Goal: Task Accomplishment & Management: Use online tool/utility

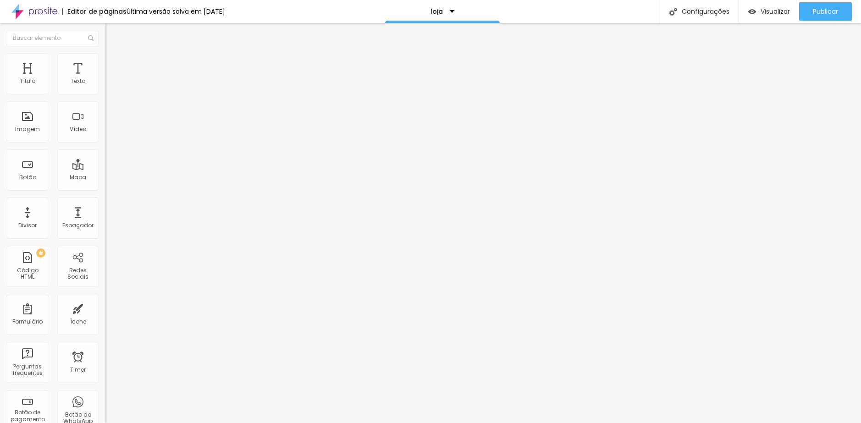
click at [114, 63] on span "Estilo" at bounding box center [121, 59] width 14 height 8
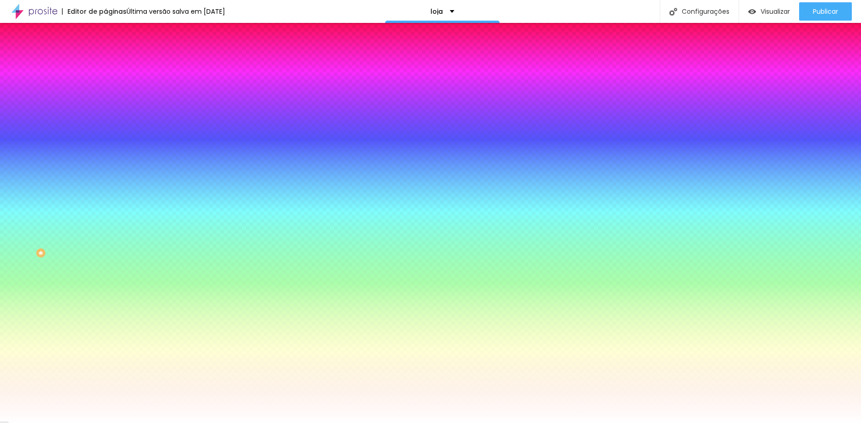
click at [114, 66] on span "Avançado" at bounding box center [129, 69] width 30 height 8
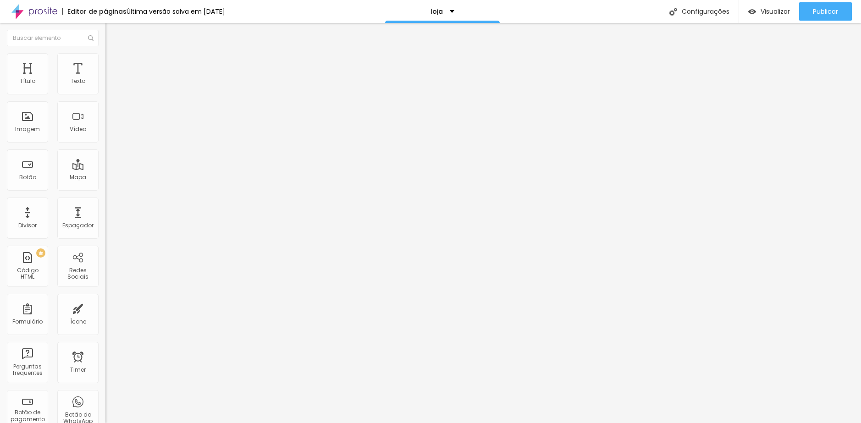
type input "1"
type input "2"
type input "3"
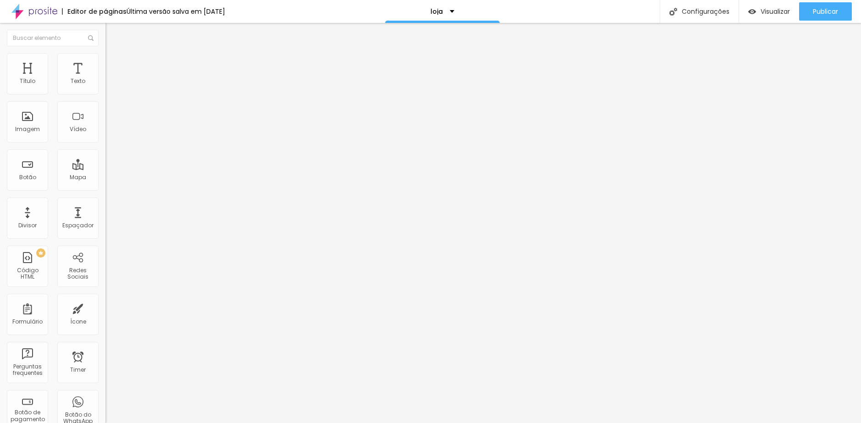
type input "3"
type input "4"
type input "5"
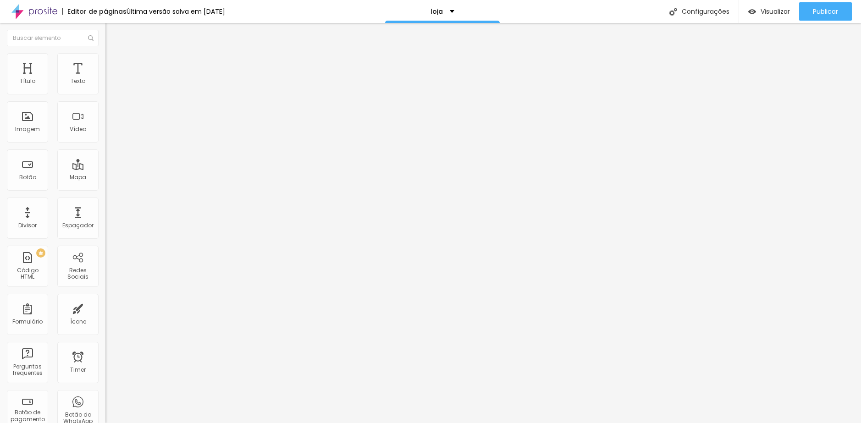
type input "7"
type input "8"
type input "10"
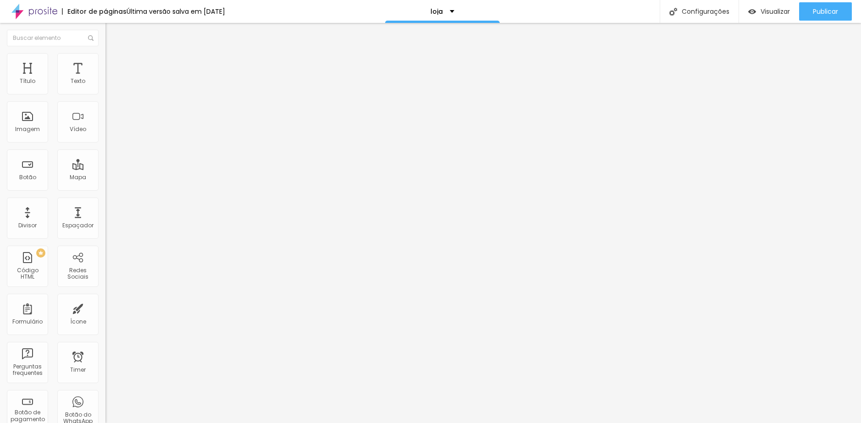
type input "10"
type input "11"
type input "13"
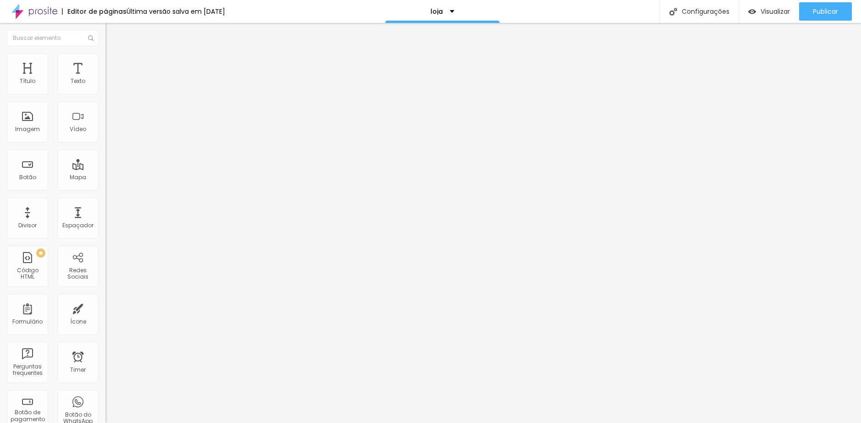
type input "12"
type input "11"
type input "12"
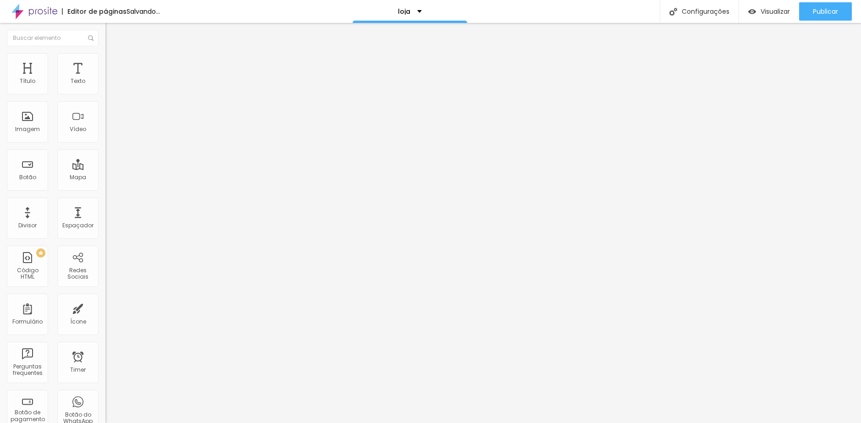
type input "12"
type input "13"
type input "12"
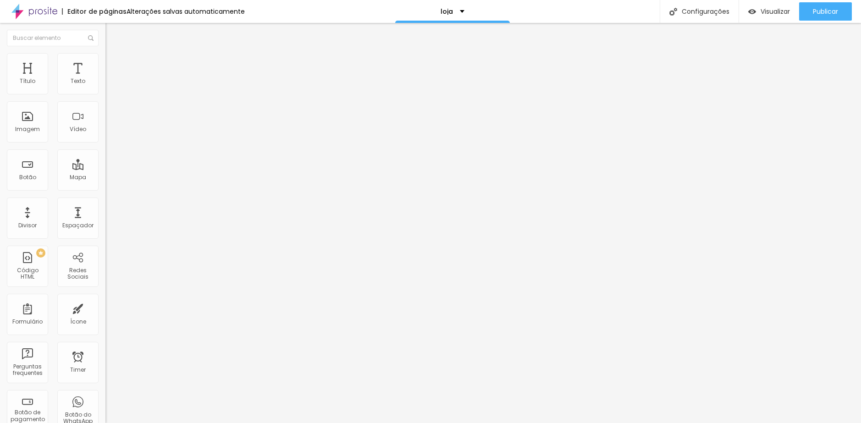
drag, startPoint x: 22, startPoint y: 111, endPoint x: 28, endPoint y: 111, distance: 6.9
type input "12"
click at [105, 308] on input "range" at bounding box center [134, 311] width 59 height 7
click at [105, 72] on li "Avançado" at bounding box center [157, 66] width 105 height 9
click at [105, 201] on div "0 Espaço de baixo" at bounding box center [157, 266] width 105 height 130
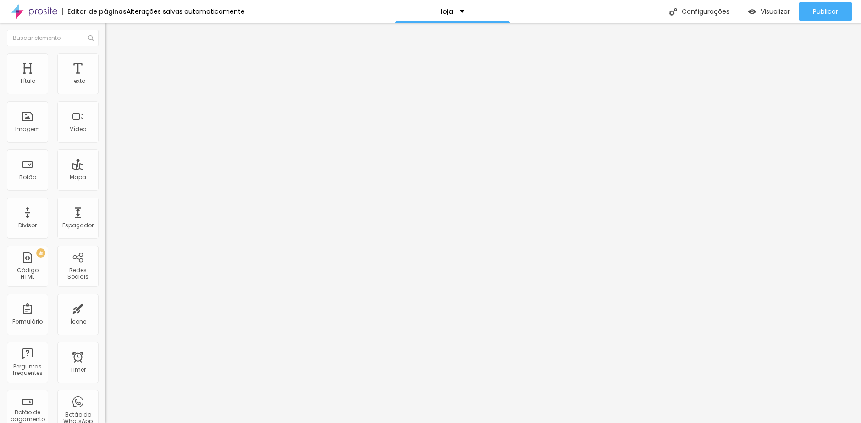
click at [105, 201] on div "0 Espaço de baixo" at bounding box center [157, 266] width 105 height 130
click at [105, 316] on input "0" at bounding box center [124, 321] width 39 height 10
drag, startPoint x: 96, startPoint y: 110, endPoint x: 89, endPoint y: 110, distance: 7.3
click at [105, 316] on input "0" at bounding box center [124, 321] width 39 height 10
type input "1"
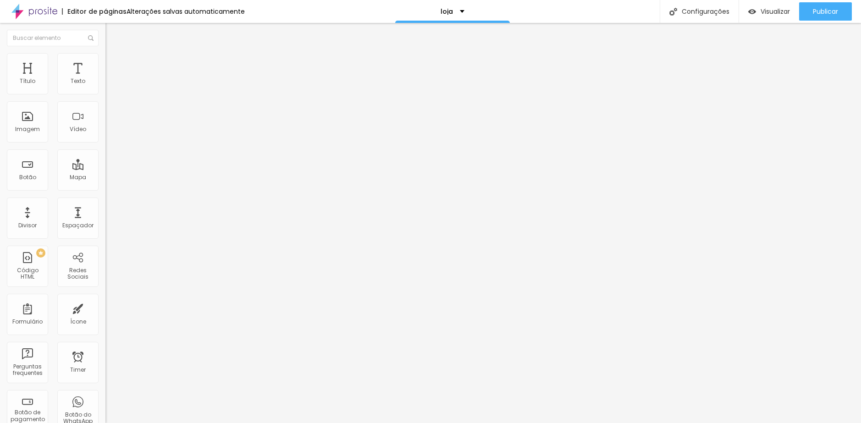
type input "1"
type input "12"
click at [114, 67] on span "Avançado" at bounding box center [129, 69] width 30 height 8
click at [105, 316] on input "0" at bounding box center [124, 321] width 39 height 10
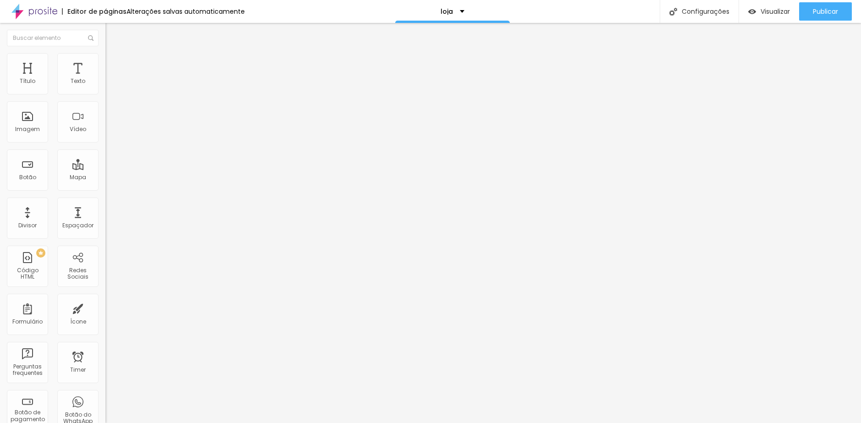
type input "1"
type input "01"
type input "12"
type input "012"
click at [105, 316] on input "012" at bounding box center [124, 321] width 39 height 10
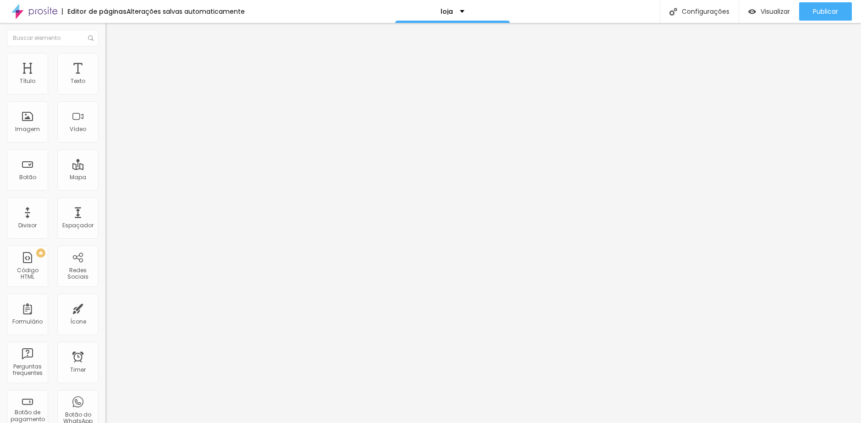
click at [105, 316] on input "012" at bounding box center [124, 321] width 39 height 10
type input "12"
click at [105, 62] on li "Avançado" at bounding box center [157, 66] width 105 height 9
click at [105, 201] on div "0 Espaço de baixo" at bounding box center [157, 266] width 105 height 130
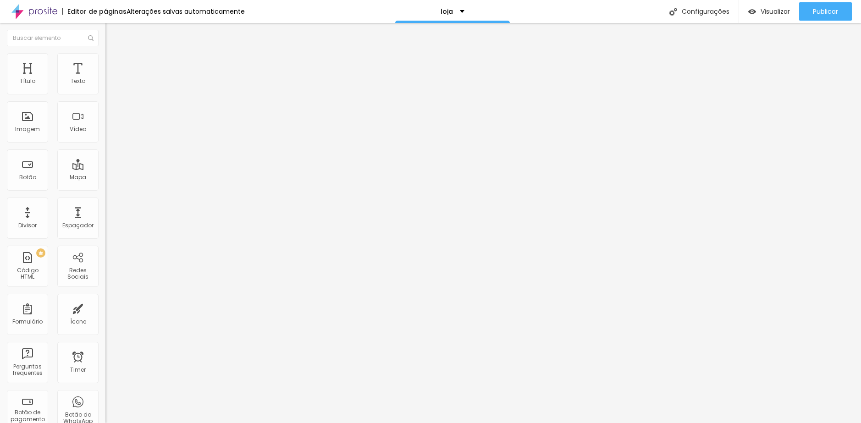
click at [105, 316] on input "0" at bounding box center [124, 321] width 39 height 10
drag, startPoint x: 94, startPoint y: 108, endPoint x: 100, endPoint y: 108, distance: 6.9
click at [105, 201] on div "0 Espaço de baixo" at bounding box center [157, 266] width 105 height 130
type input "1"
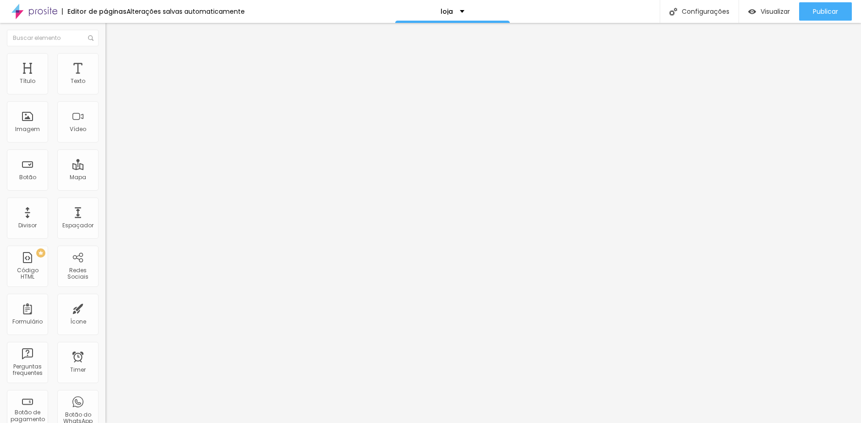
type input "12"
click at [105, 62] on img at bounding box center [109, 66] width 8 height 8
type input "1"
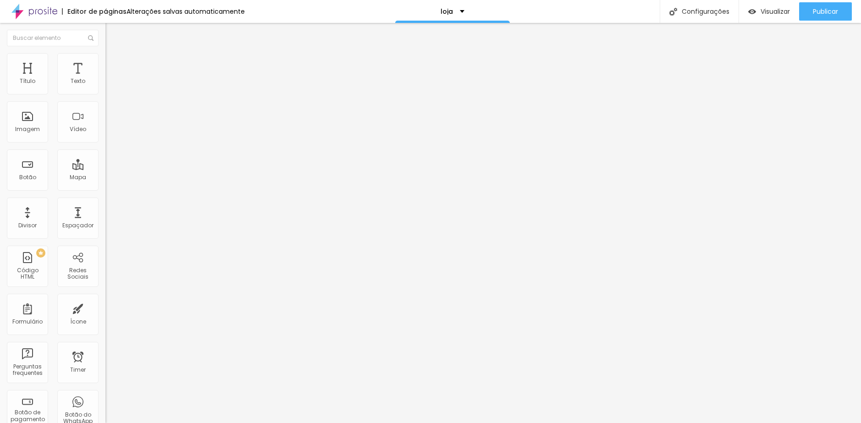
type input "12"
click at [105, 62] on li "Avançado" at bounding box center [157, 66] width 105 height 9
type input "1"
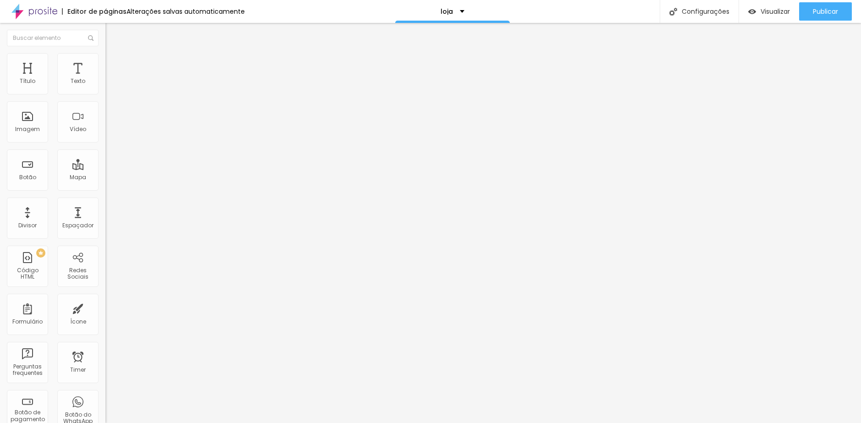
type input "12"
click at [114, 67] on span "Avançado" at bounding box center [129, 69] width 30 height 8
click at [750, 11] on img "button" at bounding box center [753, 12] width 8 height 8
click at [762, 8] on span "Visualizar" at bounding box center [775, 11] width 29 height 7
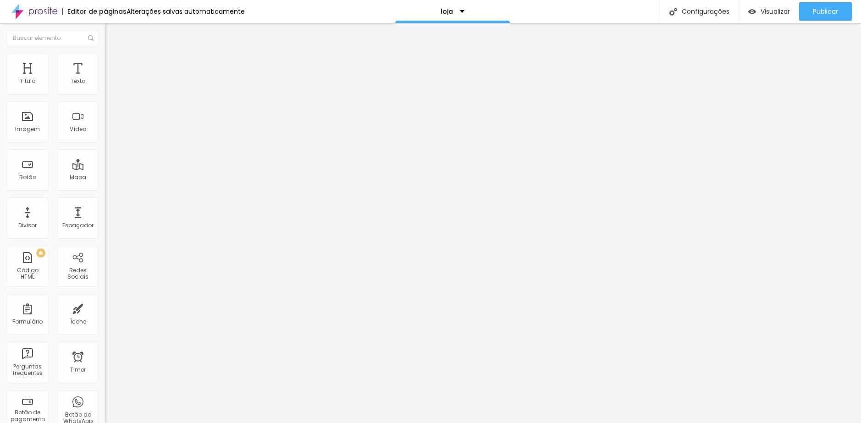
click at [105, 62] on li "Avançado" at bounding box center [157, 66] width 105 height 9
drag, startPoint x: 93, startPoint y: 92, endPoint x: 100, endPoint y: 92, distance: 7.3
click at [105, 92] on div "0 Espaço de cima" at bounding box center [157, 137] width 105 height 130
type input "1"
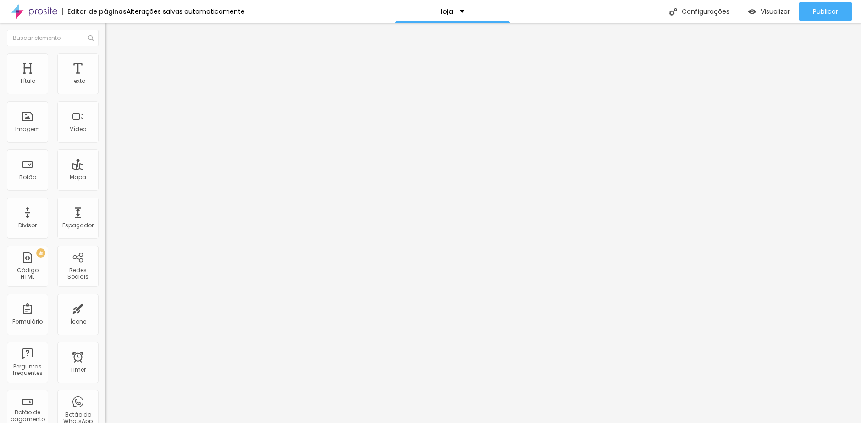
type input "50"
type input "2"
type input "20"
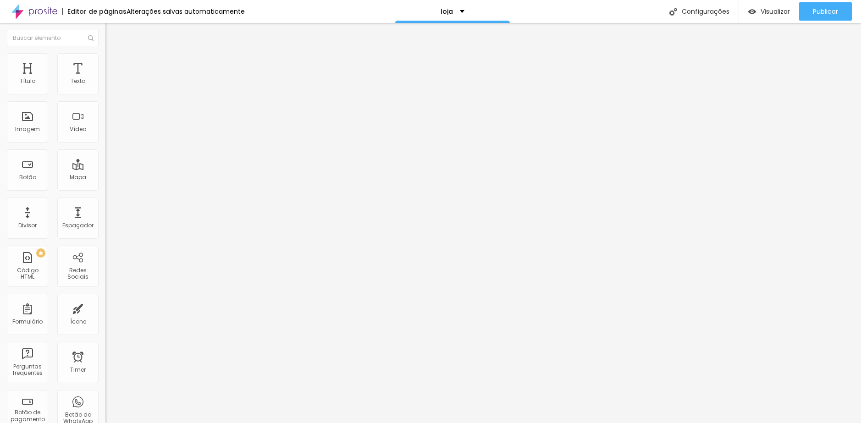
click at [105, 62] on li "Avançado" at bounding box center [157, 66] width 105 height 9
drag, startPoint x: 96, startPoint y: 91, endPoint x: 103, endPoint y: 91, distance: 6.4
click at [105, 91] on div "0 Espaço de cima" at bounding box center [157, 137] width 105 height 130
type input "2"
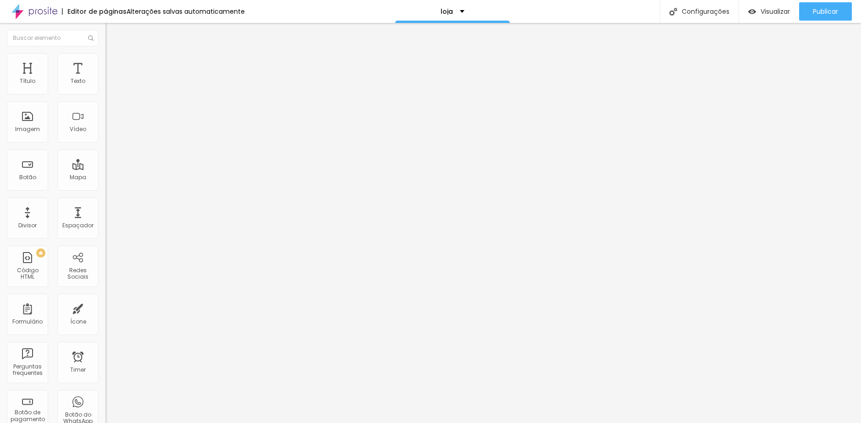
type input "20"
click at [114, 65] on span "Avançado" at bounding box center [129, 69] width 30 height 8
type input "2"
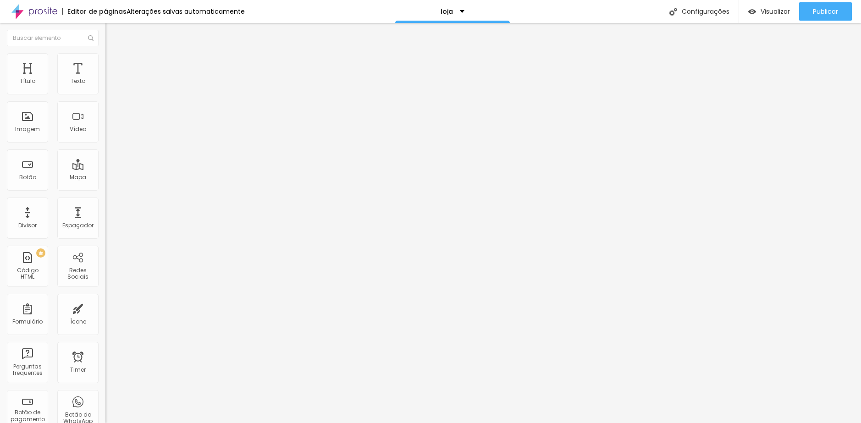
type input "20"
click at [114, 65] on span "Avançado" at bounding box center [129, 69] width 30 height 8
drag, startPoint x: 93, startPoint y: 93, endPoint x: 99, endPoint y: 93, distance: 5.5
click at [105, 93] on div "0 Espaço de cima" at bounding box center [157, 137] width 105 height 130
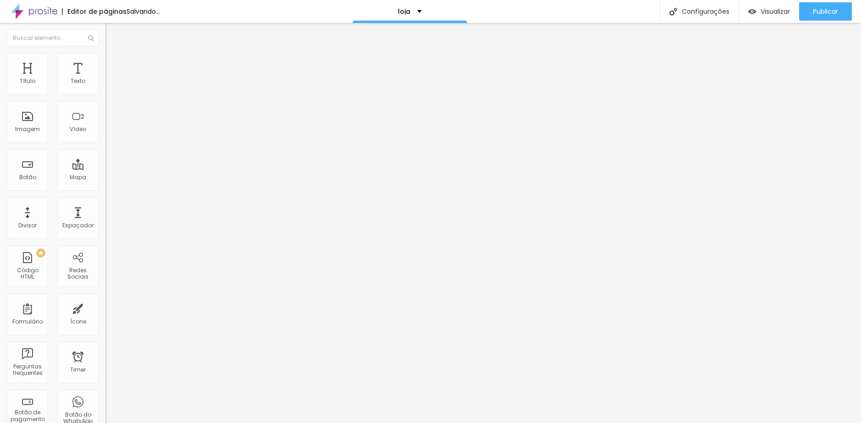
type input "2"
type input "20"
click at [114, 66] on span "Avançado" at bounding box center [129, 69] width 30 height 8
drag, startPoint x: 96, startPoint y: 90, endPoint x: 101, endPoint y: 90, distance: 5.0
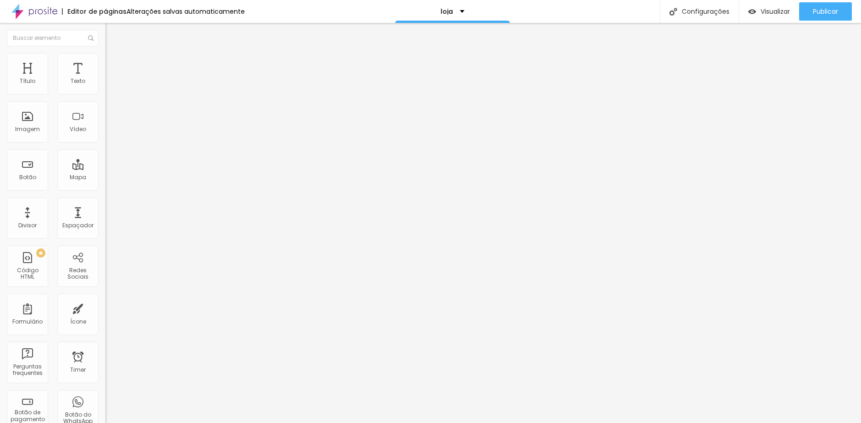
click at [105, 186] on input "0" at bounding box center [124, 191] width 39 height 10
type input "2"
type input "20"
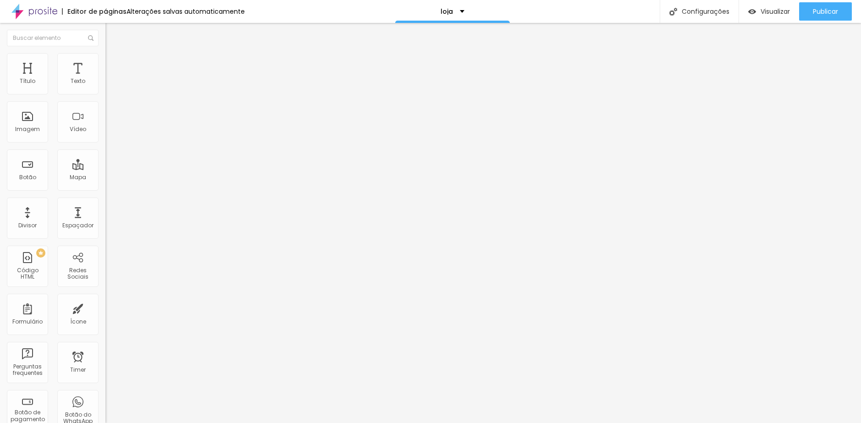
click at [114, 65] on span "Avançado" at bounding box center [129, 69] width 30 height 8
drag, startPoint x: 91, startPoint y: 89, endPoint x: 100, endPoint y: 89, distance: 8.7
click at [105, 89] on div "0 Espaço de cima" at bounding box center [157, 137] width 105 height 130
type input "2"
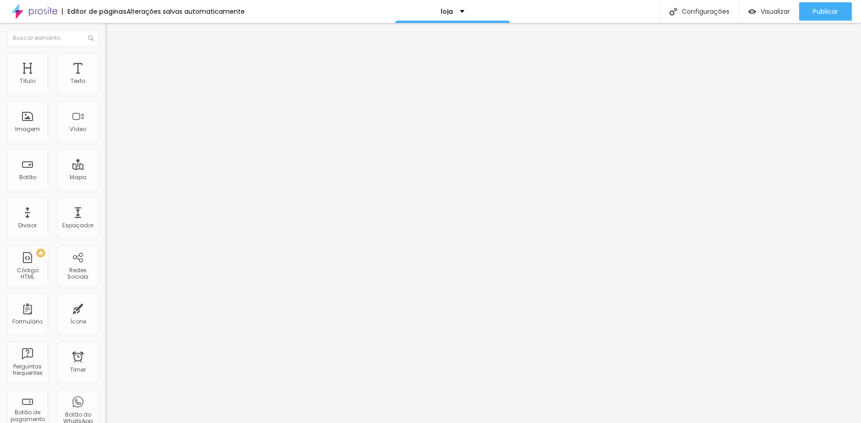
type input "20"
click at [105, 69] on li "Avançado" at bounding box center [157, 66] width 105 height 9
click at [105, 186] on input "10" at bounding box center [124, 191] width 39 height 10
drag, startPoint x: 85, startPoint y: 90, endPoint x: 97, endPoint y: 91, distance: 11.5
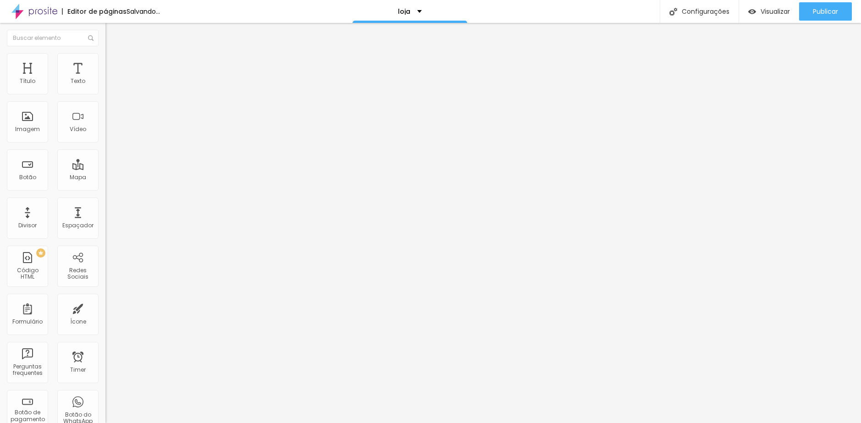
click at [105, 186] on input "10" at bounding box center [124, 191] width 39 height 10
type input "2"
type input "20"
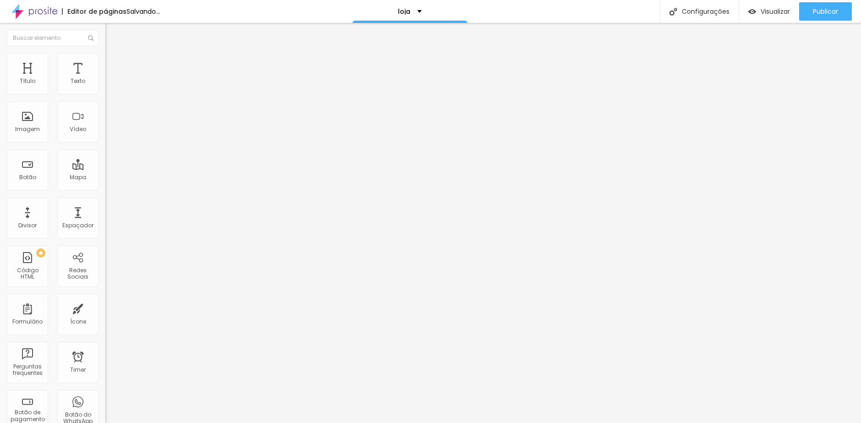
click at [105, 62] on li "Avançado" at bounding box center [157, 66] width 105 height 9
type input "2"
type input "20"
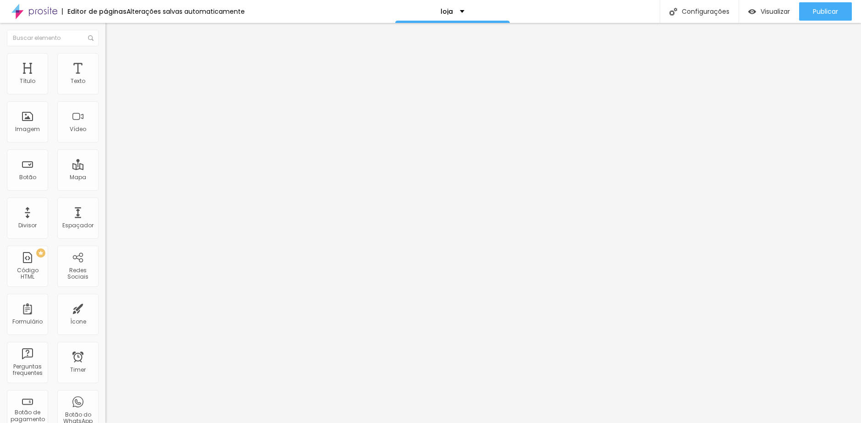
click at [114, 65] on span "Avançado" at bounding box center [129, 69] width 30 height 8
drag, startPoint x: 94, startPoint y: 91, endPoint x: 101, endPoint y: 91, distance: 6.9
click at [105, 91] on div "10 Espaço de cima" at bounding box center [157, 137] width 105 height 130
type input "2"
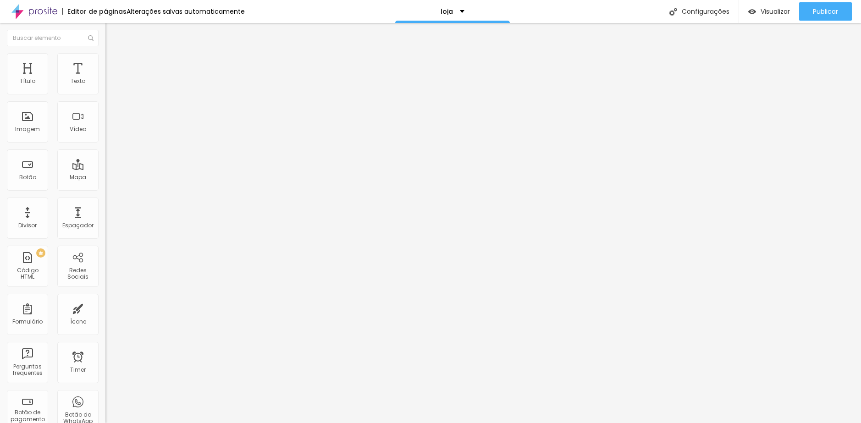
type input "20"
click at [105, 71] on li "Avançado" at bounding box center [157, 66] width 105 height 9
type input "2"
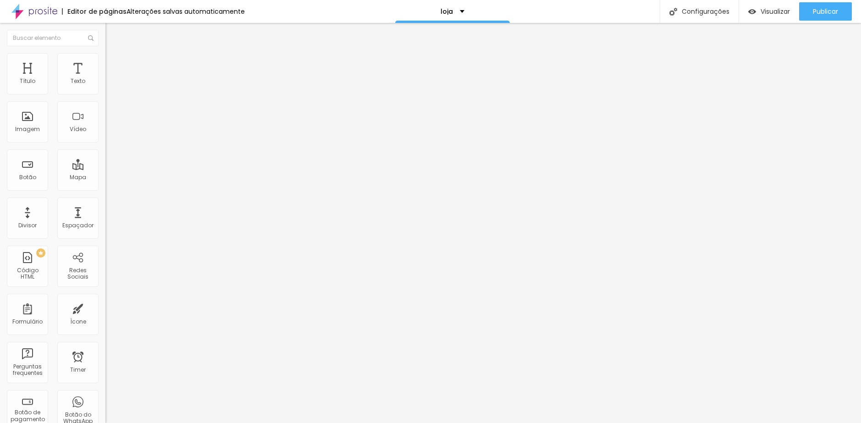
type input "20"
click at [114, 65] on span "Avançado" at bounding box center [129, 69] width 30 height 8
click at [105, 186] on input "10" at bounding box center [124, 191] width 39 height 10
click at [105, 93] on div "10 Espaço de cima" at bounding box center [157, 137] width 105 height 130
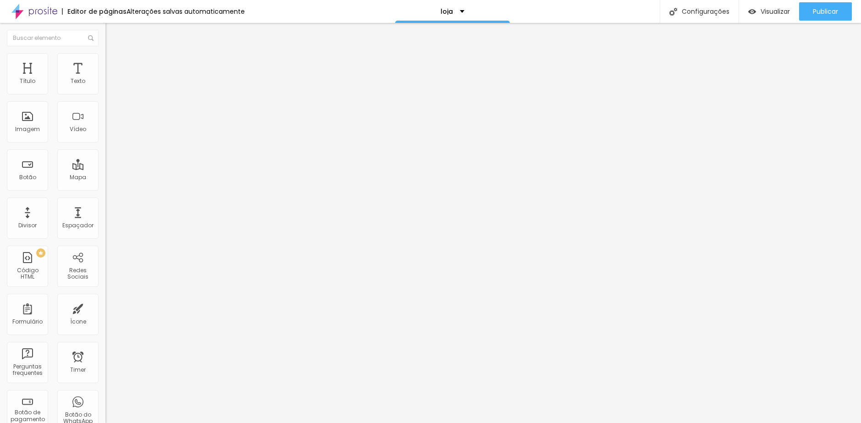
type input "2"
type input "20"
click at [114, 65] on span "Avançado" at bounding box center [129, 69] width 30 height 8
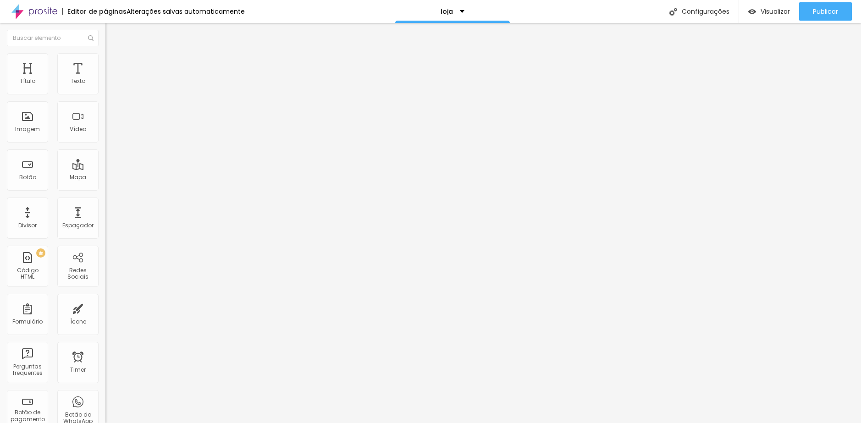
drag, startPoint x: 89, startPoint y: 91, endPoint x: 104, endPoint y: 91, distance: 14.7
click at [105, 91] on div "10 Espaço de cima" at bounding box center [157, 137] width 105 height 130
type input "2"
type input "20"
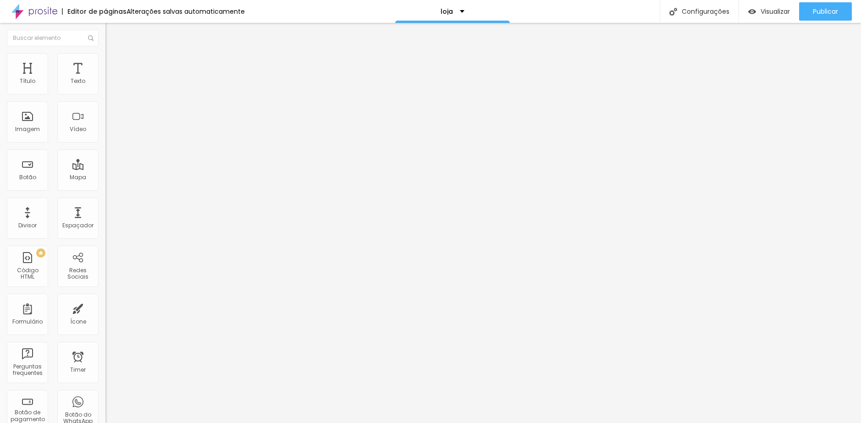
type input "20"
click at [105, 62] on img at bounding box center [109, 66] width 8 height 8
type input "5"
type input "10"
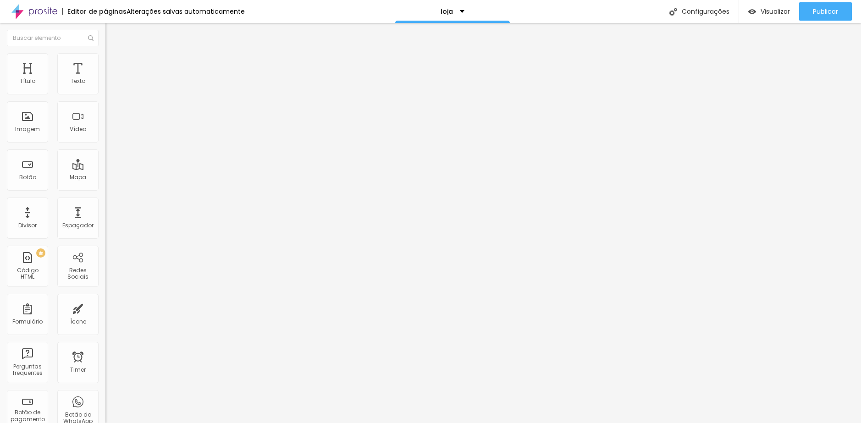
type input "10"
type input "15"
type input "10"
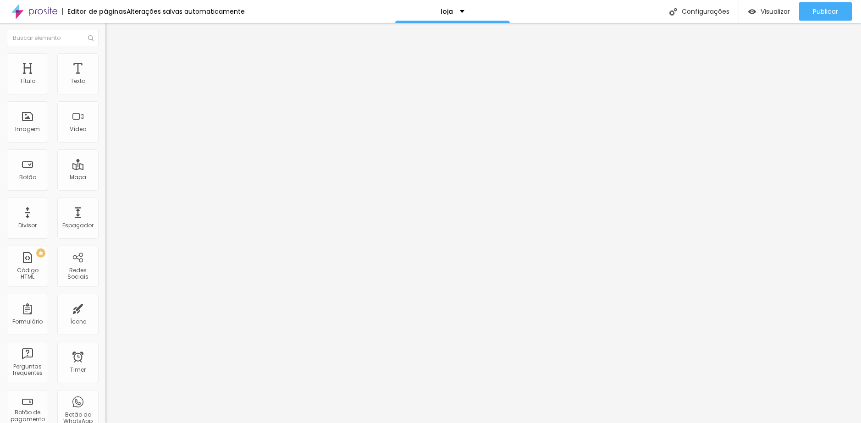
drag, startPoint x: 22, startPoint y: 93, endPoint x: 42, endPoint y: 93, distance: 19.7
click at [105, 178] on input "range" at bounding box center [134, 181] width 59 height 7
click at [757, 7] on div "Visualizar" at bounding box center [770, 11] width 42 height 18
type input "5"
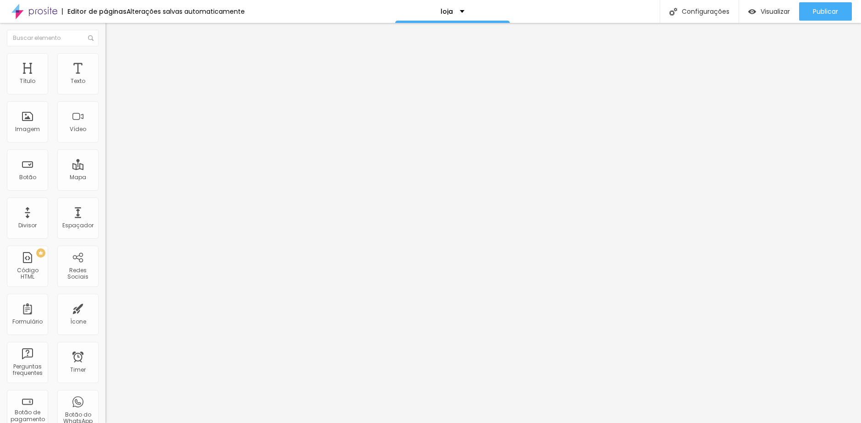
drag, startPoint x: 38, startPoint y: 91, endPoint x: 32, endPoint y: 91, distance: 6.4
type input "5"
click at [105, 178] on input "range" at bounding box center [134, 181] width 59 height 7
click at [114, 62] on span "Estilo" at bounding box center [121, 59] width 14 height 8
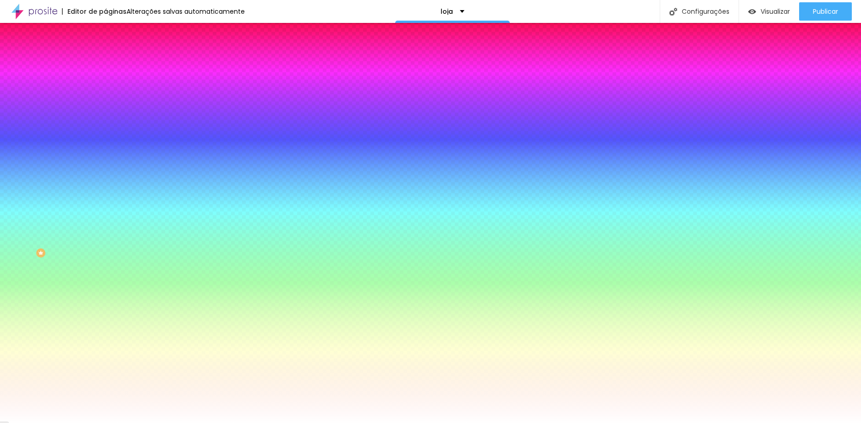
click at [114, 65] on span "Avançado" at bounding box center [129, 69] width 30 height 8
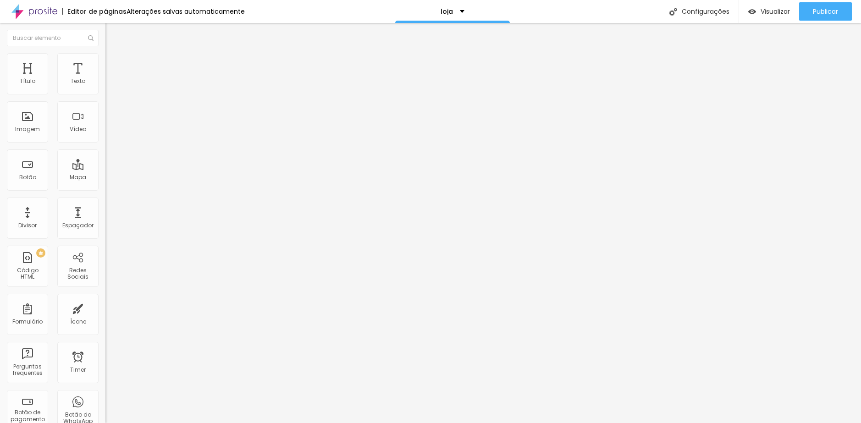
type input "5"
type input "10"
type input "15"
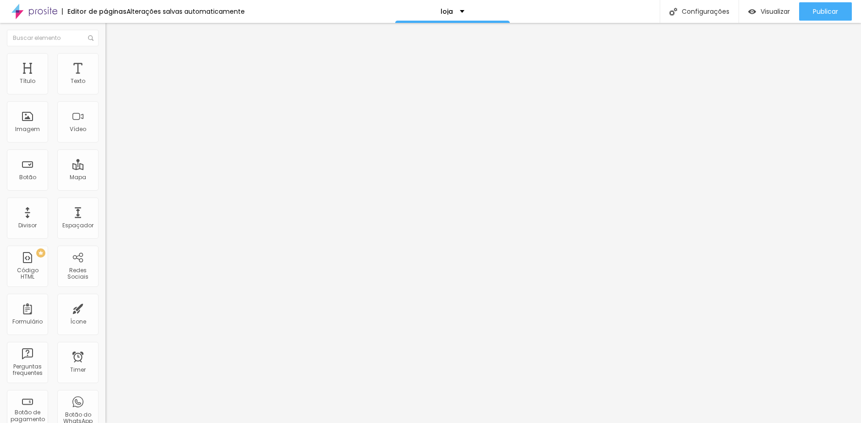
type input "15"
type input "20"
type input "25"
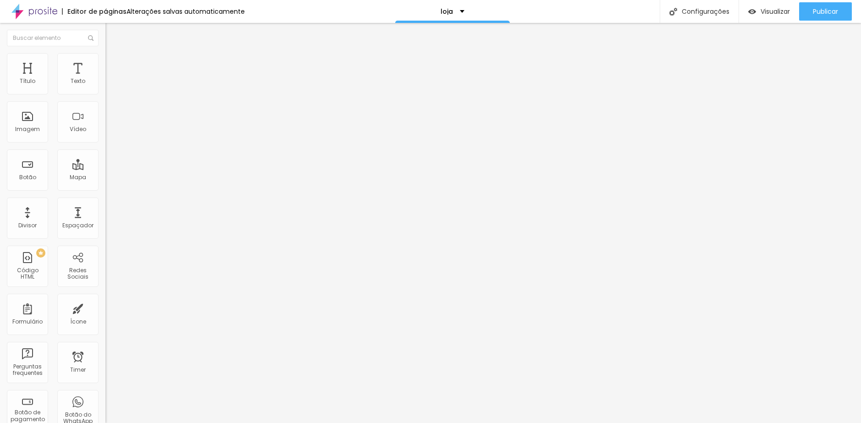
type input "30"
type input "35"
type input "30"
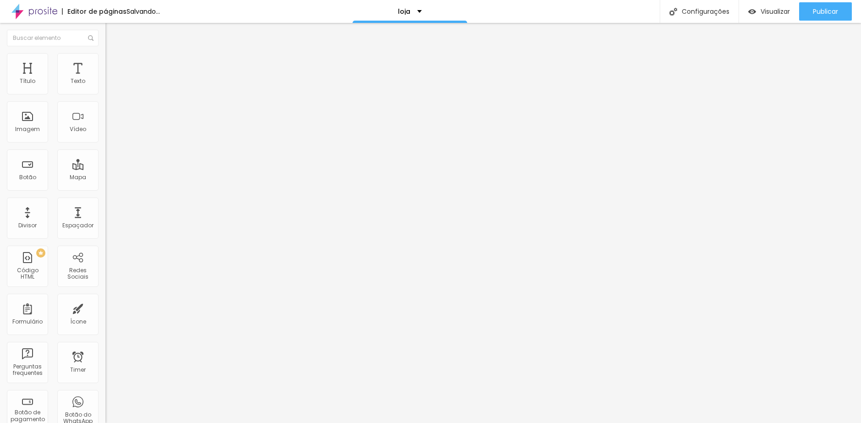
type input "30"
type input "25"
type input "20"
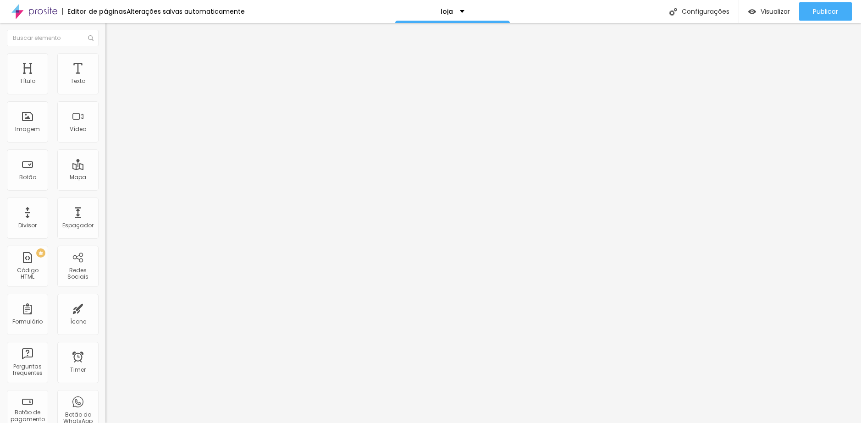
type input "25"
type input "30"
type input "35"
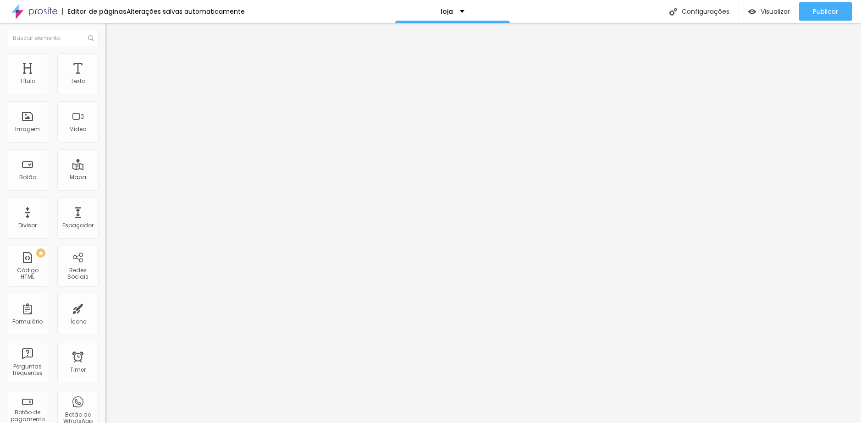
type input "35"
type input "30"
type input "25"
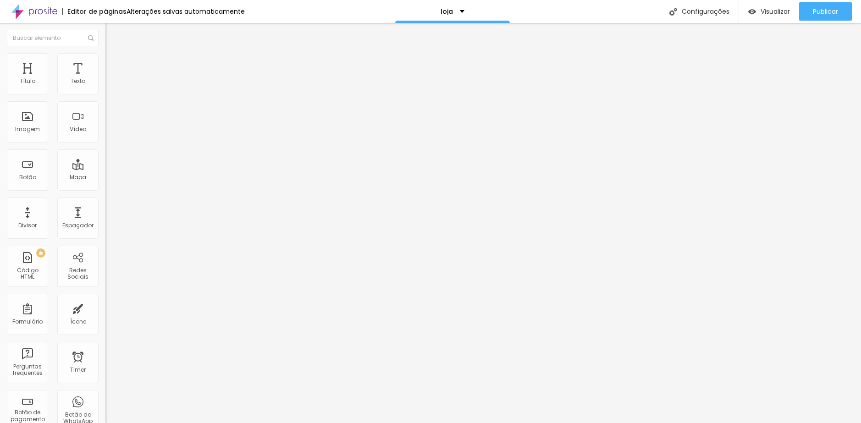
type input "20"
type input "15"
type input "10"
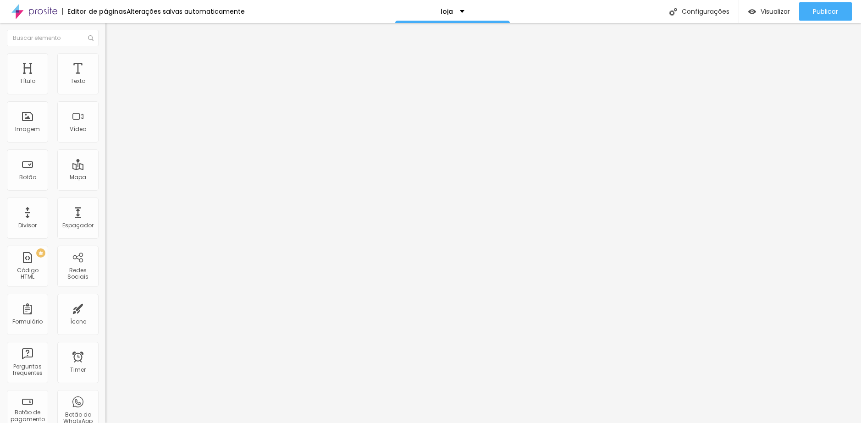
type input "10"
type input "5"
type input "0"
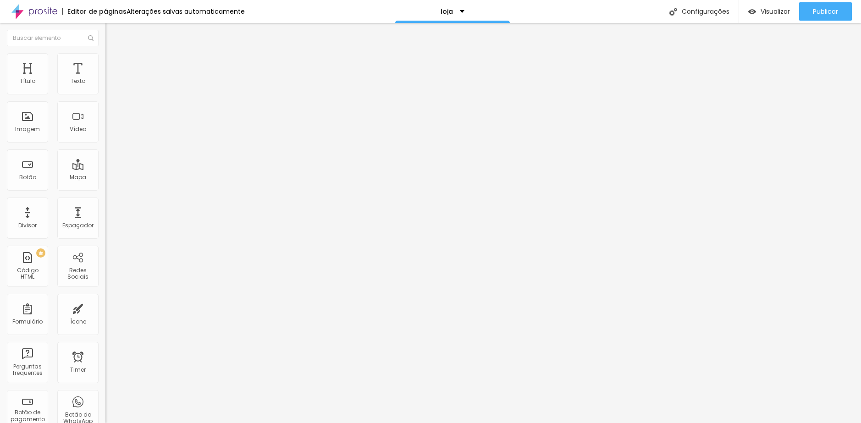
type input "5"
type input "10"
type input "15"
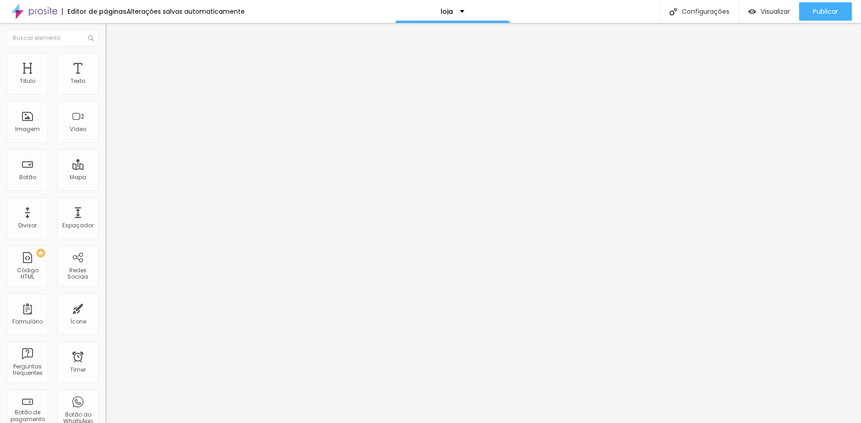
type input "15"
type input "20"
type input "25"
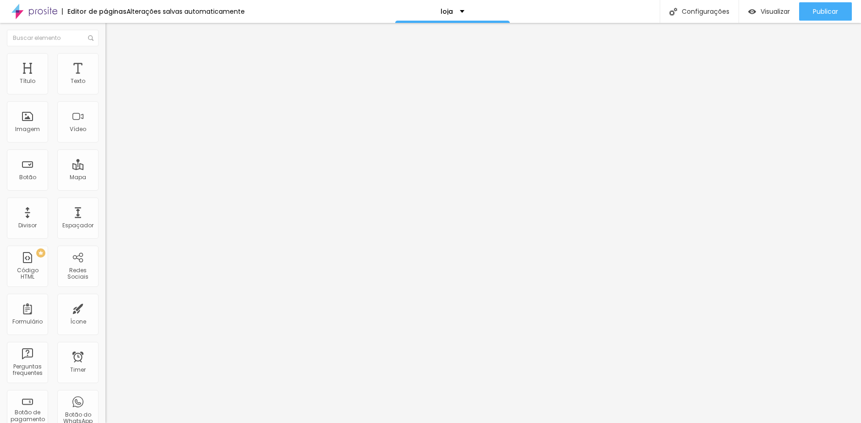
type input "30"
type input "35"
drag, startPoint x: 20, startPoint y: 91, endPoint x: 52, endPoint y: 93, distance: 32.6
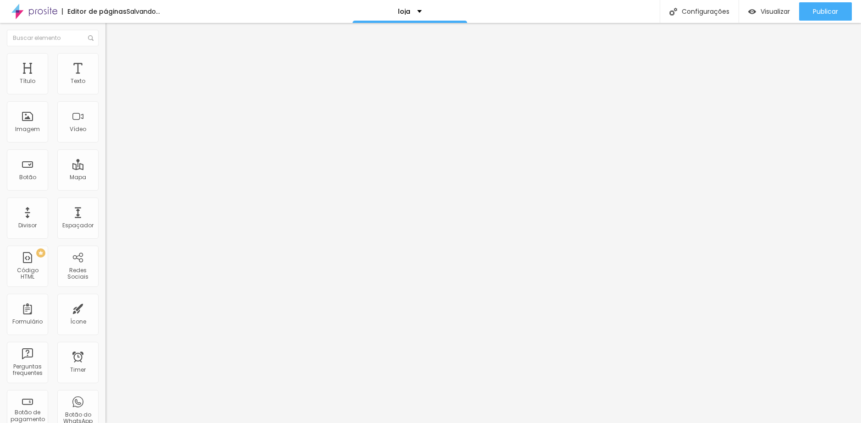
type input "35"
click at [105, 178] on input "range" at bounding box center [134, 181] width 59 height 7
click at [114, 65] on span "Avançado" at bounding box center [129, 69] width 30 height 8
type input "0"
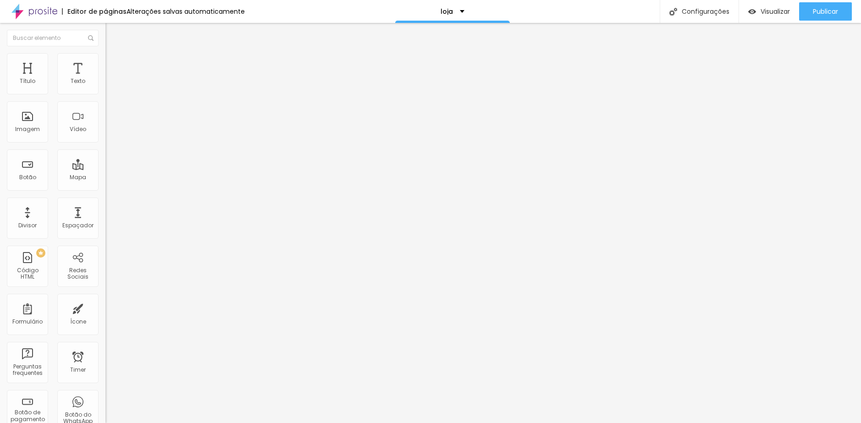
drag, startPoint x: 30, startPoint y: 90, endPoint x: 0, endPoint y: 89, distance: 30.3
type input "0"
click at [105, 178] on input "range" at bounding box center [134, 181] width 59 height 7
click at [112, 36] on img "button" at bounding box center [115, 33] width 7 height 7
click at [105, 55] on img at bounding box center [109, 57] width 8 height 8
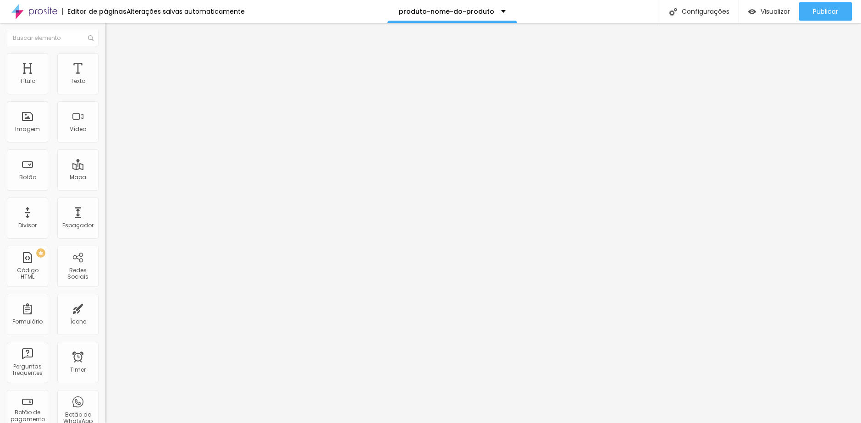
click at [114, 65] on span "Avançado" at bounding box center [129, 69] width 30 height 8
click at [114, 63] on span "Estilo" at bounding box center [121, 59] width 14 height 8
click at [105, 53] on li "Conteúdo" at bounding box center [157, 48] width 105 height 9
click at [105, 79] on span "Adicionar imagem" at bounding box center [134, 75] width 59 height 8
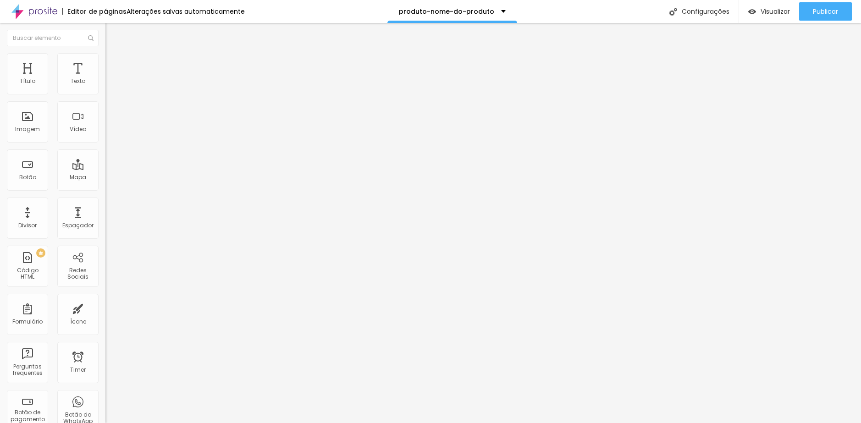
click at [105, 56] on img at bounding box center [109, 57] width 8 height 8
click at [105, 62] on li "Avançado" at bounding box center [157, 66] width 105 height 9
click at [114, 63] on span "Estilo" at bounding box center [121, 59] width 14 height 8
click at [105, 53] on li "Conteúdo" at bounding box center [157, 48] width 105 height 9
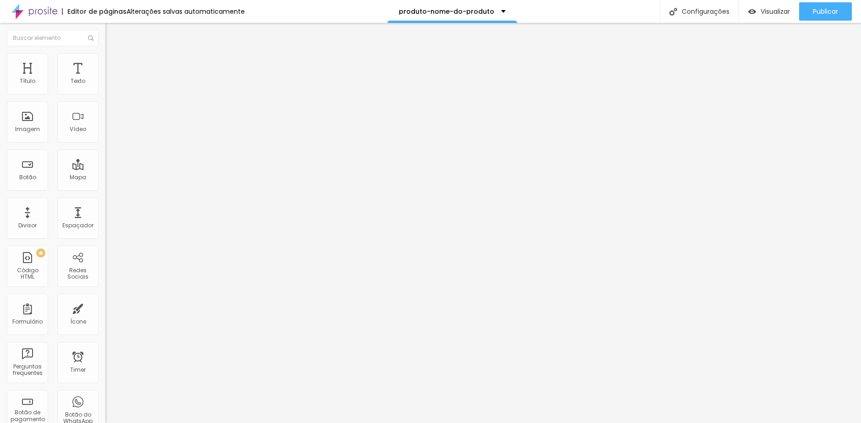
click at [105, 144] on span "Original" at bounding box center [116, 140] width 22 height 8
drag, startPoint x: 66, startPoint y: 227, endPoint x: 69, endPoint y: 237, distance: 10.2
click at [105, 168] on ul "Cinema 16:9 Padrão 4:3 Quadrado 1:1 Original" at bounding box center [157, 155] width 105 height 25
click at [105, 160] on span "Quadrado" at bounding box center [120, 156] width 30 height 8
click at [105, 55] on li "Estilo" at bounding box center [157, 57] width 105 height 9
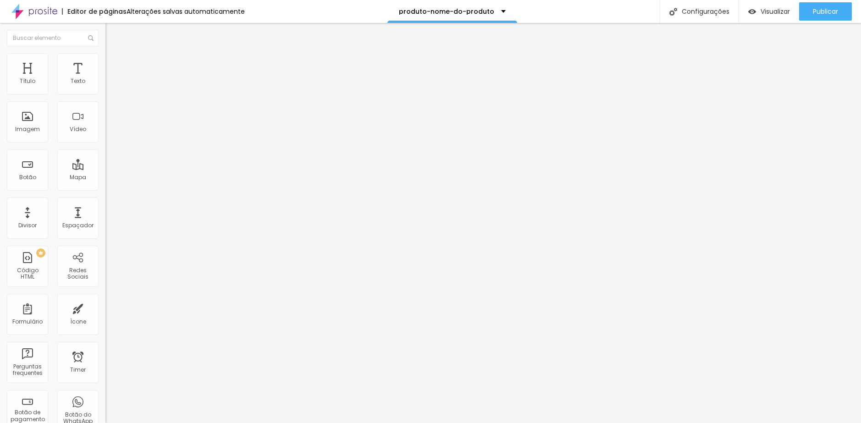
type input "95"
type input "90"
drag, startPoint x: 92, startPoint y: 98, endPoint x: 83, endPoint y: 98, distance: 8.3
type input "90"
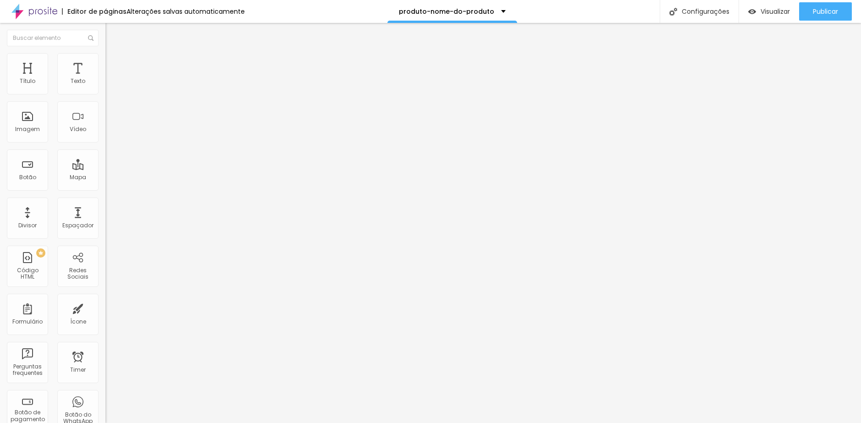
click at [105, 94] on input "range" at bounding box center [134, 90] width 59 height 7
click at [105, 136] on button "button" at bounding box center [111, 131] width 13 height 10
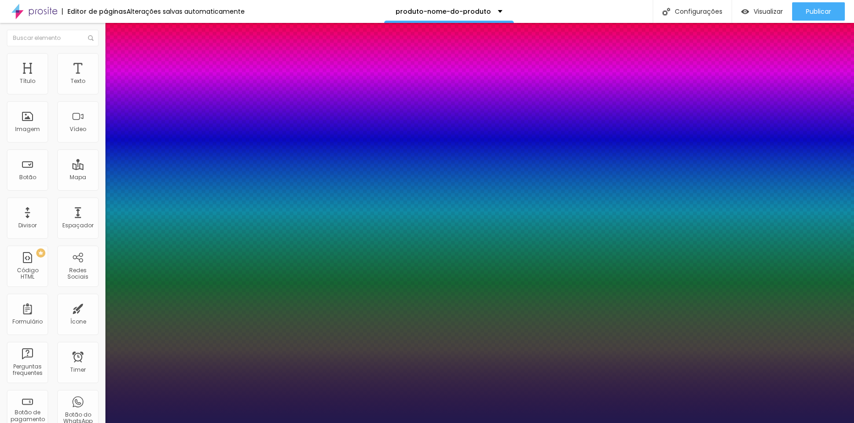
type input "1"
type input "15"
type input "1"
type input "16"
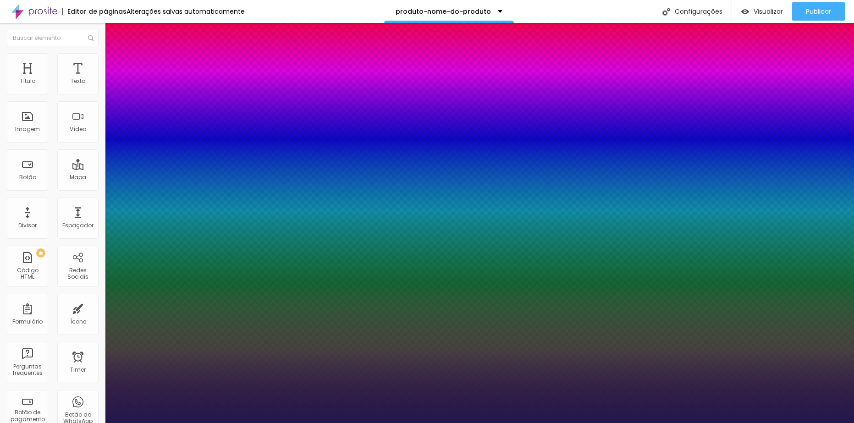
type input "16"
type input "1"
type input "17"
type input "1"
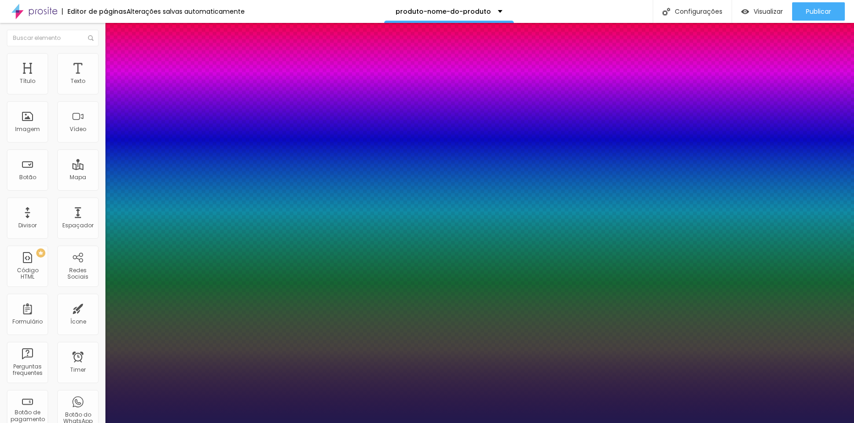
type input "18"
type input "1"
type input "19"
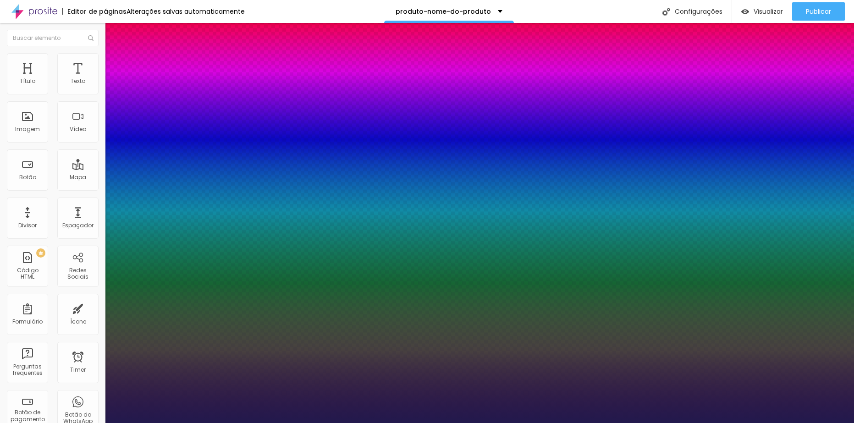
type input "1"
type input "20"
type input "1"
type input "21"
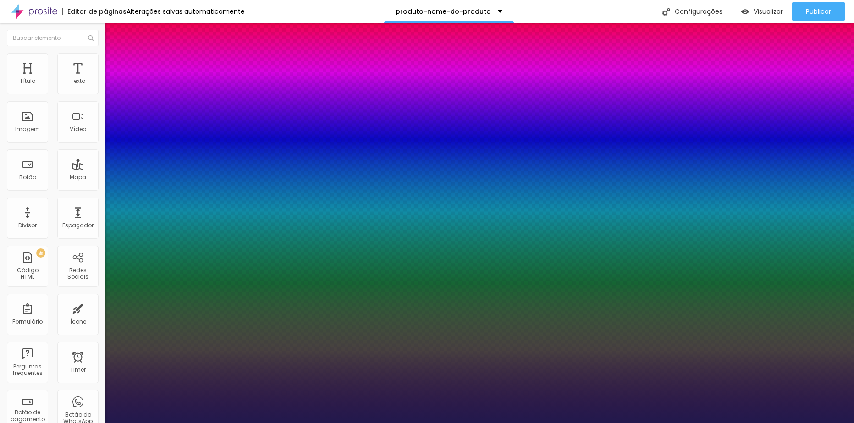
type input "21"
type input "1"
type input "22"
type input "1"
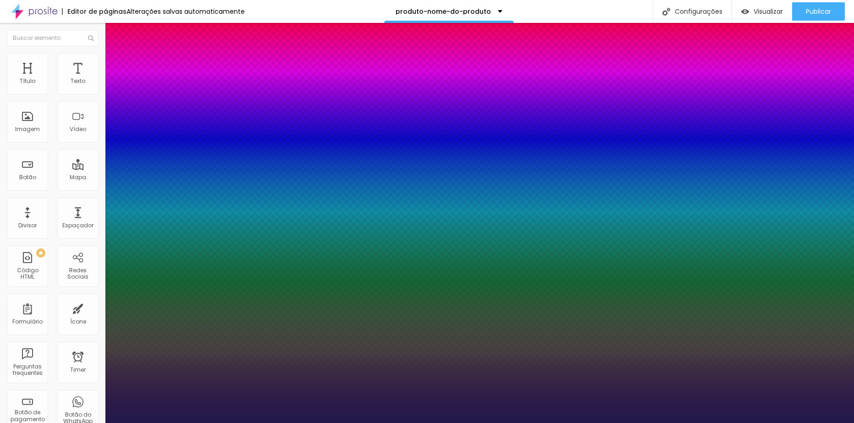
type input "23"
type input "1"
type input "24"
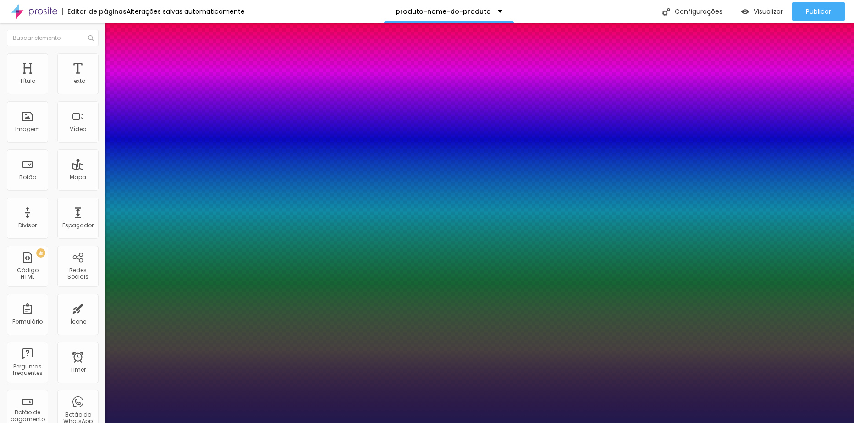
type input "1"
type input "26"
type input "1"
type input "27"
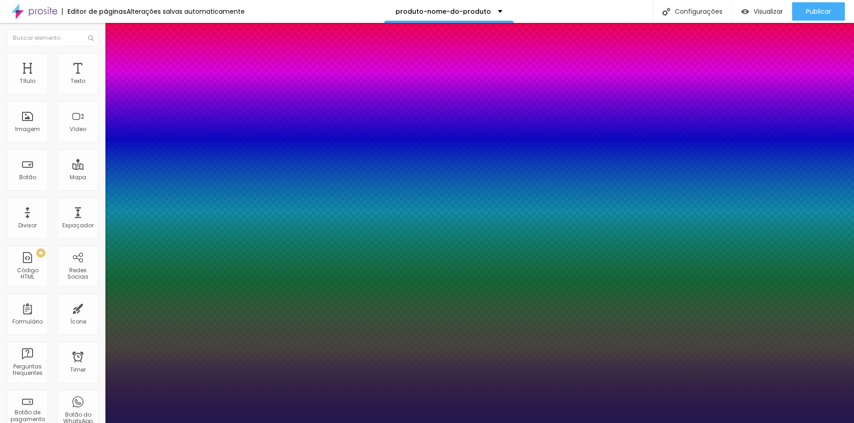
type input "27"
type input "1"
type input "28"
type input "1"
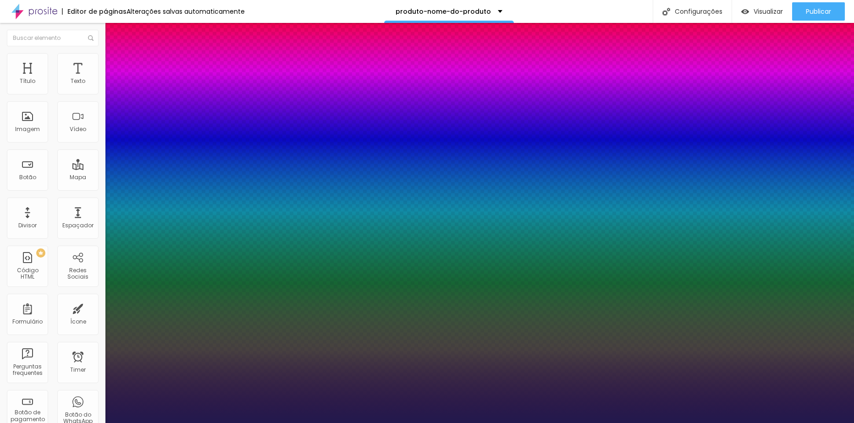
type input "29"
type input "1"
type input "30"
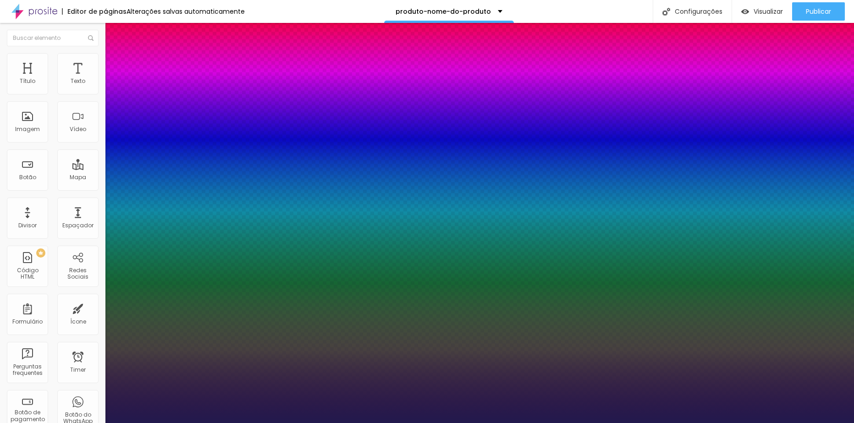
type input "1"
type input "31"
type input "1"
type input "32"
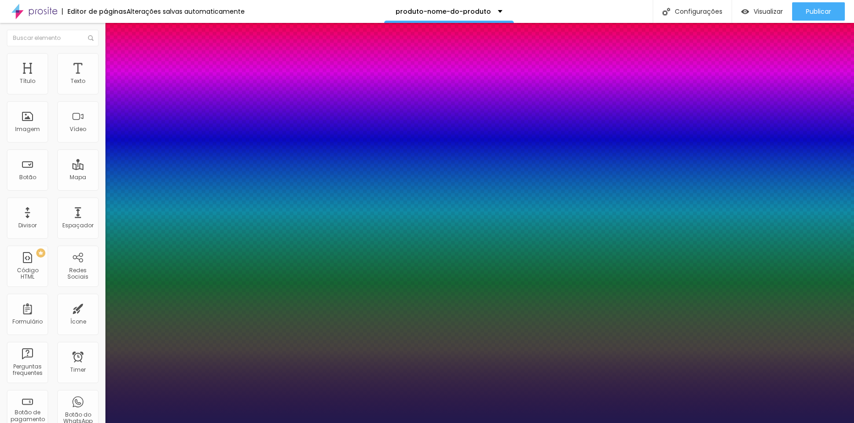
type input "32"
type input "1"
type input "33"
type input "1"
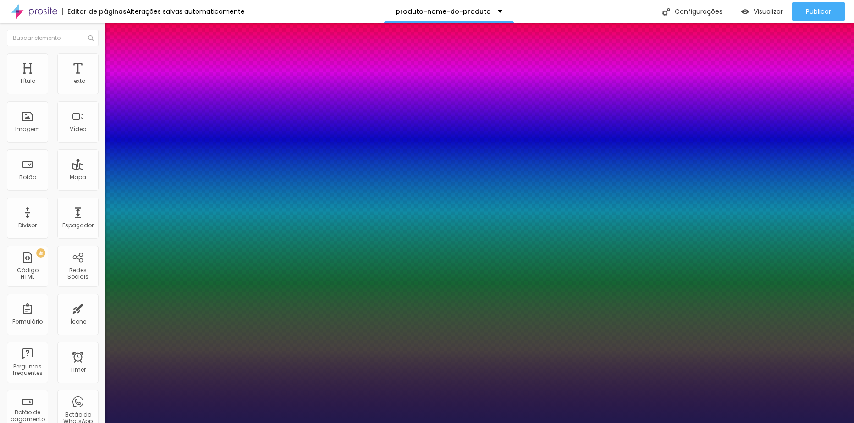
type input "34"
type input "1"
type input "35"
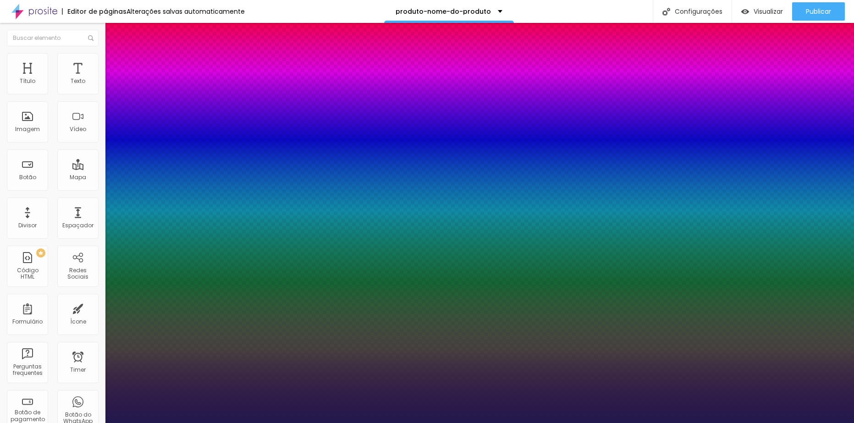
type input "1"
type input "36"
type input "1"
type input "37"
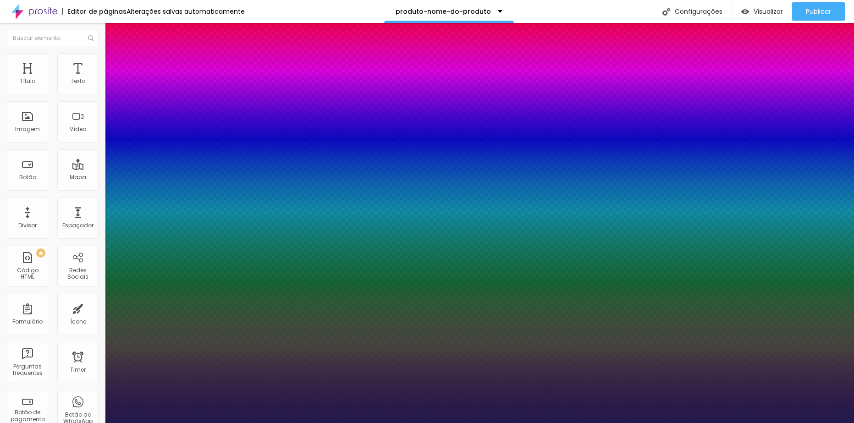
type input "37"
type input "1"
type input "38"
type input "1"
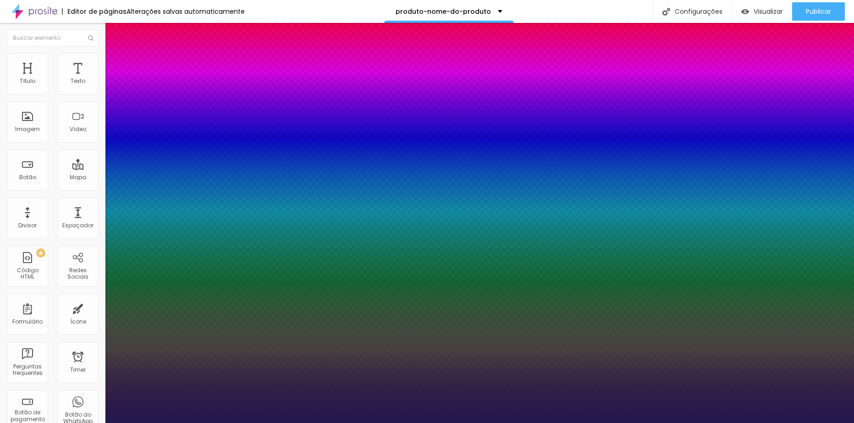
type input "39"
type input "1"
type input "40"
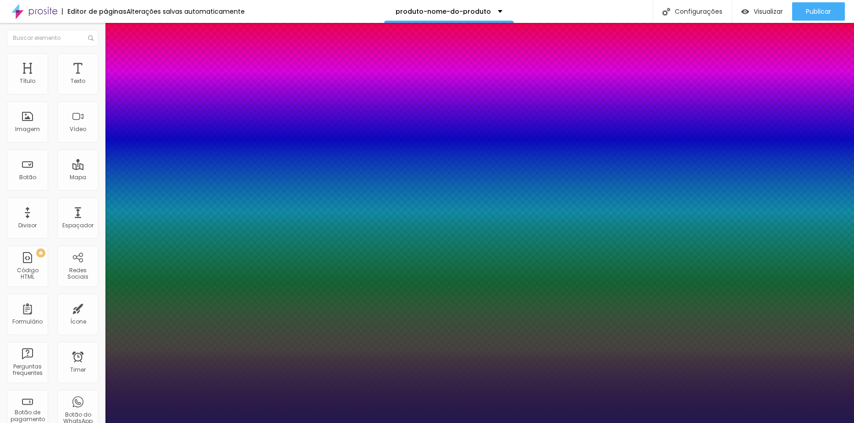
type input "1"
type input "41"
type input "1"
type input "42"
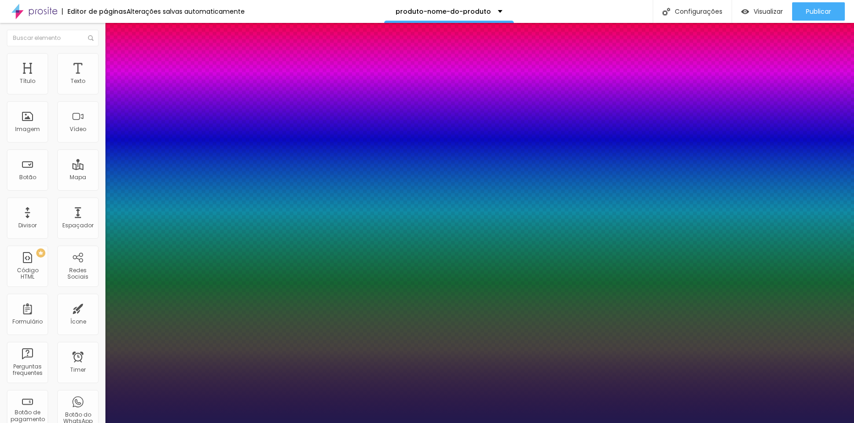
type input "42"
type input "1"
type input "43"
type input "1"
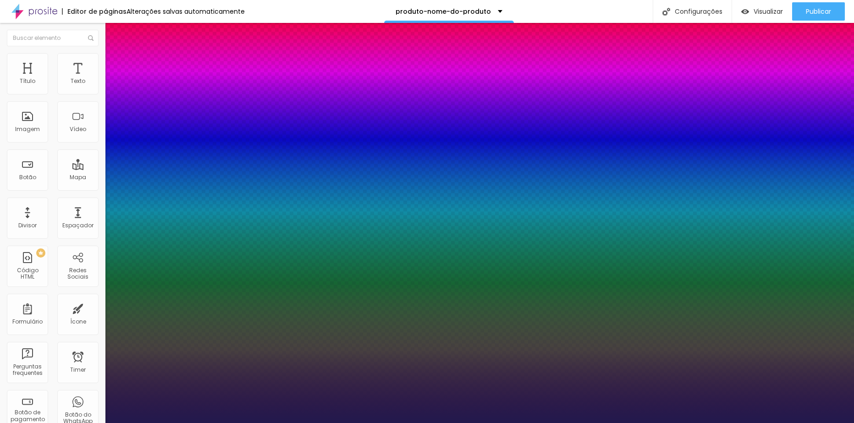
type input "44"
type input "1"
type input "45"
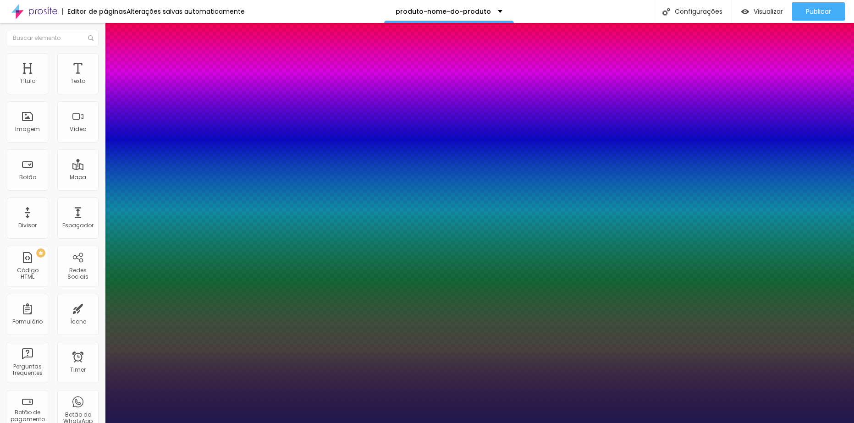
type input "1"
type input "46"
type input "1"
type input "47"
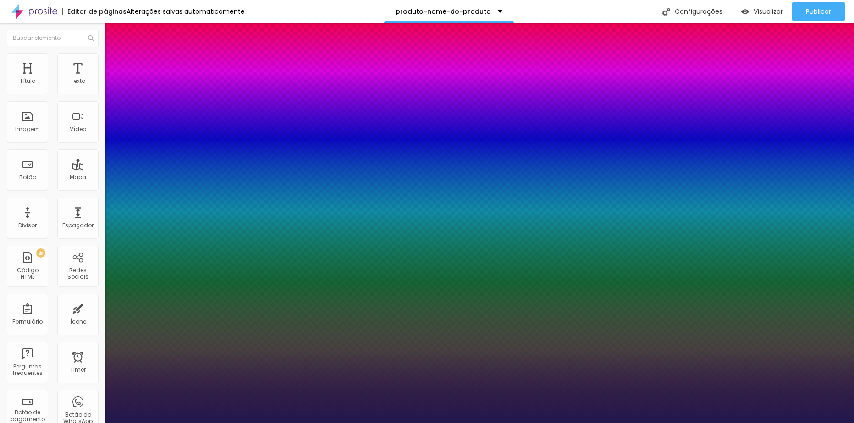
type input "47"
type input "1"
type input "48"
type input "1"
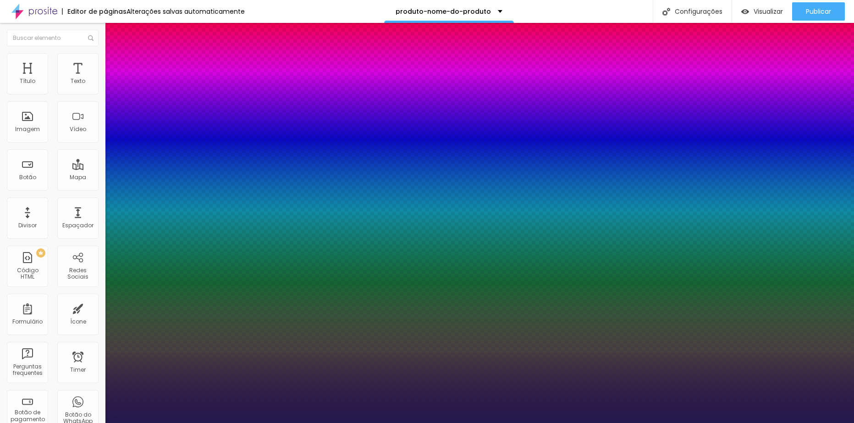
type input "49"
type input "1"
type input "50"
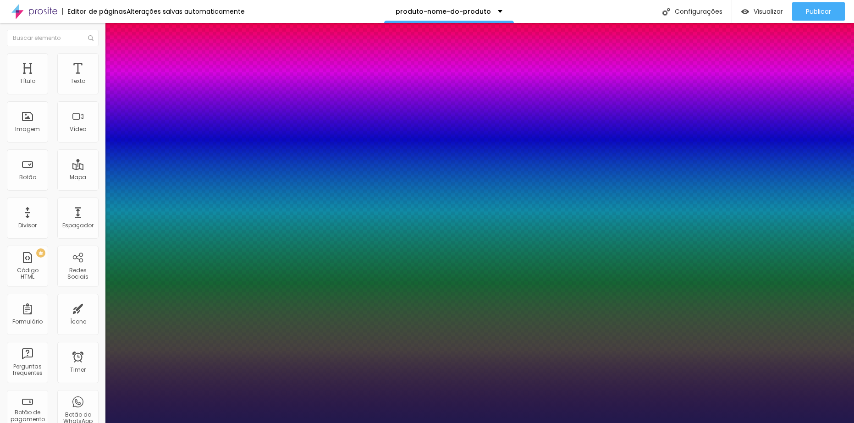
type input "1"
type input "51"
type input "1"
type input "52"
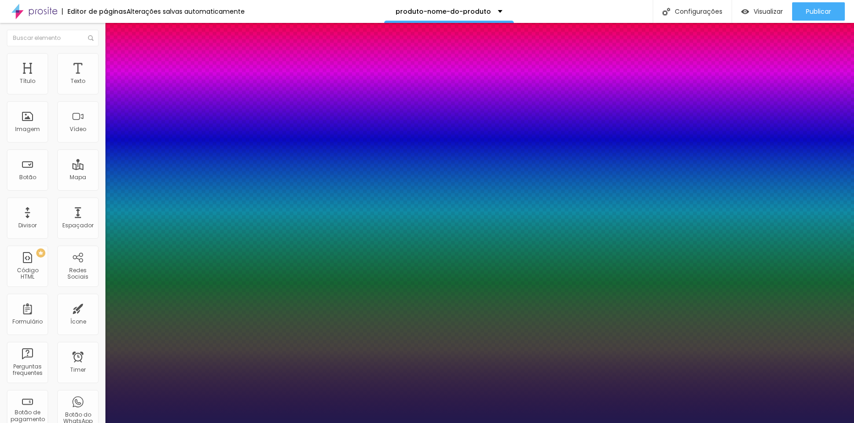
type input "52"
type input "1"
type input "51"
type input "1"
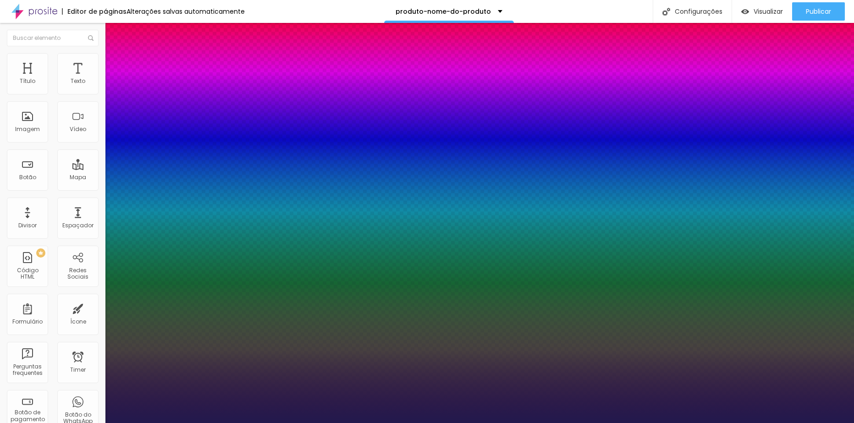
type input "50"
type input "1"
drag, startPoint x: 123, startPoint y: 257, endPoint x: 148, endPoint y: 259, distance: 24.8
type input "50"
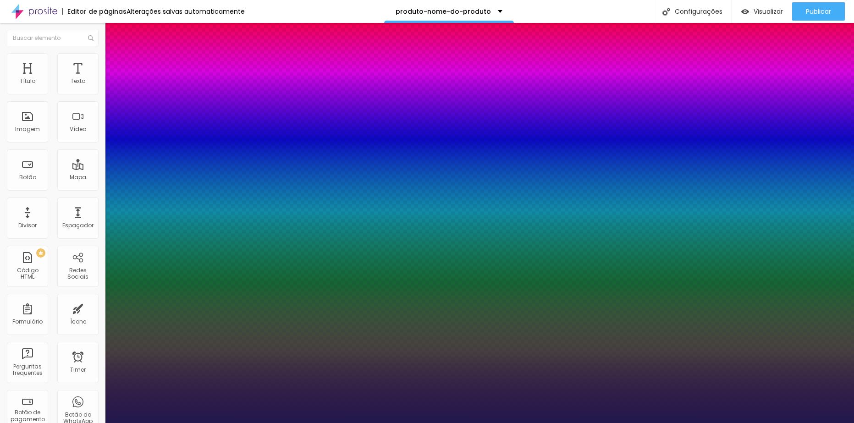
type input "1"
type input "52"
type input "1"
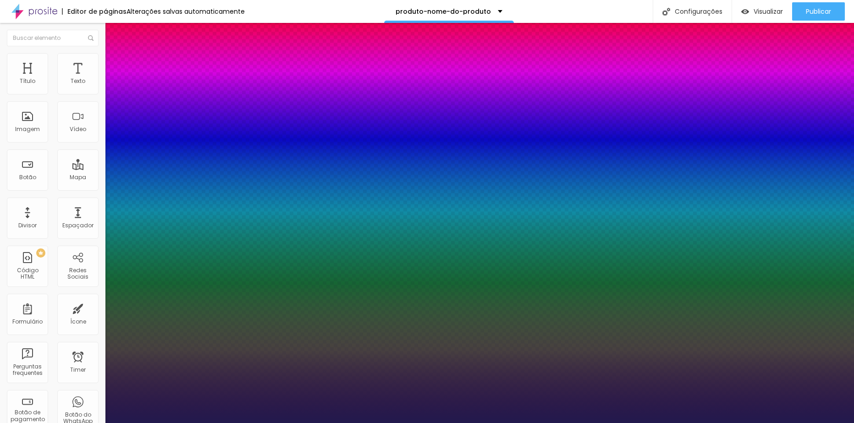
type input "51"
type input "1"
type input "50"
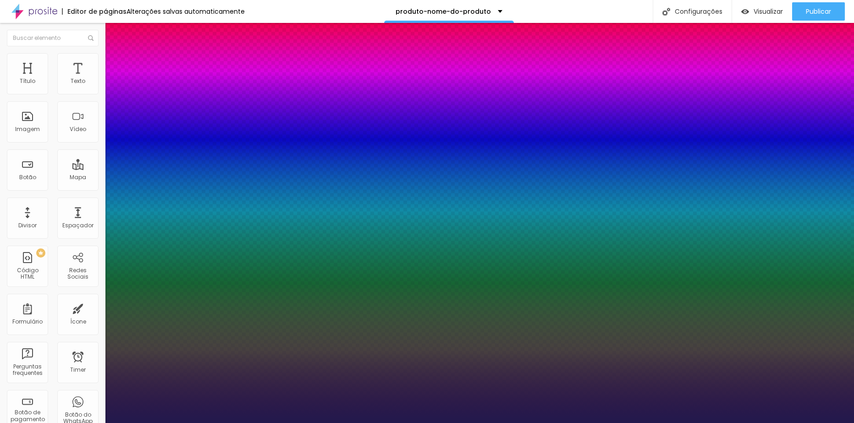
type input "1"
type input "49"
type input "1"
type input "48"
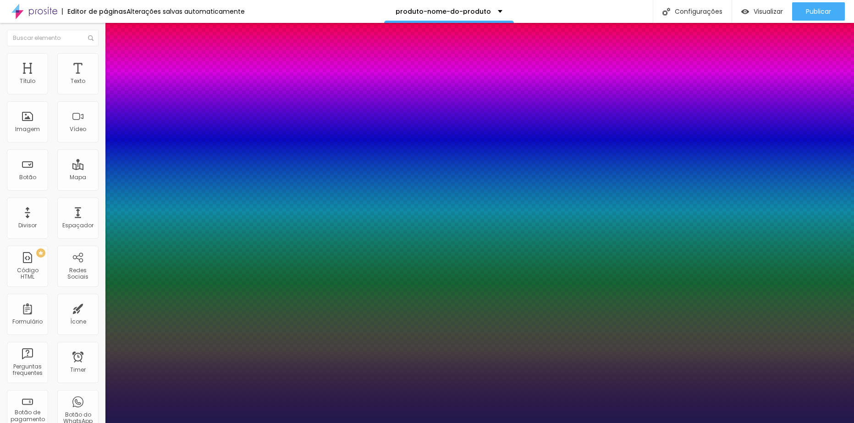
type input "48"
type input "1"
type input "47"
type input "1"
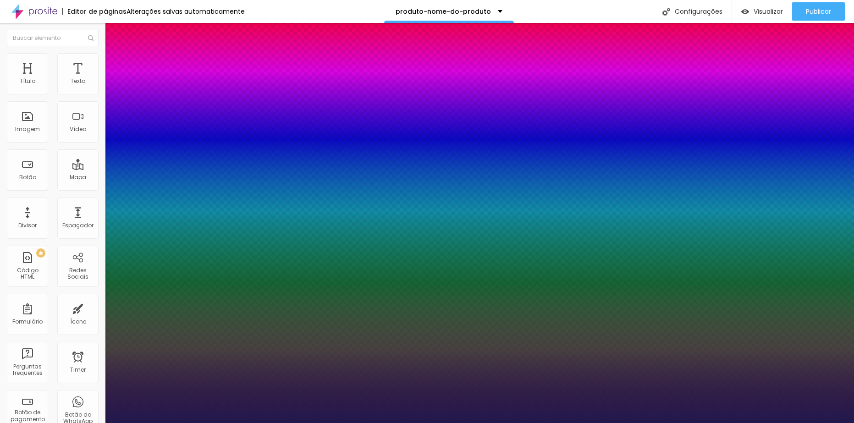
type input "46"
type input "1"
type input "45"
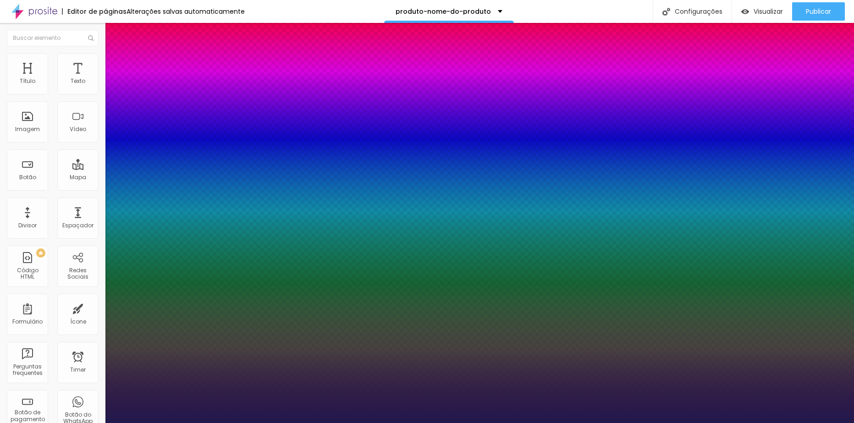
type input "1"
type input "44"
type input "1"
type input "45"
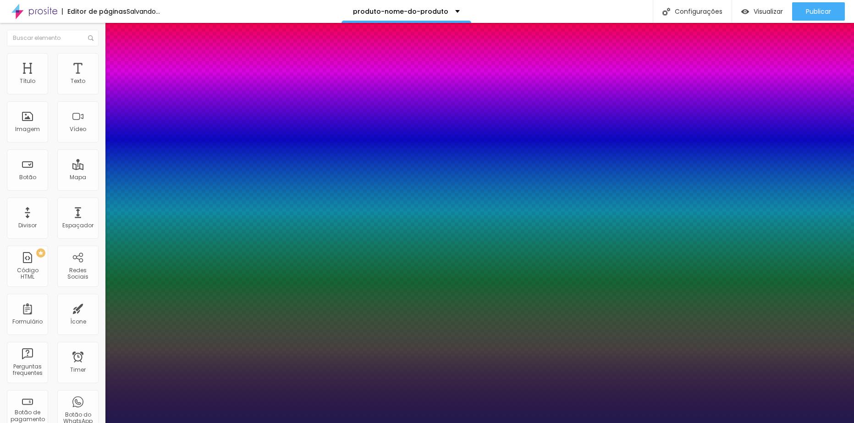
type input "45"
type input "1"
drag, startPoint x: 150, startPoint y: 259, endPoint x: 144, endPoint y: 260, distance: 5.1
type input "45"
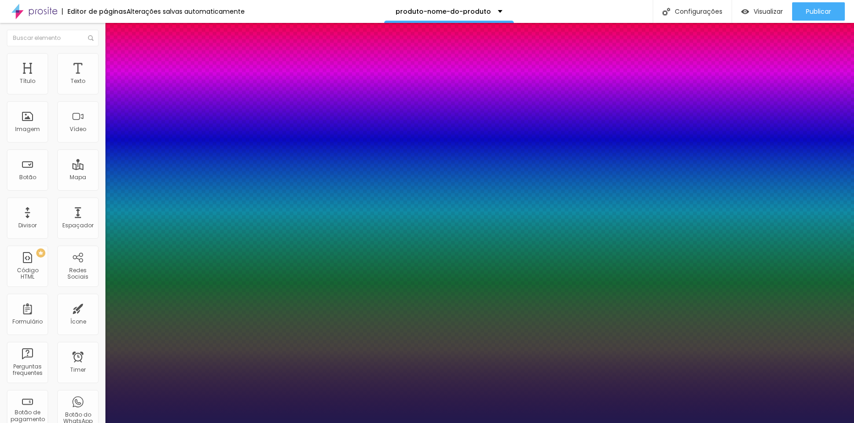
type input "1"
click at [616, 423] on div at bounding box center [427, 423] width 854 height 0
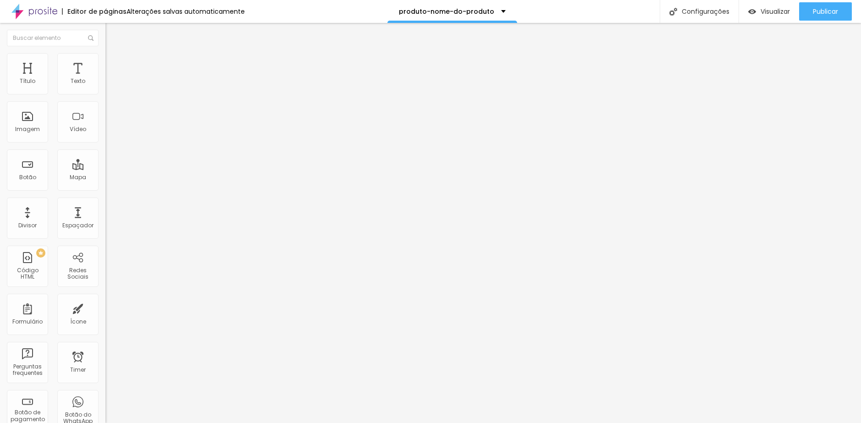
click at [109, 85] on icon "button" at bounding box center [112, 83] width 6 height 6
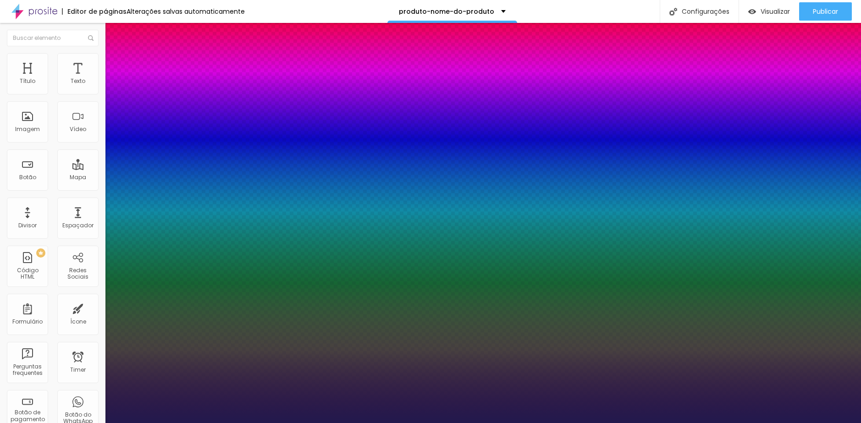
type input "1"
type input "14"
type input "1"
type input "15"
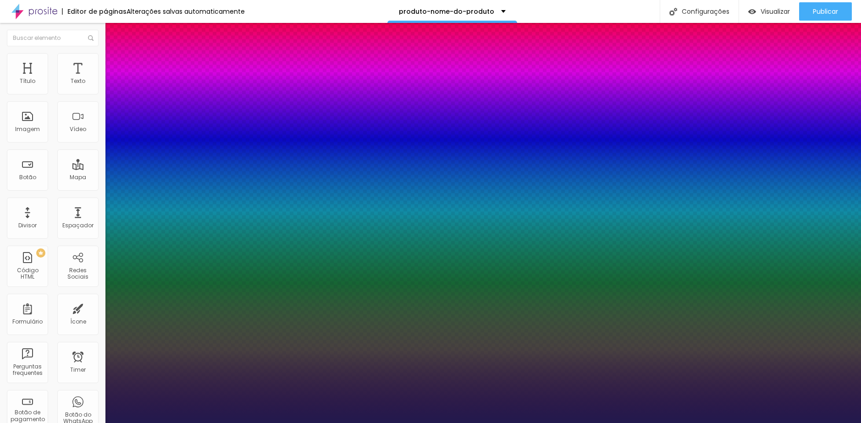
type input "15"
type input "1"
type input "16"
type input "1"
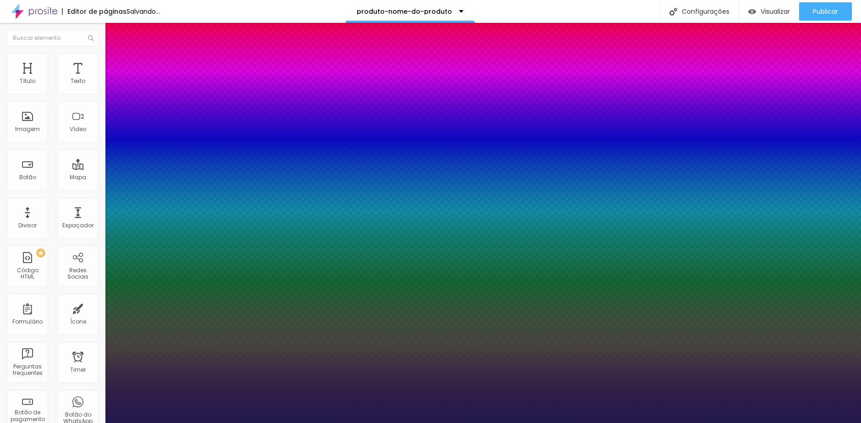
type input "17"
type input "1"
type input "17"
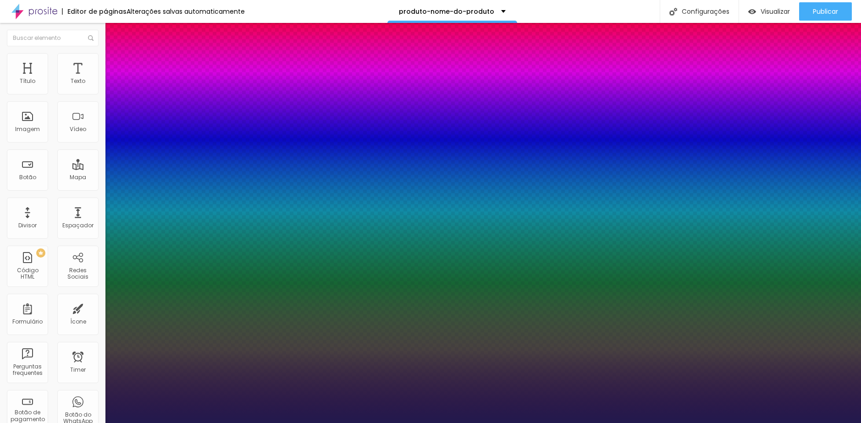
type input "1"
type input "1.4"
type input "1"
type input "1.5"
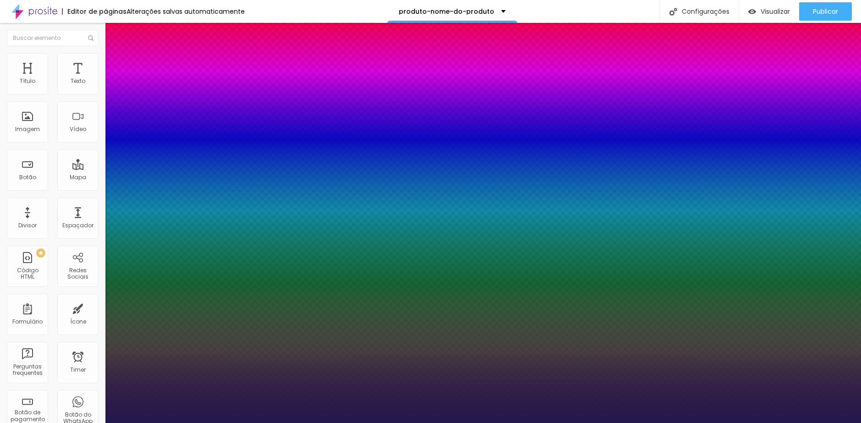
type input "1.5"
type input "1"
type input "1.6"
type input "1"
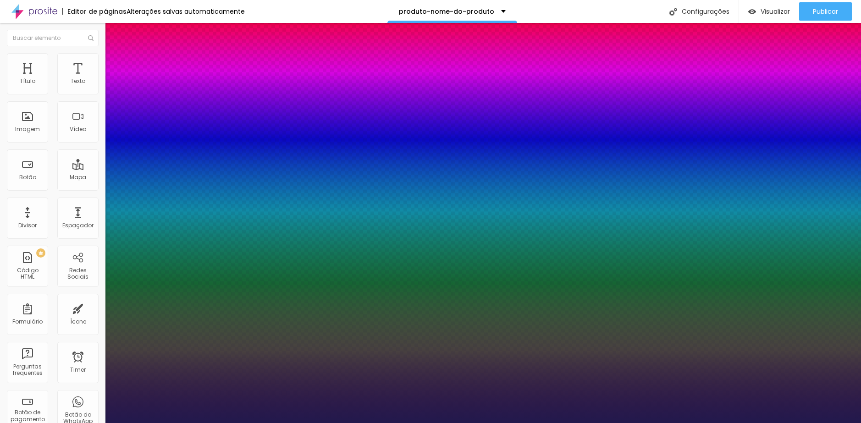
type input "1.5"
drag, startPoint x: 154, startPoint y: 222, endPoint x: 163, endPoint y: 223, distance: 9.8
type input "1.5"
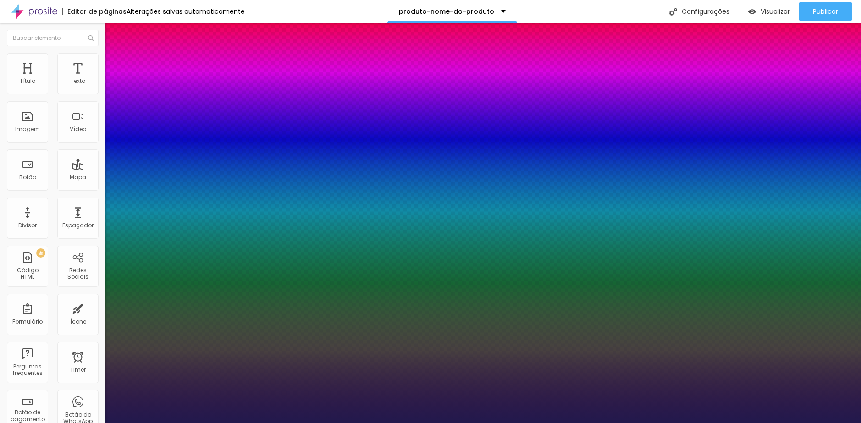
click at [577, 423] on div at bounding box center [430, 423] width 861 height 0
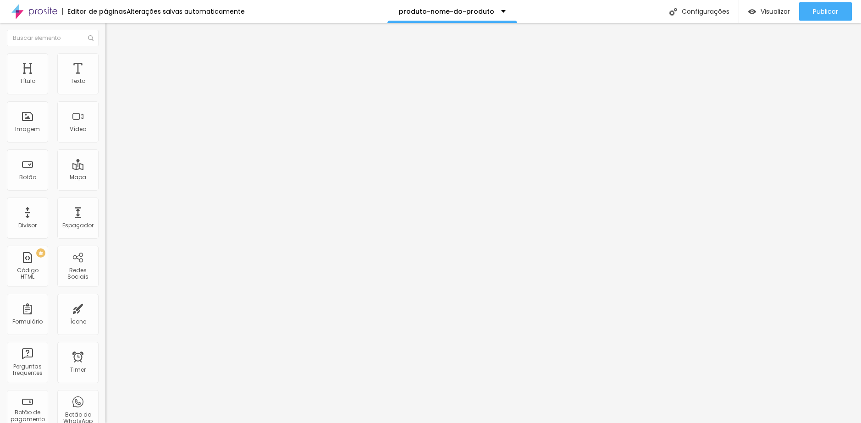
click at [105, 88] on button "button" at bounding box center [111, 83] width 13 height 10
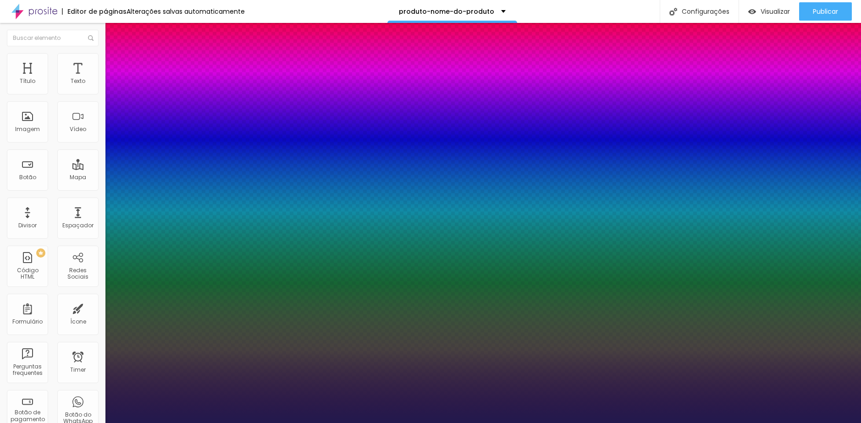
type input "1"
type input "14"
type input "1"
type input "13"
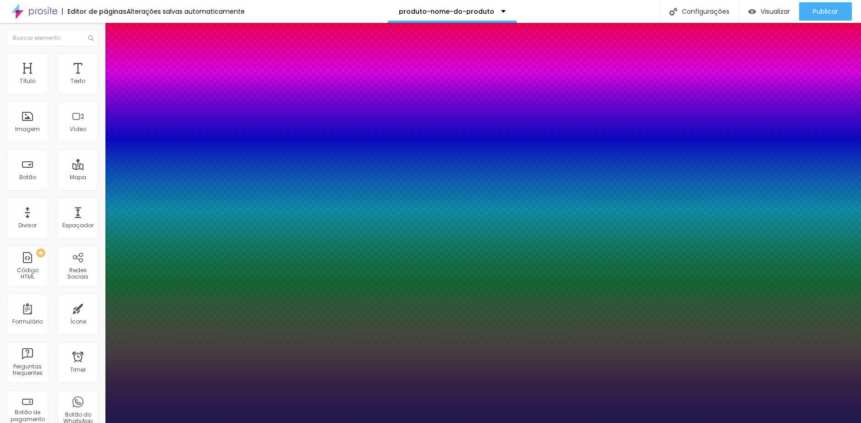
type input "13"
type input "1"
type input "12"
type input "1"
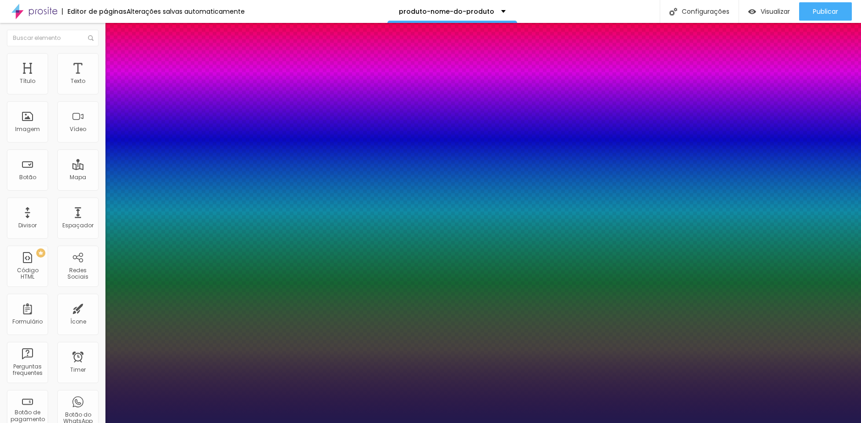
type input "13"
type input "1"
type input "13"
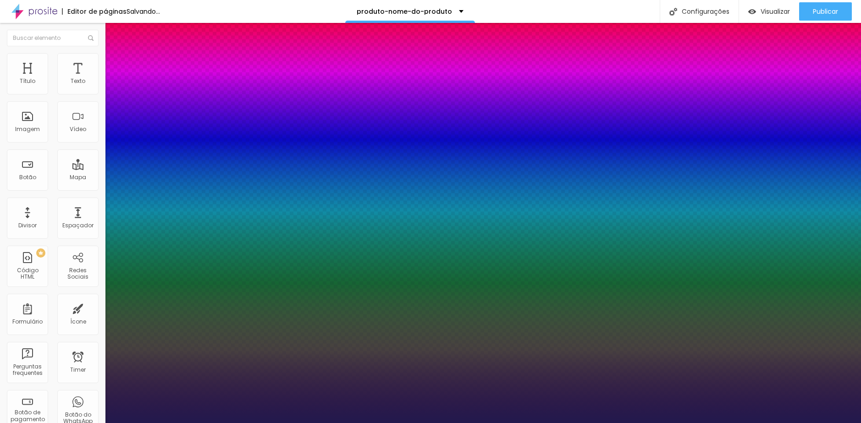
type input "1"
click at [599, 423] on div at bounding box center [430, 423] width 861 height 0
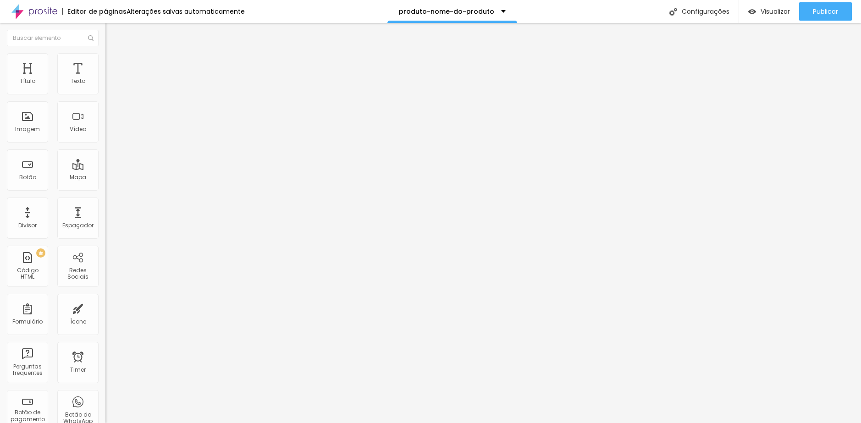
click at [114, 71] on span "Avançado" at bounding box center [129, 67] width 30 height 8
click at [105, 61] on li "Conteúdo" at bounding box center [157, 55] width 105 height 9
click at [111, 88] on div "teste" at bounding box center [158, 83] width 94 height 8
click at [114, 71] on span "Avançado" at bounding box center [129, 67] width 30 height 8
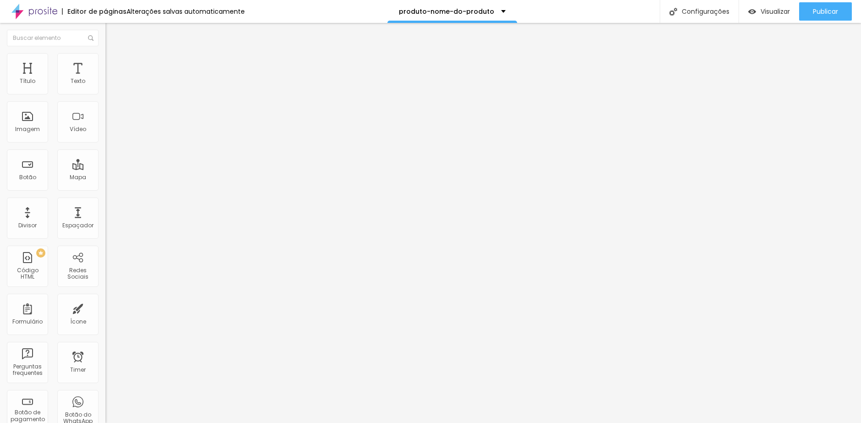
type input "17"
click at [105, 176] on input "range" at bounding box center [134, 179] width 59 height 7
click at [105, 63] on img at bounding box center [109, 65] width 8 height 8
click at [105, 176] on input "range" at bounding box center [134, 179] width 59 height 7
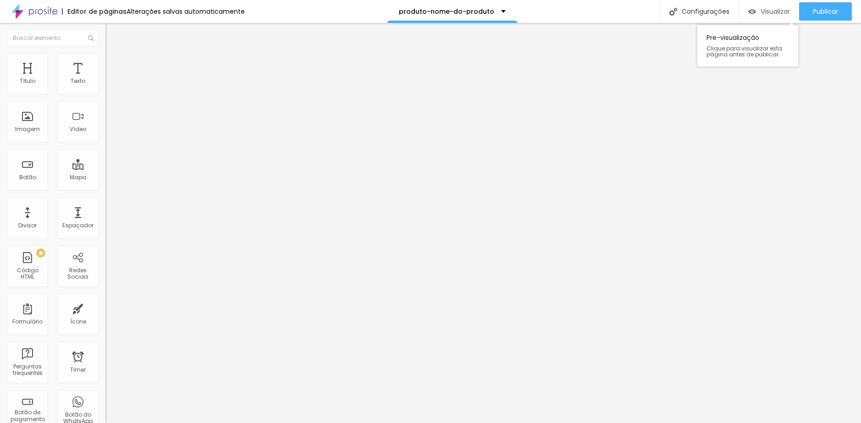
click at [763, 8] on span "Visualizar" at bounding box center [775, 11] width 29 height 7
click at [759, 14] on div "Visualizar" at bounding box center [770, 12] width 42 height 8
click at [112, 36] on div "Editar Texto" at bounding box center [138, 33] width 52 height 7
click at [105, 53] on li "Avançado" at bounding box center [157, 57] width 105 height 9
click at [105, 53] on li "Estilo" at bounding box center [157, 48] width 105 height 9
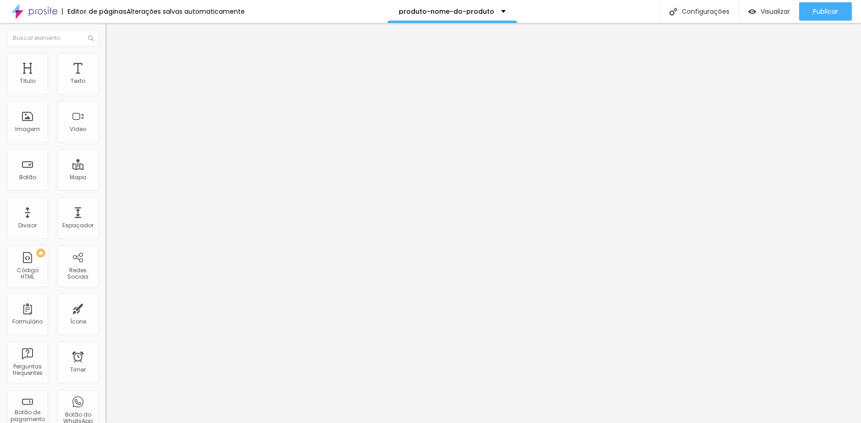
click at [109, 85] on icon "button" at bounding box center [112, 83] width 6 height 6
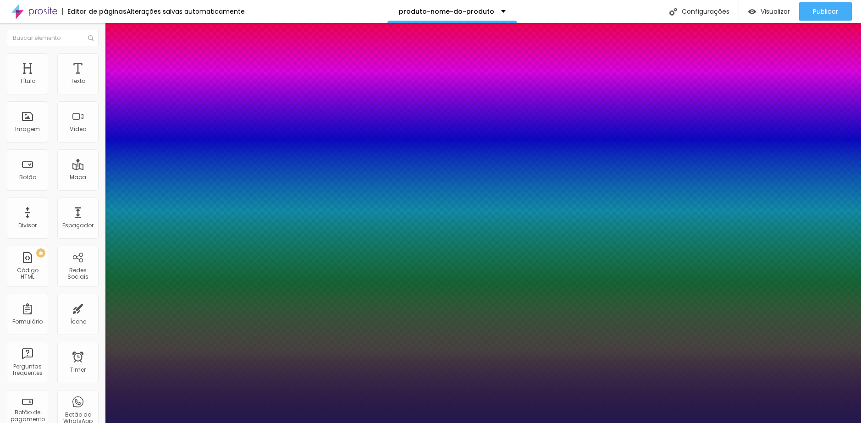
drag, startPoint x: 123, startPoint y: 156, endPoint x: 139, endPoint y: 156, distance: 15.6
click at [70, 423] on div at bounding box center [430, 423] width 861 height 0
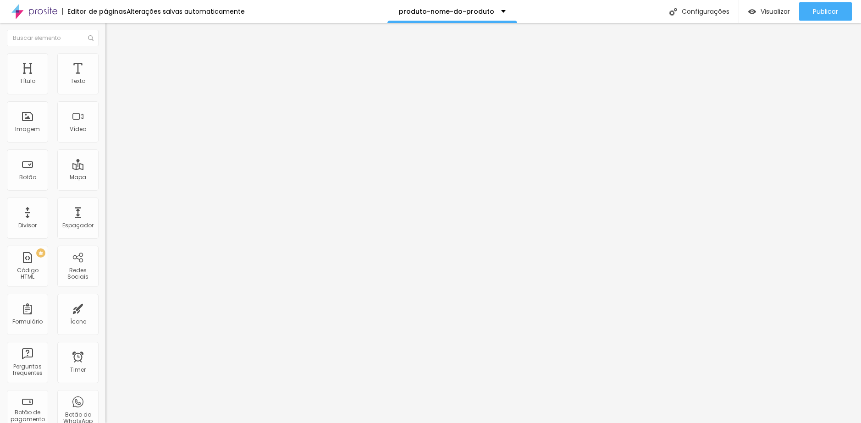
click at [114, 63] on span "Avançado" at bounding box center [129, 59] width 30 height 8
click at [761, 14] on span "Visualizar" at bounding box center [775, 11] width 29 height 7
click at [112, 33] on div "Editar Texto" at bounding box center [158, 33] width 92 height 7
click at [114, 62] on span "Avançado" at bounding box center [129, 59] width 30 height 8
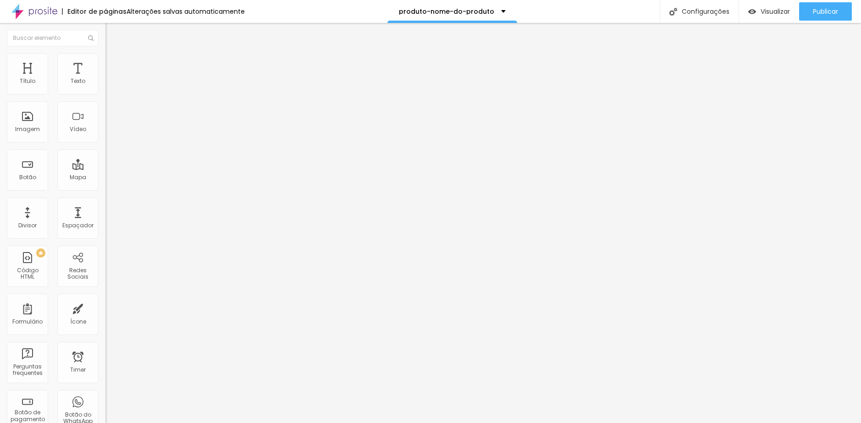
drag, startPoint x: 75, startPoint y: 280, endPoint x: 23, endPoint y: 274, distance: 51.7
click at [0, 278] on html "Editor de páginas Alterações salvas automaticamente produto-nome-do-produto Con…" at bounding box center [430, 211] width 861 height 423
click at [744, 10] on button "Visualizar" at bounding box center [769, 11] width 60 height 18
click at [761, 15] on span "Visualizar" at bounding box center [775, 11] width 29 height 7
click at [105, 58] on img at bounding box center [109, 57] width 8 height 8
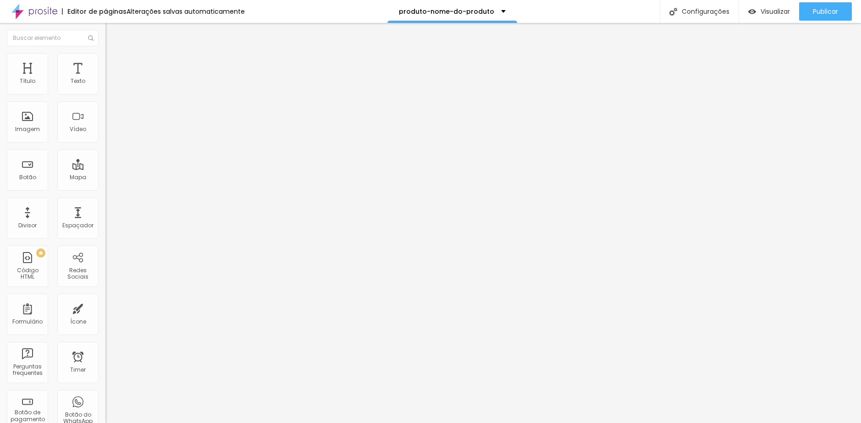
drag, startPoint x: 28, startPoint y: 91, endPoint x: 34, endPoint y: 91, distance: 6.0
click at [105, 169] on input "range" at bounding box center [134, 172] width 59 height 7
click at [105, 53] on li "Avançado" at bounding box center [157, 57] width 105 height 9
click at [105, 169] on input "range" at bounding box center [134, 172] width 59 height 7
click at [105, 299] on input "range" at bounding box center [134, 302] width 59 height 7
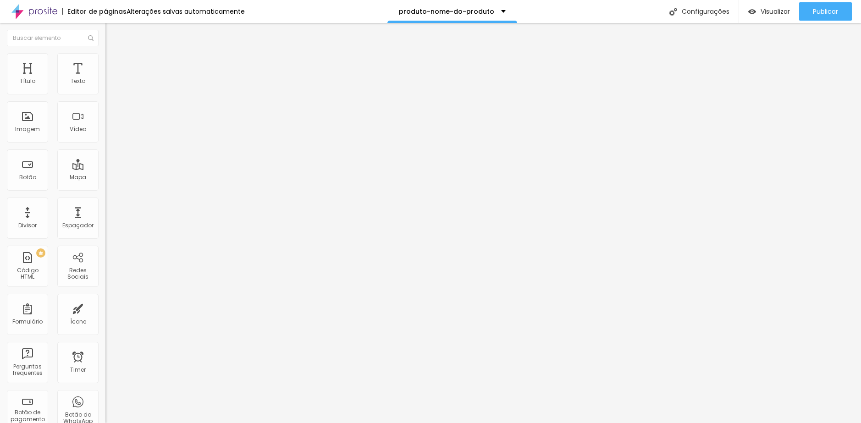
click at [105, 62] on ul "Estilo Avançado" at bounding box center [157, 53] width 105 height 18
click at [114, 54] on span "Estilo" at bounding box center [121, 50] width 14 height 8
click at [105, 97] on div "Tipografia Voltar ao padrão Sombra DESATIVADO Voltar ao padrão" at bounding box center [157, 90] width 105 height 56
click at [105, 88] on button "button" at bounding box center [111, 83] width 13 height 10
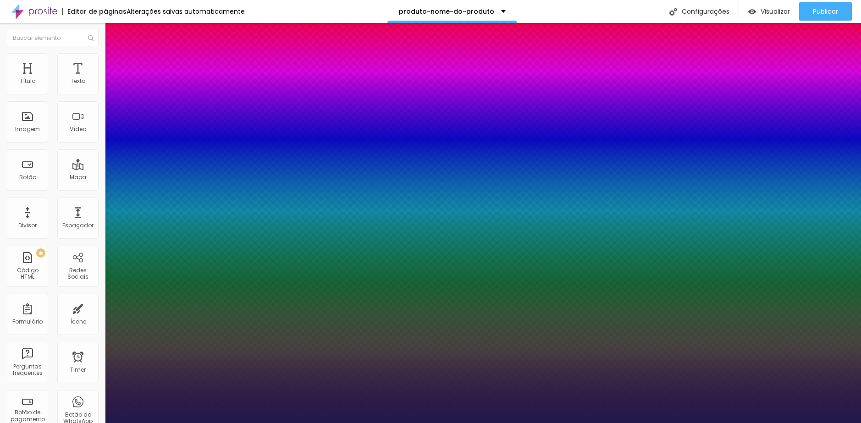
click at [477, 423] on div at bounding box center [430, 423] width 861 height 0
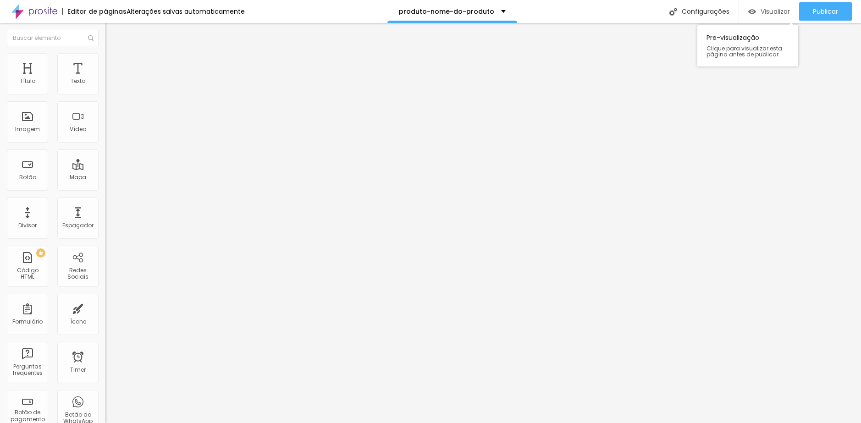
click at [754, 17] on div "Visualizar" at bounding box center [770, 11] width 42 height 18
click at [114, 63] on span "Estilo" at bounding box center [121, 59] width 14 height 8
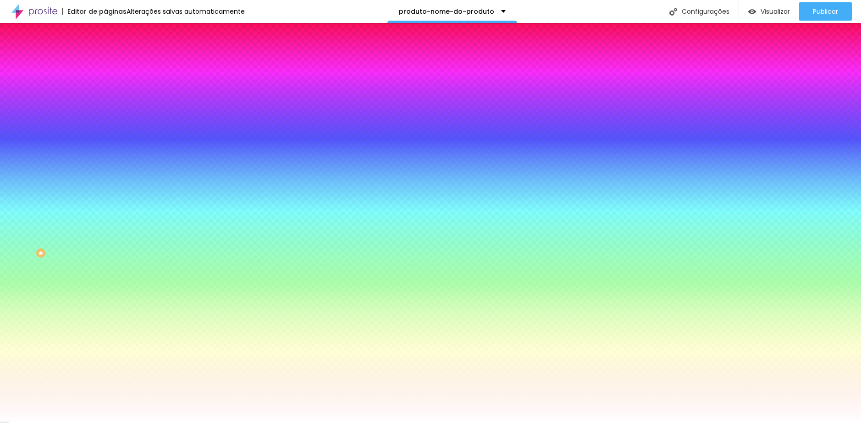
click at [114, 65] on span "Avançado" at bounding box center [129, 69] width 30 height 8
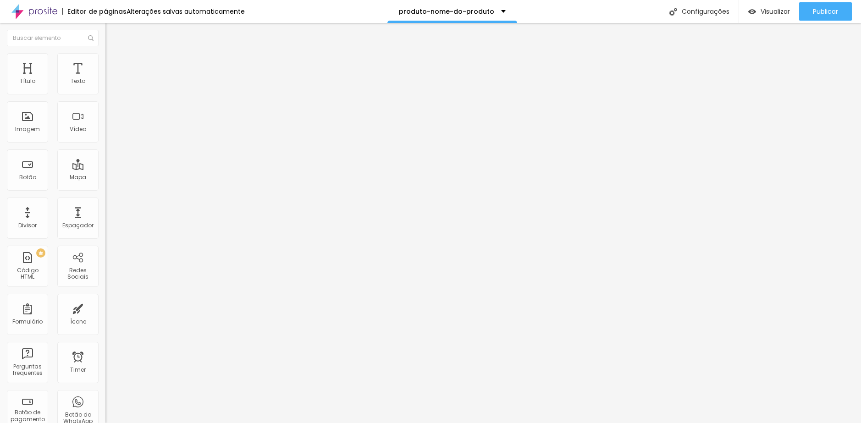
click at [105, 308] on input "range" at bounding box center [134, 311] width 59 height 7
click at [762, 8] on span "Visualizar" at bounding box center [775, 11] width 29 height 7
click at [754, 15] on img "button" at bounding box center [753, 12] width 8 height 8
click at [114, 54] on span "Conteúdo" at bounding box center [128, 50] width 28 height 8
click at [105, 60] on li "Estilo" at bounding box center [157, 57] width 105 height 9
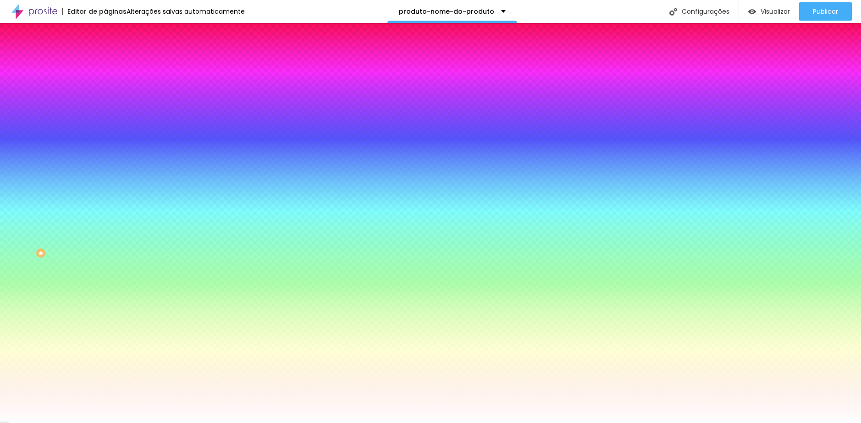
click at [112, 30] on div "Editar Seção" at bounding box center [139, 33] width 54 height 7
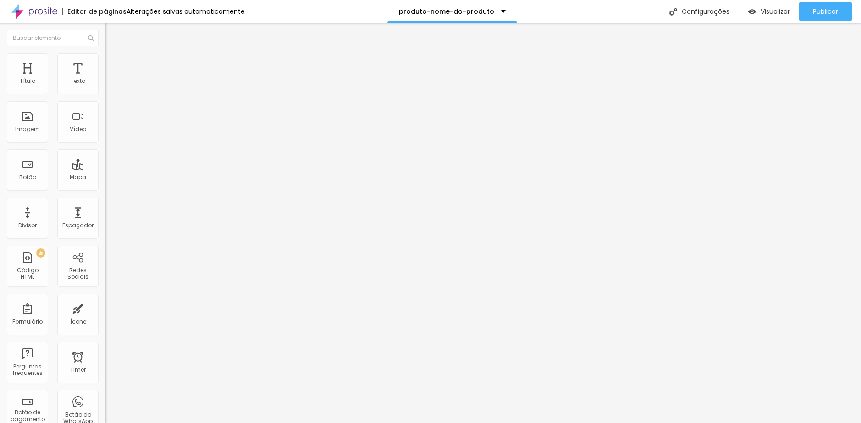
click at [109, 85] on icon "button" at bounding box center [112, 83] width 6 height 6
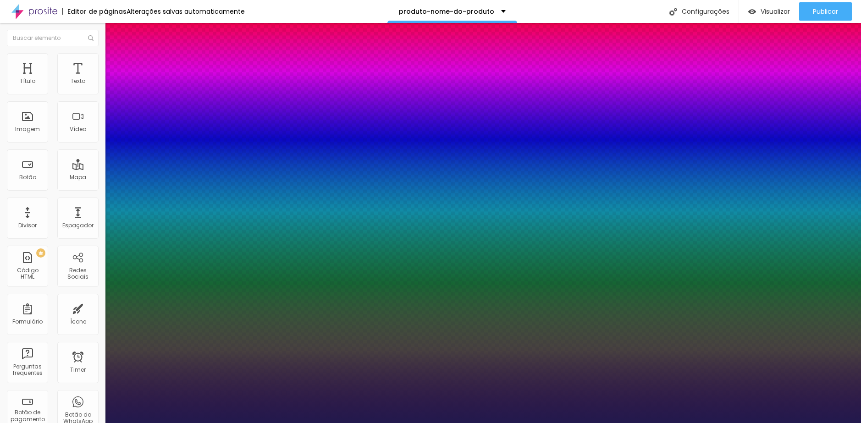
click at [294, 423] on div at bounding box center [430, 423] width 861 height 0
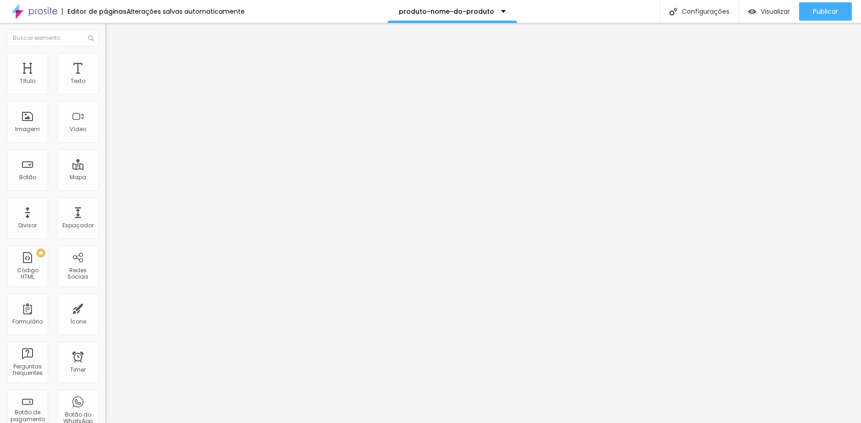
click at [105, 58] on ul "Estilo Avançado" at bounding box center [157, 53] width 105 height 18
click at [105, 88] on button "button" at bounding box center [111, 83] width 13 height 10
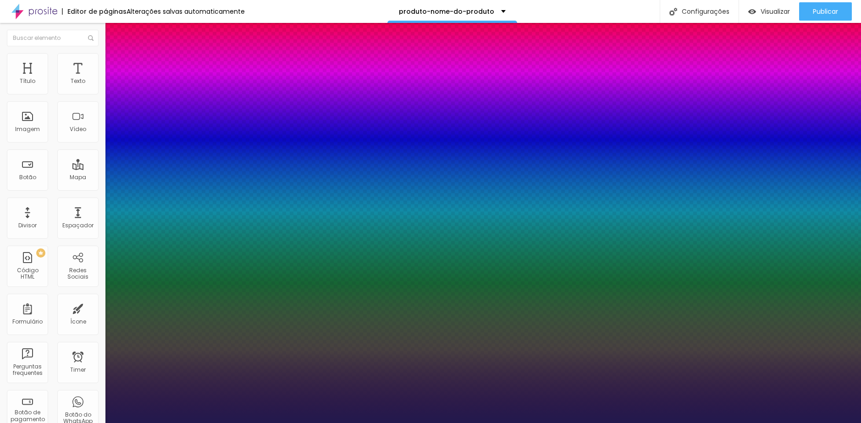
click at [270, 423] on div at bounding box center [430, 423] width 861 height 0
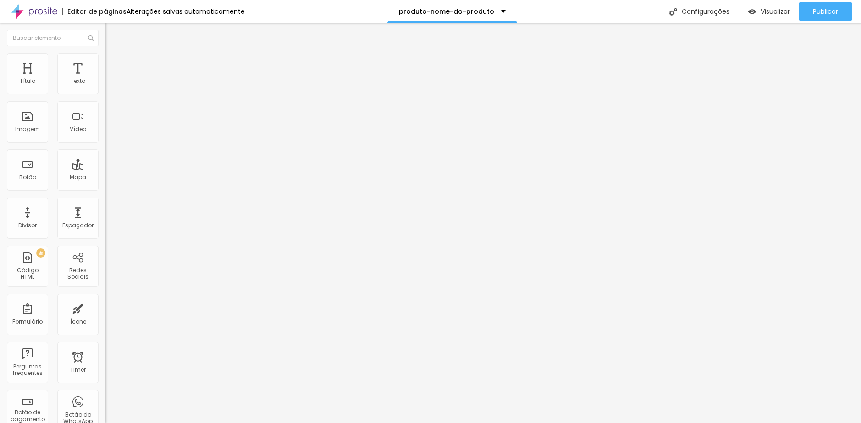
click at [105, 88] on button "button" at bounding box center [111, 83] width 13 height 10
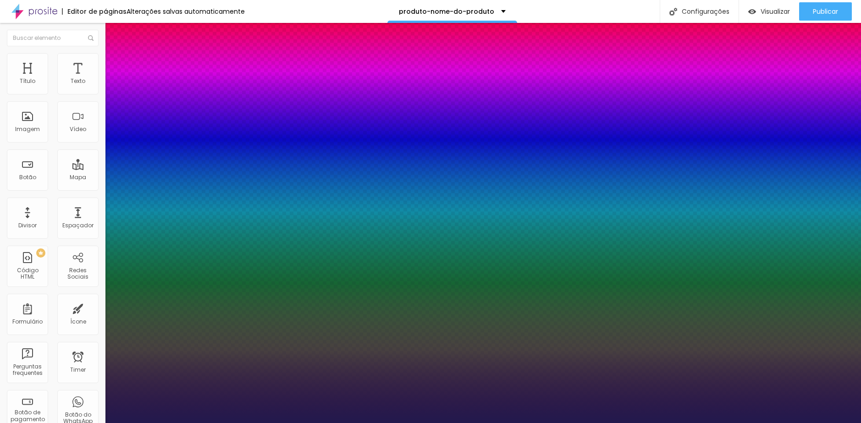
drag, startPoint x: 203, startPoint y: 156, endPoint x: 210, endPoint y: 156, distance: 6.9
click at [153, 423] on div at bounding box center [430, 423] width 861 height 0
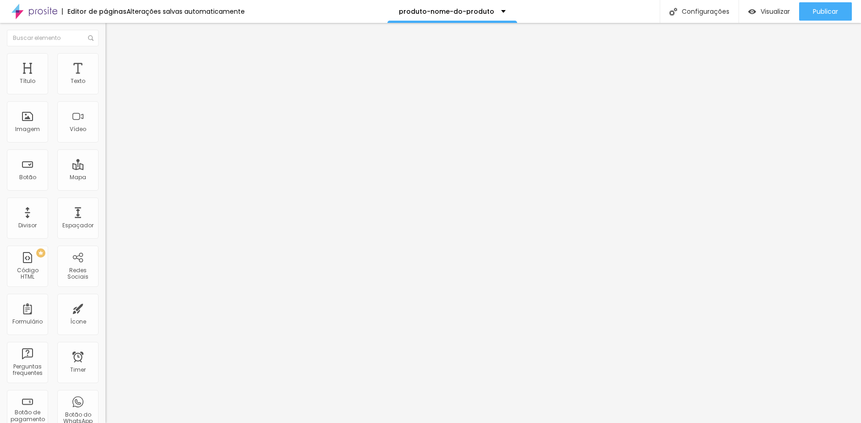
click at [105, 79] on span "Adicionar imagem" at bounding box center [134, 75] width 59 height 8
click at [105, 144] on span "Original" at bounding box center [116, 140] width 22 height 8
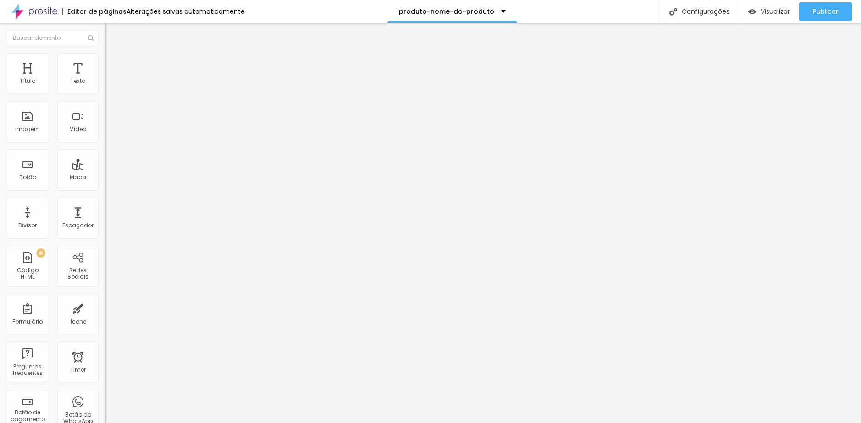
click at [105, 160] on span "Quadrado" at bounding box center [120, 156] width 30 height 8
click at [105, 62] on ul "Estilo Avançado" at bounding box center [157, 53] width 105 height 18
click at [114, 63] on span "Avançado" at bounding box center [129, 59] width 30 height 8
click at [114, 62] on span "Avançado" at bounding box center [129, 59] width 30 height 8
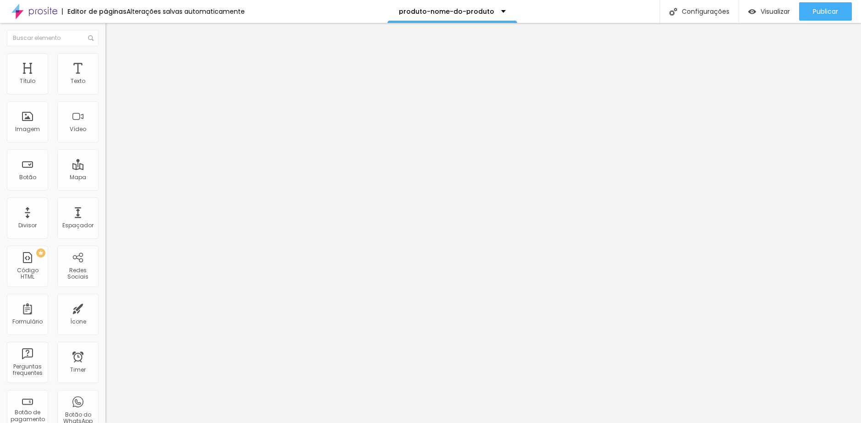
click at [105, 55] on li "Avançado" at bounding box center [157, 57] width 105 height 9
click at [114, 63] on span "Avançado" at bounding box center [129, 59] width 30 height 8
drag, startPoint x: 28, startPoint y: 92, endPoint x: 20, endPoint y: 103, distance: 13.5
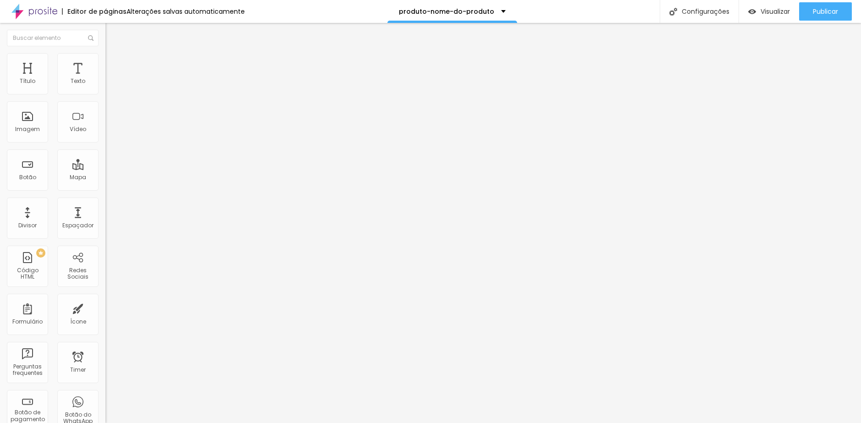
click at [105, 169] on input "range" at bounding box center [134, 172] width 59 height 7
drag, startPoint x: 8, startPoint y: 107, endPoint x: 24, endPoint y: 133, distance: 31.3
click at [105, 299] on input "range" at bounding box center [134, 302] width 59 height 7
click at [114, 63] on span "Avançado" at bounding box center [129, 59] width 30 height 8
drag, startPoint x: 26, startPoint y: 88, endPoint x: 12, endPoint y: 88, distance: 13.8
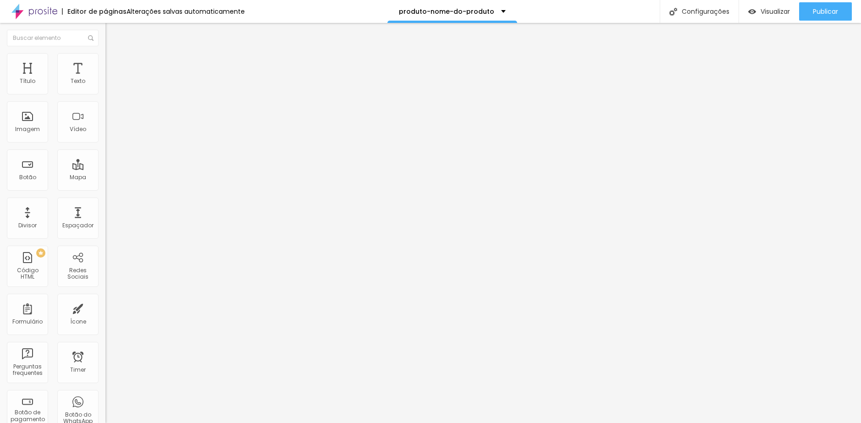
click at [105, 169] on input "range" at bounding box center [134, 172] width 59 height 7
drag, startPoint x: 53, startPoint y: 104, endPoint x: -1, endPoint y: 104, distance: 54.1
click at [0, 104] on html "Editor de páginas Alterações salvas automaticamente produto-nome-do-produto Con…" at bounding box center [430, 211] width 861 height 423
click at [105, 242] on div "Editar Botão Conteúdo Estilo Avançado Texto Comprar agora Alinhamento Tamanho N…" at bounding box center [157, 223] width 105 height 400
click at [105, 140] on span "Normal" at bounding box center [115, 141] width 21 height 8
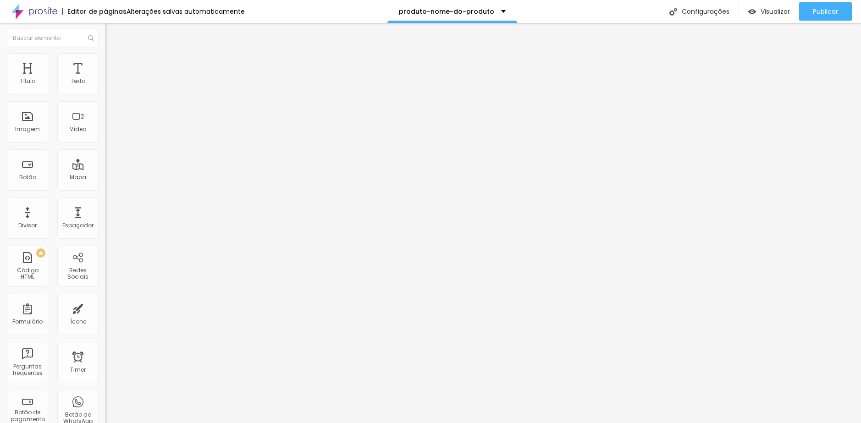
click at [105, 61] on li "Estilo" at bounding box center [157, 57] width 105 height 9
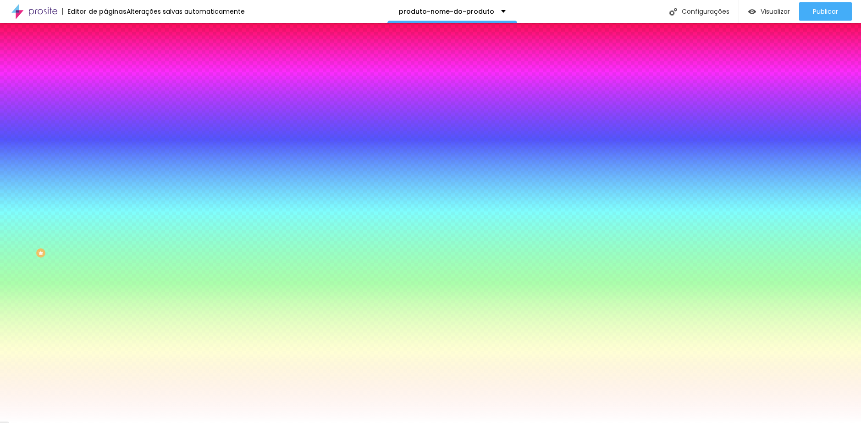
click at [109, 139] on icon "button" at bounding box center [112, 142] width 6 height 6
drag, startPoint x: 100, startPoint y: 169, endPoint x: 284, endPoint y: 189, distance: 185.0
click at [38, 423] on div at bounding box center [430, 423] width 861 height 0
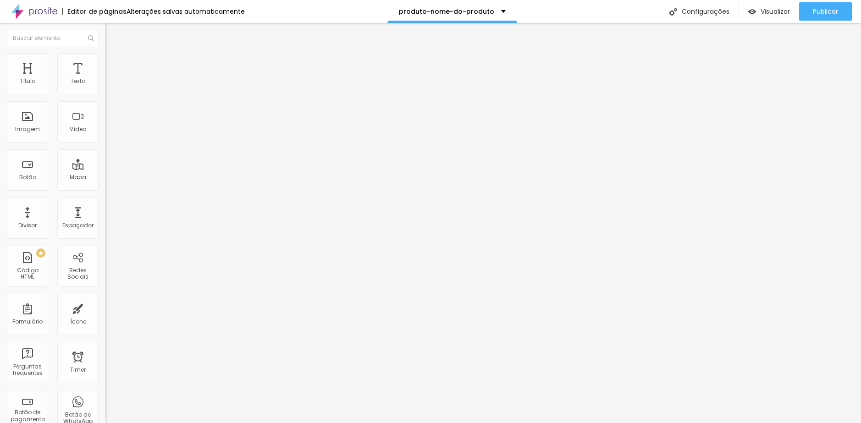
click at [114, 65] on span "Avançado" at bounding box center [129, 69] width 30 height 8
click at [105, 61] on li "Estilo" at bounding box center [157, 57] width 105 height 9
click at [105, 53] on li "Conteúdo" at bounding box center [157, 48] width 105 height 9
click at [105, 60] on li "Estilo" at bounding box center [157, 57] width 105 height 9
drag, startPoint x: 94, startPoint y: 98, endPoint x: 83, endPoint y: 98, distance: 11.0
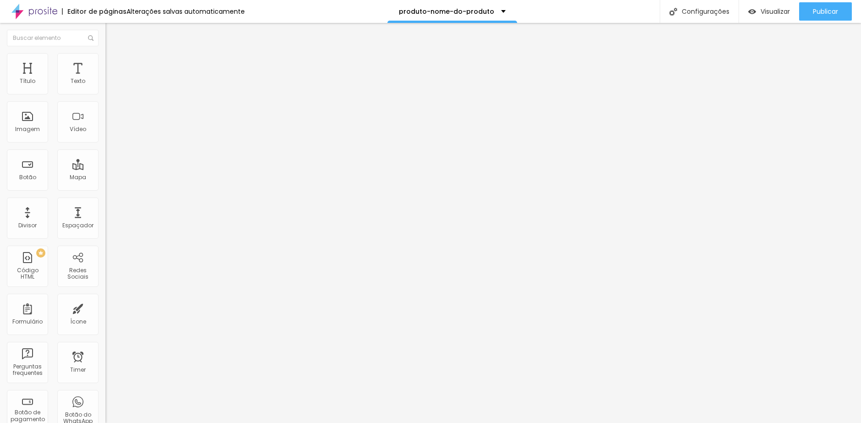
click at [105, 94] on input "range" at bounding box center [134, 90] width 59 height 7
click at [105, 53] on img at bounding box center [109, 57] width 8 height 8
drag, startPoint x: 94, startPoint y: 96, endPoint x: 80, endPoint y: 96, distance: 13.3
click at [105, 94] on input "range" at bounding box center [134, 90] width 59 height 7
click at [105, 61] on ul "Conteúdo Estilo Avançado" at bounding box center [157, 58] width 105 height 28
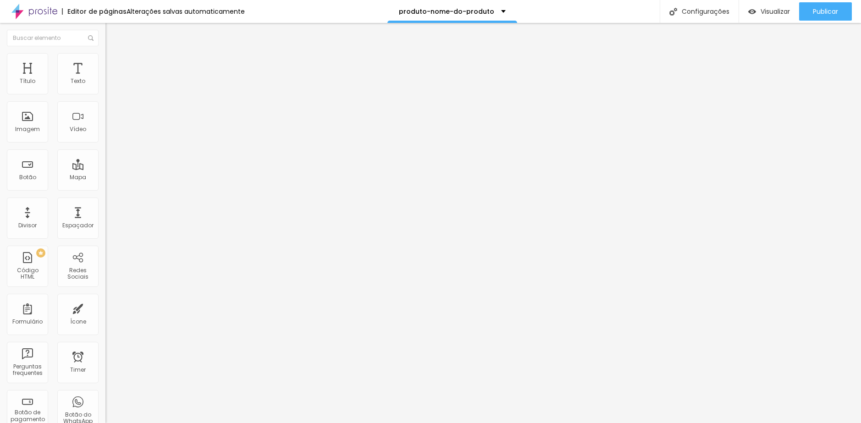
click at [114, 63] on span "Estilo" at bounding box center [121, 59] width 14 height 8
drag, startPoint x: 91, startPoint y: 97, endPoint x: 80, endPoint y: 97, distance: 11.0
click at [105, 94] on input "range" at bounding box center [134, 90] width 59 height 7
click at [105, 62] on li "Estilo" at bounding box center [157, 57] width 105 height 9
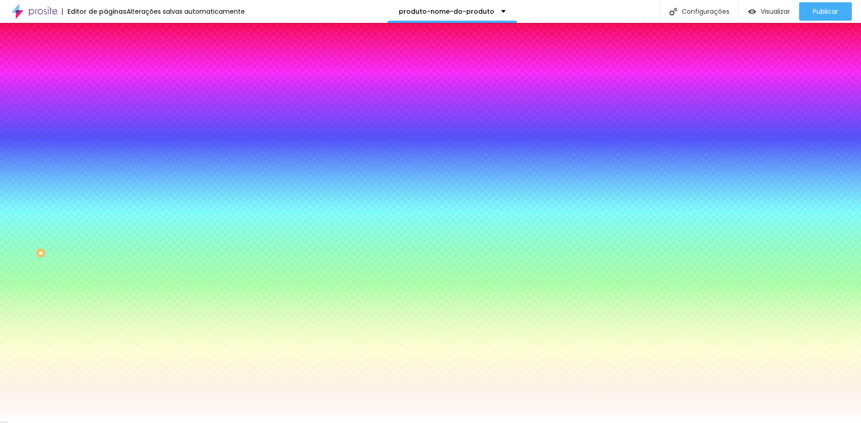
click at [105, 70] on li "Avançado" at bounding box center [157, 66] width 105 height 9
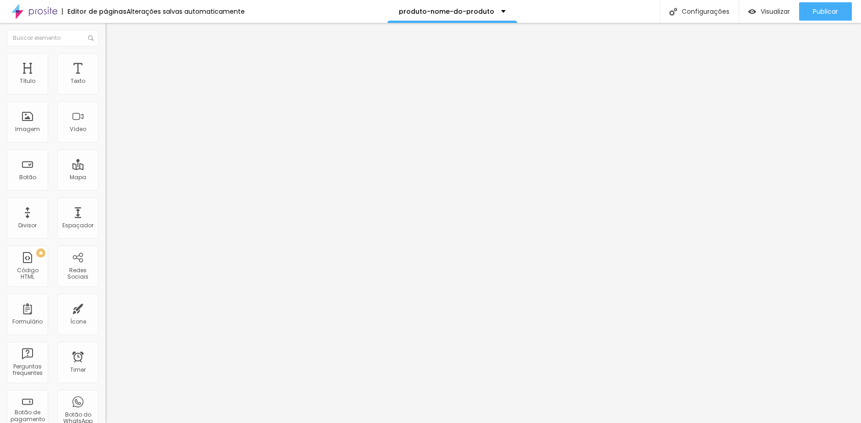
drag, startPoint x: 12, startPoint y: 107, endPoint x: 6, endPoint y: 107, distance: 6.9
click at [105, 308] on input "range" at bounding box center [134, 311] width 59 height 7
click at [114, 63] on span "Avançado" at bounding box center [129, 59] width 30 height 8
drag, startPoint x: 25, startPoint y: 91, endPoint x: 13, endPoint y: 91, distance: 11.9
click at [105, 169] on input "range" at bounding box center [134, 172] width 59 height 7
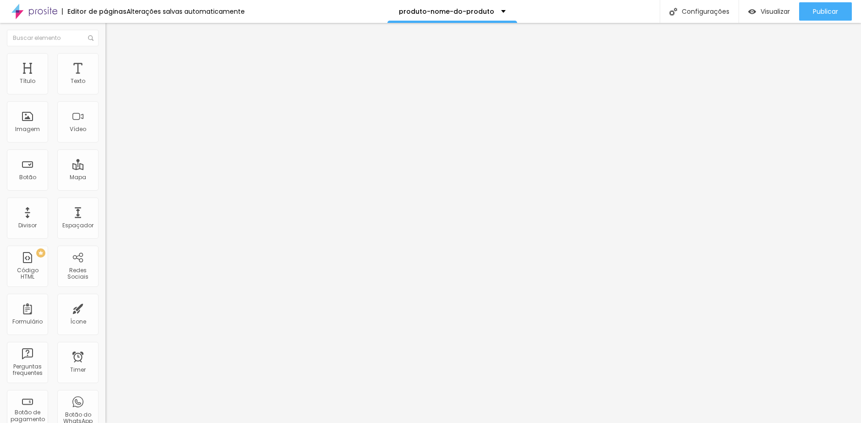
drag, startPoint x: 23, startPoint y: 107, endPoint x: 2, endPoint y: 106, distance: 21.6
click at [105, 299] on input "range" at bounding box center [134, 302] width 59 height 7
click at [105, 58] on img at bounding box center [109, 57] width 8 height 8
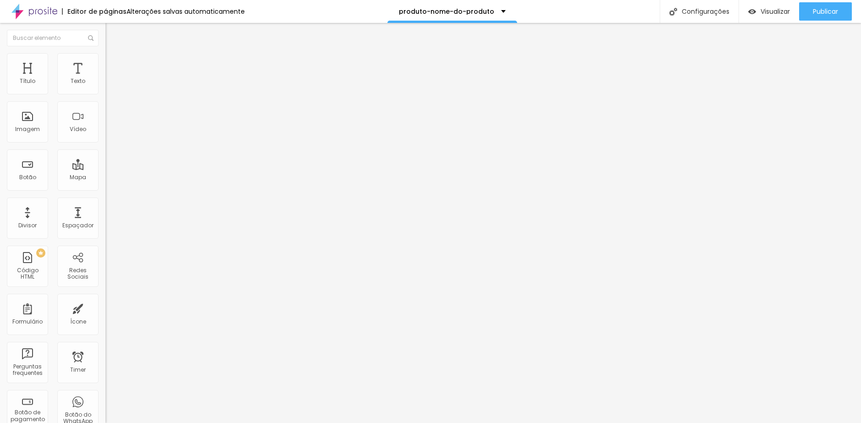
click at [105, 52] on img at bounding box center [109, 48] width 8 height 8
click at [109, 133] on icon "button" at bounding box center [112, 131] width 6 height 6
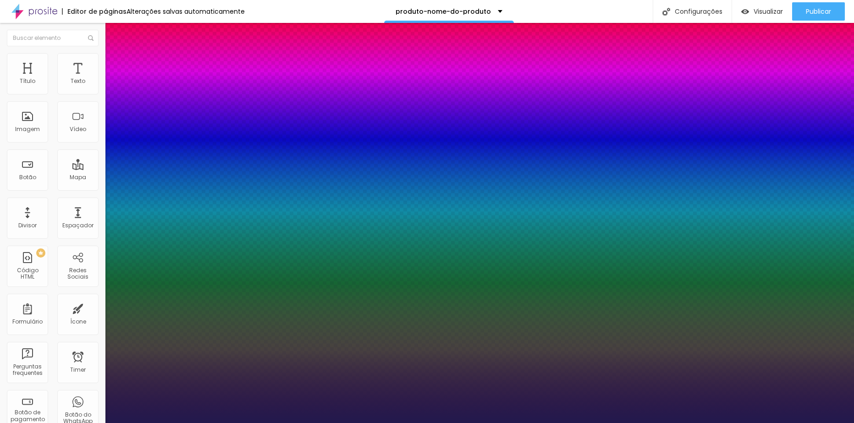
drag, startPoint x: 124, startPoint y: 259, endPoint x: 137, endPoint y: 259, distance: 13.3
click at [243, 423] on div at bounding box center [427, 423] width 854 height 0
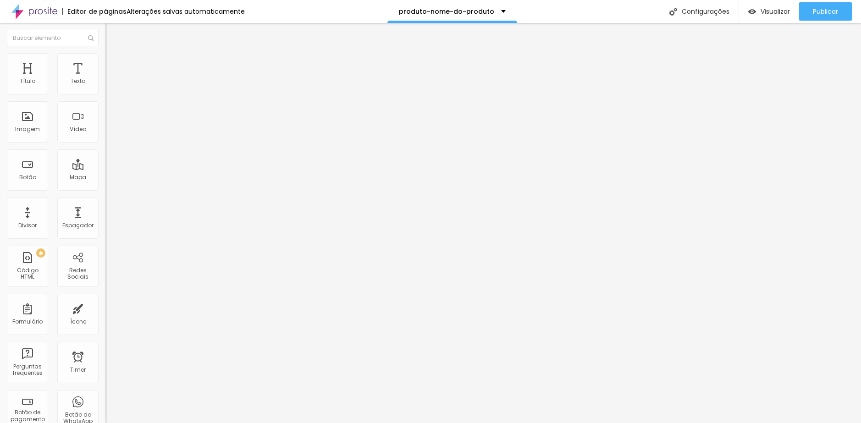
click at [105, 60] on li "Estilo" at bounding box center [157, 57] width 105 height 9
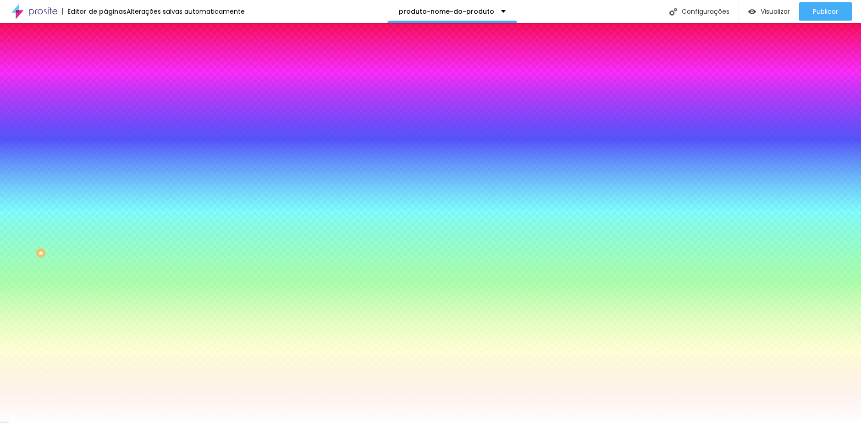
click at [105, 72] on li "Avançado" at bounding box center [157, 66] width 105 height 9
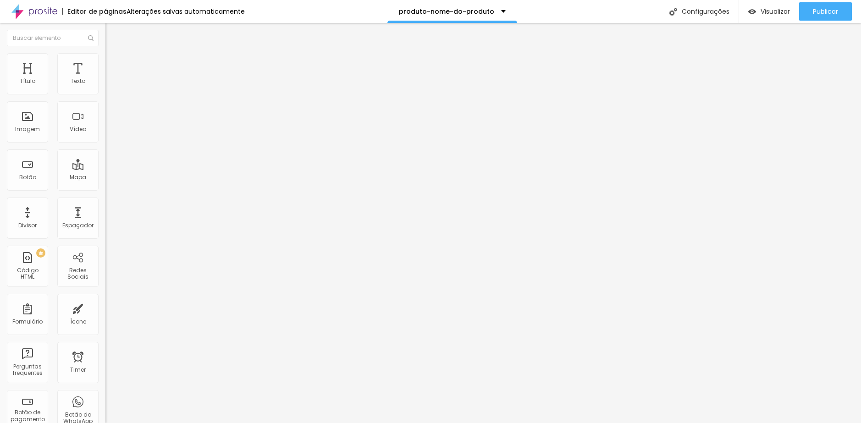
click at [105, 308] on input "range" at bounding box center [134, 311] width 59 height 7
click at [105, 68] on li "Avançado" at bounding box center [157, 66] width 105 height 9
drag, startPoint x: 18, startPoint y: 109, endPoint x: 0, endPoint y: 109, distance: 18.8
click at [105, 308] on input "range" at bounding box center [134, 311] width 59 height 7
click at [105, 61] on li "Estilo" at bounding box center [157, 57] width 105 height 9
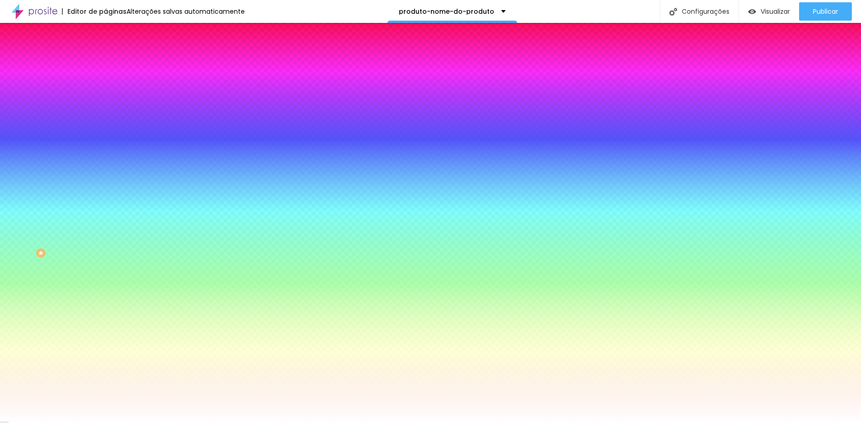
click at [114, 66] on span "Avançado" at bounding box center [129, 69] width 30 height 8
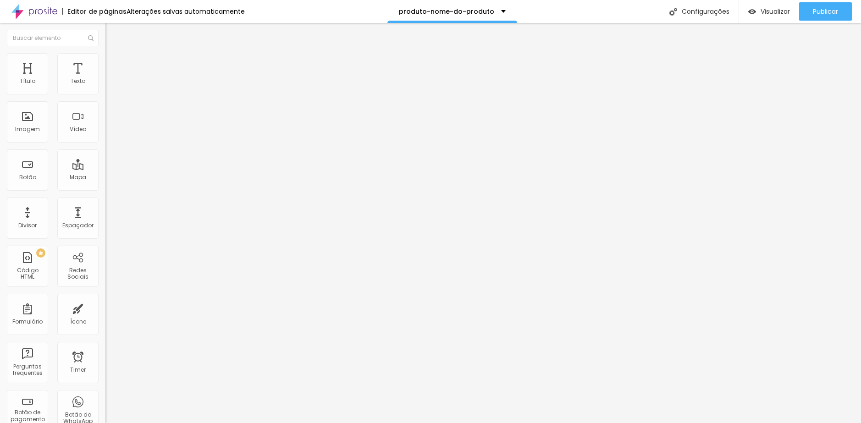
click at [105, 308] on input "range" at bounding box center [134, 311] width 59 height 7
click at [105, 316] on div "76 px" at bounding box center [157, 321] width 105 height 10
drag, startPoint x: 83, startPoint y: 109, endPoint x: 75, endPoint y: 109, distance: 8.3
click at [105, 316] on input "76" at bounding box center [124, 321] width 39 height 10
click at [761, 14] on span "Visualizar" at bounding box center [775, 11] width 29 height 7
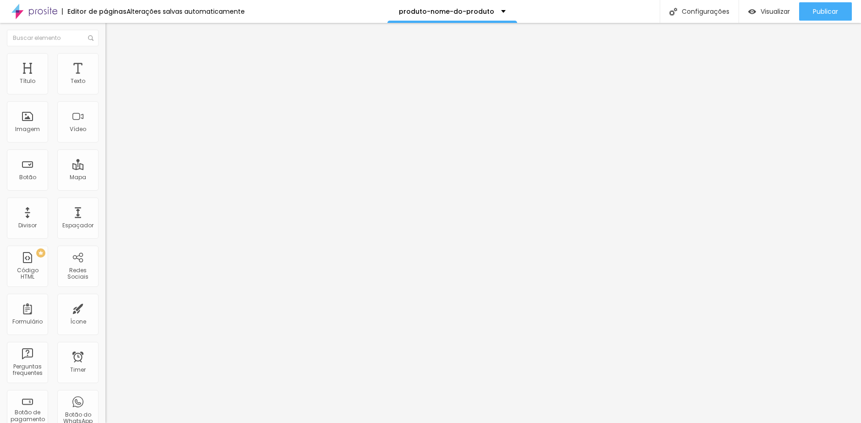
click at [105, 59] on img at bounding box center [109, 57] width 8 height 8
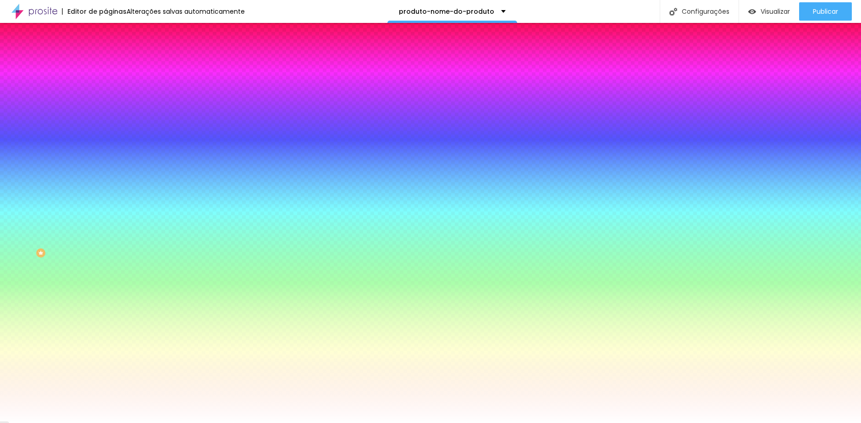
click at [114, 65] on span "Avançado" at bounding box center [129, 69] width 30 height 8
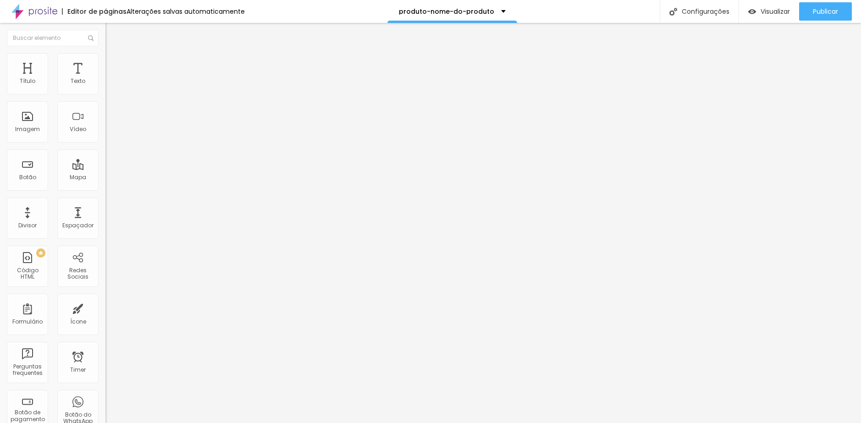
drag, startPoint x: 21, startPoint y: 109, endPoint x: 15, endPoint y: 109, distance: 6.0
click at [105, 308] on input "range" at bounding box center [134, 311] width 59 height 7
drag, startPoint x: 28, startPoint y: 280, endPoint x: 2, endPoint y: 278, distance: 26.7
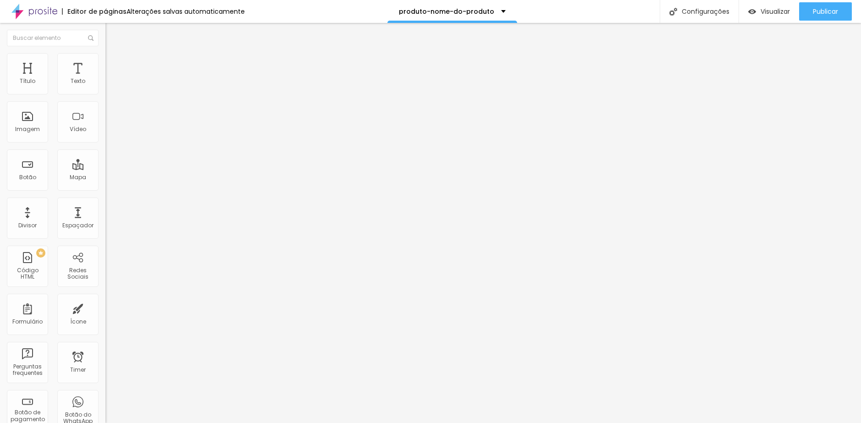
click at [105, 278] on div "20 Espaçamento entre colunas 0 px Espaçamento vertical ID Html Classes Html Vis…" at bounding box center [157, 265] width 105 height 386
drag, startPoint x: 86, startPoint y: 277, endPoint x: -30, endPoint y: 271, distance: 116.6
click at [0, 271] on html "Editor de páginas Alterações salvas automaticamente produto-nome-do-produto Con…" at bounding box center [430, 211] width 861 height 423
click at [114, 63] on span "Estilo" at bounding box center [121, 59] width 14 height 8
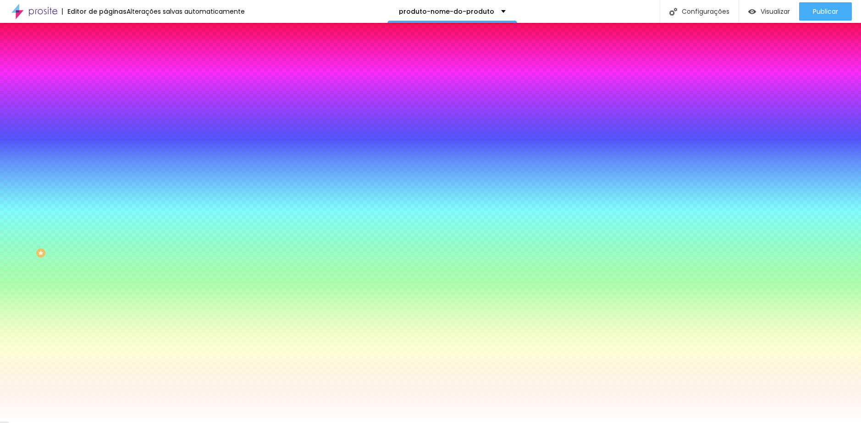
click at [114, 65] on span "Avançado" at bounding box center [129, 69] width 30 height 8
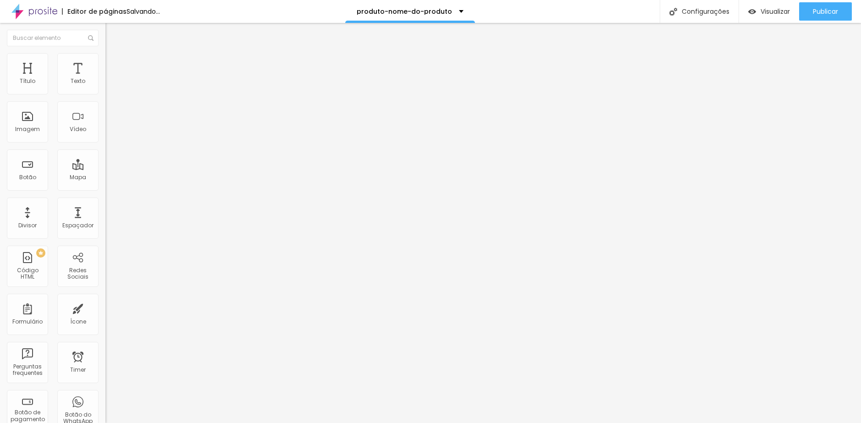
drag, startPoint x: 27, startPoint y: 108, endPoint x: 61, endPoint y: 110, distance: 34.0
click at [105, 308] on input "range" at bounding box center [134, 311] width 59 height 7
click at [114, 65] on span "Avançado" at bounding box center [129, 69] width 30 height 8
click at [105, 70] on li "Avançado" at bounding box center [157, 66] width 105 height 9
drag, startPoint x: 52, startPoint y: 108, endPoint x: 27, endPoint y: 107, distance: 25.3
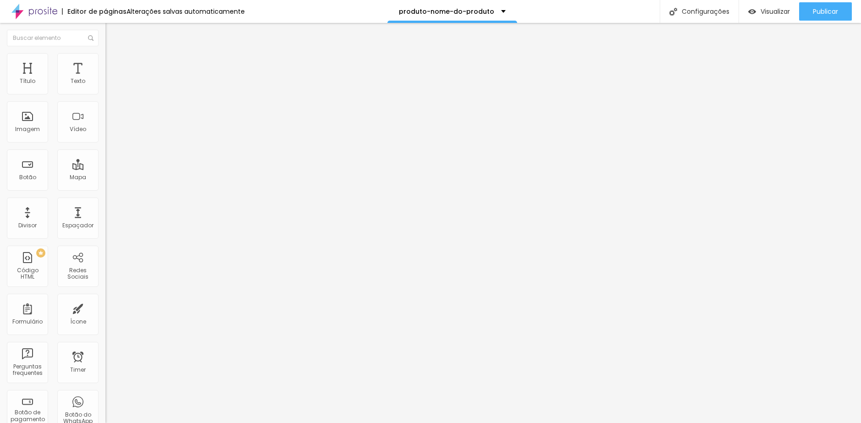
click at [105, 308] on input "range" at bounding box center [134, 311] width 59 height 7
click at [105, 34] on button "Editar Seção" at bounding box center [157, 33] width 105 height 21
click at [105, 169] on input "range" at bounding box center [134, 172] width 59 height 7
click at [764, 21] on div "Pre-visualização Clique para visualizar esta página antes de publicar." at bounding box center [748, 44] width 101 height 46
click at [763, 16] on div "Visualizar" at bounding box center [770, 11] width 42 height 18
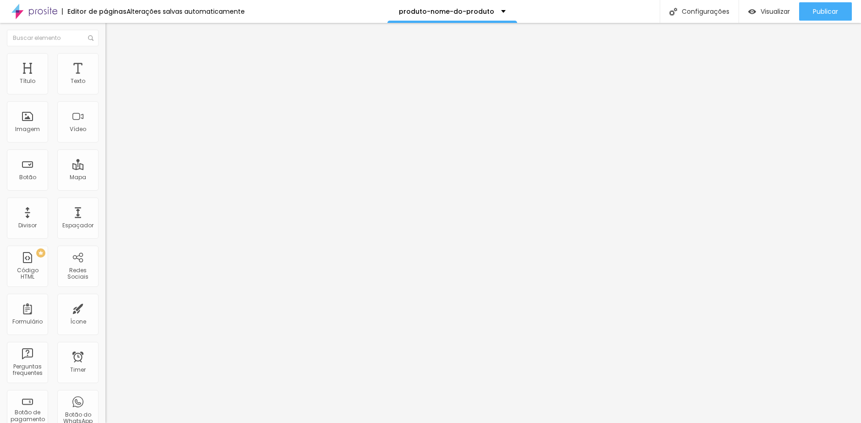
click at [105, 169] on input "range" at bounding box center [134, 172] width 59 height 7
drag, startPoint x: 73, startPoint y: 91, endPoint x: 84, endPoint y: 91, distance: 11.5
click at [105, 177] on input "28" at bounding box center [124, 182] width 39 height 10
click at [471, 6] on div "produto-nome-do-produto" at bounding box center [453, 11] width 130 height 23
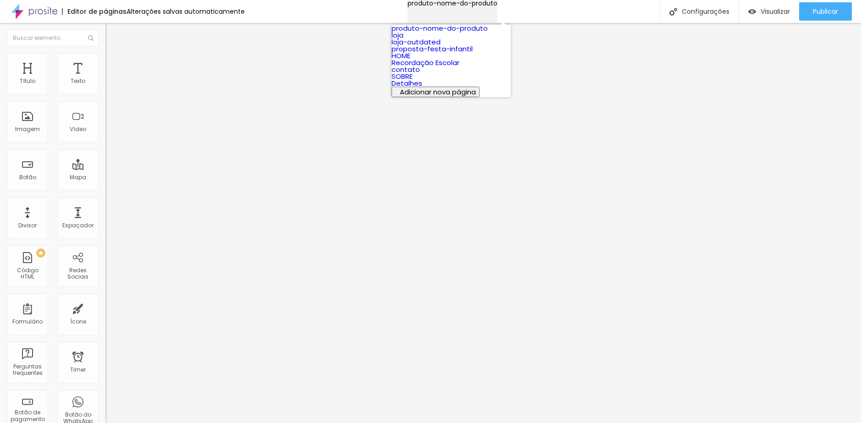
click at [468, 6] on div "produto-nome-do-produto" at bounding box center [453, 3] width 90 height 6
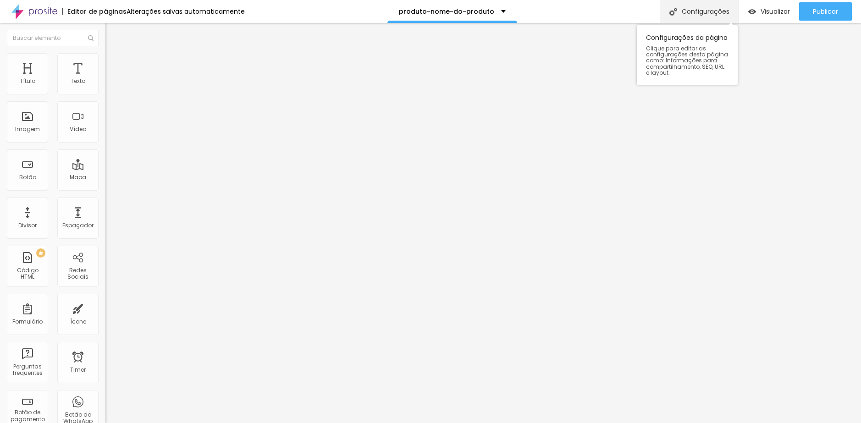
click at [677, 17] on div "Configurações" at bounding box center [699, 11] width 79 height 23
drag, startPoint x: 444, startPoint y: 104, endPoint x: 375, endPoint y: 109, distance: 69.4
drag, startPoint x: 454, startPoint y: 111, endPoint x: 375, endPoint y: 111, distance: 78.9
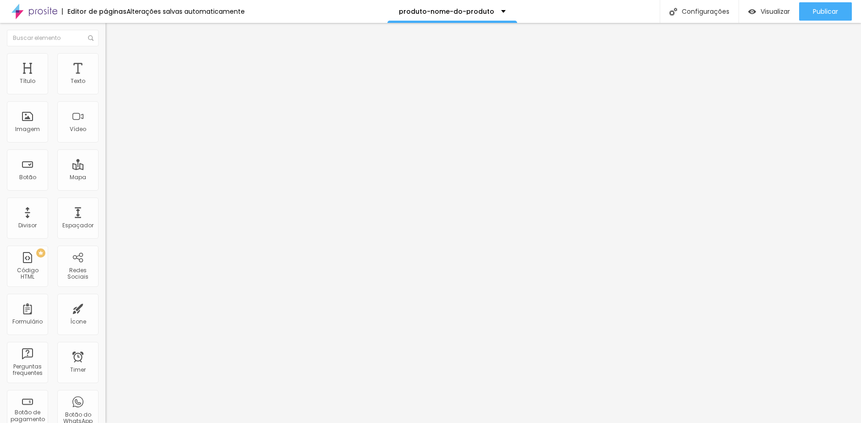
drag, startPoint x: 434, startPoint y: 155, endPoint x: 350, endPoint y: 159, distance: 84.0
drag, startPoint x: 359, startPoint y: 150, endPoint x: 322, endPoint y: 153, distance: 36.8
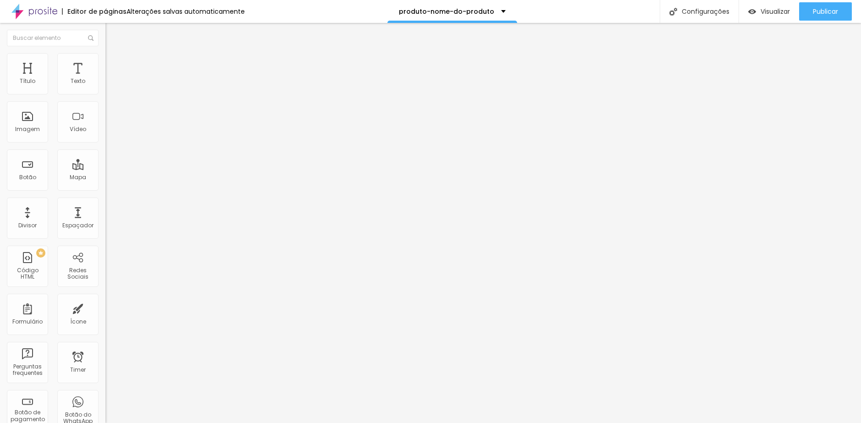
click at [114, 63] on span "Avançado" at bounding box center [129, 59] width 30 height 8
click at [105, 62] on ul "Estilo Avançado" at bounding box center [157, 53] width 105 height 18
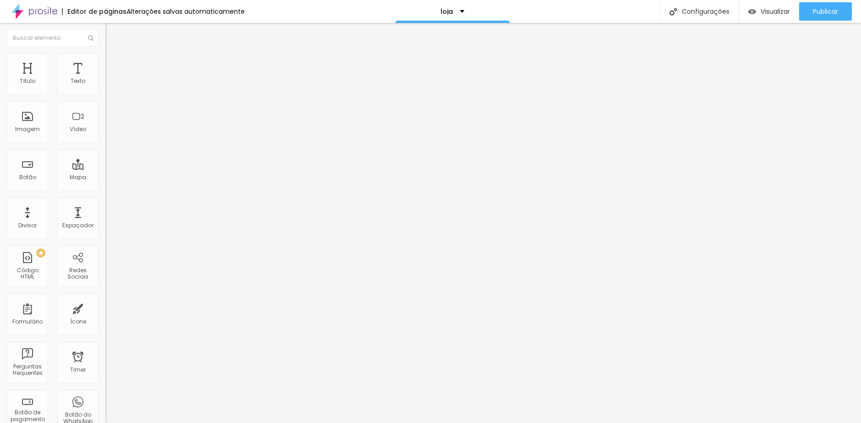
click at [114, 54] on span "Estilo" at bounding box center [121, 50] width 14 height 8
click at [105, 88] on button "button" at bounding box center [111, 83] width 13 height 10
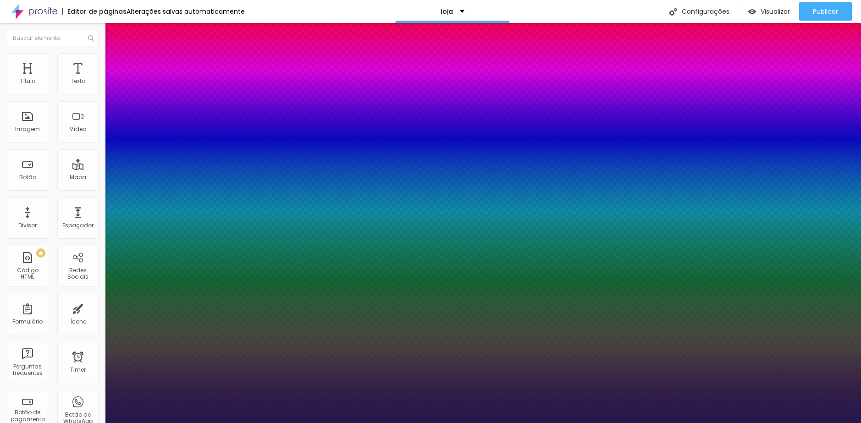
type input "1"
click at [324, 423] on div at bounding box center [430, 423] width 861 height 0
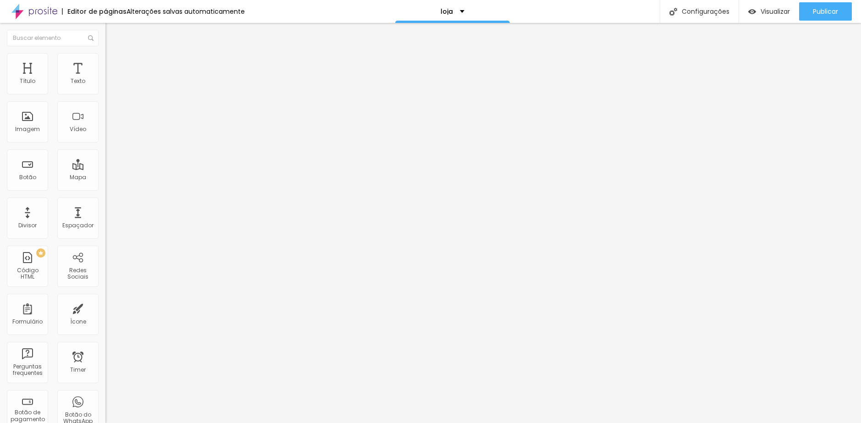
click at [109, 85] on icon "button" at bounding box center [112, 83] width 6 height 6
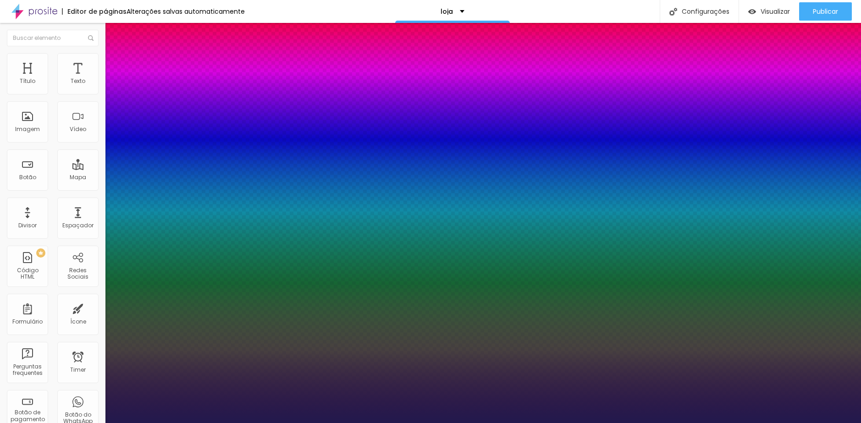
type input "1"
click at [154, 423] on div at bounding box center [430, 423] width 861 height 0
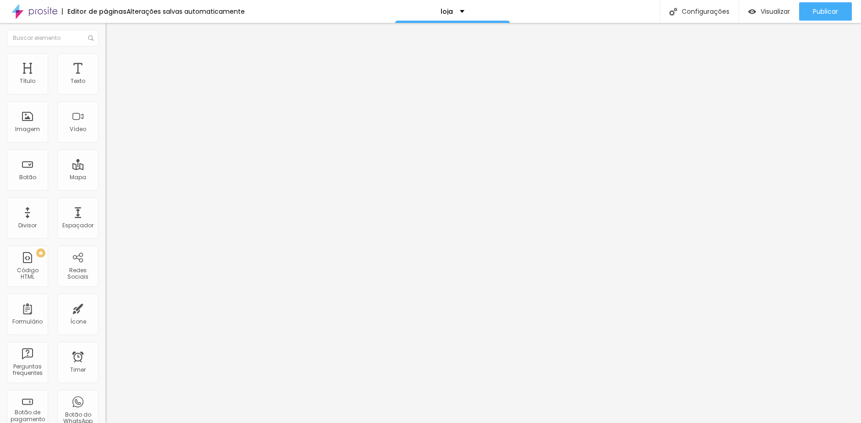
click at [109, 85] on icon "button" at bounding box center [112, 83] width 6 height 6
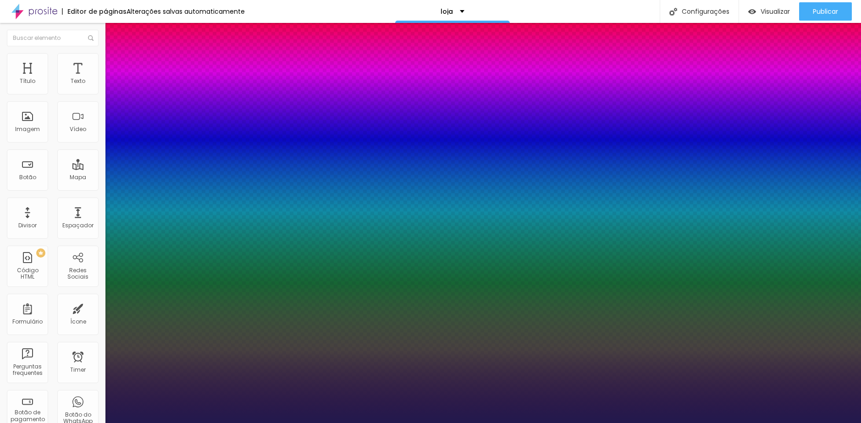
type input "1"
click at [165, 423] on div at bounding box center [430, 423] width 861 height 0
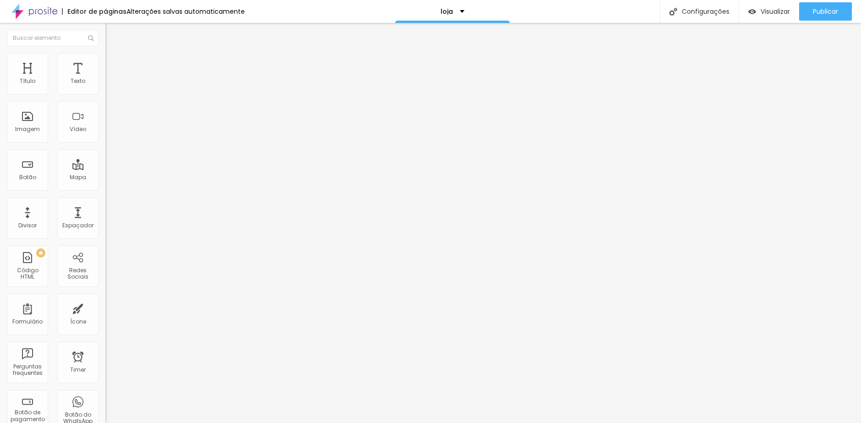
click at [105, 189] on input "https://" at bounding box center [160, 184] width 110 height 9
type input "https://madefotos.com/album-15-15"
click at [761, 9] on span "Visualizar" at bounding box center [775, 11] width 29 height 7
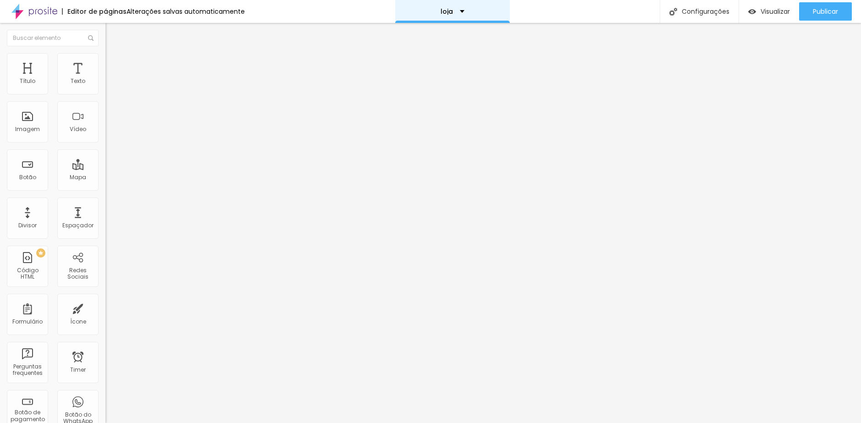
click at [465, 6] on div "loja" at bounding box center [452, 11] width 115 height 23
click at [114, 63] on span "Estilo" at bounding box center [121, 59] width 14 height 8
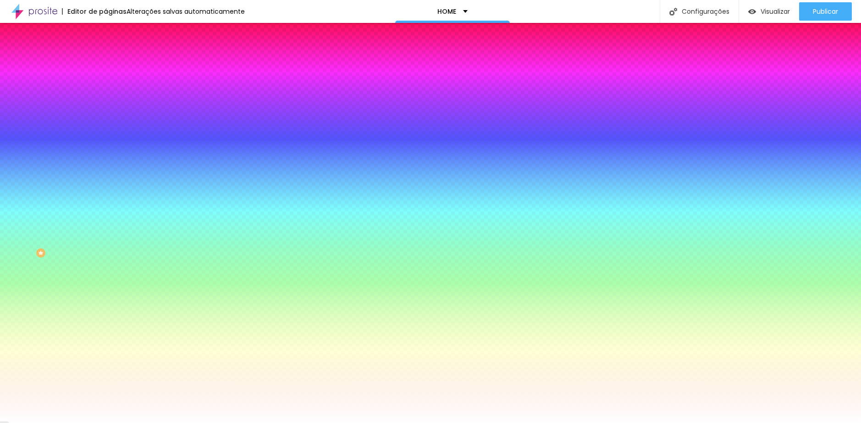
click at [105, 84] on span "Adicionar imagem" at bounding box center [134, 81] width 59 height 8
click at [105, 109] on div "Efeito da Imagem Nenhum Nenhum Parallax" at bounding box center [157, 95] width 105 height 25
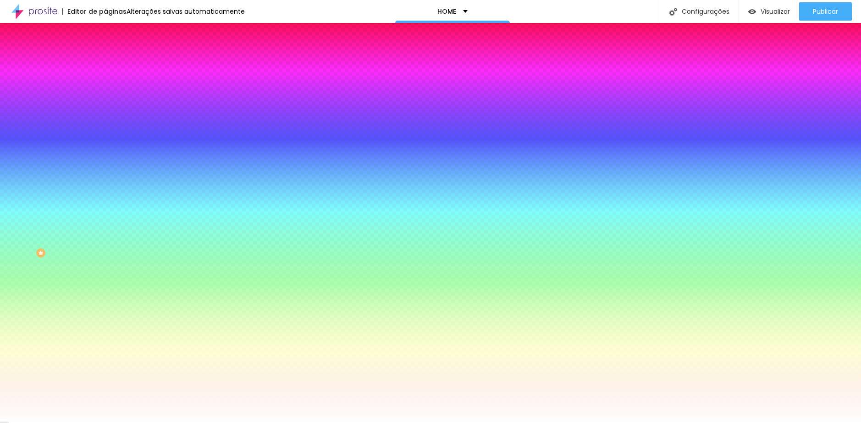
click at [105, 95] on span "Nenhum" at bounding box center [117, 92] width 24 height 8
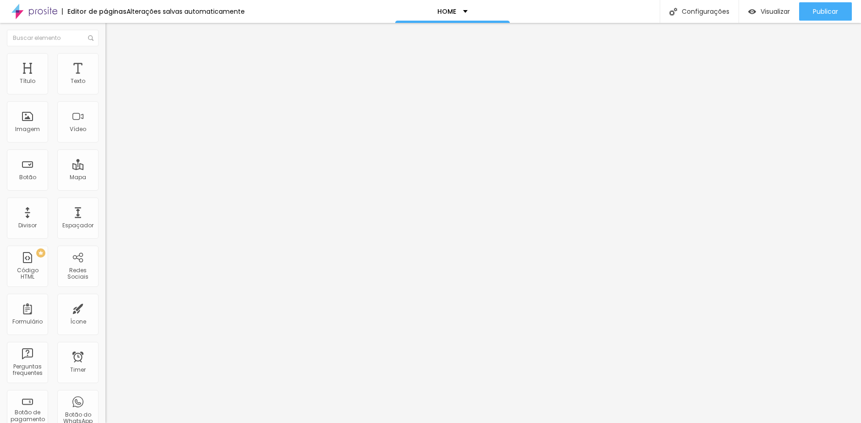
click at [105, 62] on li "Estilo" at bounding box center [157, 57] width 105 height 9
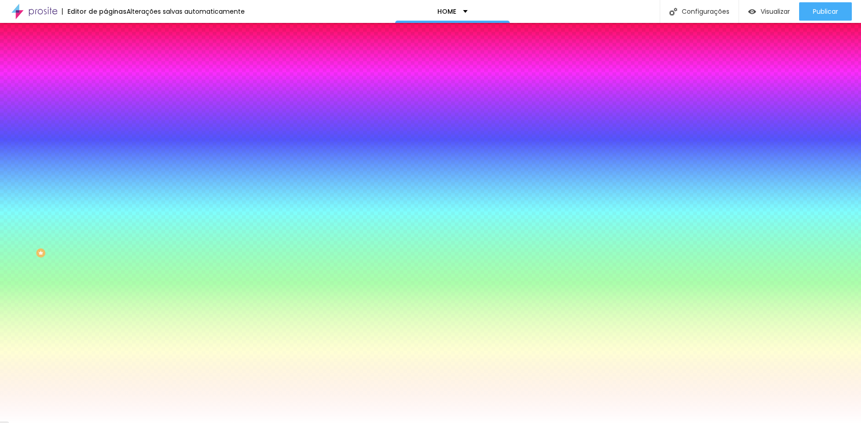
click at [114, 66] on span "Avançado" at bounding box center [129, 69] width 30 height 8
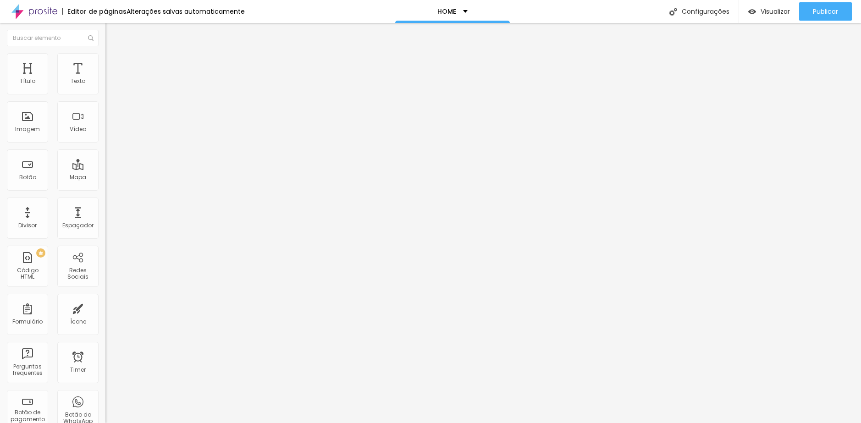
click at [105, 63] on ul "Conteúdo Estilo Avançado" at bounding box center [157, 58] width 105 height 28
click at [105, 61] on li "Estilo" at bounding box center [157, 57] width 105 height 9
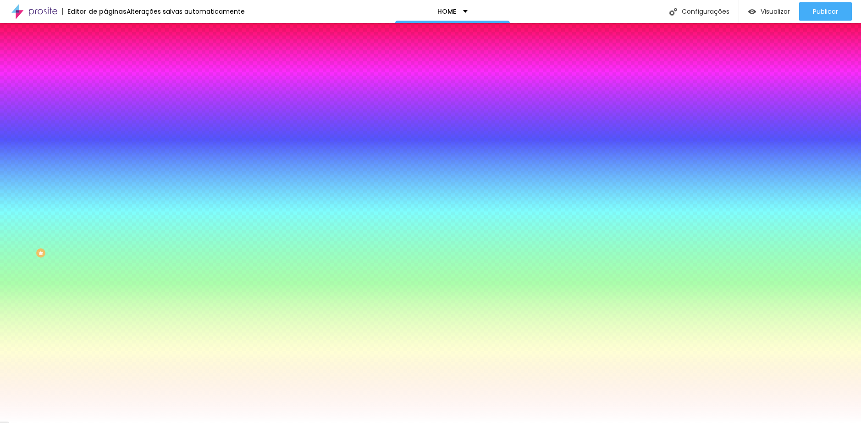
click at [105, 125] on div at bounding box center [157, 125] width 105 height 0
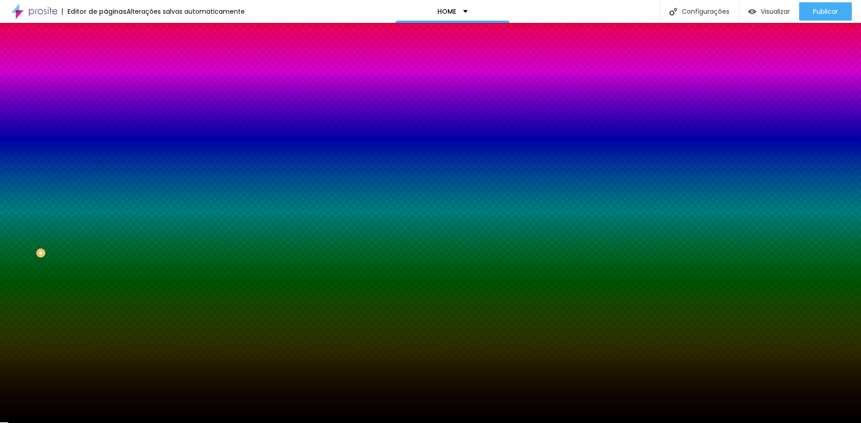
drag, startPoint x: 59, startPoint y: 195, endPoint x: 16, endPoint y: 249, distance: 68.8
click at [105, 256] on div "Editar Seção Conteúdo Estilo Avançado Imagem de fundo Trocar imagem Efeito da I…" at bounding box center [157, 223] width 105 height 400
click at [105, 139] on div "Efeitos de fundo" at bounding box center [157, 137] width 105 height 6
click at [105, 134] on input "#000000" at bounding box center [160, 129] width 110 height 9
click at [105, 125] on div at bounding box center [157, 125] width 105 height 0
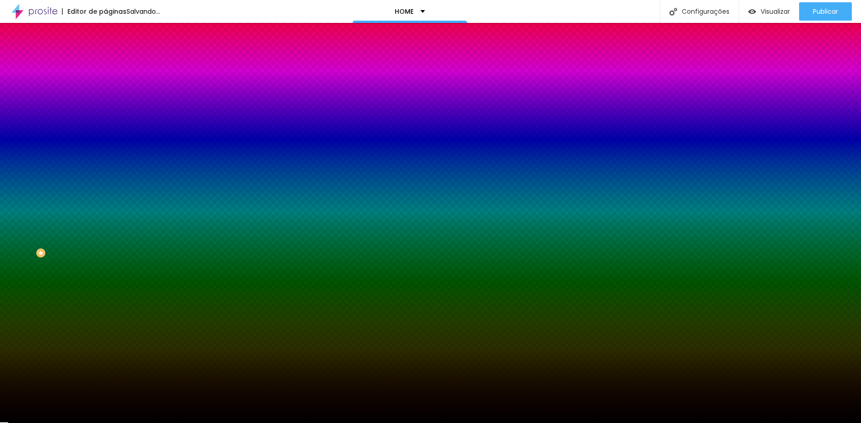
click at [105, 125] on div at bounding box center [157, 125] width 105 height 0
drag, startPoint x: 91, startPoint y: 187, endPoint x: 91, endPoint y: 210, distance: 22.9
click at [91, 210] on div at bounding box center [430, 211] width 861 height 423
click at [84, 222] on div at bounding box center [430, 211] width 861 height 423
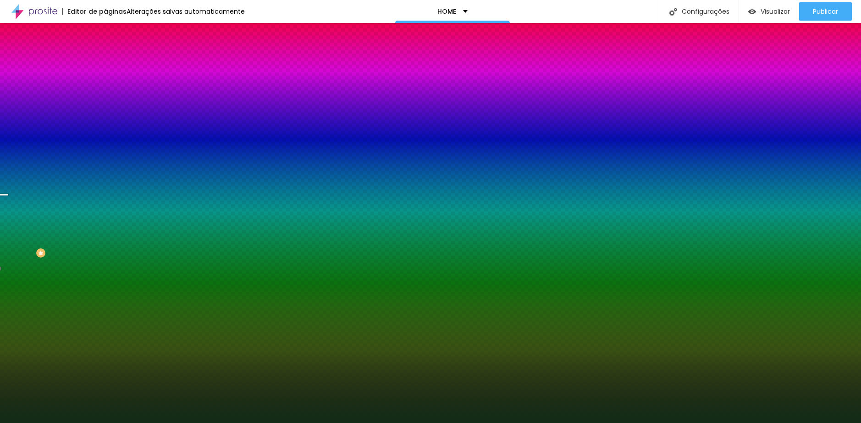
drag, startPoint x: 57, startPoint y: 225, endPoint x: 51, endPoint y: 235, distance: 11.1
click at [51, 235] on div at bounding box center [430, 211] width 861 height 423
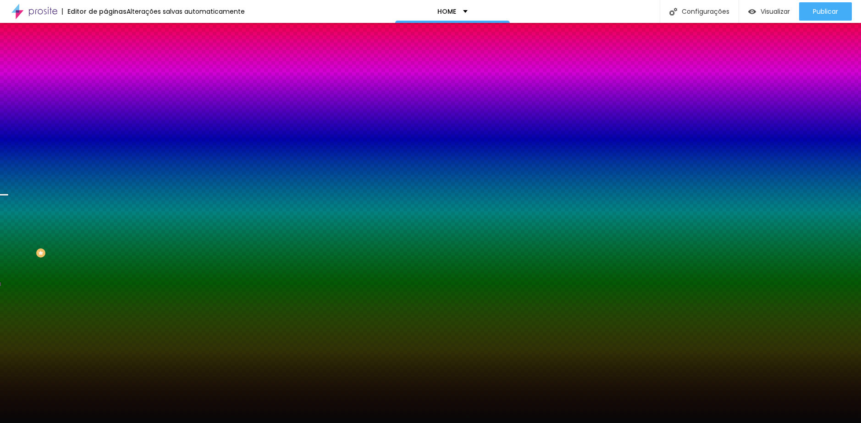
click at [1, 411] on div at bounding box center [0, 412] width 2 height 2
type input "#000000"
drag, startPoint x: 16, startPoint y: 244, endPoint x: 11, endPoint y: 250, distance: 7.5
click at [105, 190] on div "Imagem de fundo Trocar imagem Efeito da Imagem Nenhum Nenhum Parallax Cor de fu…" at bounding box center [157, 131] width 105 height 119
click at [105, 139] on div "Efeitos de fundo" at bounding box center [157, 137] width 105 height 6
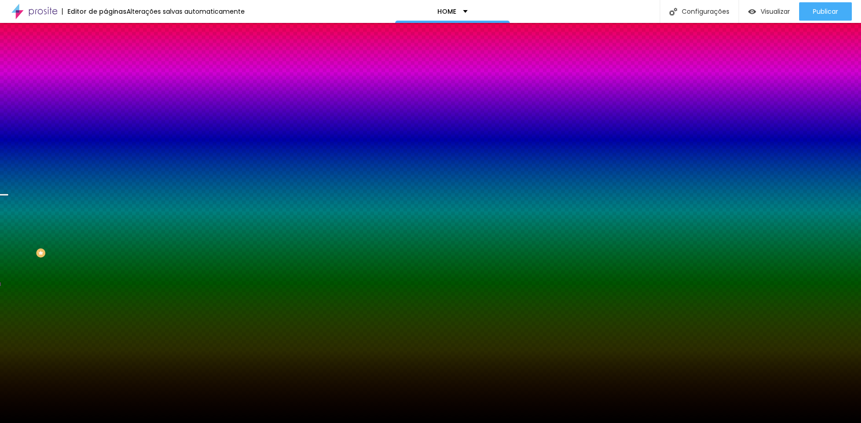
click at [105, 125] on div at bounding box center [157, 125] width 105 height 0
drag, startPoint x: 92, startPoint y: 211, endPoint x: 91, endPoint y: 215, distance: 4.6
click at [9, 228] on div at bounding box center [4, 228] width 9 height 1
click at [105, 285] on div "Editar Seção Conteúdo Estilo Avançado Imagem de fundo Trocar imagem Efeito da I…" at bounding box center [157, 223] width 105 height 400
click at [114, 54] on span "Conteúdo" at bounding box center [128, 50] width 28 height 8
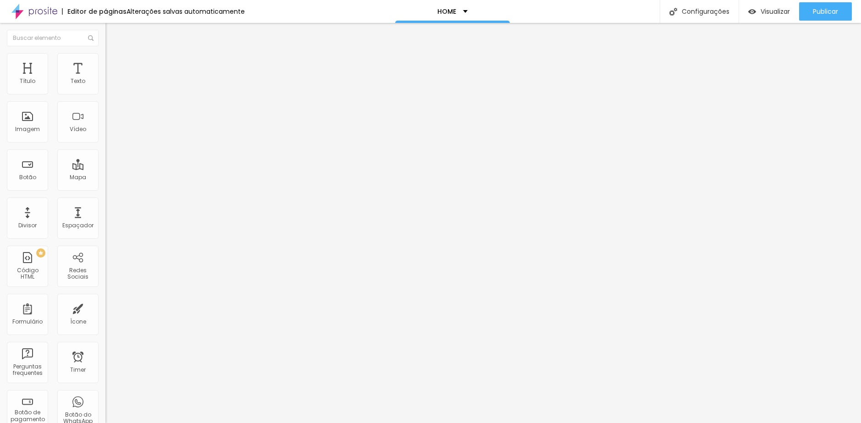
click at [105, 69] on ul "Conteúdo Estilo Avançado" at bounding box center [157, 58] width 105 height 28
drag, startPoint x: 80, startPoint y: 64, endPoint x: 52, endPoint y: 55, distance: 29.3
click at [114, 65] on span "Avançado" at bounding box center [129, 69] width 30 height 8
click at [112, 36] on img "button" at bounding box center [115, 33] width 7 height 7
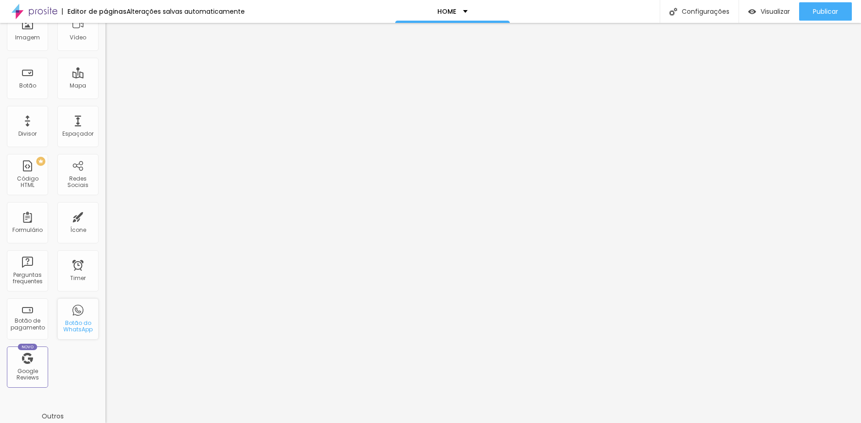
scroll to position [0, 0]
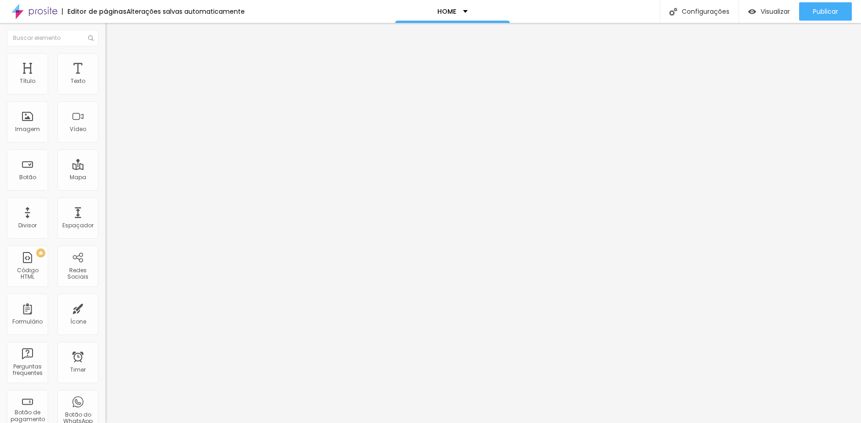
click at [105, 60] on li "Avançado" at bounding box center [157, 57] width 105 height 9
click at [105, 53] on li "Estilo" at bounding box center [157, 48] width 105 height 9
click at [105, 136] on button "button" at bounding box center [111, 131] width 13 height 10
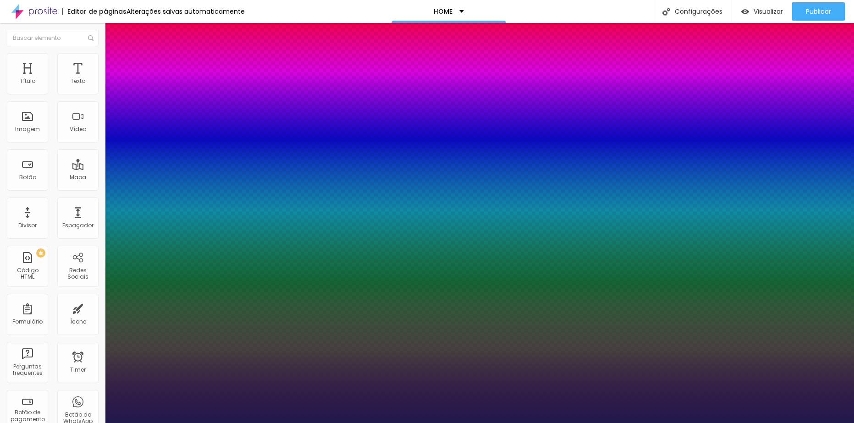
type input "1"
type input "17"
type input "1"
type input "18"
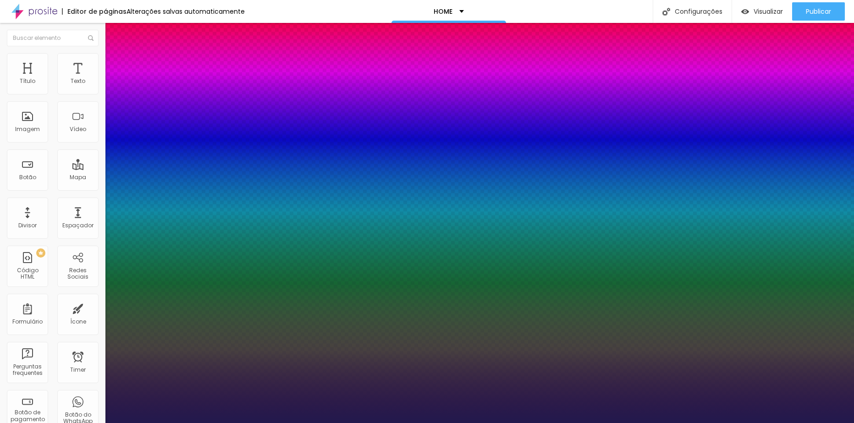
type input "18"
type input "1"
type input "19"
type input "1"
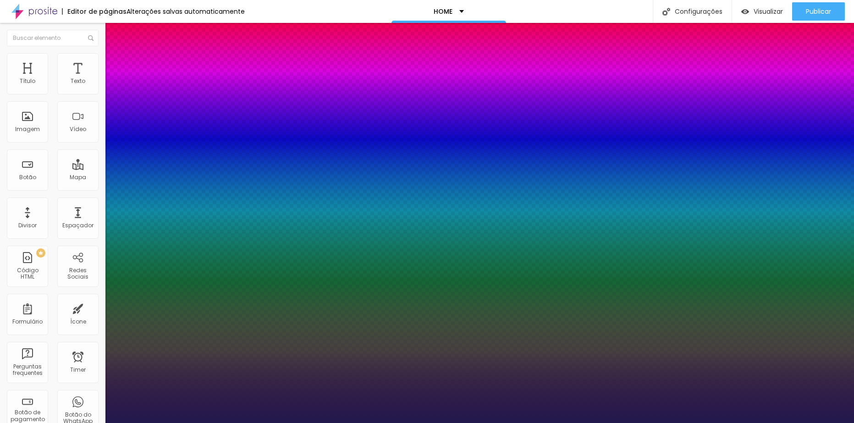
type input "20"
type input "1"
type input "21"
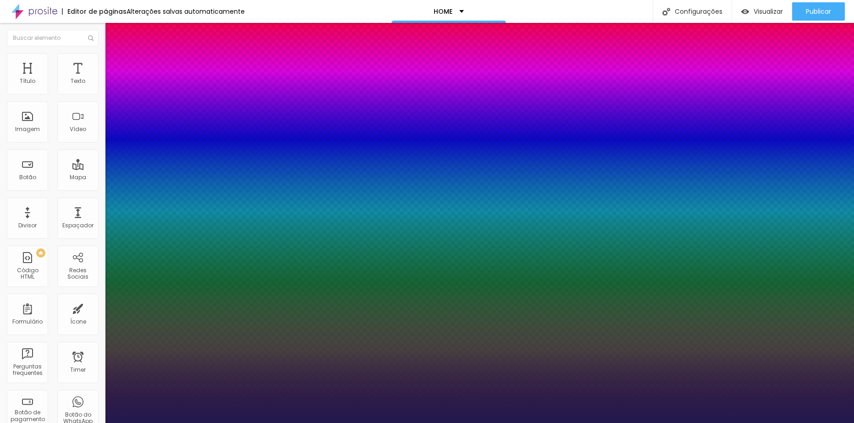
type input "1"
type input "22"
type input "1"
type input "23"
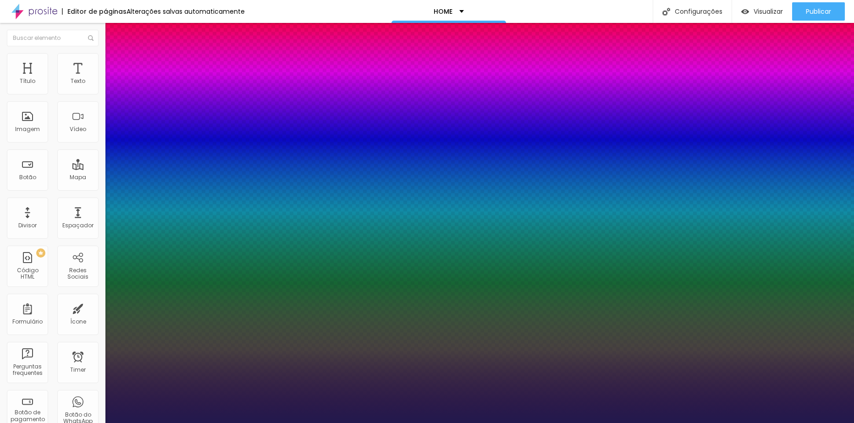
type input "23"
type input "1"
type input "24"
type input "1"
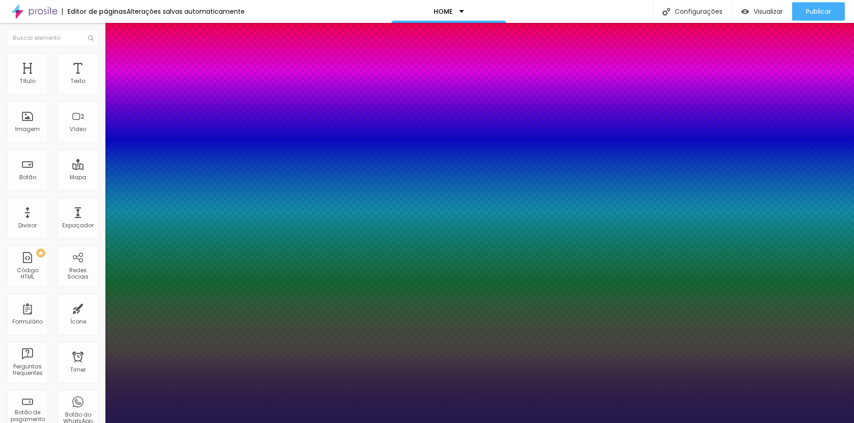
type input "25"
type input "1"
type input "26"
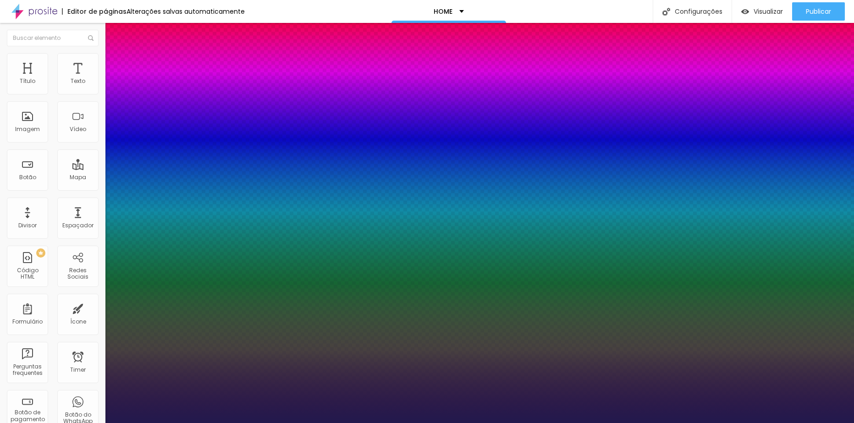
type input "1"
type input "27"
type input "1"
type input "28"
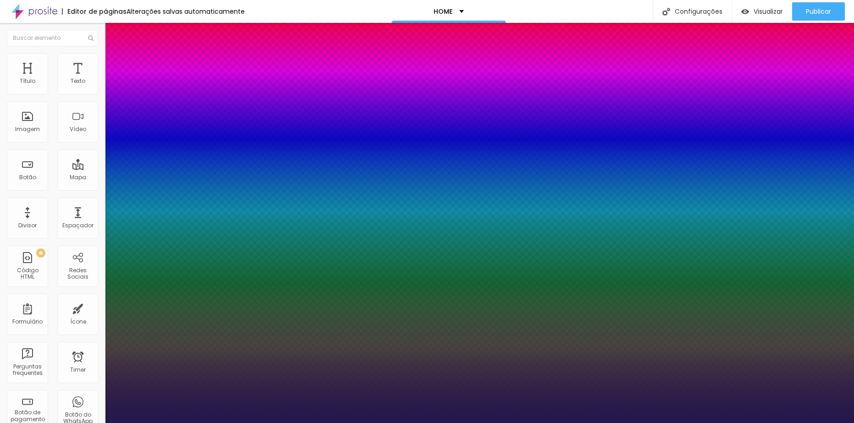
type input "28"
type input "1"
type input "29"
type input "1"
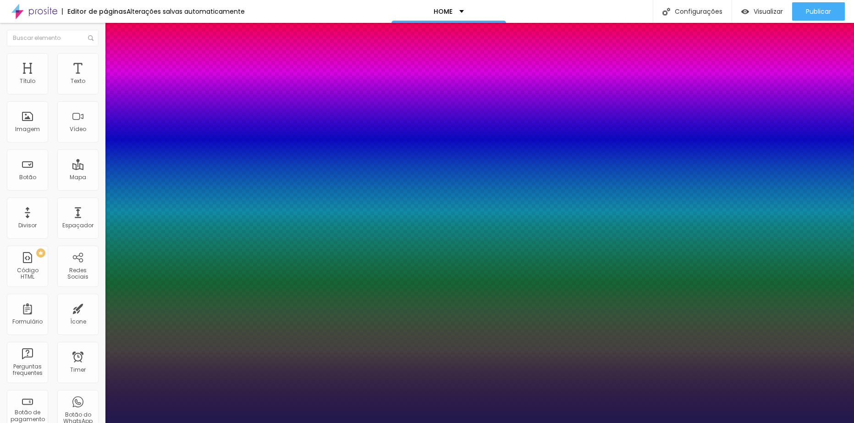
type input "30"
type input "1"
type input "31"
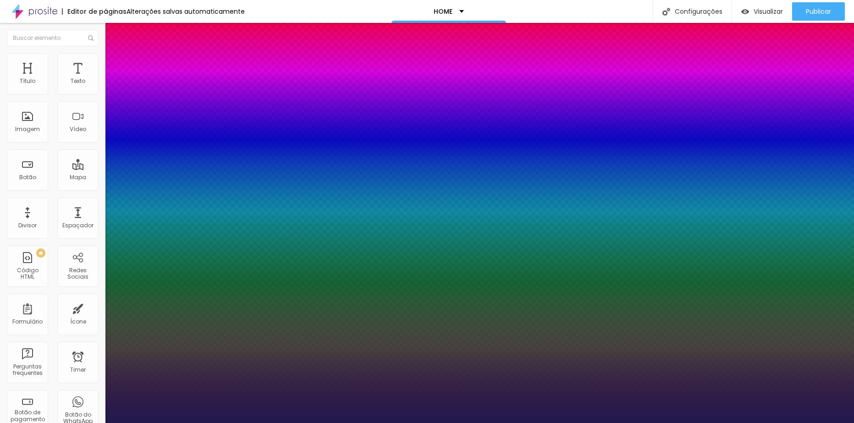
type input "1"
type input "33"
type input "1"
type input "34"
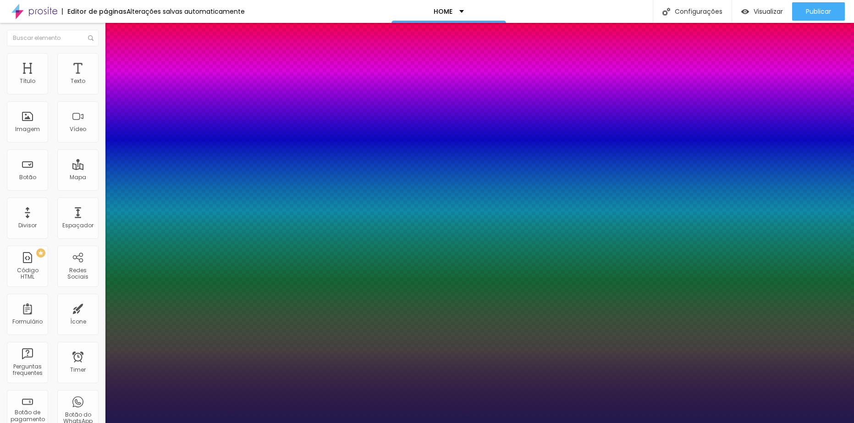
type input "34"
type input "1"
type input "35"
type input "1"
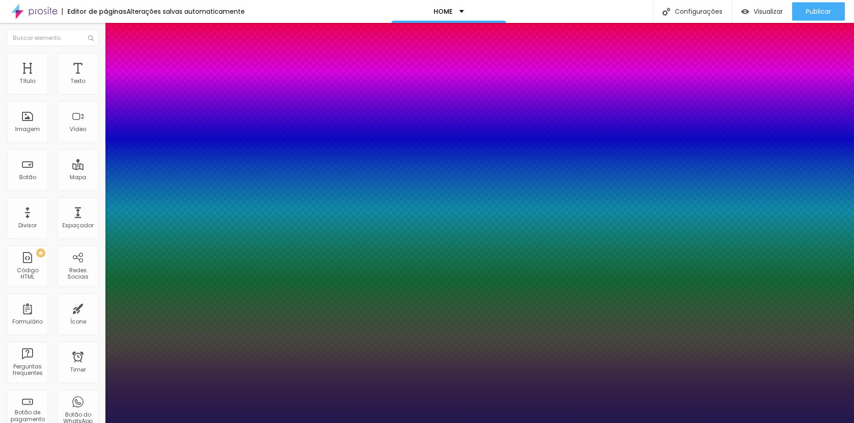
type input "36"
type input "1"
type input "37"
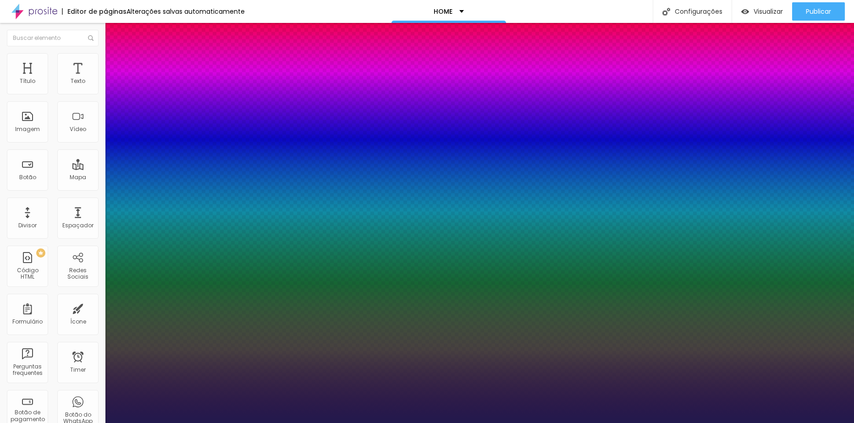
type input "1"
type input "38"
type input "1"
type input "39"
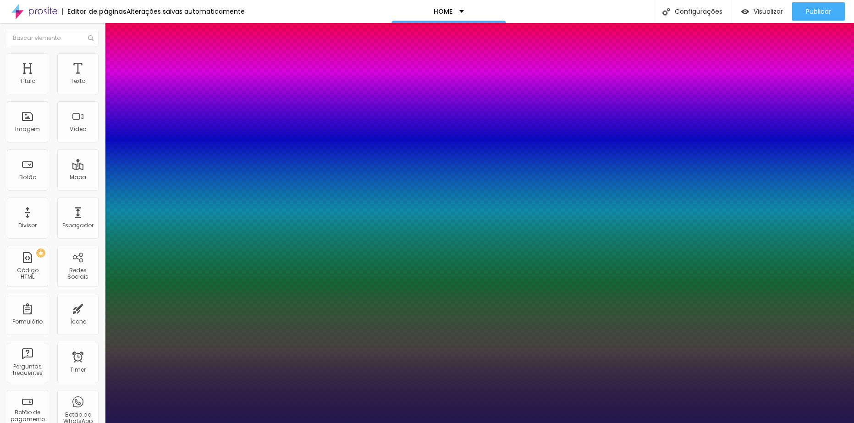
type input "39"
type input "1"
type input "40"
type input "1"
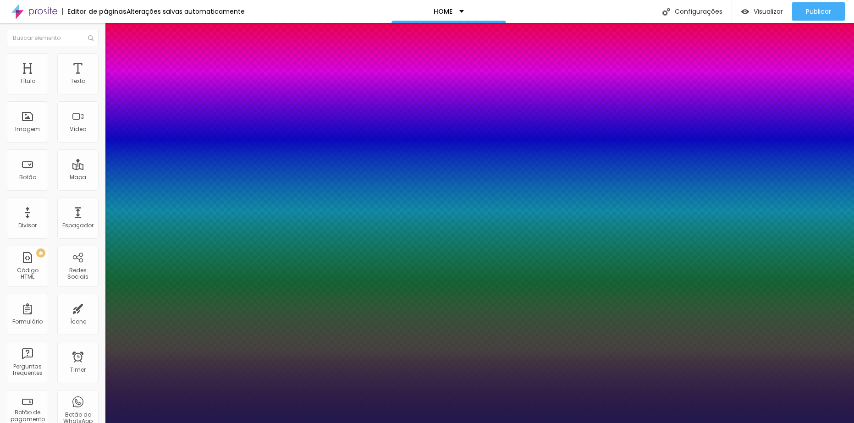
type input "41"
type input "1"
type input "42"
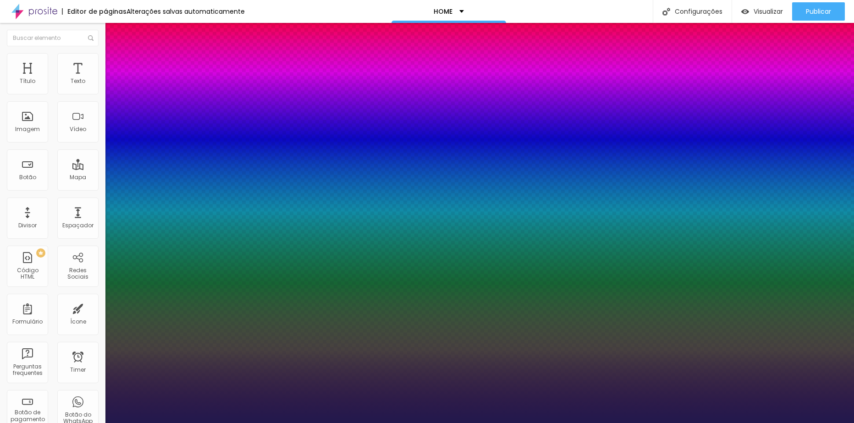
type input "1"
type input "43"
type input "1"
type input "44"
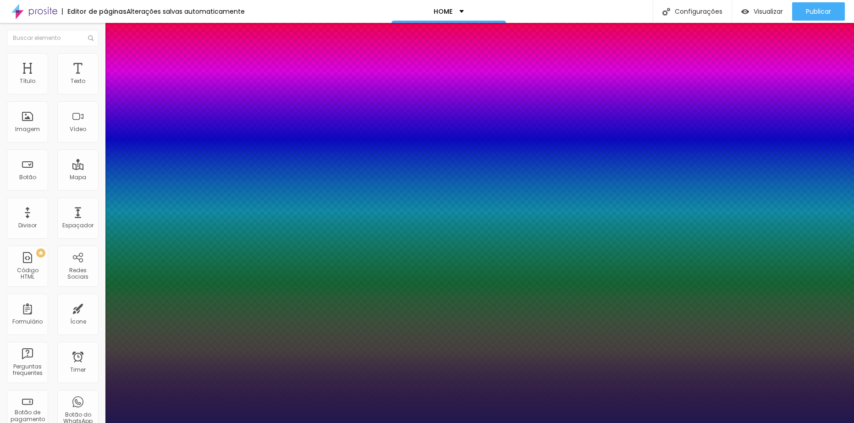
type input "44"
type input "1"
type input "45"
type input "1"
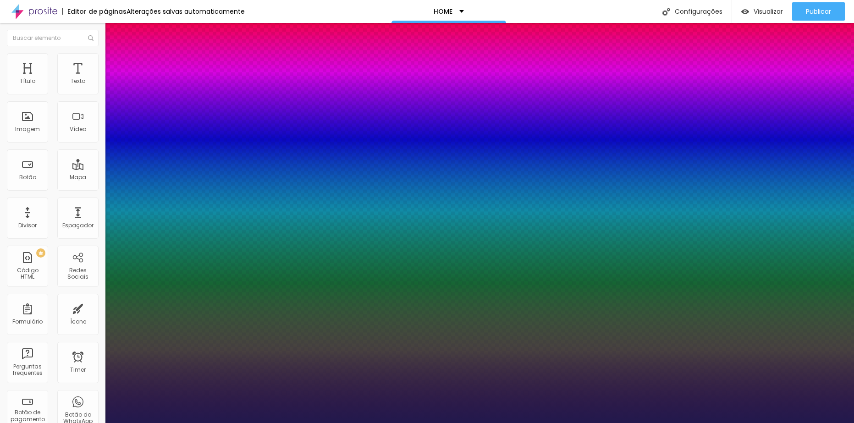
type input "46"
type input "1"
type input "47"
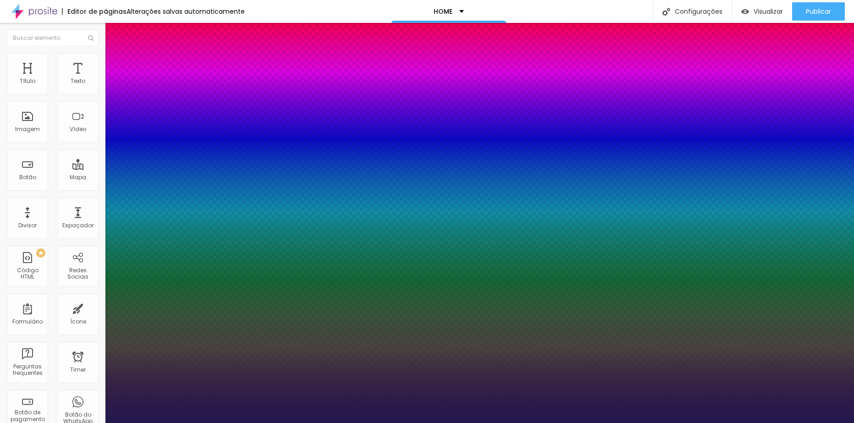
type input "1"
type input "48"
type input "1"
type input "47"
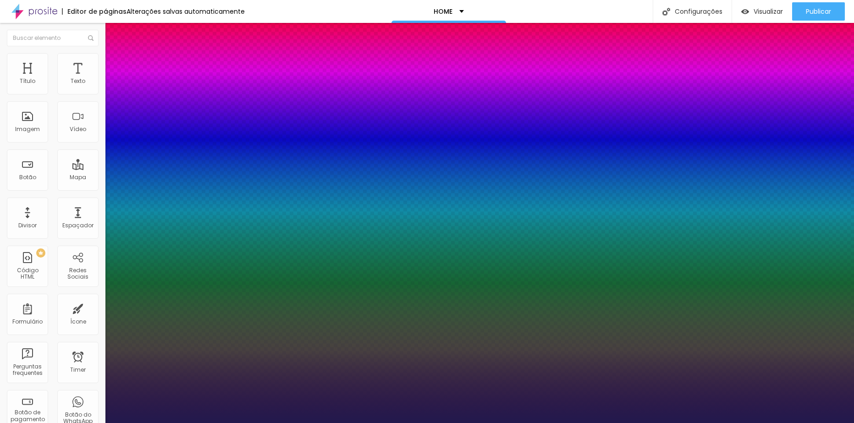
type input "47"
type input "1"
type input "46"
type input "1"
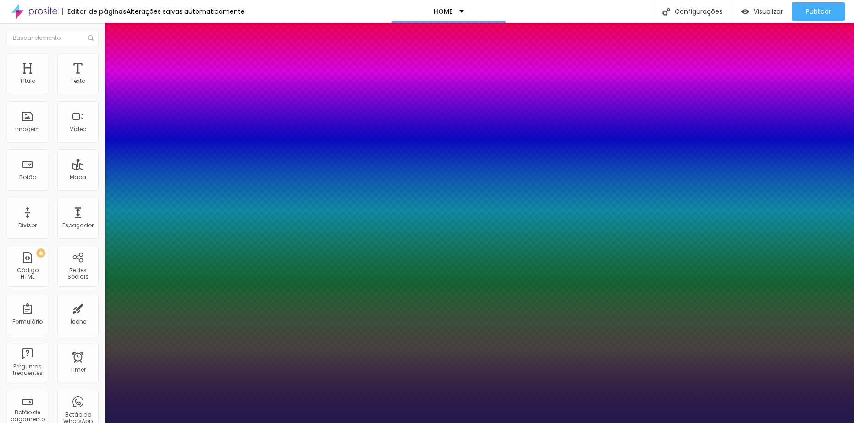
type input "47"
type input "1"
type input "48"
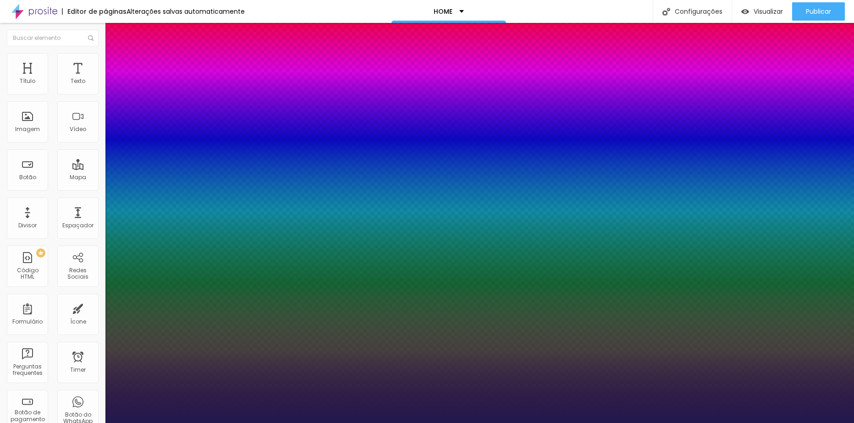
type input "1"
type input "49"
type input "1"
type input "50"
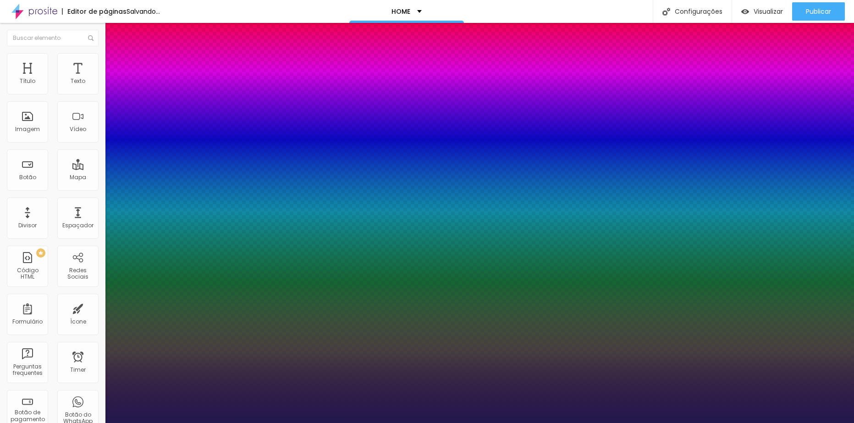
type input "50"
type input "1"
drag, startPoint x: 124, startPoint y: 258, endPoint x: 148, endPoint y: 261, distance: 23.6
type input "50"
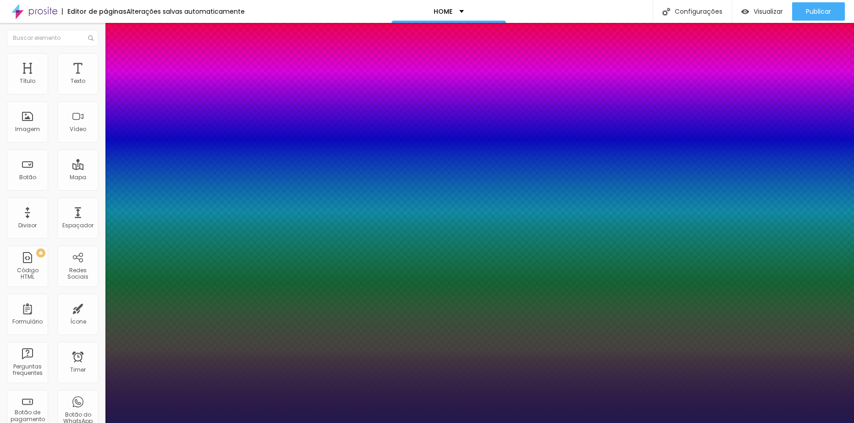
type input "1"
click at [447, 423] on div at bounding box center [427, 423] width 854 height 0
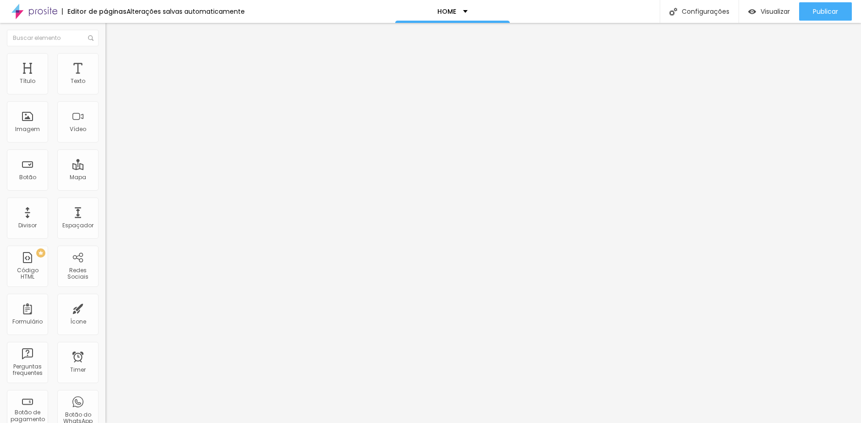
click at [114, 62] on span "Avançado" at bounding box center [129, 59] width 30 height 8
click at [105, 59] on ul "Estilo Avançado" at bounding box center [157, 53] width 105 height 18
click at [105, 53] on li "Estilo" at bounding box center [157, 48] width 105 height 9
click at [105, 166] on div "Tamanho Titulo 1 H1 Titulo 2 H2 Titulo 3 H3 Titulo 4 H4 Titulo 5 H5 Titulo 6 H6…" at bounding box center [157, 114] width 105 height 104
click at [109, 133] on icon "button" at bounding box center [112, 131] width 6 height 6
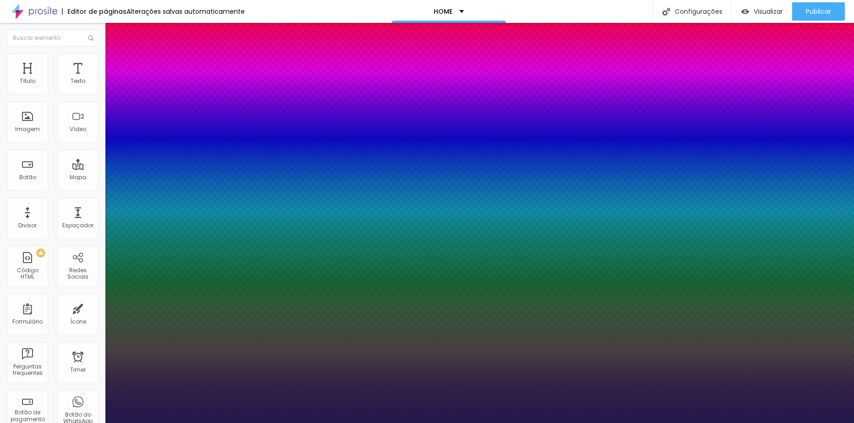
type input "1"
select select "Actor-Regular"
type input "1"
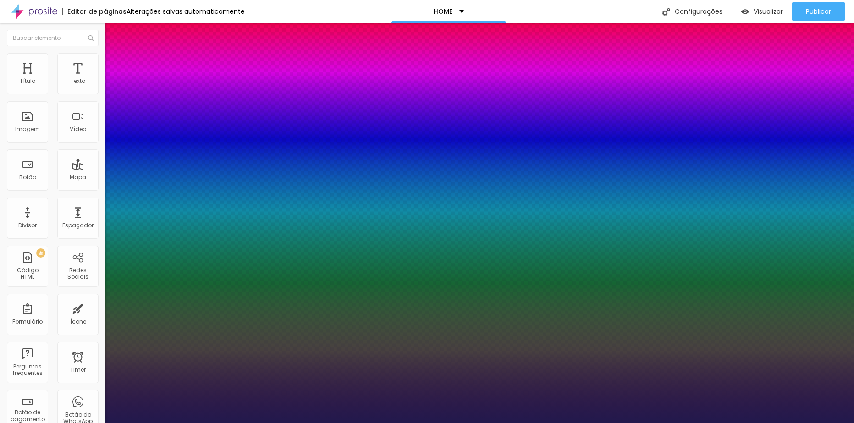
click at [461, 423] on div at bounding box center [427, 423] width 854 height 0
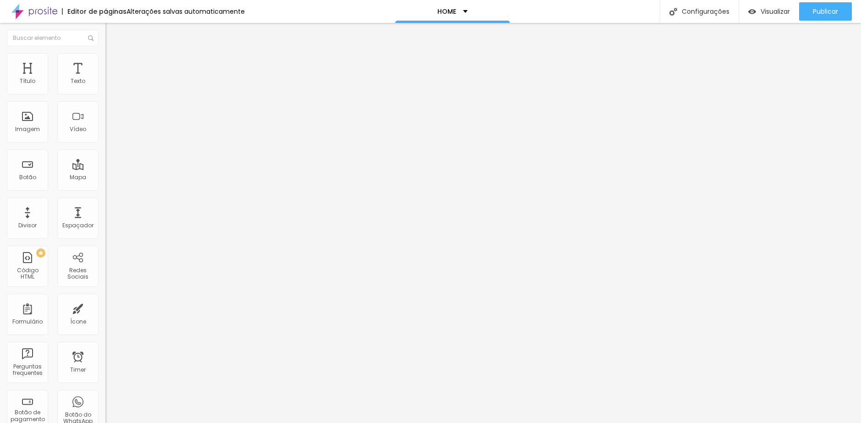
click at [105, 57] on ul "Estilo Avançado" at bounding box center [157, 53] width 105 height 18
click at [105, 61] on li "Avançado" at bounding box center [157, 57] width 105 height 9
click at [105, 53] on li "Estilo" at bounding box center [157, 48] width 105 height 9
click at [110, 84] on icon "button" at bounding box center [112, 83] width 4 height 4
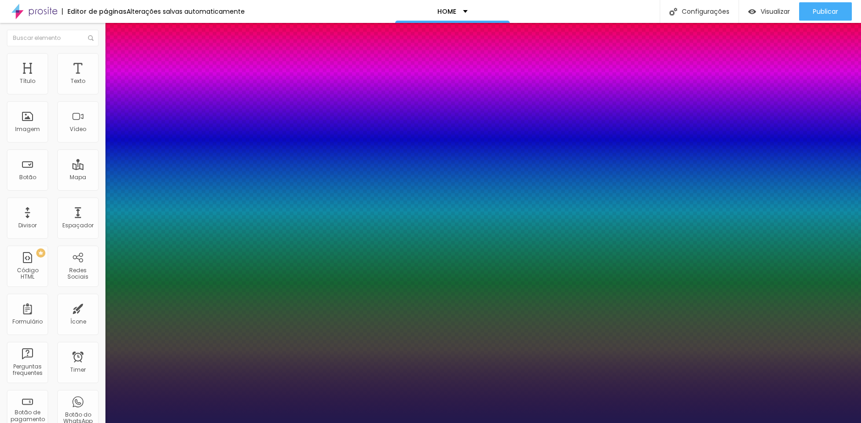
type input "1"
type input "#8474D3"
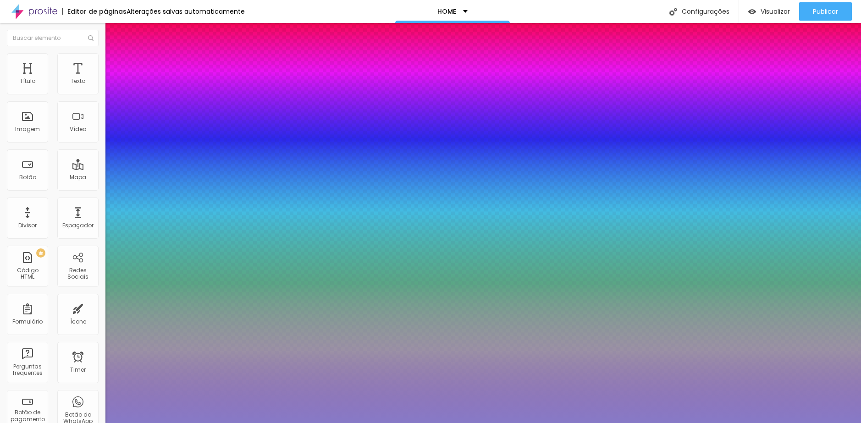
type input "1"
type input "#877AC7"
type input "1"
type input "#857DAE"
type input "1"
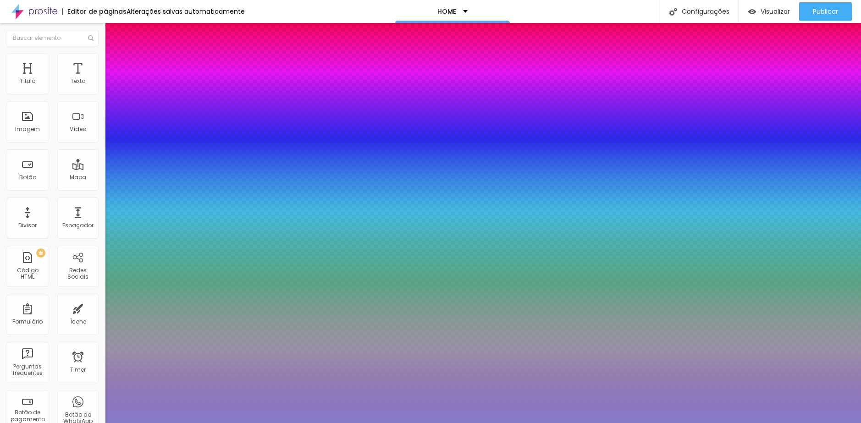
type input "#7A7591"
type input "1"
type input "#716D82"
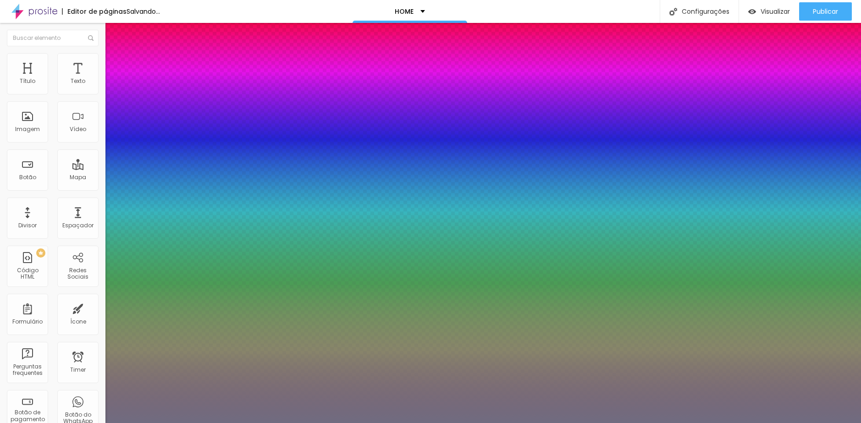
type input "1"
type input "#706C80"
type input "1"
type input "#726E82"
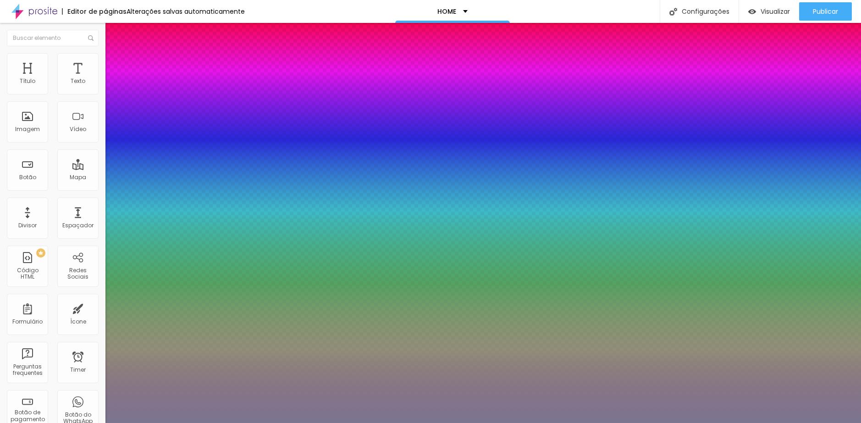
type input "1"
type input "#7C7691"
type input "1"
type input "#847E9B"
type input "1"
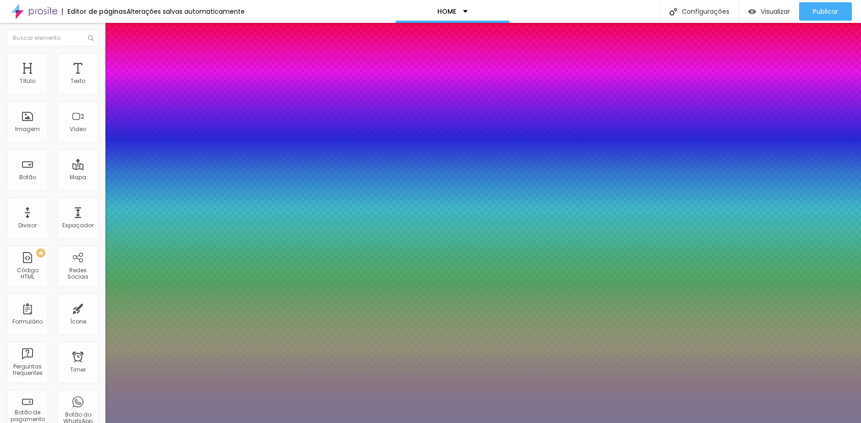
type input "#8B85A5"
type input "1"
type input "#A099BF"
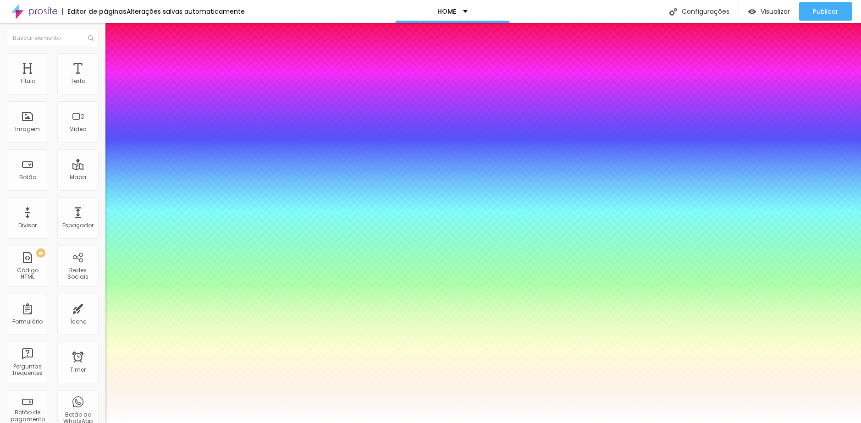
type input "1"
type input "#DBD7F0"
type input "1"
type input "#FFFFFF"
drag, startPoint x: 154, startPoint y: 262, endPoint x: 118, endPoint y: 237, distance: 43.9
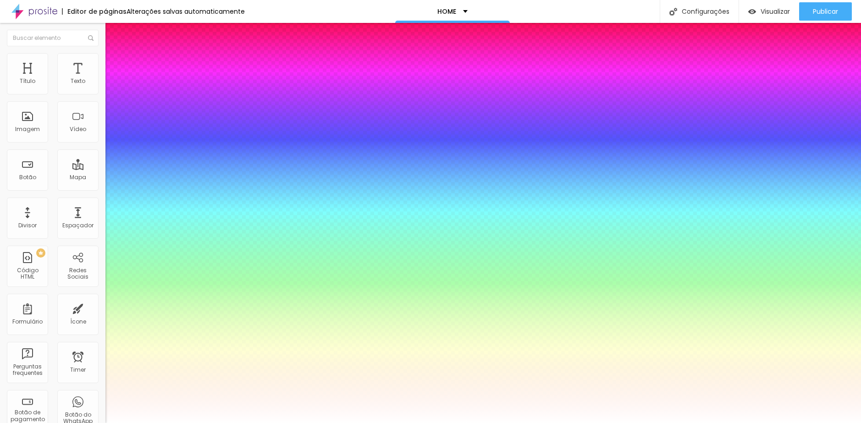
type input "1"
type input "14"
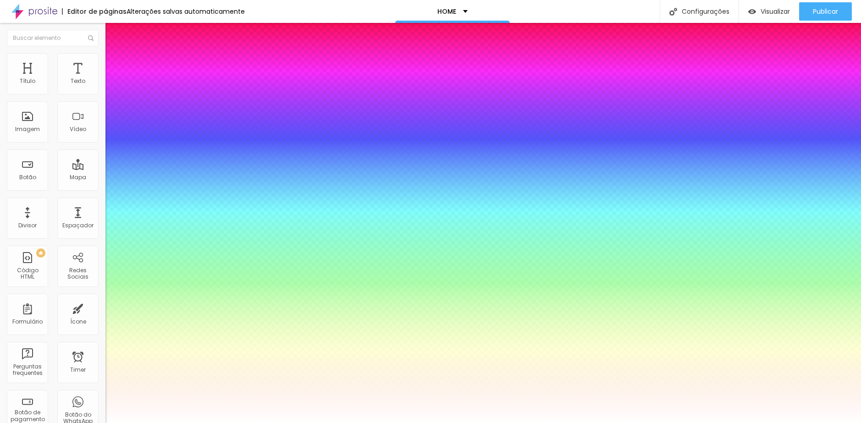
type input "1"
type input "15"
type input "1"
type input "16"
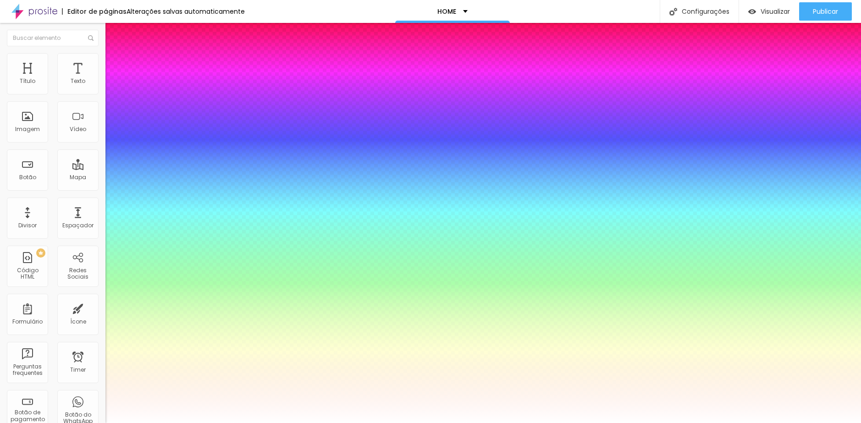
type input "16"
type input "1"
type input "17"
type input "1"
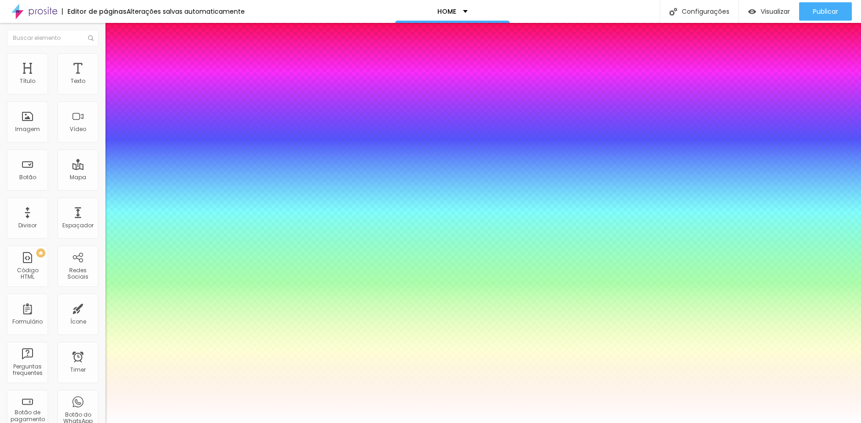
type input "17"
type input "2"
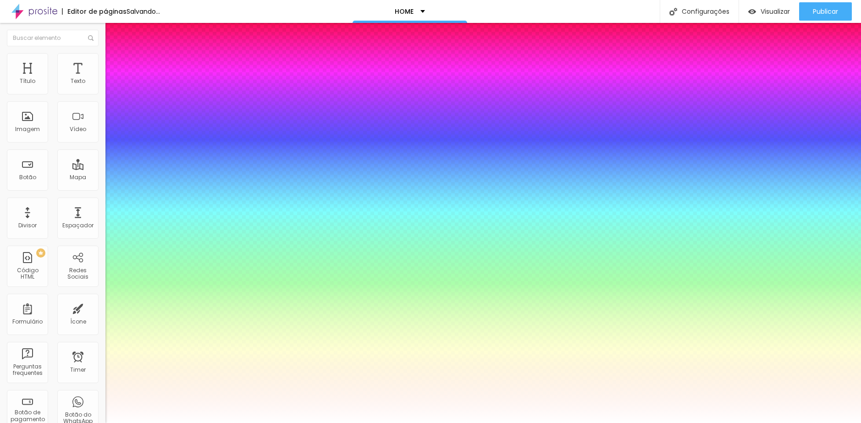
drag, startPoint x: 150, startPoint y: 221, endPoint x: 155, endPoint y: 221, distance: 4.6
type input "1.4"
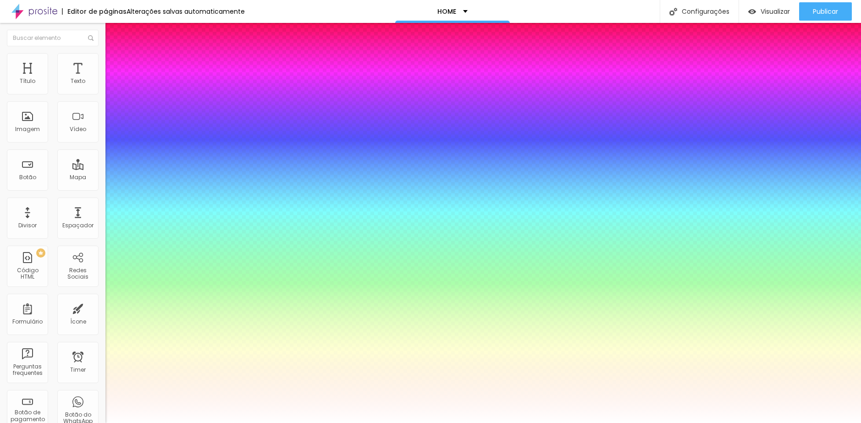
type input "1.5"
type input "1.6"
drag, startPoint x: 154, startPoint y: 221, endPoint x: 166, endPoint y: 221, distance: 11.9
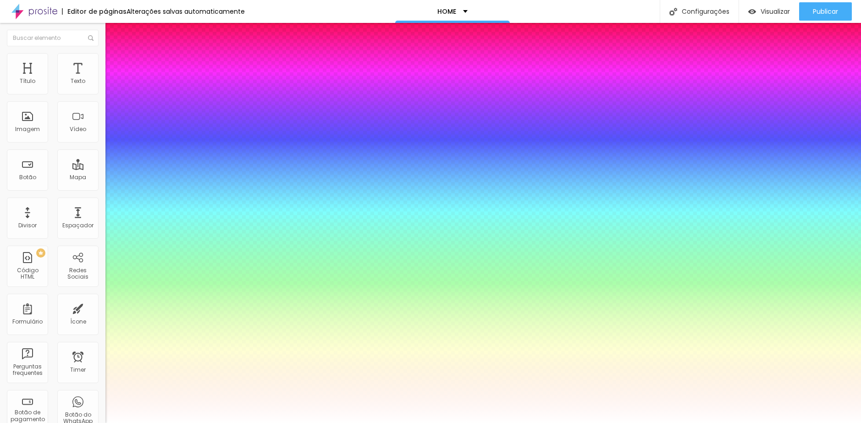
type input "1.6"
click at [509, 423] on div at bounding box center [430, 423] width 861 height 0
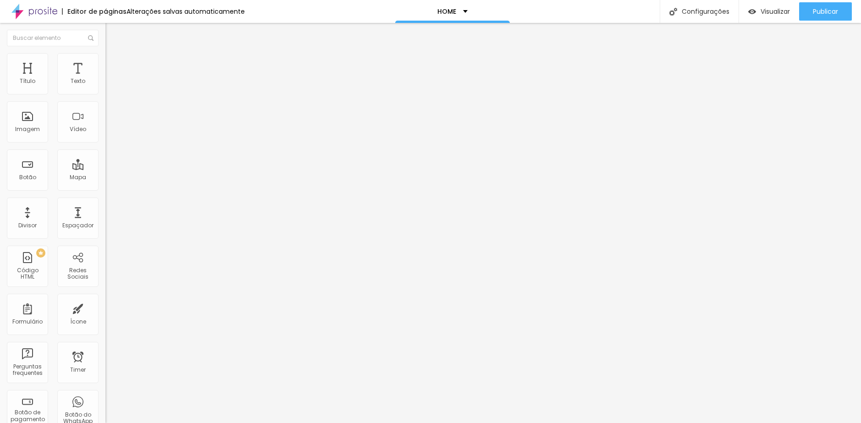
click at [114, 71] on span "Estilo" at bounding box center [121, 67] width 14 height 8
click at [105, 150] on button at bounding box center [111, 155] width 13 height 10
radio input "false"
radio input "true"
click at [114, 61] on span "Conteúdo" at bounding box center [128, 58] width 28 height 8
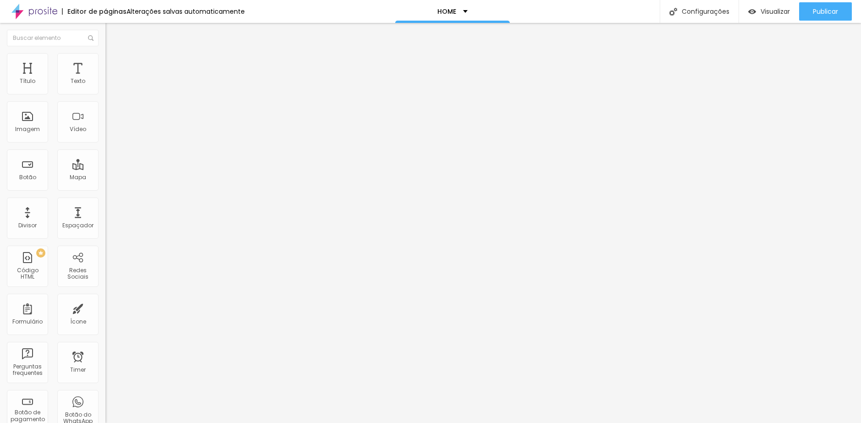
drag, startPoint x: 85, startPoint y: 131, endPoint x: -15, endPoint y: 126, distance: 100.6
click at [0, 126] on html "Editor de páginas Alterações salvas automaticamente HOME Configurações Configur…" at bounding box center [430, 211] width 861 height 423
type input "Solicite um orçamento"
click at [105, 68] on ul "Conteúdo Estilo Avançado" at bounding box center [157, 65] width 105 height 28
click at [105, 67] on img at bounding box center [109, 65] width 8 height 8
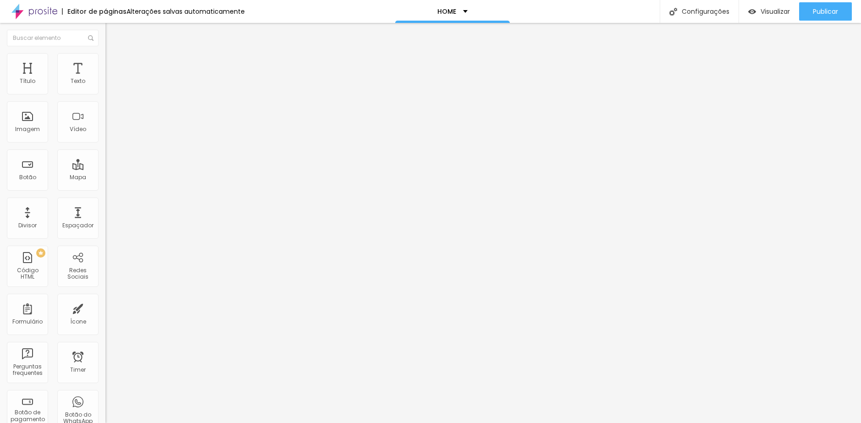
click at [105, 301] on span "Verde claro" at bounding box center [121, 305] width 32 height 8
click at [105, 70] on li "Avançado" at bounding box center [157, 74] width 105 height 9
drag, startPoint x: 46, startPoint y: 288, endPoint x: 12, endPoint y: 286, distance: 34.5
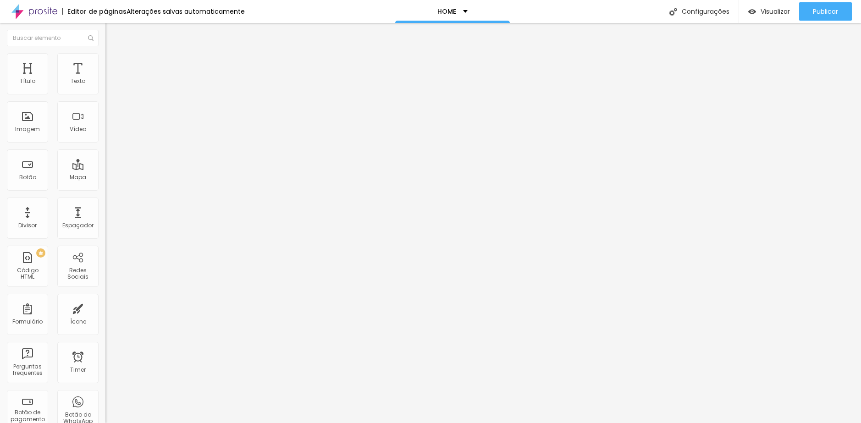
click at [114, 71] on span "Estilo" at bounding box center [121, 67] width 14 height 8
click at [105, 301] on span "Verde claro" at bounding box center [121, 305] width 32 height 8
click at [105, 315] on span "Verde escuro" at bounding box center [123, 319] width 37 height 8
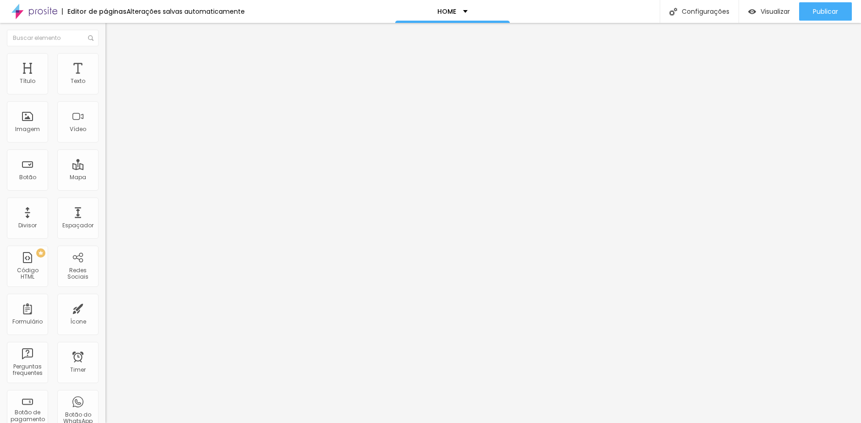
click at [105, 61] on li "Conteúdo" at bounding box center [157, 55] width 105 height 9
click at [105, 355] on img at bounding box center [108, 358] width 6 height 6
click at [765, 14] on span "Visualizar" at bounding box center [775, 11] width 29 height 7
click at [114, 63] on span "Estilo" at bounding box center [121, 59] width 14 height 8
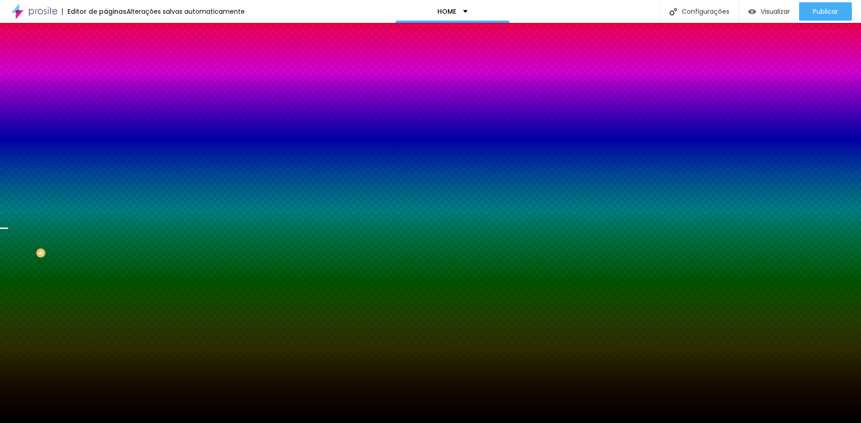
click at [114, 66] on span "Avançado" at bounding box center [129, 69] width 30 height 8
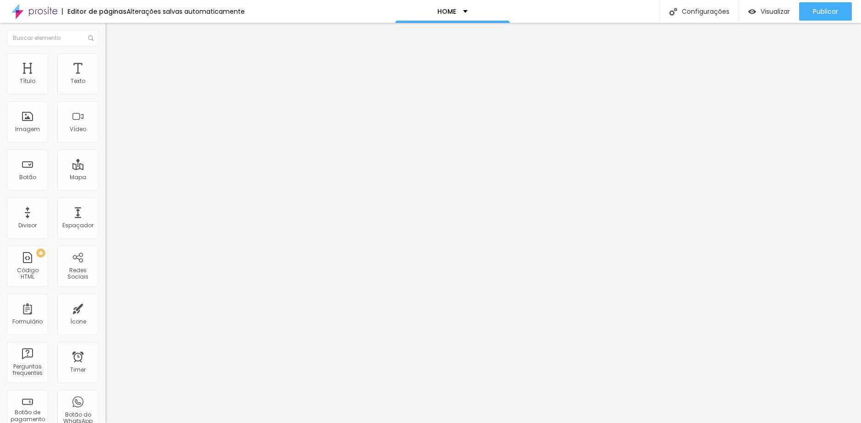
type input "45"
type input "50"
type input "55"
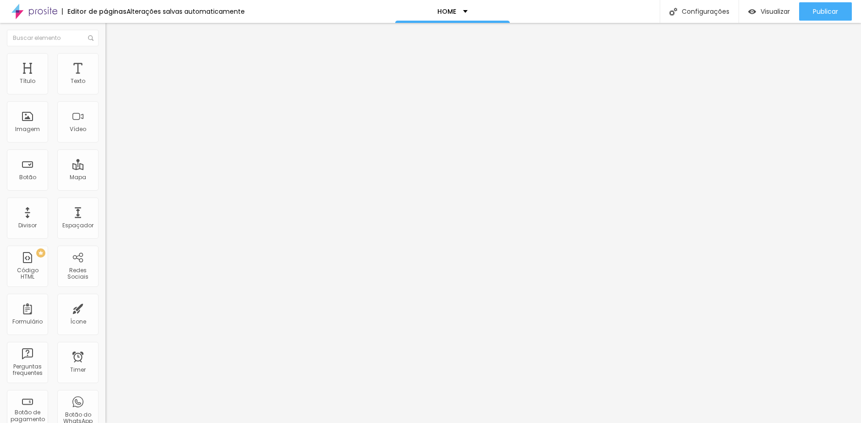
type input "55"
type input "60"
type input "65"
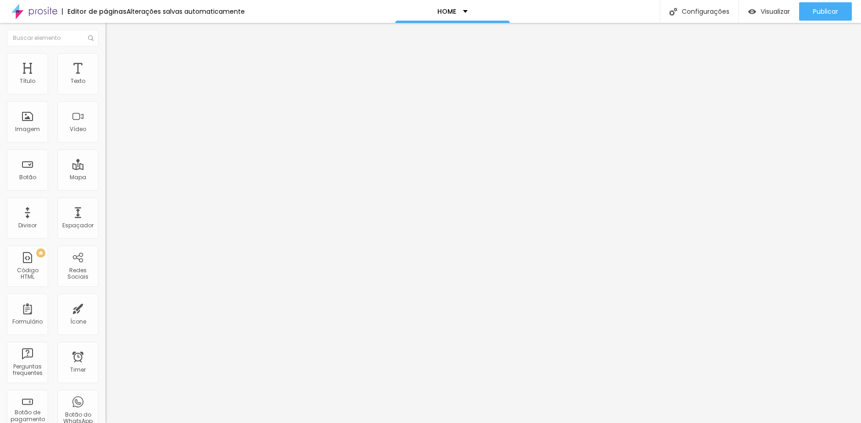
type input "71"
type input "76"
type input "81"
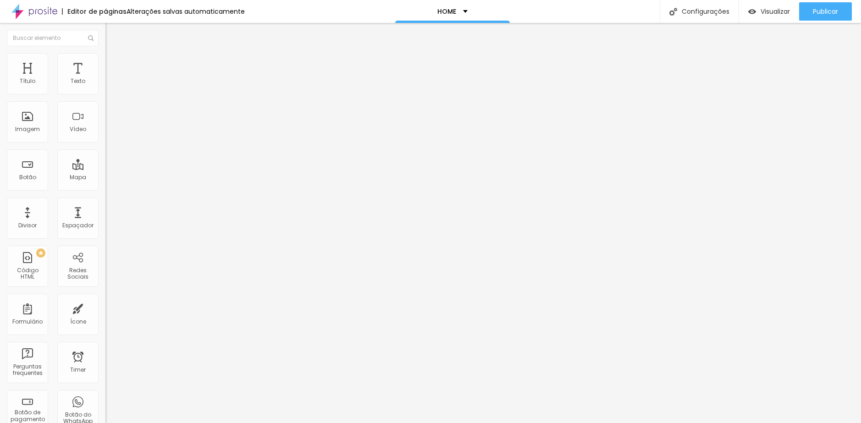
type input "81"
type input "86"
type input "97"
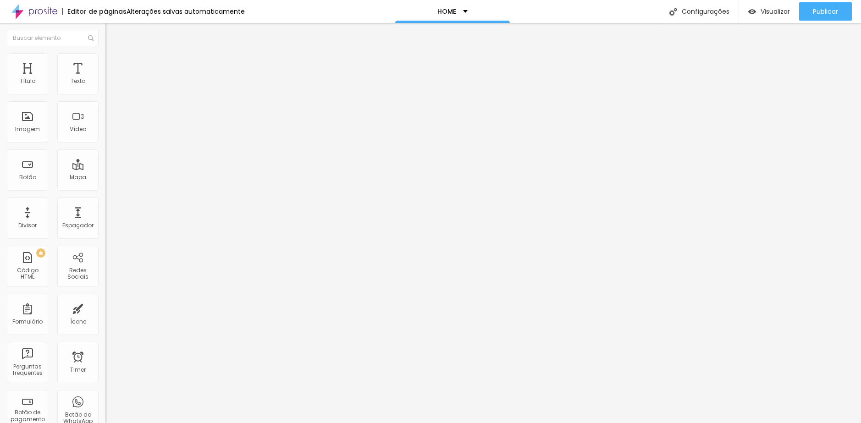
type input "102"
type input "108"
type input "113"
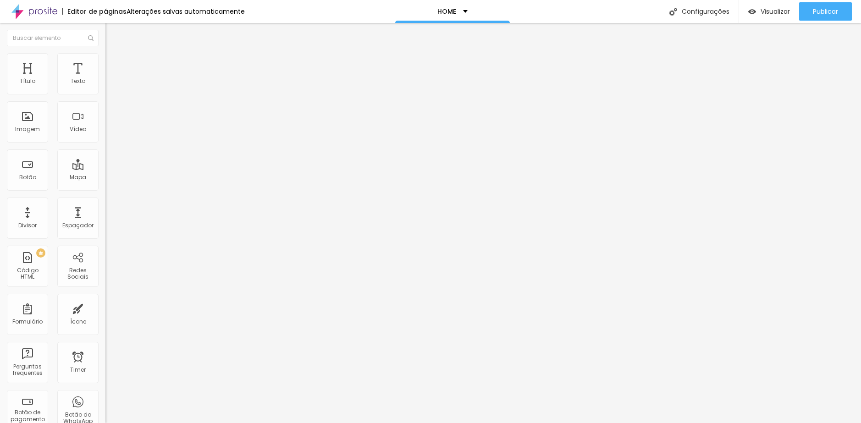
type input "113"
type input "118"
drag, startPoint x: 24, startPoint y: 107, endPoint x: 40, endPoint y: 108, distance: 16.1
click at [105, 308] on input "range" at bounding box center [134, 311] width 59 height 7
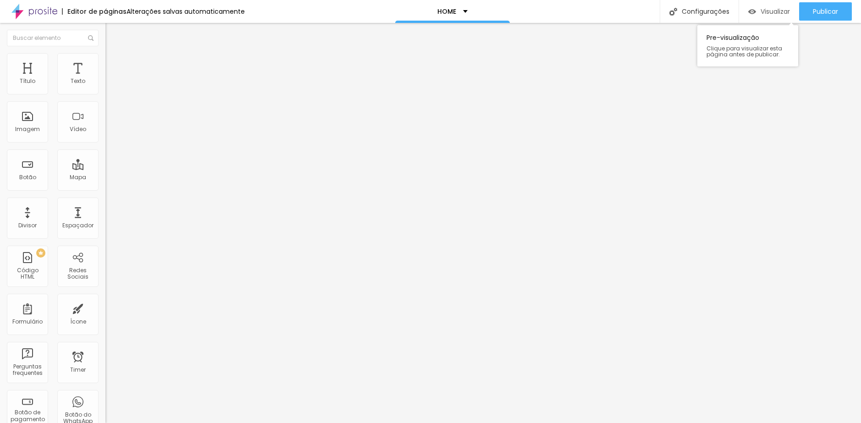
click at [755, 13] on div "Visualizar" at bounding box center [770, 12] width 42 height 8
click at [754, 14] on div "Visualizar" at bounding box center [770, 12] width 42 height 8
click at [764, 19] on div "Visualizar" at bounding box center [770, 11] width 42 height 18
click at [114, 65] on span "Avançado" at bounding box center [129, 69] width 30 height 8
drag, startPoint x: 22, startPoint y: 109, endPoint x: 28, endPoint y: 111, distance: 5.7
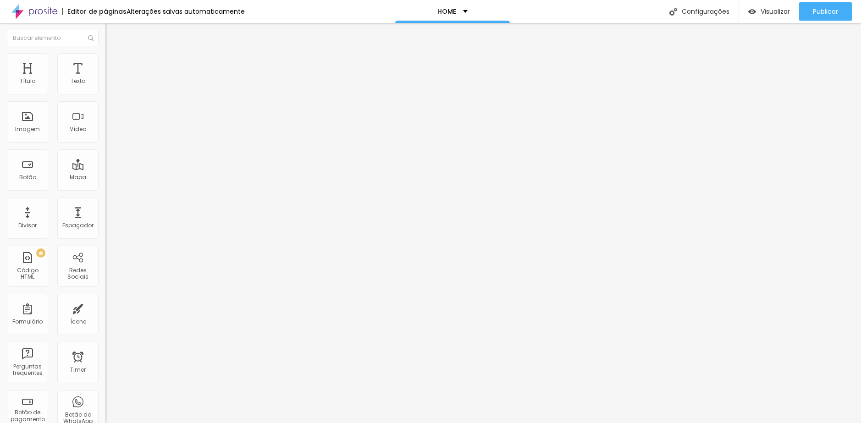
click at [105, 308] on input "range" at bounding box center [134, 311] width 59 height 7
click at [749, 16] on div "Visualizar" at bounding box center [770, 11] width 42 height 18
click at [105, 69] on ul "Conteúdo Estilo Avançado" at bounding box center [157, 58] width 105 height 28
click at [114, 63] on span "Estilo" at bounding box center [121, 59] width 14 height 8
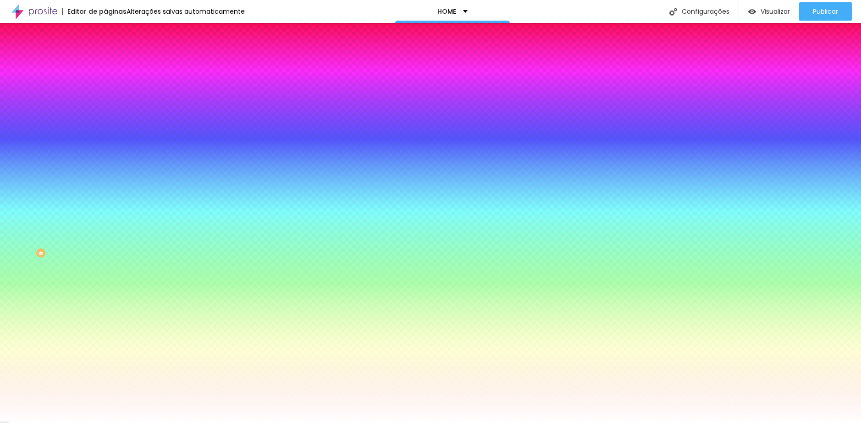
click at [105, 134] on input "#FFFFFF" at bounding box center [160, 129] width 110 height 9
paste input "73947D"
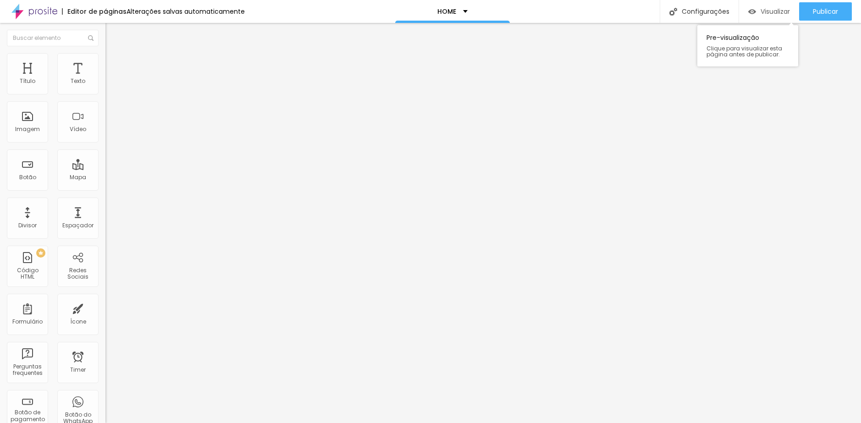
click at [763, 12] on span "Visualizar" at bounding box center [775, 11] width 29 height 7
click at [105, 59] on li "Estilo" at bounding box center [157, 57] width 105 height 9
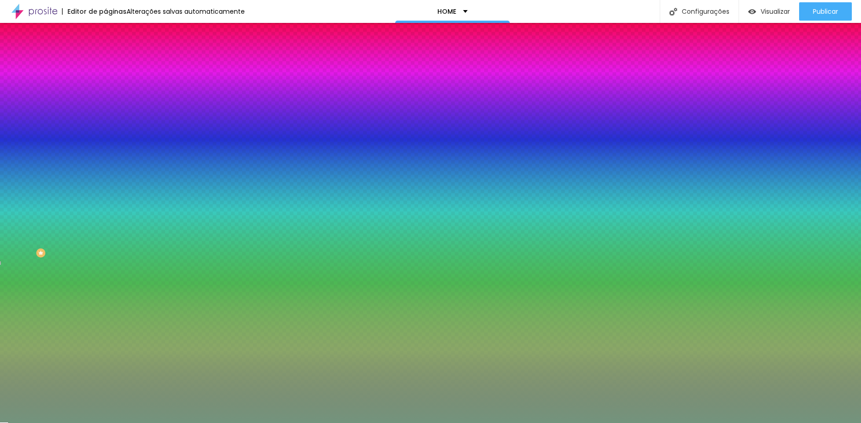
click at [114, 65] on span "Avançado" at bounding box center [129, 69] width 30 height 8
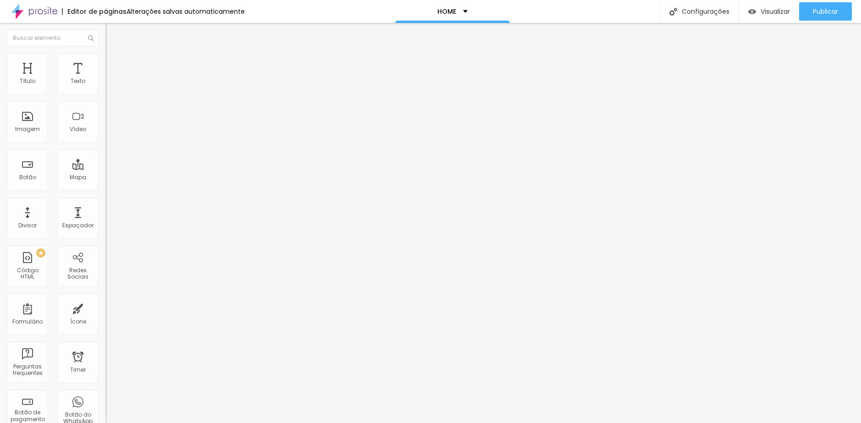
drag, startPoint x: 78, startPoint y: 110, endPoint x: 83, endPoint y: 111, distance: 5.5
click at [105, 316] on input "86" at bounding box center [124, 321] width 39 height 10
drag, startPoint x: 77, startPoint y: 109, endPoint x: 85, endPoint y: 109, distance: 8.3
click at [105, 316] on div "86 px" at bounding box center [157, 321] width 105 height 10
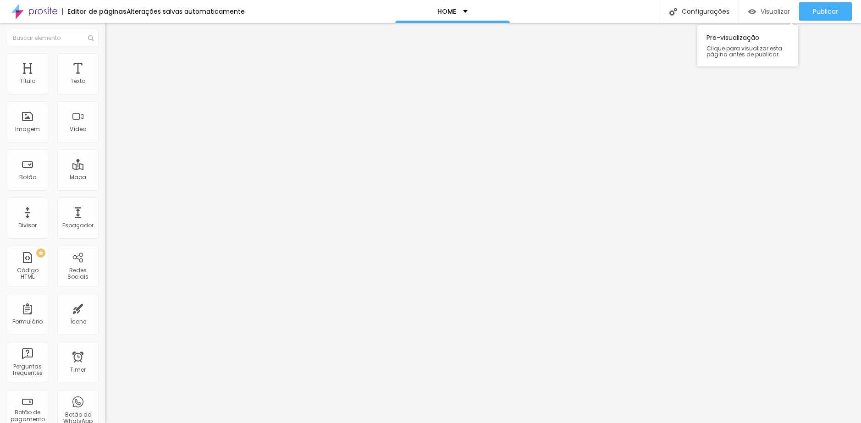
click at [762, 12] on span "Visualizar" at bounding box center [775, 11] width 29 height 7
click at [114, 62] on span "Estilo" at bounding box center [121, 59] width 14 height 8
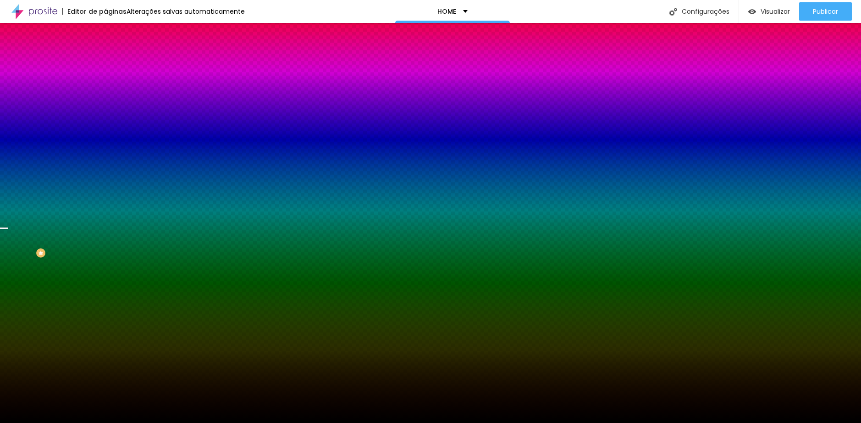
click at [105, 125] on div at bounding box center [157, 125] width 105 height 0
drag, startPoint x: 93, startPoint y: 216, endPoint x: 89, endPoint y: 226, distance: 10.7
click at [8, 291] on div at bounding box center [3, 291] width 9 height 1
click at [8, 283] on div at bounding box center [3, 283] width 9 height 1
click at [81, 223] on div at bounding box center [430, 211] width 861 height 423
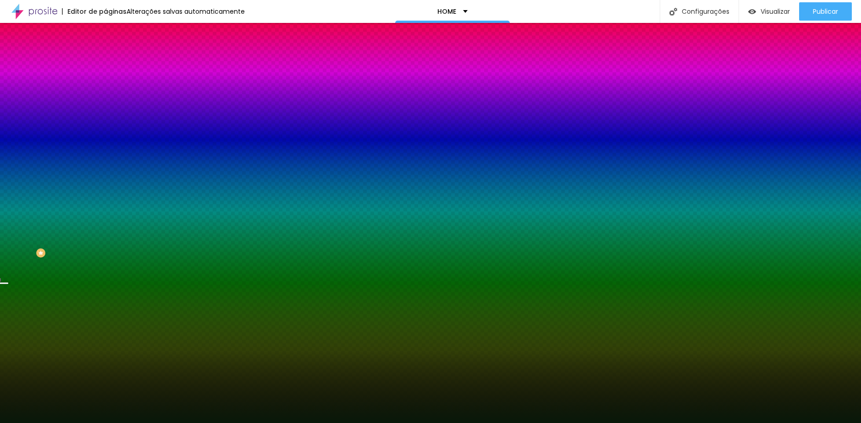
drag, startPoint x: 50, startPoint y: 222, endPoint x: 54, endPoint y: 240, distance: 18.5
click at [54, 240] on div at bounding box center [430, 211] width 861 height 423
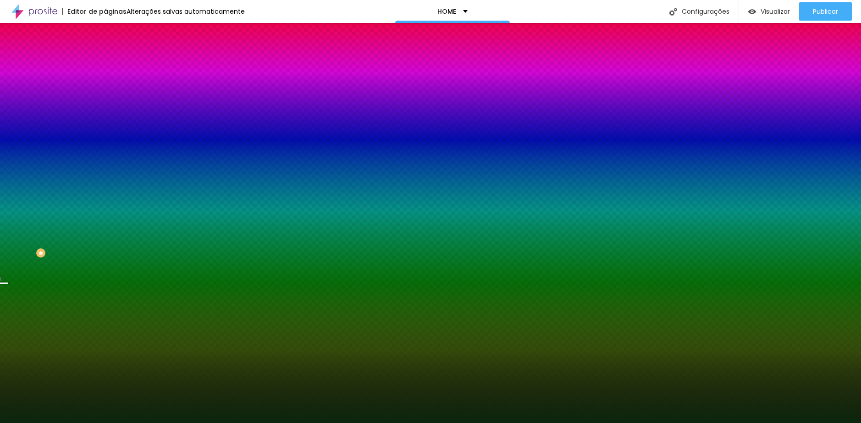
click at [57, 237] on div at bounding box center [430, 211] width 861 height 423
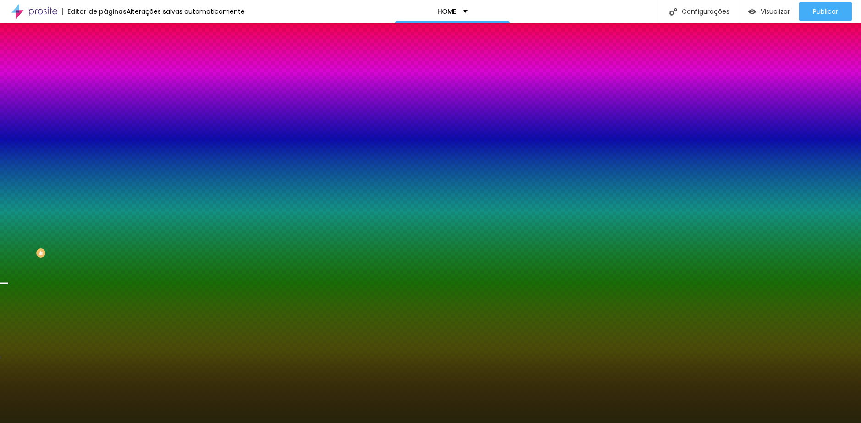
drag, startPoint x: 80, startPoint y: 230, endPoint x: 81, endPoint y: 236, distance: 6.0
click at [81, 236] on div at bounding box center [430, 211] width 861 height 423
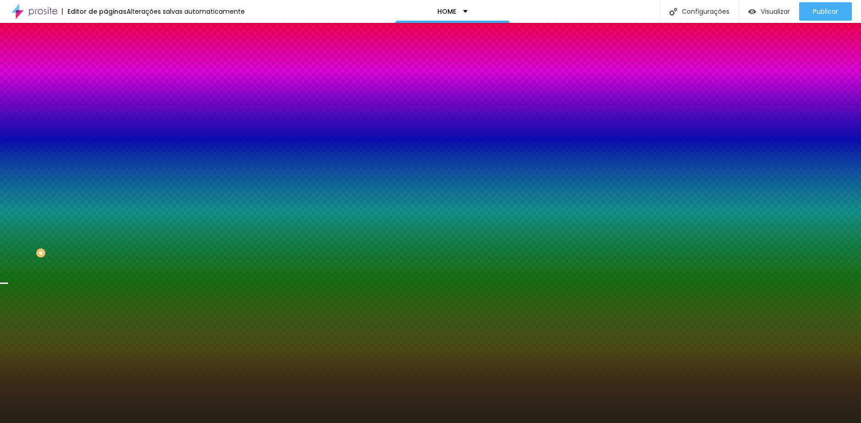
drag, startPoint x: 55, startPoint y: 235, endPoint x: 33, endPoint y: 237, distance: 22.6
click at [33, 237] on div at bounding box center [430, 211] width 861 height 423
click at [1, 372] on div at bounding box center [0, 374] width 2 height 4
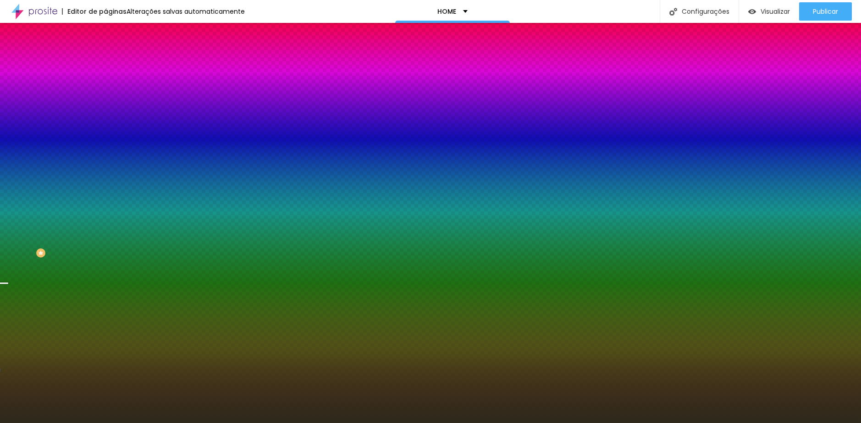
drag, startPoint x: 33, startPoint y: 235, endPoint x: 38, endPoint y: 234, distance: 4.6
click at [38, 234] on div at bounding box center [430, 211] width 861 height 423
drag, startPoint x: 90, startPoint y: 225, endPoint x: 87, endPoint y: 261, distance: 36.0
click at [105, 261] on div "Editar Seção Conteúdo Estilo Avançado Imagem de fundo Trocar imagem Efeito da I…" at bounding box center [157, 223] width 105 height 400
click at [105, 260] on div "Editar Seção Conteúdo Estilo Avançado Imagem de fundo Trocar imagem Efeito da I…" at bounding box center [157, 223] width 105 height 400
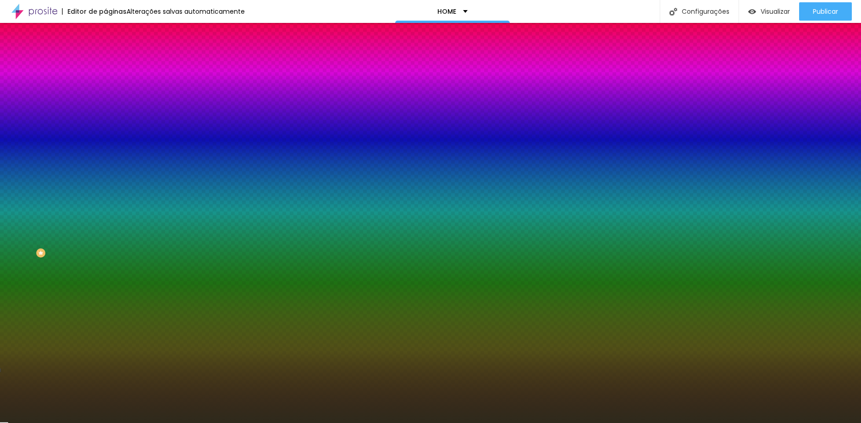
click at [105, 165] on button "button" at bounding box center [111, 160] width 13 height 10
drag, startPoint x: 60, startPoint y: 260, endPoint x: 83, endPoint y: 196, distance: 67.8
click at [60, 423] on div at bounding box center [430, 423] width 861 height 0
click at [105, 125] on div at bounding box center [157, 125] width 105 height 0
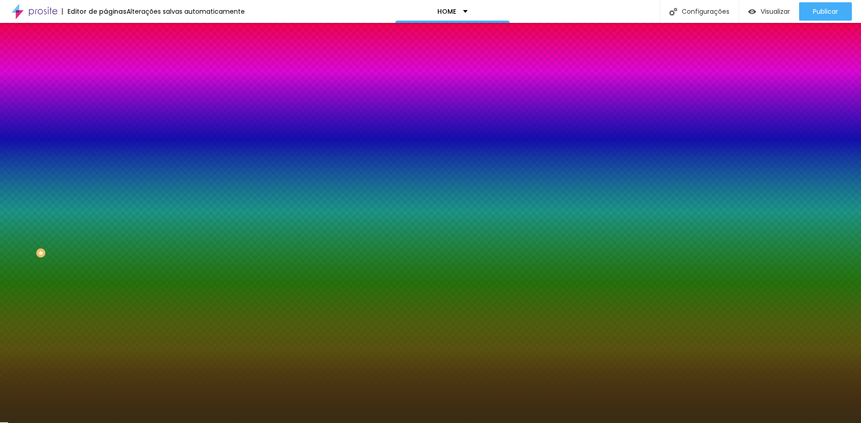
drag, startPoint x: 36, startPoint y: 235, endPoint x: 54, endPoint y: 232, distance: 18.7
click at [54, 232] on div at bounding box center [430, 211] width 861 height 423
drag, startPoint x: 94, startPoint y: 185, endPoint x: 92, endPoint y: 227, distance: 41.3
click at [92, 227] on div at bounding box center [430, 211] width 861 height 423
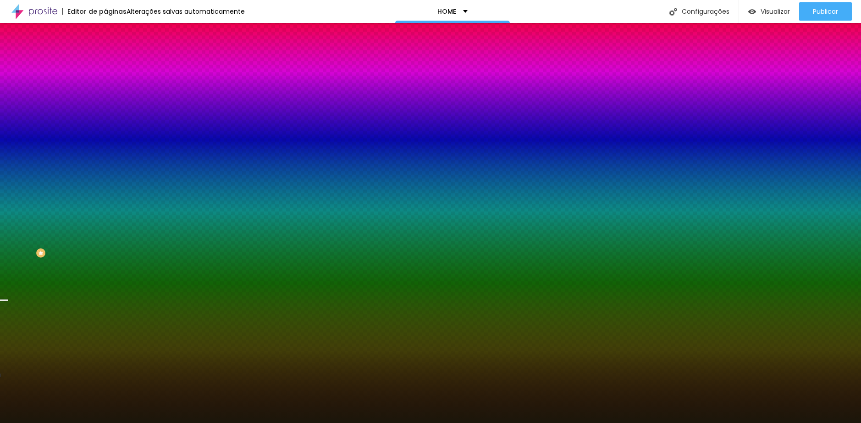
drag, startPoint x: 53, startPoint y: 233, endPoint x: 53, endPoint y: 239, distance: 6.4
click at [53, 239] on div at bounding box center [430, 211] width 861 height 423
click at [93, 227] on div at bounding box center [430, 211] width 861 height 423
click at [9, 309] on div at bounding box center [4, 309] width 9 height 1
click at [105, 291] on div "Editar Seção Conteúdo Estilo Avançado Imagem de fundo Trocar imagem Efeito da I…" at bounding box center [157, 223] width 105 height 400
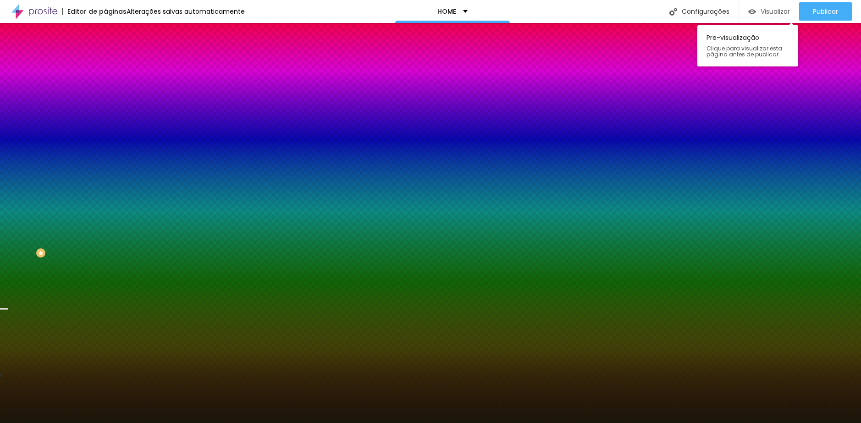
click at [765, 19] on div "Visualizar" at bounding box center [770, 11] width 42 height 18
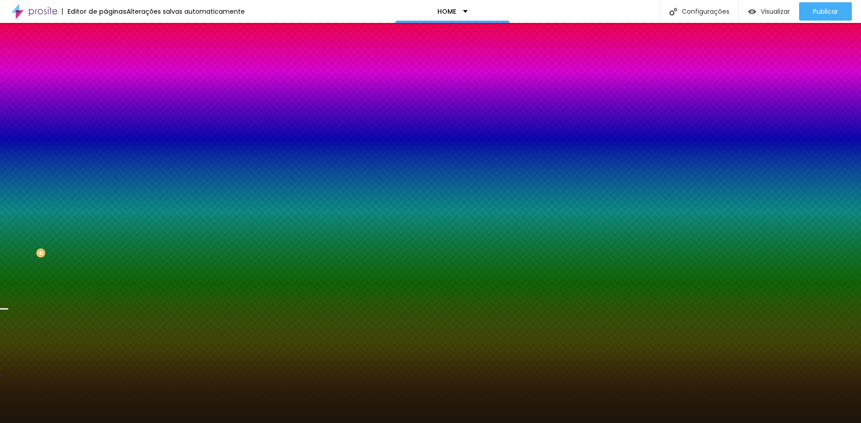
drag, startPoint x: 49, startPoint y: 169, endPoint x: 55, endPoint y: 168, distance: 6.0
click at [109, 122] on icon "button" at bounding box center [112, 119] width 6 height 6
click at [105, 125] on div at bounding box center [157, 125] width 105 height 0
click at [8, 313] on div at bounding box center [3, 313] width 9 height 1
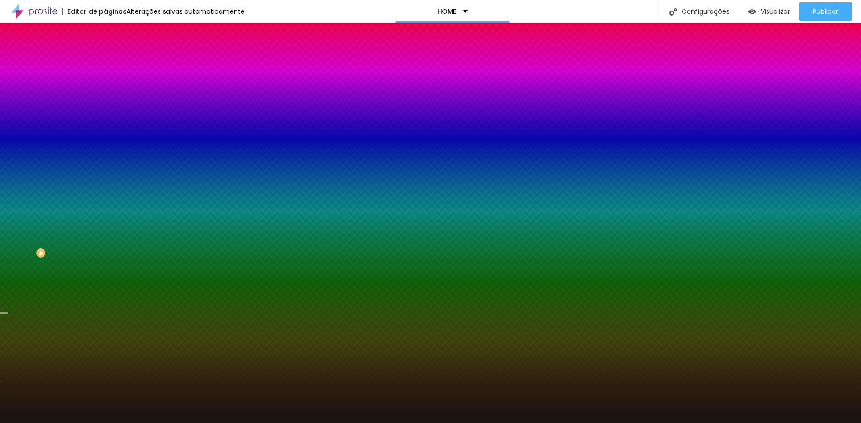
drag, startPoint x: 51, startPoint y: 238, endPoint x: 35, endPoint y: 240, distance: 16.2
click at [35, 240] on div at bounding box center [430, 211] width 861 height 423
click at [105, 294] on div "Editar Seção Conteúdo Estilo Avançado Imagem de fundo Trocar imagem Efeito da I…" at bounding box center [157, 223] width 105 height 400
click at [114, 54] on span "Conteúdo" at bounding box center [128, 50] width 28 height 8
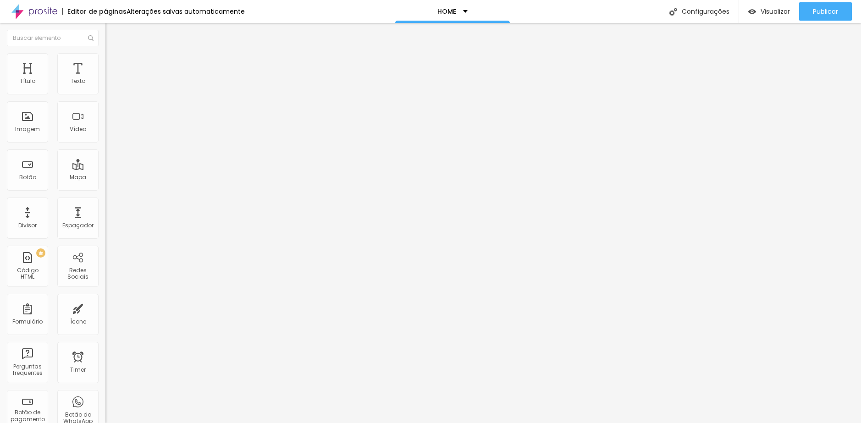
click at [105, 40] on button "Editar Seção" at bounding box center [157, 33] width 105 height 21
click at [105, 83] on span "Encaixotado" at bounding box center [123, 80] width 36 height 8
click at [114, 63] on span "Estilo" at bounding box center [121, 59] width 14 height 8
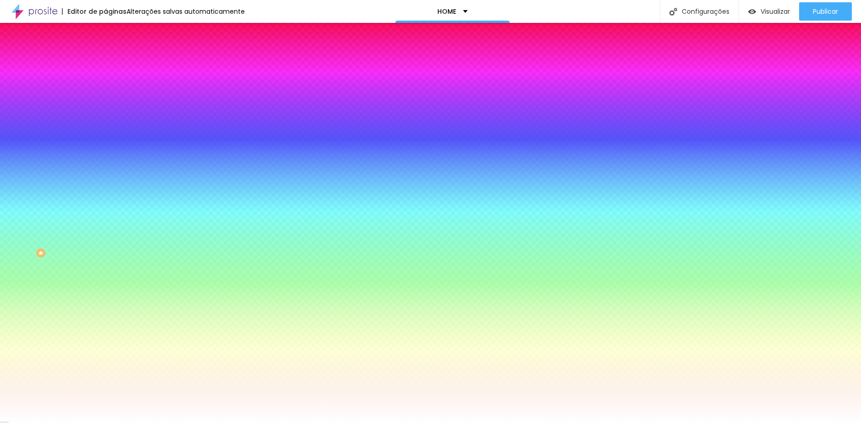
click at [105, 125] on div at bounding box center [157, 125] width 105 height 0
drag, startPoint x: 81, startPoint y: 165, endPoint x: 103, endPoint y: 167, distance: 21.7
click at [105, 167] on div "Imagem de fundo Adicionar imagem Efeito da Imagem Nenhum Nenhum Parallax Cor de…" at bounding box center [157, 131] width 105 height 119
paste input "73947D"
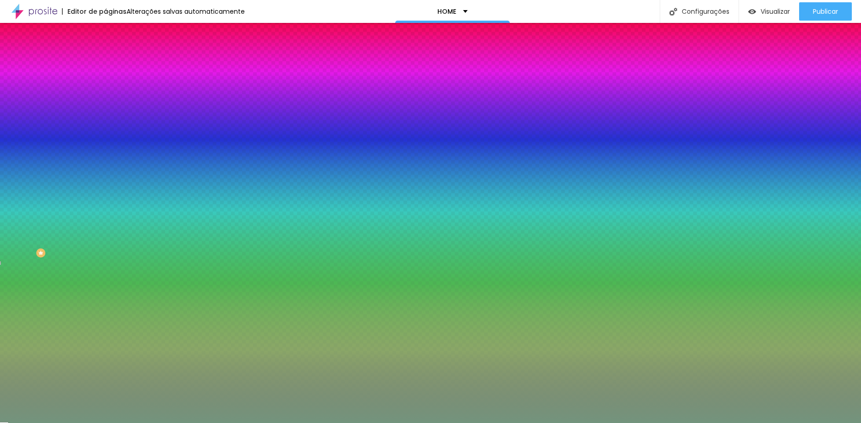
click at [105, 52] on img at bounding box center [109, 48] width 8 height 8
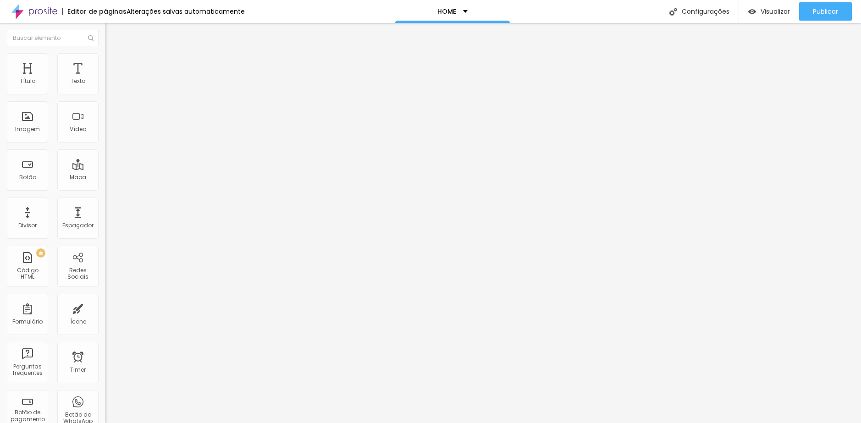
click at [112, 36] on img "button" at bounding box center [115, 33] width 7 height 7
click at [112, 35] on img "button" at bounding box center [115, 33] width 7 height 7
click at [111, 84] on span "Trocar icone" at bounding box center [131, 81] width 41 height 8
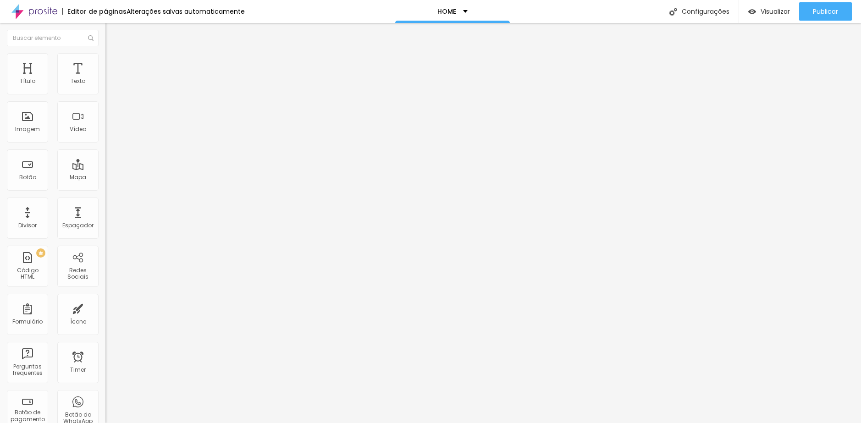
click at [105, 63] on ul "Conteúdo Estilo Avançado" at bounding box center [157, 58] width 105 height 28
click at [114, 62] on span "Estilo" at bounding box center [121, 59] width 14 height 8
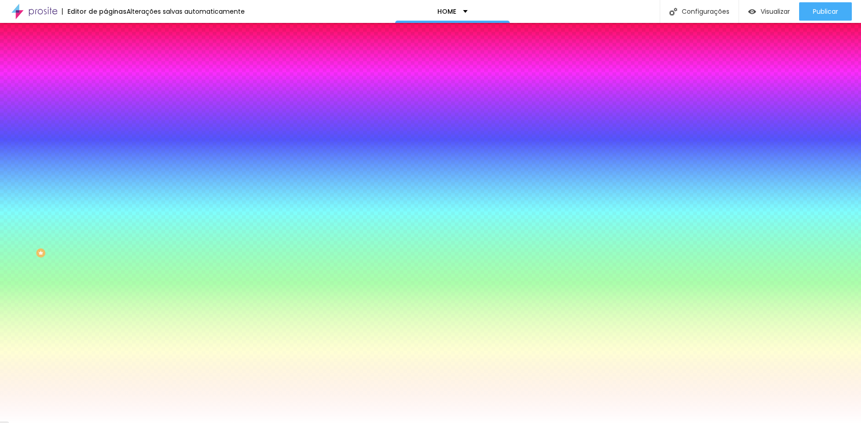
click at [105, 88] on div at bounding box center [157, 88] width 105 height 0
drag, startPoint x: 10, startPoint y: 105, endPoint x: 4, endPoint y: 101, distance: 6.9
click at [105, 101] on div "Cor do icone Voltar ao padrão #FFFFFF Cor de fundo Voltar ao padrão #FFFFFF Bor…" at bounding box center [157, 174] width 105 height 205
click at [105, 204] on div "Editar Ícone Conteúdo Estilo Avançado Cor do icone Voltar ao padrão #FFFFFF Cor…" at bounding box center [157, 223] width 105 height 400
click at [114, 54] on span "Conteúdo" at bounding box center [128, 50] width 28 height 8
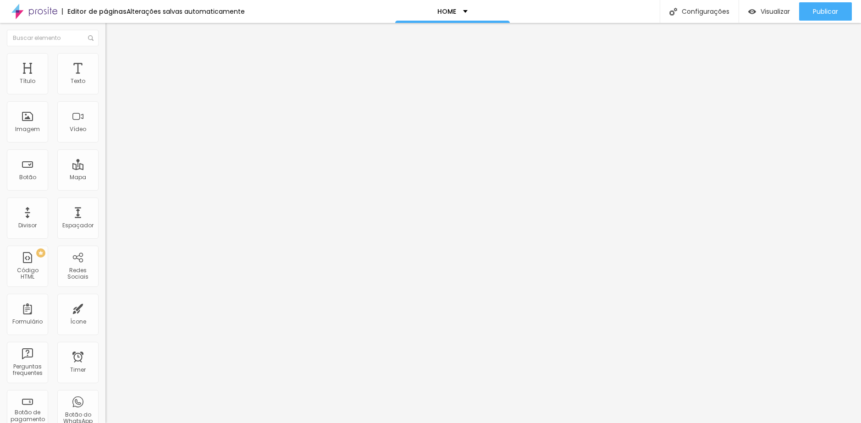
click at [105, 62] on ul "Estilo Avançado" at bounding box center [157, 53] width 105 height 18
click at [114, 63] on span "Avançado" at bounding box center [129, 59] width 30 height 8
click at [105, 63] on ul "Conteúdo Estilo Avançado" at bounding box center [157, 58] width 105 height 28
click at [114, 65] on span "Avançado" at bounding box center [129, 69] width 30 height 8
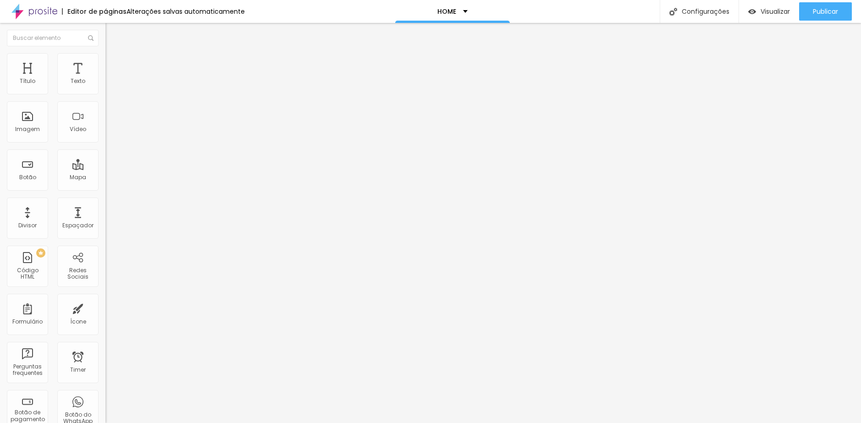
drag, startPoint x: 22, startPoint y: 106, endPoint x: 14, endPoint y: 107, distance: 7.8
click at [105, 308] on input "range" at bounding box center [134, 311] width 59 height 7
click at [114, 65] on span "Avançado" at bounding box center [129, 69] width 30 height 8
click at [114, 63] on span "Estilo" at bounding box center [121, 59] width 14 height 8
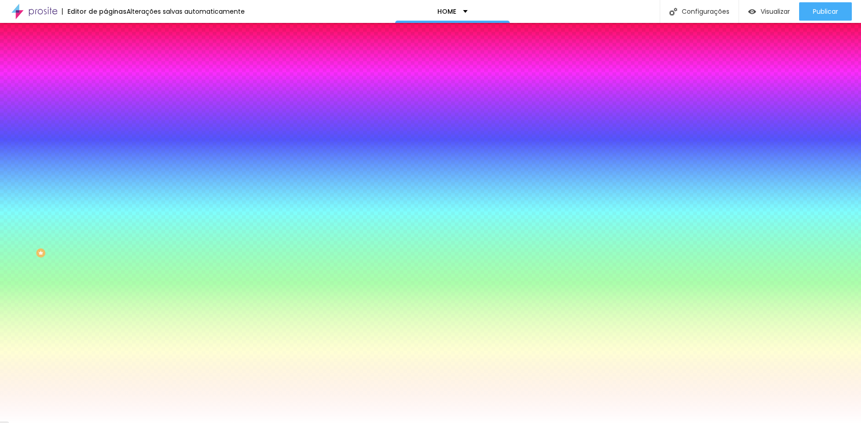
click at [114, 65] on span "Avançado" at bounding box center [129, 69] width 30 height 8
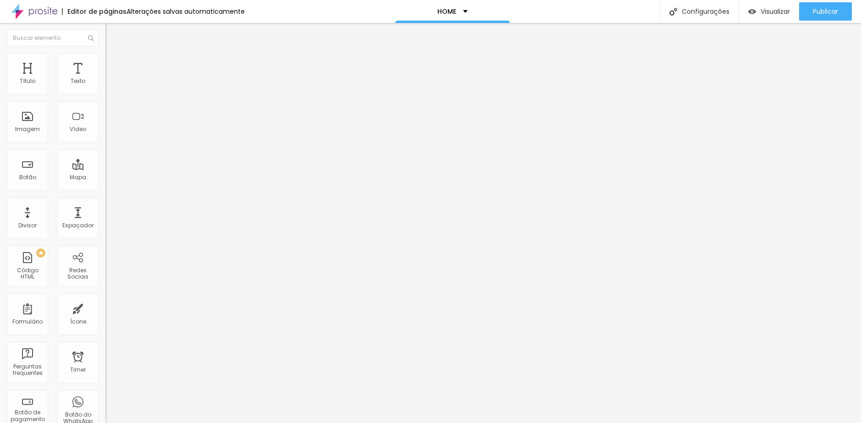
drag, startPoint x: 39, startPoint y: 89, endPoint x: 6, endPoint y: 89, distance: 33.5
click at [105, 178] on input "range" at bounding box center [134, 181] width 59 height 7
click at [110, 84] on span "Trocar icone" at bounding box center [130, 81] width 41 height 8
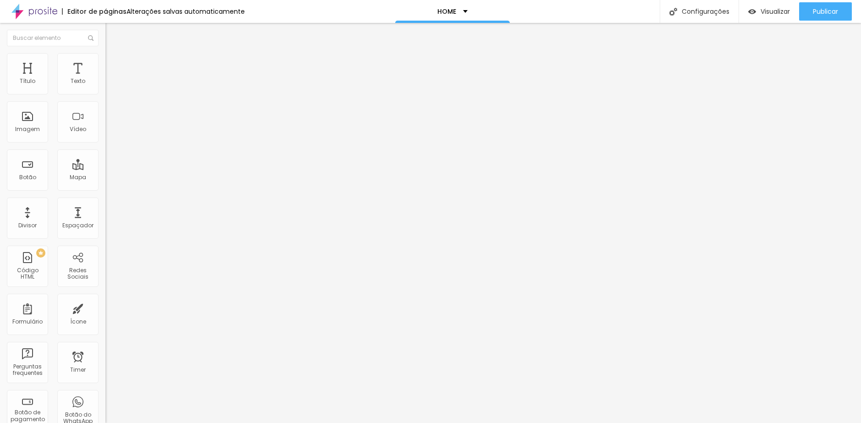
drag, startPoint x: 341, startPoint y: 84, endPoint x: 249, endPoint y: 91, distance: 92.9
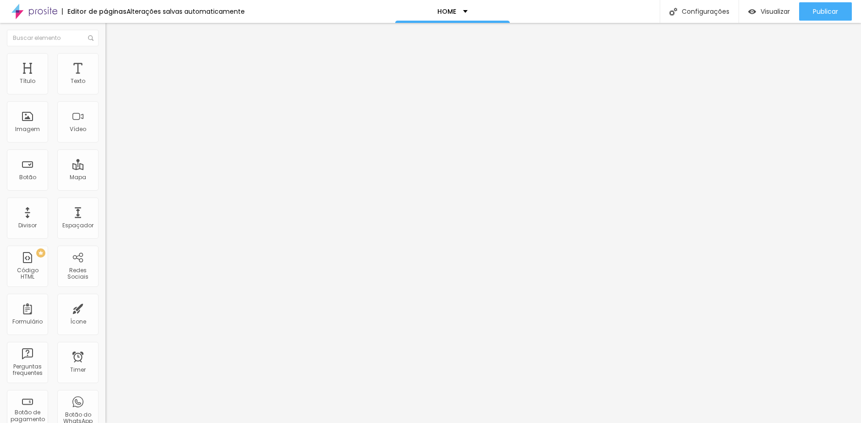
click at [105, 60] on li "Estilo" at bounding box center [157, 57] width 105 height 9
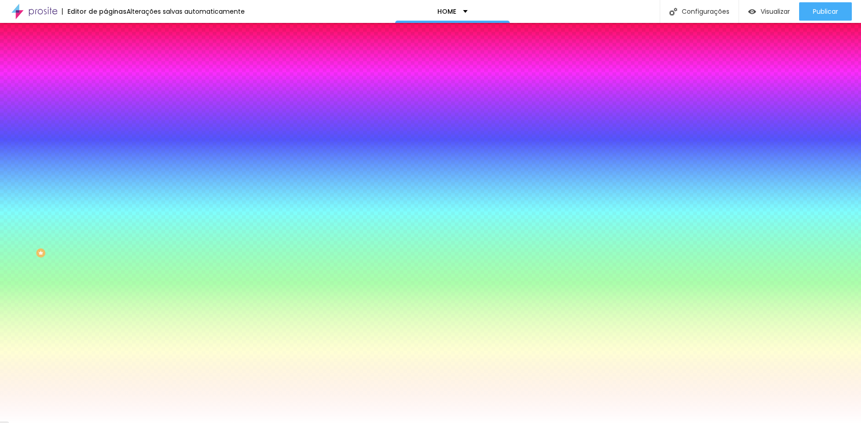
click at [114, 65] on span "Avançado" at bounding box center [129, 69] width 30 height 8
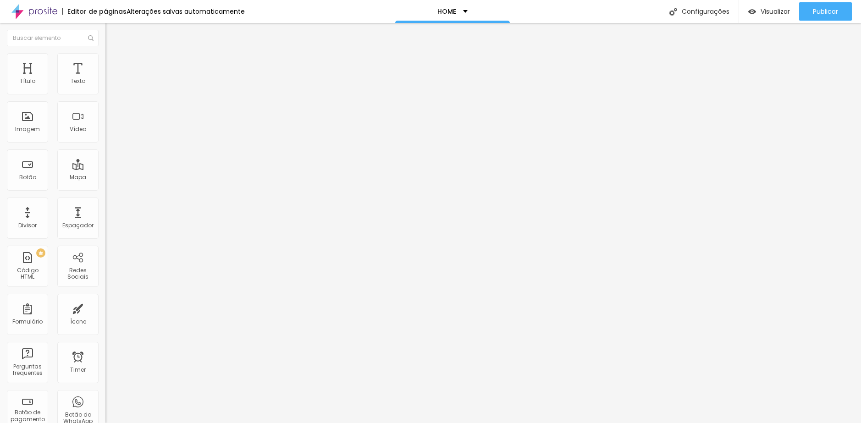
click at [114, 63] on span "Estilo" at bounding box center [121, 59] width 14 height 8
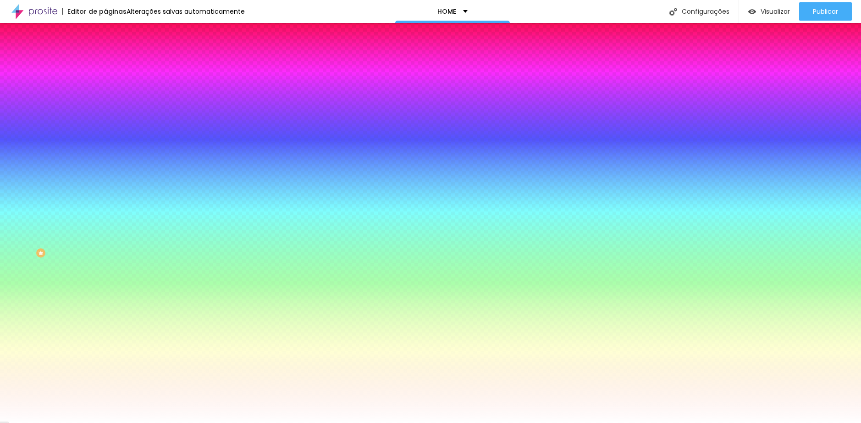
click at [114, 65] on span "Avançado" at bounding box center [129, 69] width 30 height 8
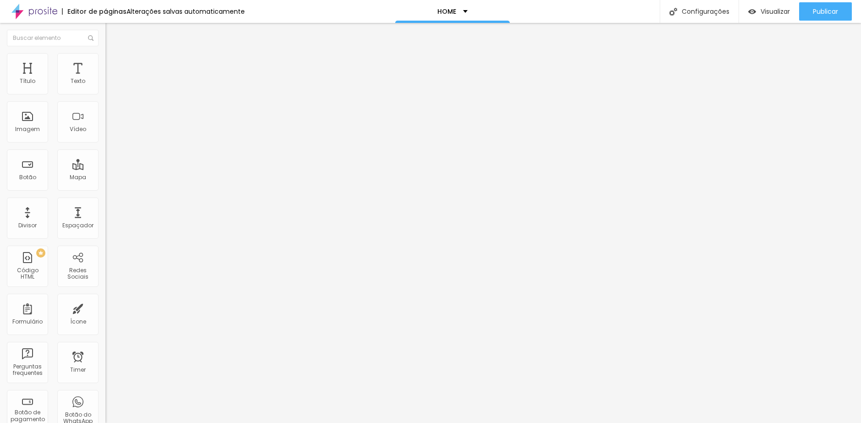
click at [114, 54] on span "Conteúdo" at bounding box center [128, 50] width 28 height 8
drag, startPoint x: 39, startPoint y: 171, endPoint x: 28, endPoint y: 171, distance: 10.6
click at [105, 106] on input "range" at bounding box center [134, 102] width 59 height 7
click at [105, 134] on div "Ícone Trocar icone Tamanho 34 Alinhamento" at bounding box center [157, 103] width 105 height 63
click at [105, 99] on input "34" at bounding box center [124, 94] width 39 height 10
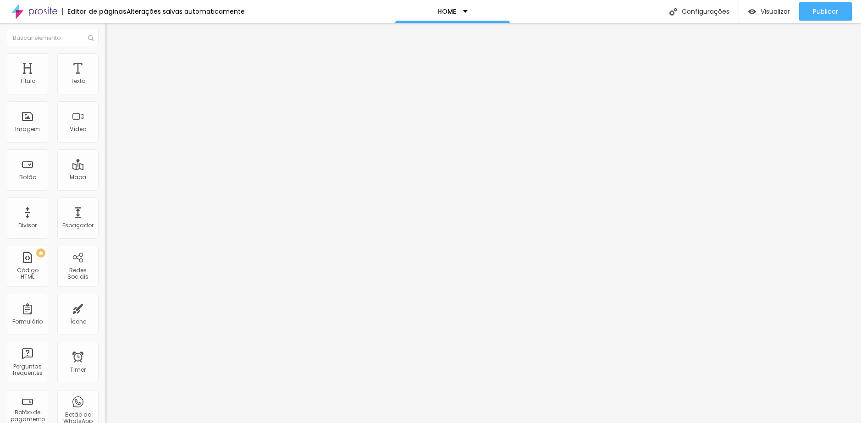
drag, startPoint x: 96, startPoint y: 163, endPoint x: 90, endPoint y: 163, distance: 6.0
click at [105, 99] on input "34" at bounding box center [124, 94] width 39 height 10
drag, startPoint x: 90, startPoint y: 164, endPoint x: 103, endPoint y: 164, distance: 13.3
click at [105, 134] on div "Ícone Trocar icone Tamanho 48 Alinhamento" at bounding box center [157, 103] width 105 height 63
drag, startPoint x: 98, startPoint y: 161, endPoint x: 90, endPoint y: 162, distance: 7.9
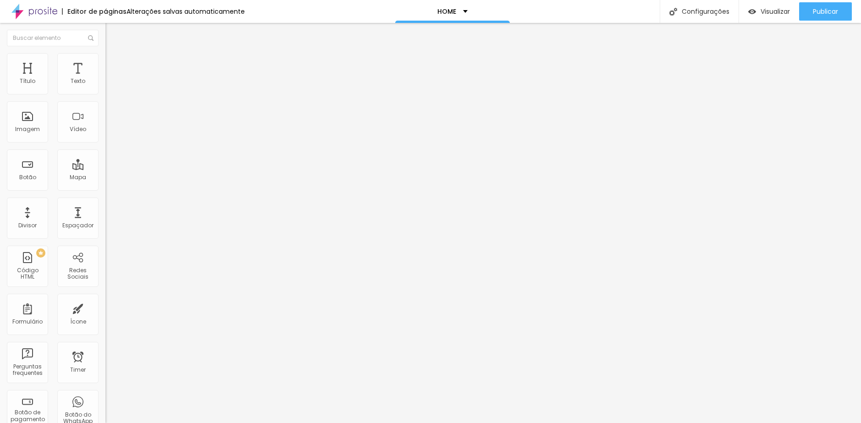
click at [105, 99] on input "48" at bounding box center [124, 94] width 39 height 10
click at [112, 37] on img "button" at bounding box center [115, 33] width 7 height 7
click at [105, 79] on span "Adicionar imagem" at bounding box center [134, 75] width 59 height 8
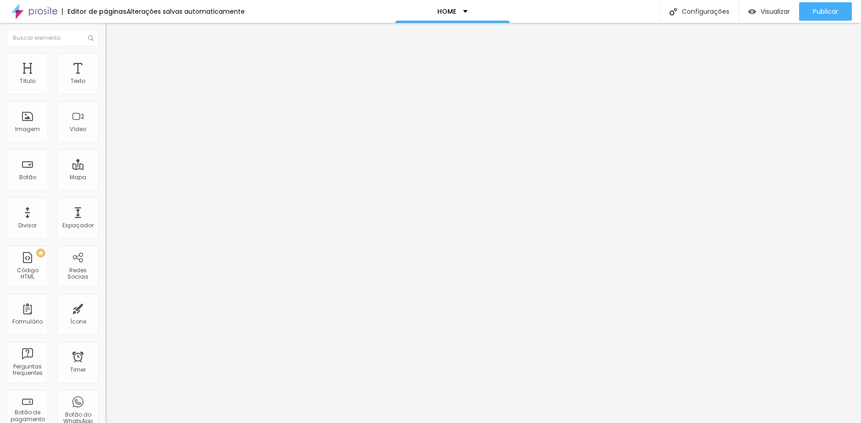
click at [105, 144] on span "Original" at bounding box center [116, 140] width 22 height 8
click at [105, 159] on div "Quadrado 1:1" at bounding box center [157, 157] width 105 height 6
click at [114, 63] on span "Estilo" at bounding box center [121, 59] width 14 height 8
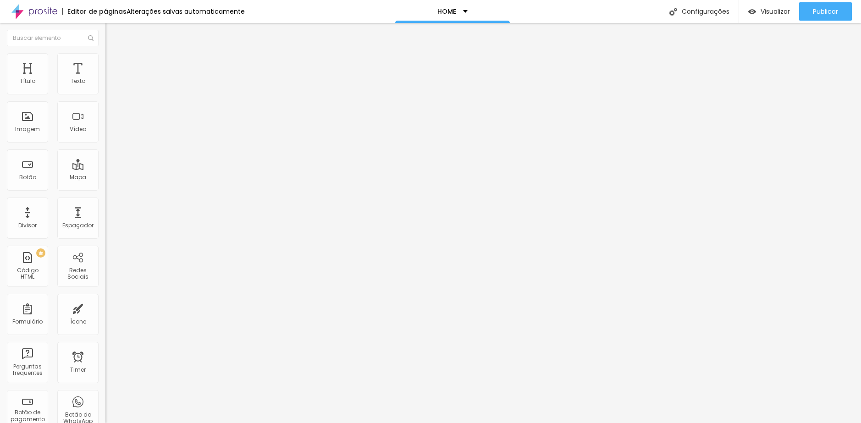
click at [114, 65] on span "Avançado" at bounding box center [129, 69] width 30 height 8
drag, startPoint x: 30, startPoint y: 92, endPoint x: 14, endPoint y: 95, distance: 15.8
click at [105, 178] on input "range" at bounding box center [134, 181] width 59 height 7
drag, startPoint x: 19, startPoint y: 108, endPoint x: -4, endPoint y: 107, distance: 22.5
click at [105, 308] on input "range" at bounding box center [134, 311] width 59 height 7
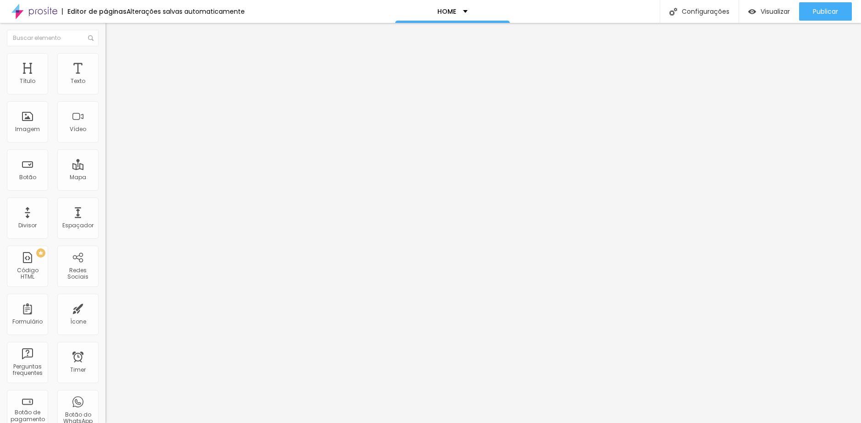
click at [114, 63] on span "Estilo" at bounding box center [121, 59] width 14 height 8
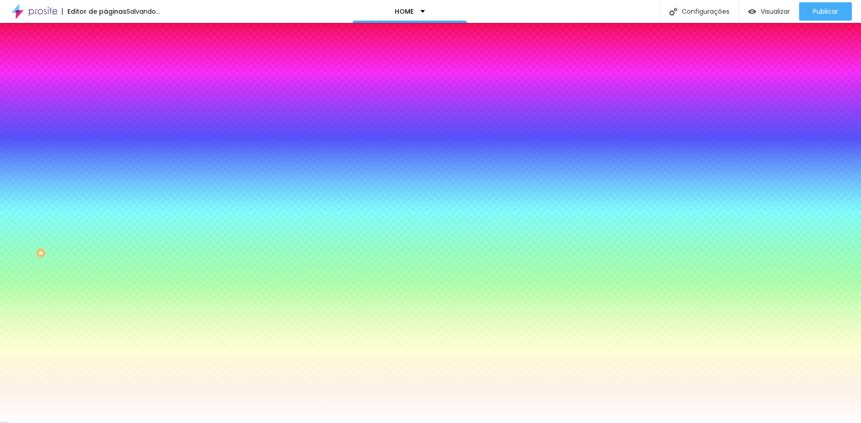
click at [114, 67] on span "Avançado" at bounding box center [129, 69] width 30 height 8
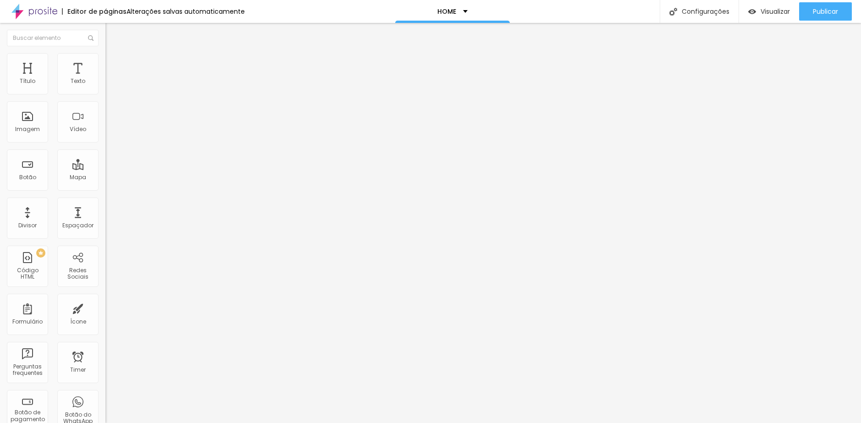
drag, startPoint x: 33, startPoint y: 90, endPoint x: -17, endPoint y: 93, distance: 51.0
click at [105, 178] on input "range" at bounding box center [134, 181] width 59 height 7
click at [114, 65] on span "Avançado" at bounding box center [129, 69] width 30 height 8
drag, startPoint x: 60, startPoint y: 89, endPoint x: -3, endPoint y: 91, distance: 62.9
click at [105, 178] on input "range" at bounding box center [134, 181] width 59 height 7
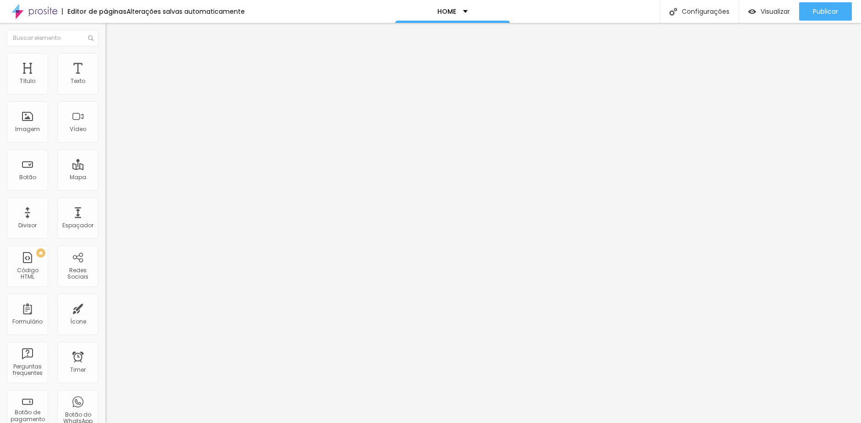
drag, startPoint x: 15, startPoint y: 110, endPoint x: 3, endPoint y: 110, distance: 11.9
click at [105, 308] on input "range" at bounding box center [134, 311] width 59 height 7
click at [105, 58] on img at bounding box center [109, 57] width 8 height 8
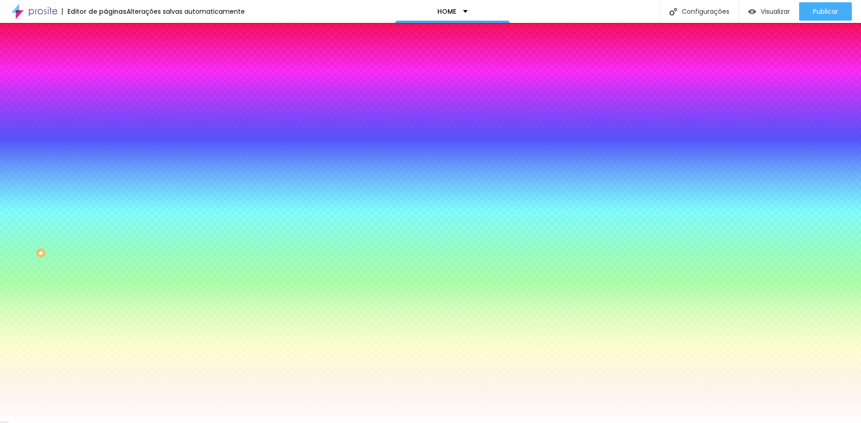
click at [105, 53] on li "Conteúdo" at bounding box center [157, 48] width 105 height 9
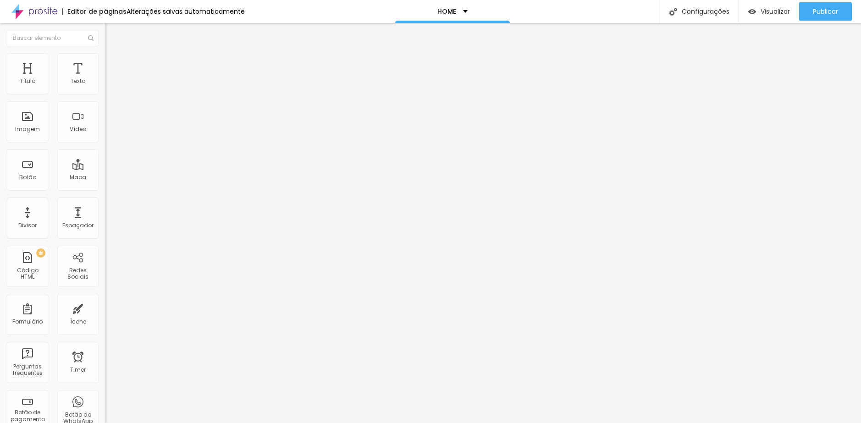
click at [105, 94] on div "Modo Encaixotado Encaixotado Completo" at bounding box center [157, 84] width 105 height 25
click at [105, 83] on span "Encaixotado" at bounding box center [123, 80] width 36 height 8
click at [105, 98] on span "Completo" at bounding box center [119, 94] width 28 height 8
click at [155, 77] on img at bounding box center [158, 75] width 6 height 6
click at [112, 33] on img "button" at bounding box center [115, 33] width 7 height 7
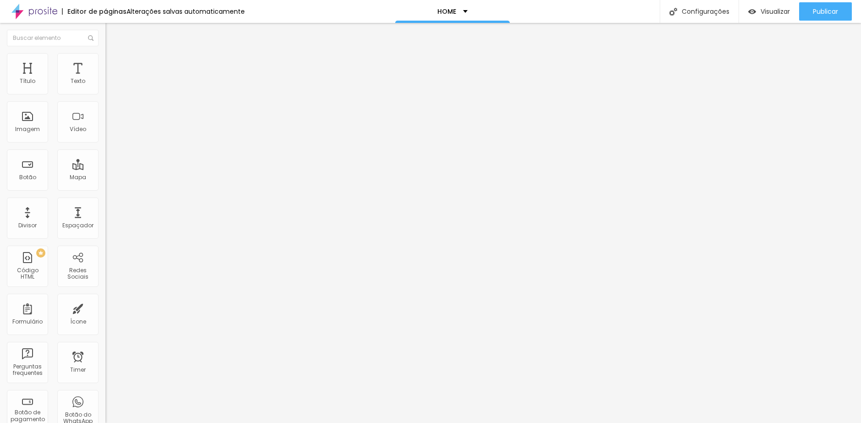
click at [114, 65] on span "Avançado" at bounding box center [129, 69] width 30 height 8
drag, startPoint x: 41, startPoint y: 93, endPoint x: 51, endPoint y: 94, distance: 9.6
click at [105, 178] on input "range" at bounding box center [134, 181] width 59 height 7
drag, startPoint x: 48, startPoint y: 91, endPoint x: -1, endPoint y: 90, distance: 49.1
click at [105, 178] on input "range" at bounding box center [134, 181] width 59 height 7
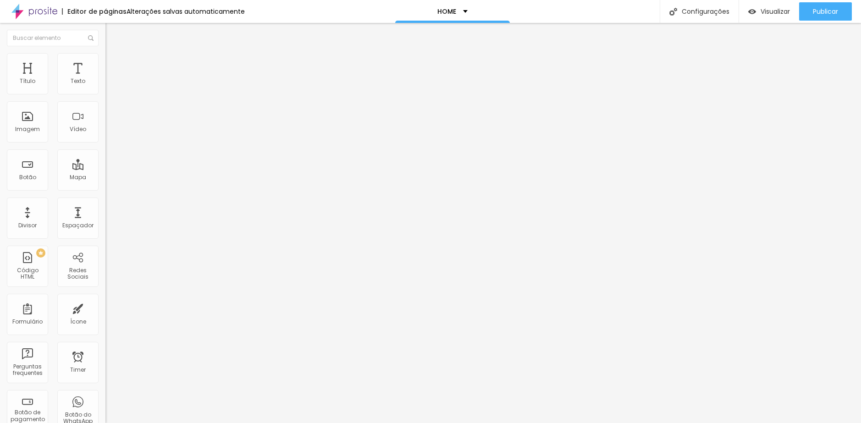
click at [105, 58] on img at bounding box center [109, 57] width 8 height 8
click at [105, 62] on li "Avançado" at bounding box center [157, 66] width 105 height 9
drag, startPoint x: 22, startPoint y: 108, endPoint x: 123, endPoint y: 112, distance: 101.9
click at [123, 308] on input "range" at bounding box center [134, 311] width 59 height 7
drag, startPoint x: 71, startPoint y: 108, endPoint x: 3, endPoint y: 109, distance: 68.3
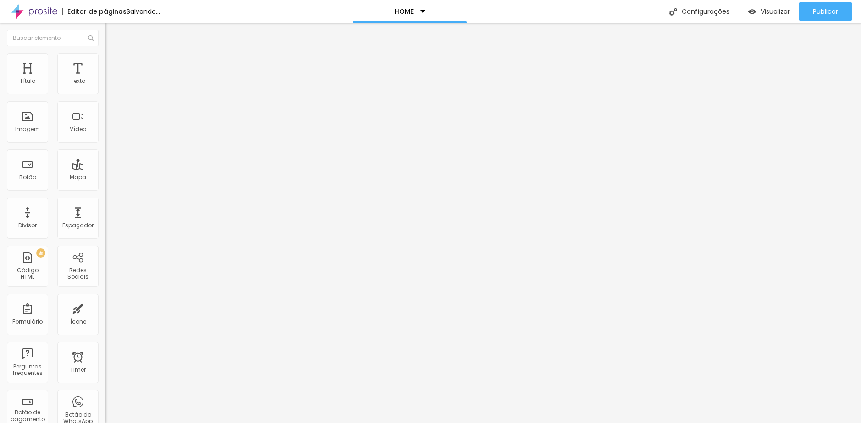
click at [105, 308] on input "range" at bounding box center [134, 311] width 59 height 7
click at [105, 62] on img at bounding box center [109, 66] width 8 height 8
drag, startPoint x: 21, startPoint y: 89, endPoint x: 45, endPoint y: 91, distance: 24.8
click at [105, 178] on input "range" at bounding box center [134, 181] width 59 height 7
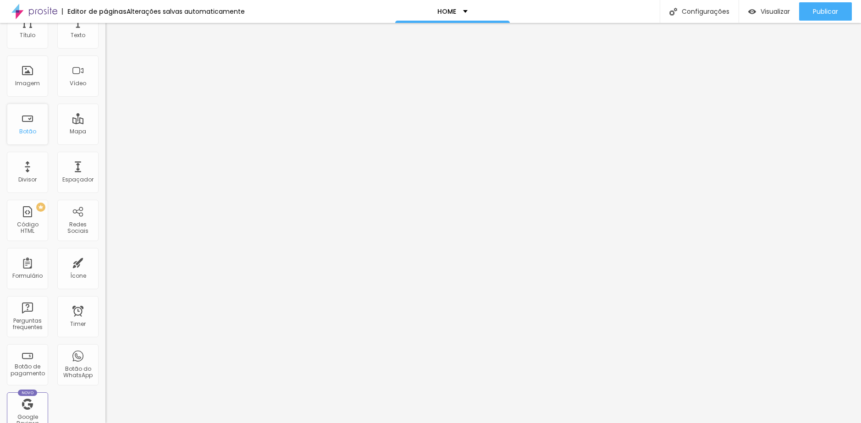
scroll to position [0, 0]
drag, startPoint x: 46, startPoint y: 102, endPoint x: -5, endPoint y: 103, distance: 50.5
click at [0, 103] on html "Editor de páginas Alterações salvas automaticamente HOME Configurações Configur…" at bounding box center [430, 211] width 861 height 423
click at [105, 144] on span "Normal" at bounding box center [115, 141] width 21 height 8
click at [105, 150] on span "Pequeno" at bounding box center [117, 146] width 24 height 8
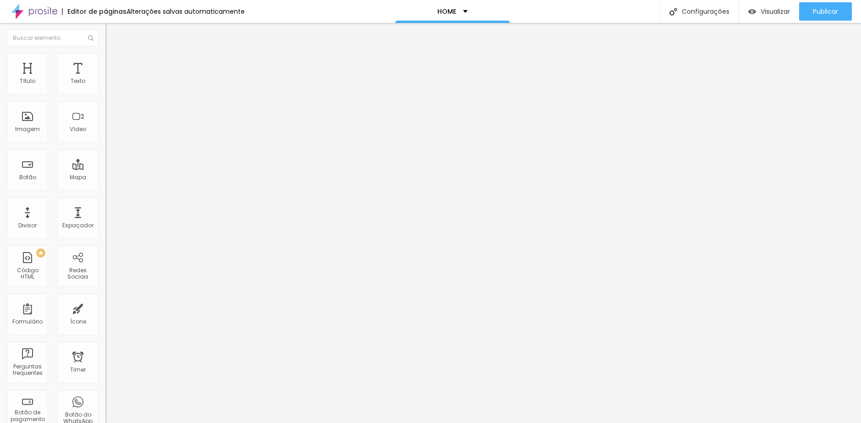
click at [105, 62] on li "Estilo" at bounding box center [157, 57] width 105 height 9
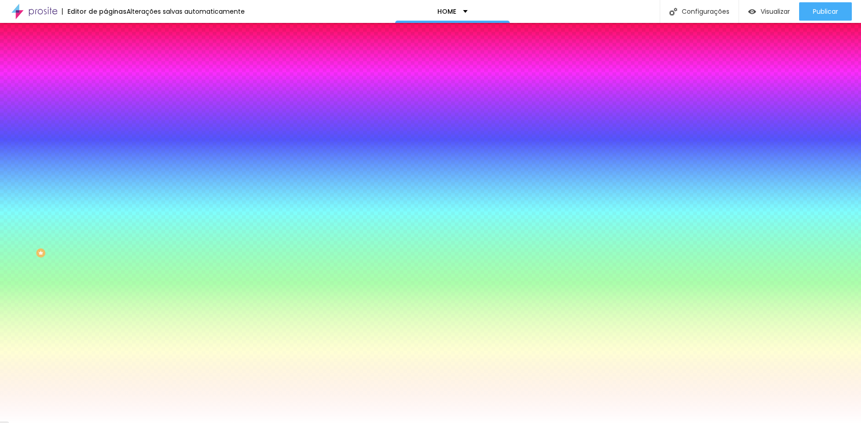
click at [105, 136] on button "Voltar ao padrão" at bounding box center [136, 133] width 62 height 11
click at [110, 140] on icon "button" at bounding box center [112, 142] width 4 height 4
drag, startPoint x: 103, startPoint y: 166, endPoint x: 268, endPoint y: 170, distance: 164.7
click at [268, 170] on body "Editor de páginas Alterações salvas automaticamente HOME Configurações Configur…" at bounding box center [430, 211] width 861 height 423
drag, startPoint x: 97, startPoint y: 171, endPoint x: 359, endPoint y: 193, distance: 262.8
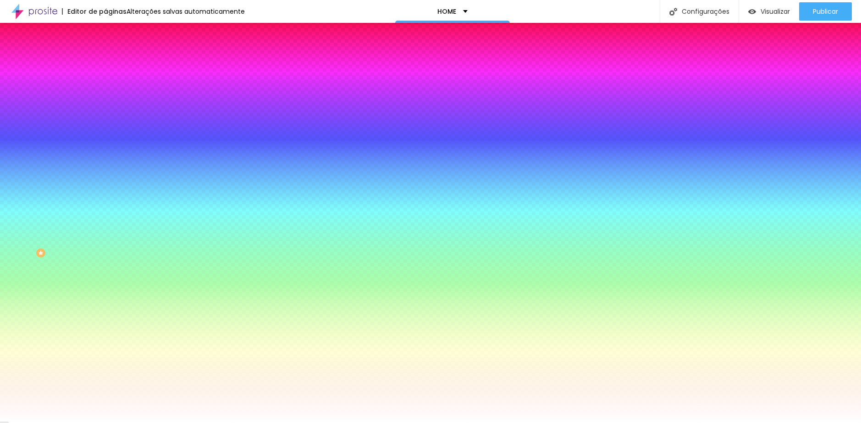
click at [33, 423] on div at bounding box center [430, 423] width 861 height 0
click at [109, 114] on icon "button" at bounding box center [112, 117] width 6 height 6
click at [30, 423] on div at bounding box center [430, 423] width 861 height 0
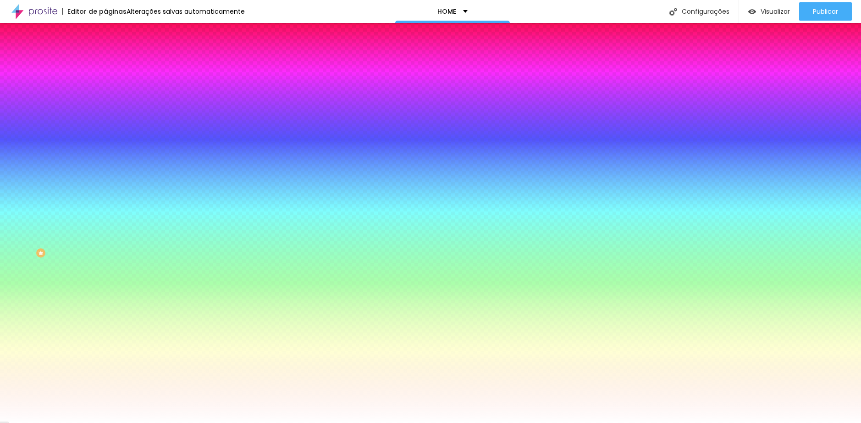
click at [105, 53] on li "Conteúdo" at bounding box center [157, 48] width 105 height 9
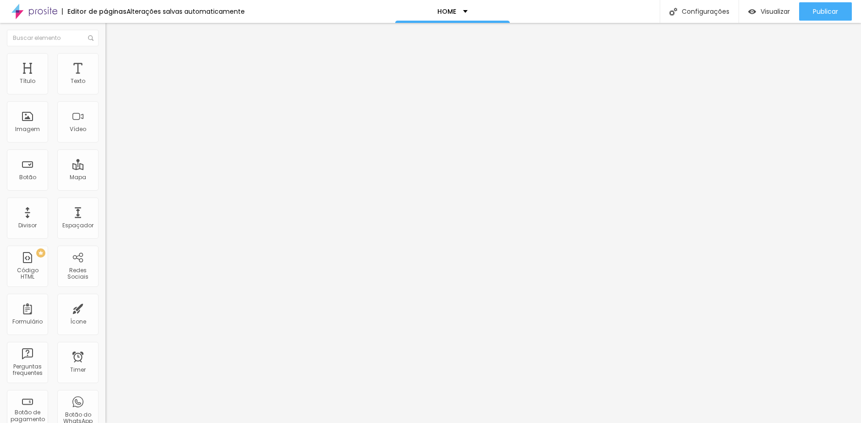
click at [114, 63] on span "Estilo" at bounding box center [121, 59] width 14 height 8
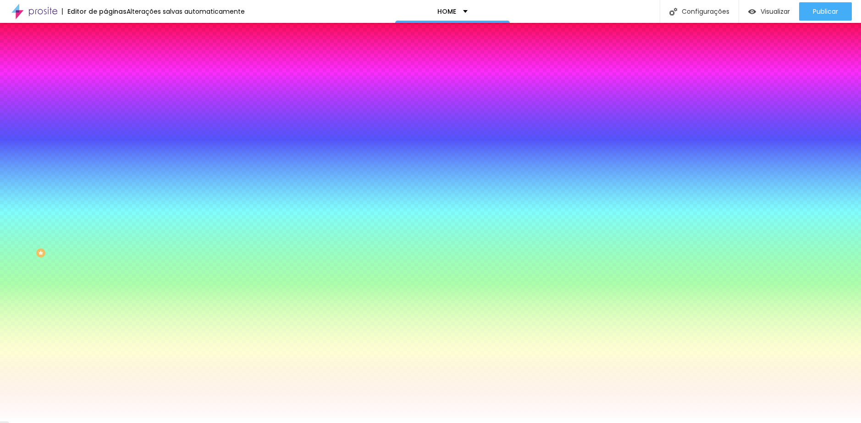
click at [114, 65] on span "Avançado" at bounding box center [129, 69] width 30 height 8
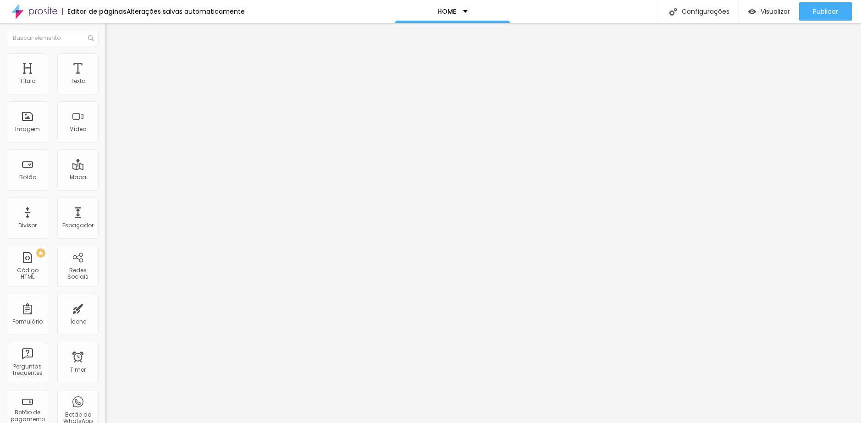
click at [105, 58] on ul "Conteúdo Estilo Avançado" at bounding box center [157, 58] width 105 height 28
click at [105, 53] on li "Conteúdo" at bounding box center [157, 48] width 105 height 9
click at [114, 63] on span "Estilo" at bounding box center [121, 59] width 14 height 8
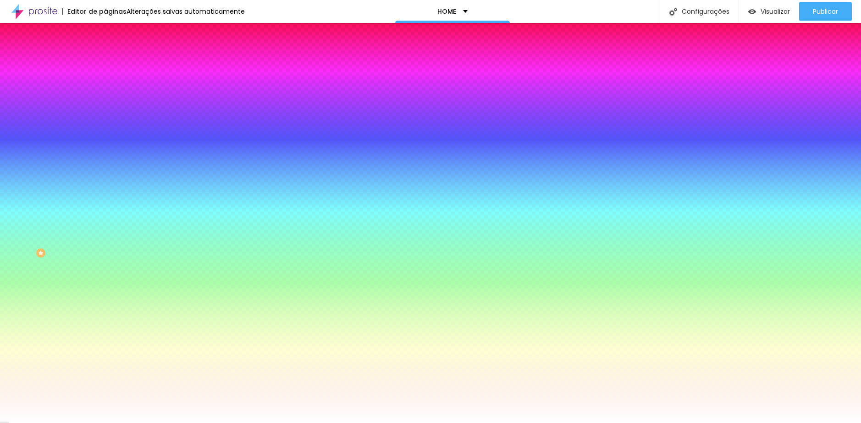
click at [110, 115] on icon "button" at bounding box center [112, 117] width 4 height 4
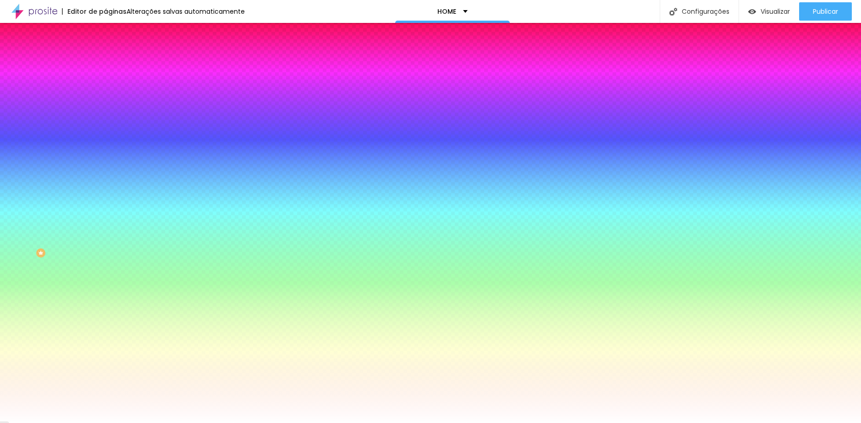
drag, startPoint x: 120, startPoint y: 199, endPoint x: 111, endPoint y: 199, distance: 8.7
click at [677, 423] on div at bounding box center [430, 423] width 861 height 0
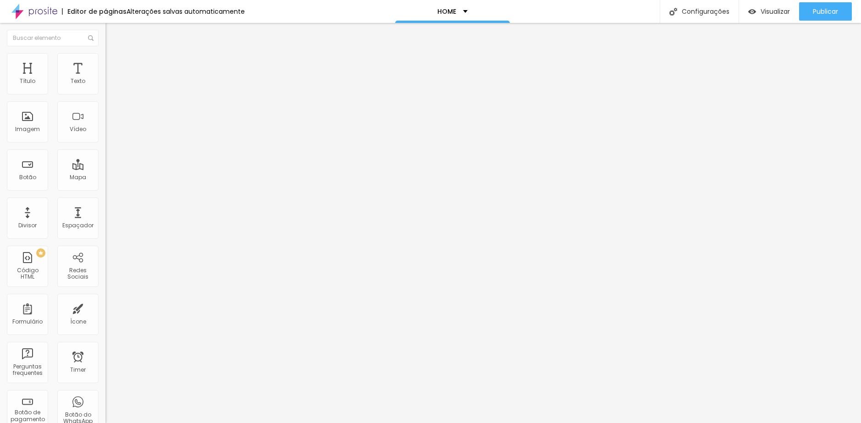
click at [105, 91] on img at bounding box center [108, 87] width 6 height 6
click at [114, 63] on span "Estilo" at bounding box center [121, 59] width 14 height 8
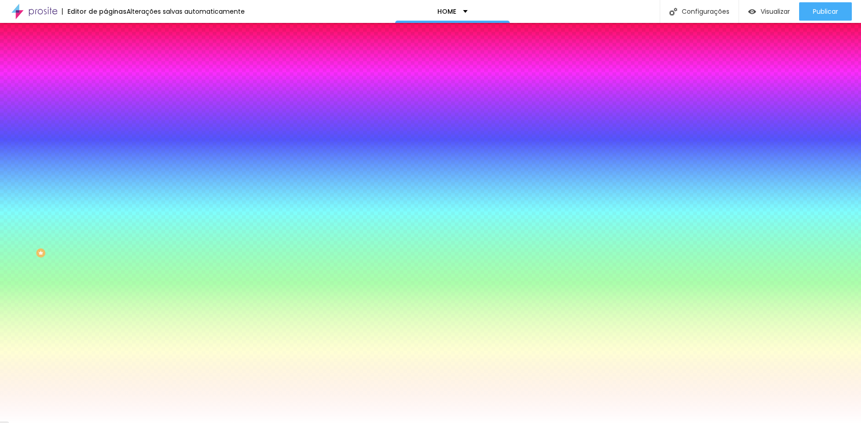
click at [105, 116] on button "button" at bounding box center [111, 117] width 13 height 10
drag, startPoint x: 201, startPoint y: 178, endPoint x: 208, endPoint y: 178, distance: 7.4
click at [651, 423] on div at bounding box center [430, 423] width 861 height 0
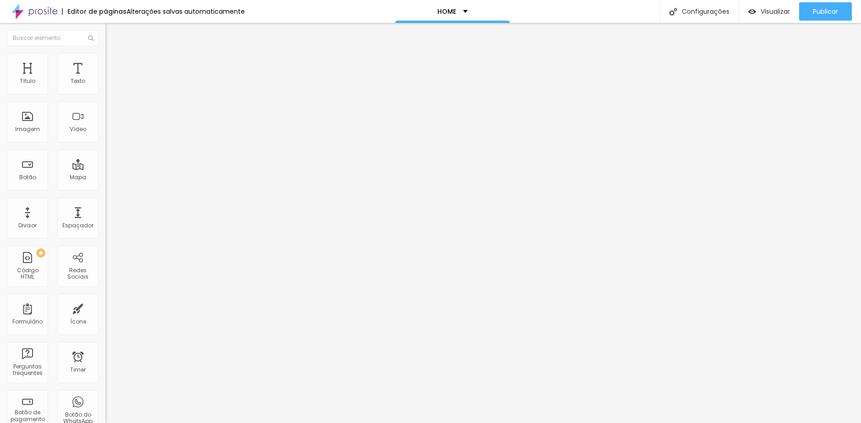
click at [109, 133] on icon "button" at bounding box center [112, 131] width 6 height 6
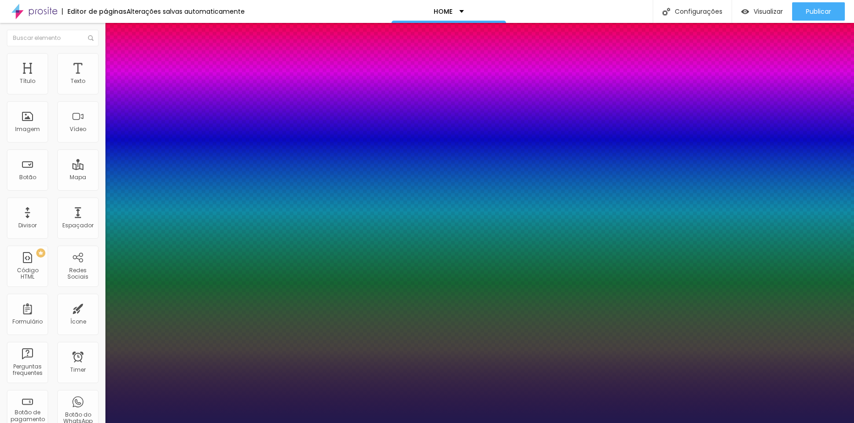
drag, startPoint x: 124, startPoint y: 261, endPoint x: 132, endPoint y: 261, distance: 8.3
click at [735, 423] on div at bounding box center [427, 423] width 854 height 0
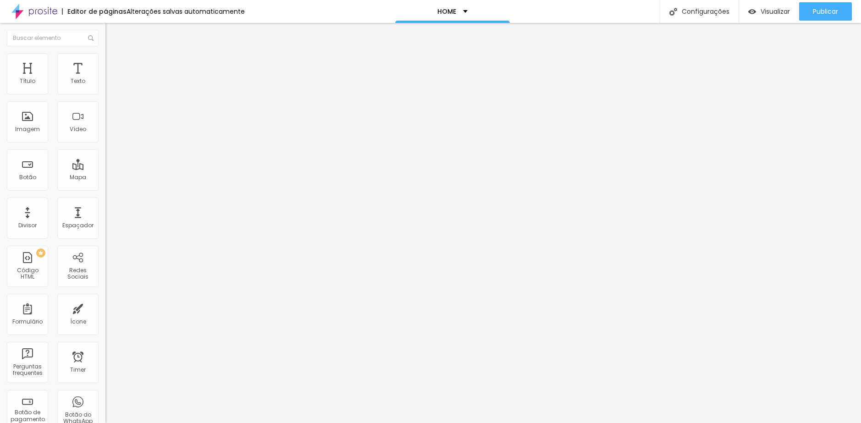
click at [105, 60] on li "Estilo" at bounding box center [157, 57] width 105 height 9
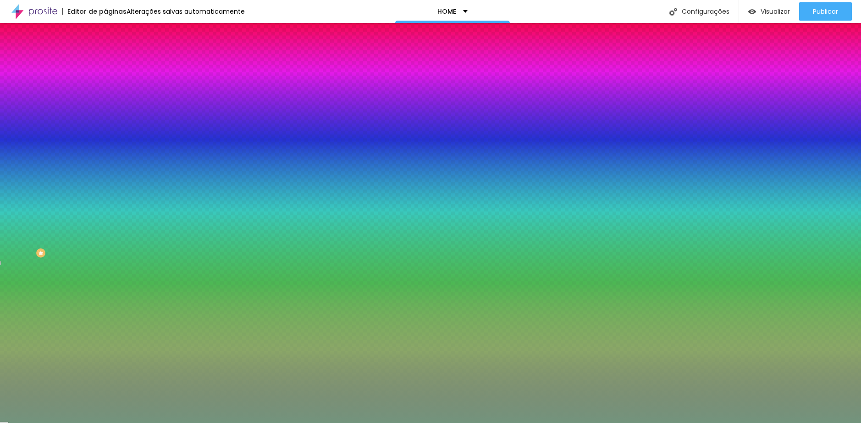
click at [114, 65] on span "Avançado" at bounding box center [129, 69] width 30 height 8
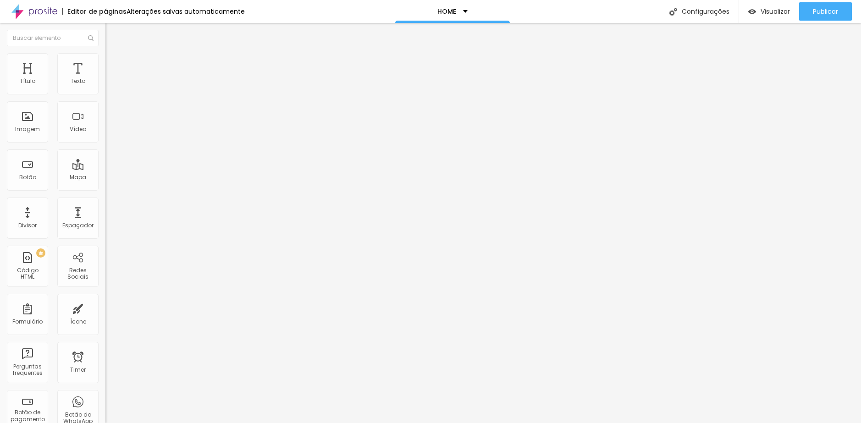
click at [105, 308] on input "range" at bounding box center [134, 311] width 59 height 7
click at [105, 79] on span "Trocar imagem" at bounding box center [130, 75] width 50 height 8
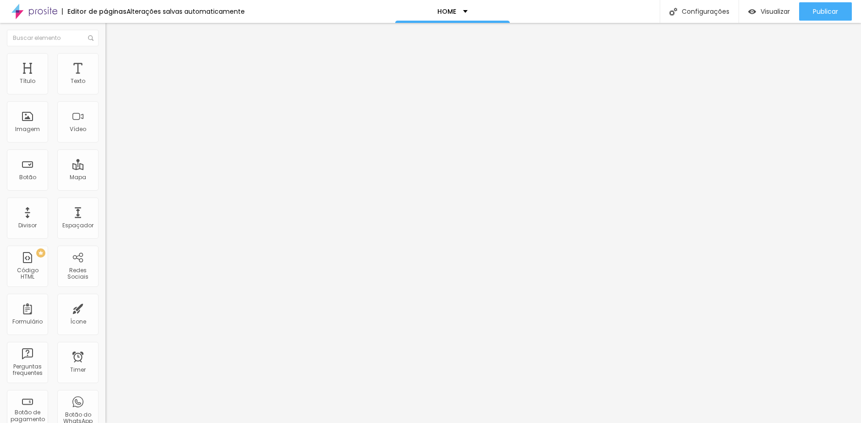
click at [105, 79] on span "Trocar imagem" at bounding box center [130, 75] width 50 height 8
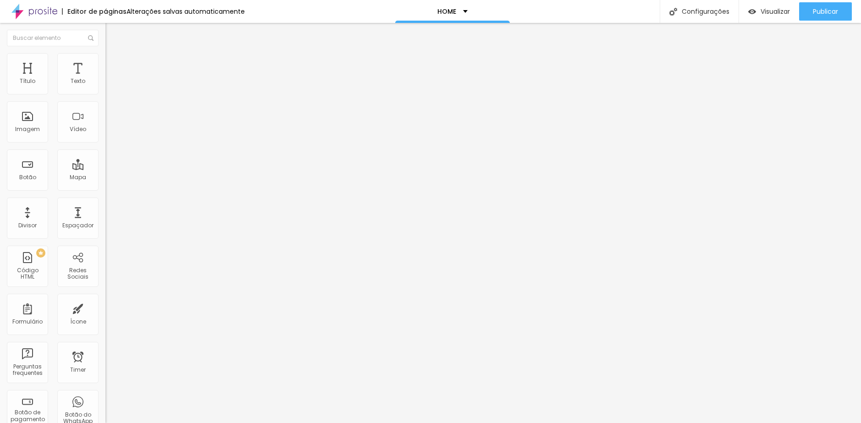
scroll to position [642, 0]
click at [105, 79] on span "Trocar imagem" at bounding box center [130, 75] width 50 height 8
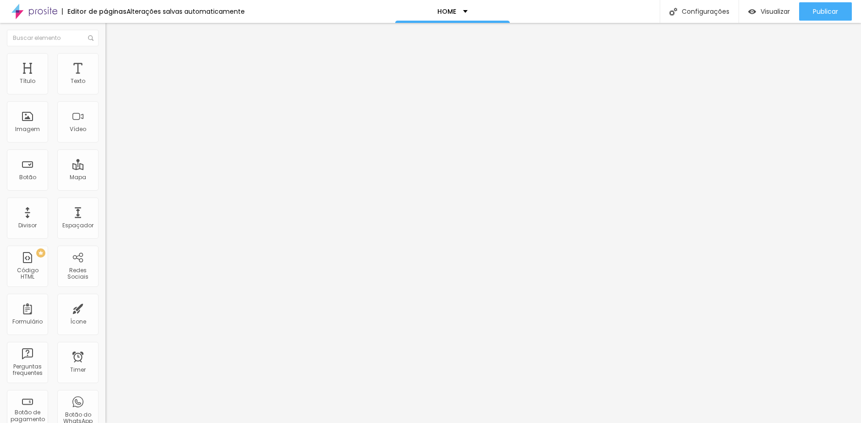
click at [761, 12] on span "Visualizar" at bounding box center [775, 11] width 29 height 7
click at [114, 62] on span "Estilo" at bounding box center [121, 59] width 14 height 8
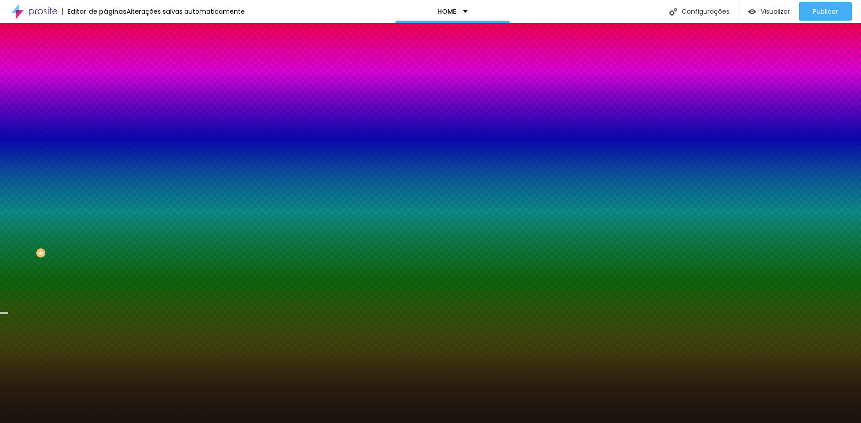
click at [105, 72] on li "Avançado" at bounding box center [157, 66] width 105 height 9
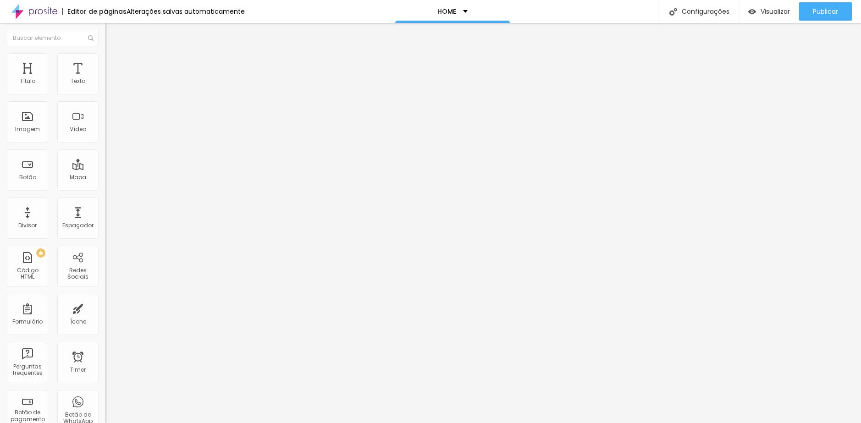
click at [105, 308] on input "range" at bounding box center [134, 311] width 59 height 7
click at [757, 9] on div "Visualizar" at bounding box center [770, 12] width 42 height 8
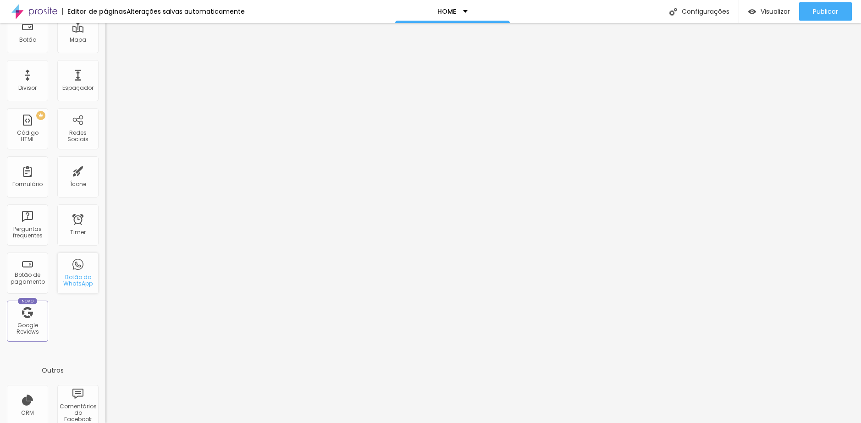
scroll to position [0, 0]
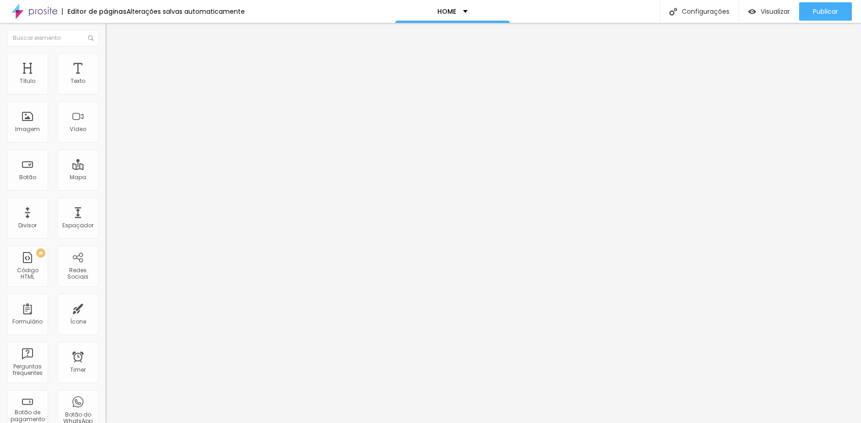
click at [109, 133] on icon "button" at bounding box center [112, 131] width 6 height 6
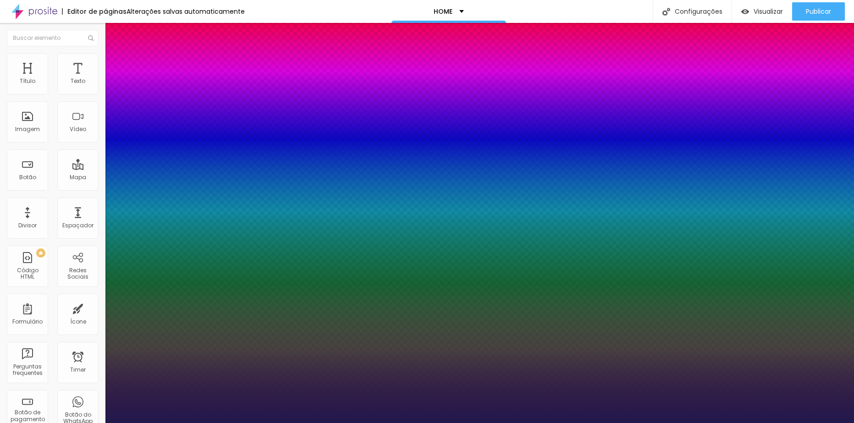
drag, startPoint x: 126, startPoint y: 258, endPoint x: 137, endPoint y: 258, distance: 11.5
click at [317, 423] on div at bounding box center [427, 423] width 854 height 0
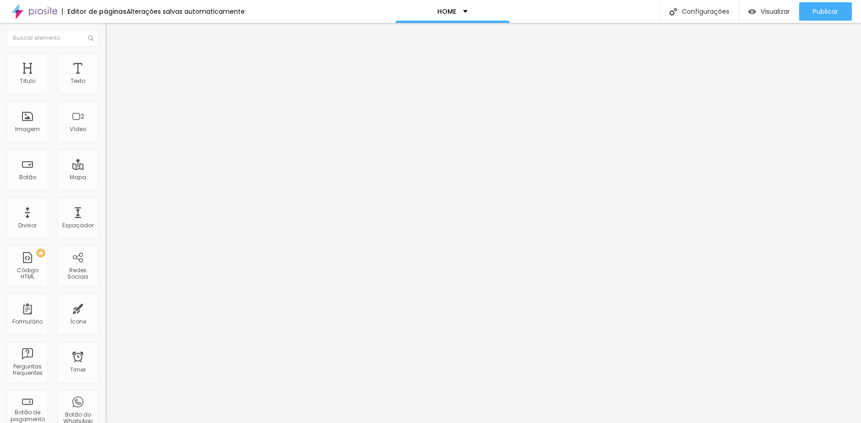
click at [105, 355] on img at bounding box center [108, 358] width 6 height 6
click at [114, 71] on span "Estilo" at bounding box center [121, 67] width 14 height 8
click at [105, 150] on button at bounding box center [111, 155] width 13 height 10
click at [105, 301] on span "Verde claro" at bounding box center [121, 305] width 32 height 8
click at [105, 315] on span "Verde escuro" at bounding box center [123, 319] width 37 height 8
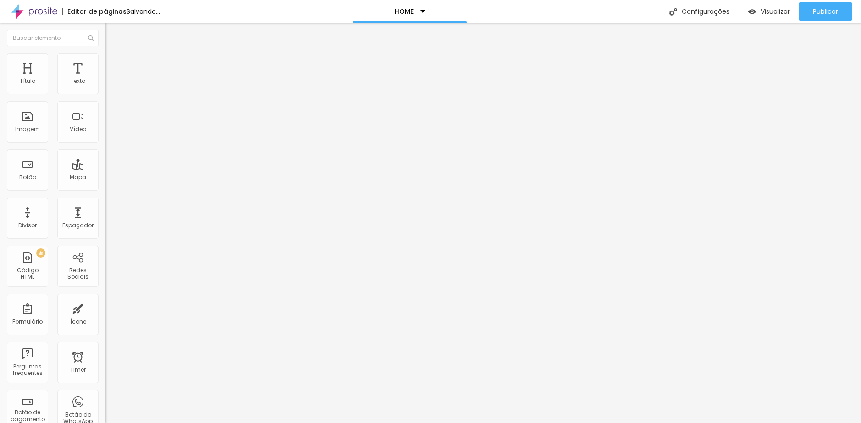
click at [105, 60] on img at bounding box center [109, 55] width 8 height 8
drag, startPoint x: 77, startPoint y: 134, endPoint x: -22, endPoint y: 128, distance: 99.7
click at [0, 128] on html "Editor de páginas Alterações salvas automaticamente HOME Configurações Configur…" at bounding box center [430, 211] width 861 height 423
drag, startPoint x: 74, startPoint y: 62, endPoint x: 61, endPoint y: 59, distance: 13.1
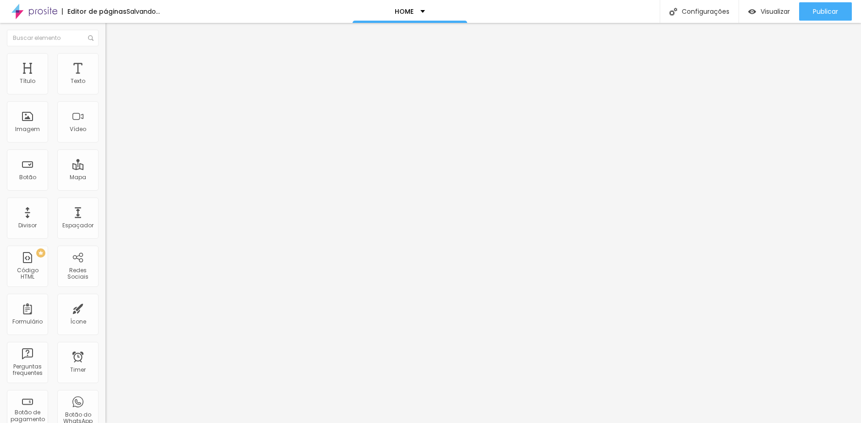
click at [105, 62] on li "Avançado" at bounding box center [157, 66] width 105 height 9
click at [105, 59] on ul "Conteúdo Estilo Avançado" at bounding box center [157, 58] width 105 height 28
click at [105, 59] on img at bounding box center [109, 57] width 8 height 8
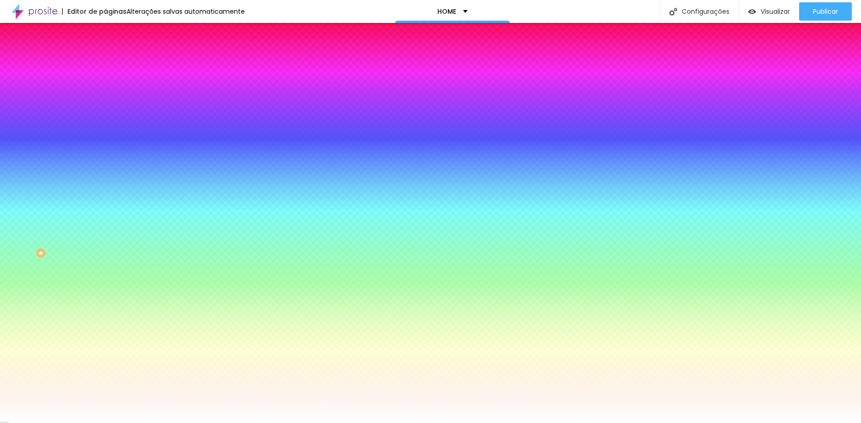
click at [105, 62] on li "Avançado" at bounding box center [157, 66] width 105 height 9
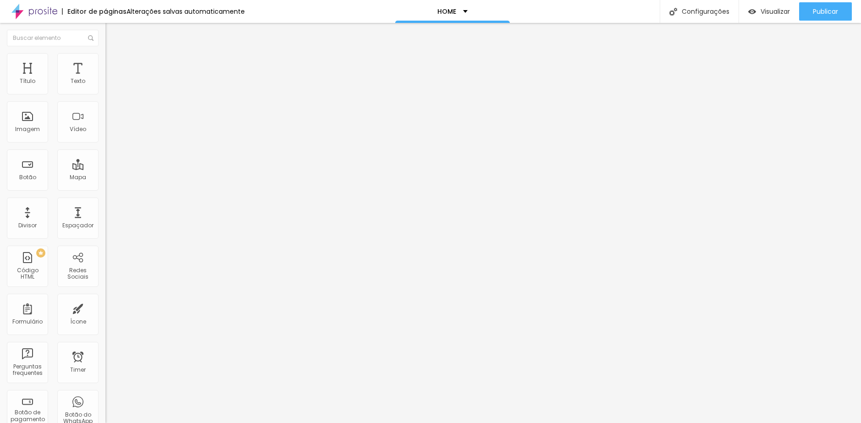
click at [105, 60] on ul "Conteúdo Estilo Avançado" at bounding box center [157, 58] width 105 height 28
click at [105, 53] on li "Conteúdo" at bounding box center [157, 48] width 105 height 9
click at [112, 34] on img "button" at bounding box center [115, 33] width 7 height 7
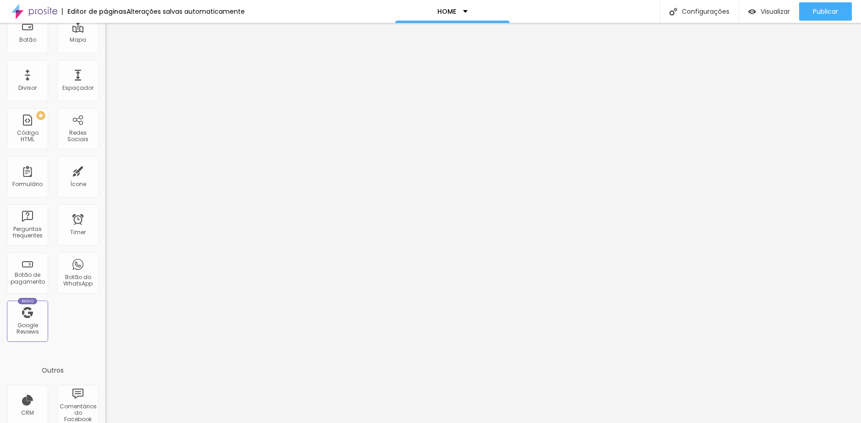
scroll to position [0, 0]
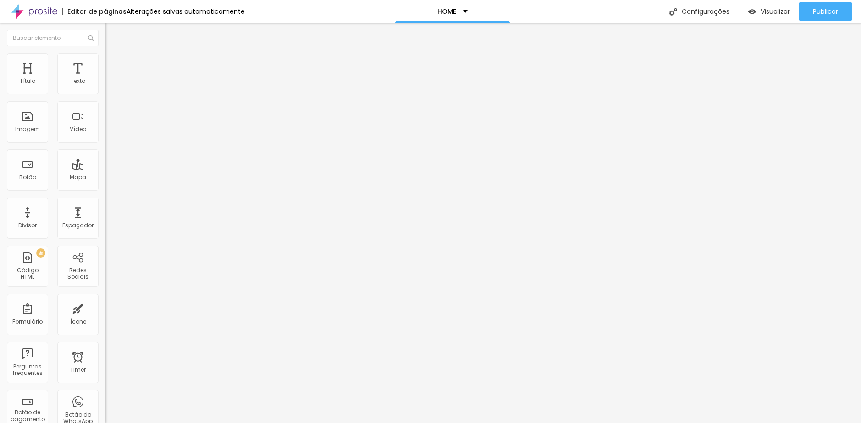
click at [105, 94] on div "URL do vídeo" at bounding box center [157, 83] width 105 height 22
click at [105, 86] on input "text" at bounding box center [160, 81] width 110 height 9
paste input "[URL][DOMAIN_NAME]"
click at [105, 137] on span "4:3 Standard" at bounding box center [123, 133] width 37 height 8
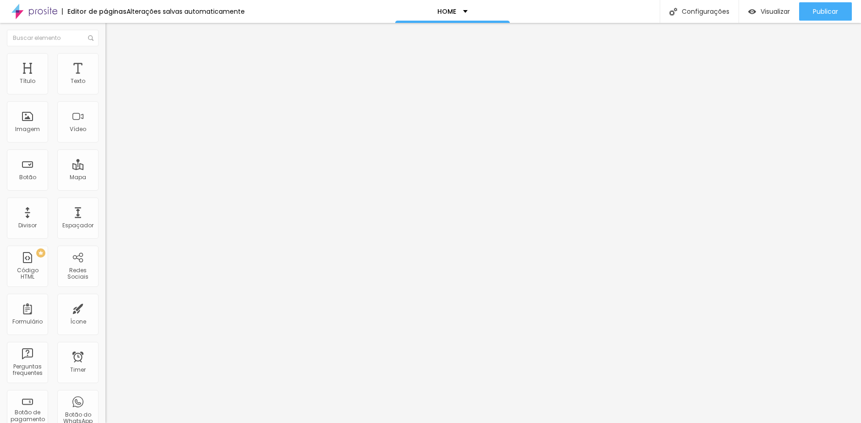
scroll to position [0, 0]
click at [105, 143] on span "Ultrawide" at bounding box center [118, 139] width 26 height 8
click at [105, 151] on span "Wide" at bounding box center [112, 148] width 14 height 8
click at [105, 178] on div "URL do vídeo [URL][DOMAIN_NAME] Alinhamento Proporção 16:9 Wide Ultrawide 21:9 …" at bounding box center [157, 125] width 105 height 106
click at [105, 178] on div at bounding box center [157, 178] width 105 height 0
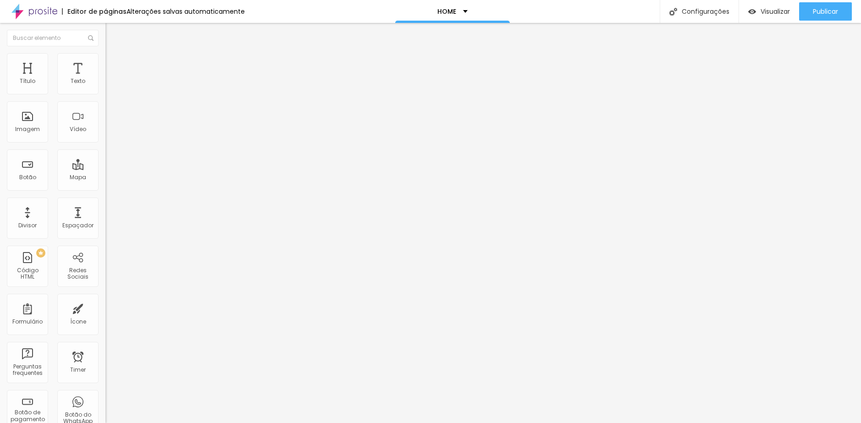
click at [105, 178] on div at bounding box center [157, 178] width 105 height 0
click at [114, 61] on span "Estilo" at bounding box center [121, 59] width 14 height 8
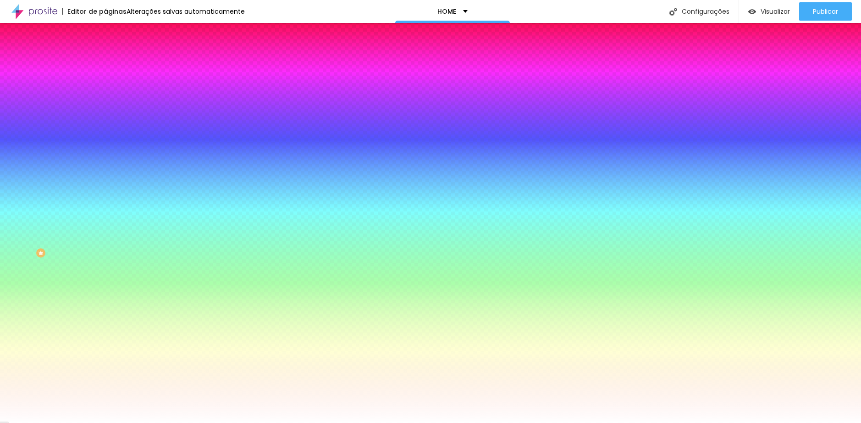
click at [114, 65] on span "Avançado" at bounding box center [129, 69] width 30 height 8
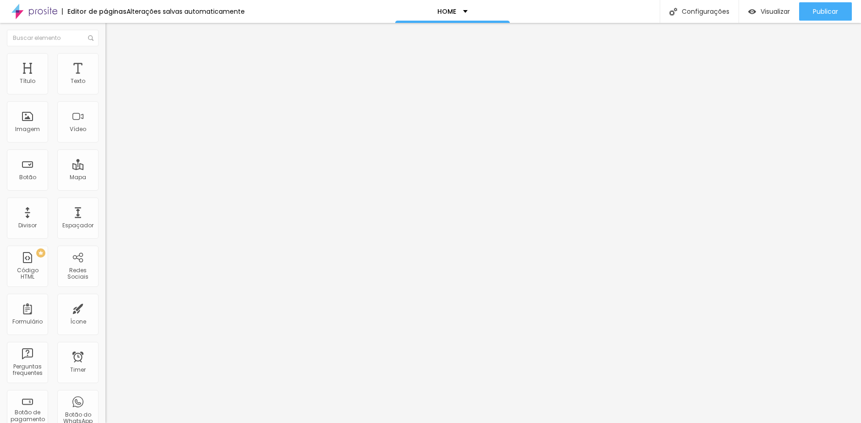
click at [114, 54] on span "Conteúdo" at bounding box center [128, 50] width 28 height 8
click at [114, 63] on span "Estilo" at bounding box center [121, 59] width 14 height 8
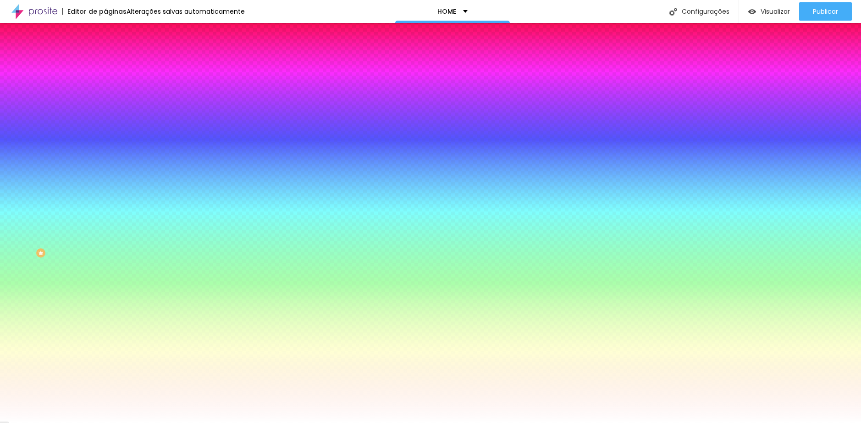
paste input
click at [105, 92] on input "#" at bounding box center [160, 92] width 110 height 9
drag, startPoint x: 89, startPoint y: 93, endPoint x: 72, endPoint y: 93, distance: 17.4
click at [105, 93] on input "#" at bounding box center [160, 92] width 110 height 9
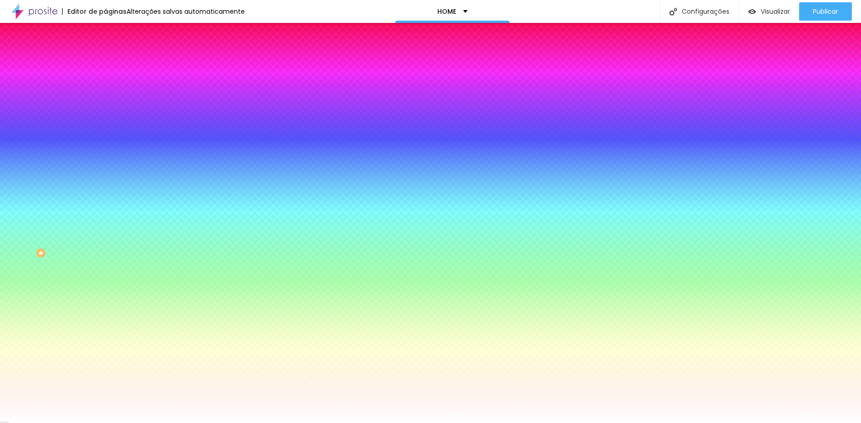
click at [105, 94] on div "#" at bounding box center [157, 92] width 105 height 9
paste input "73947D"
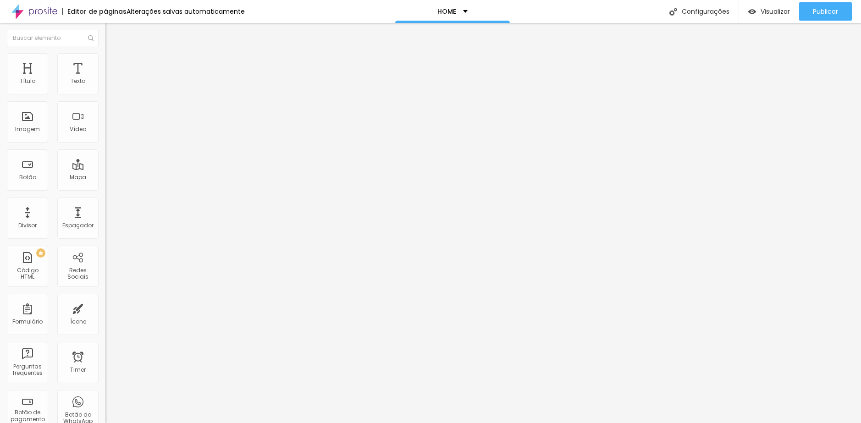
click at [114, 63] on span "Estilo" at bounding box center [121, 59] width 14 height 8
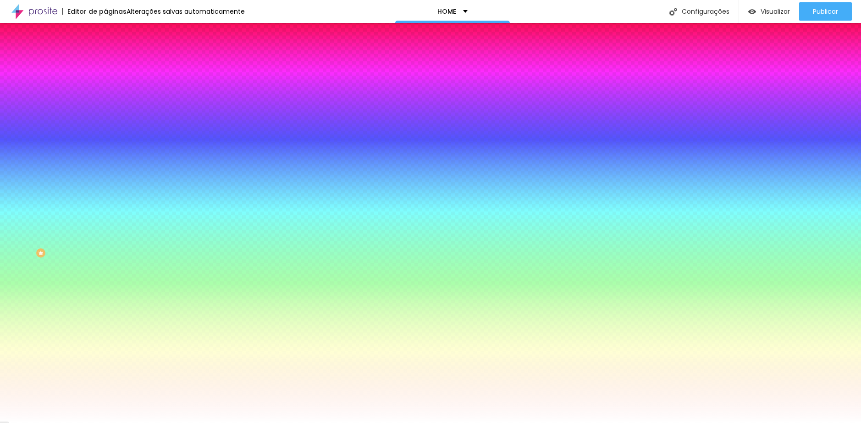
click at [105, 88] on div at bounding box center [157, 88] width 105 height 0
drag, startPoint x: 55, startPoint y: 120, endPoint x: 27, endPoint y: 161, distance: 49.2
click at [27, 161] on div at bounding box center [430, 211] width 861 height 423
paste input "73947D"
drag, startPoint x: 26, startPoint y: 133, endPoint x: 27, endPoint y: 144, distance: 11.0
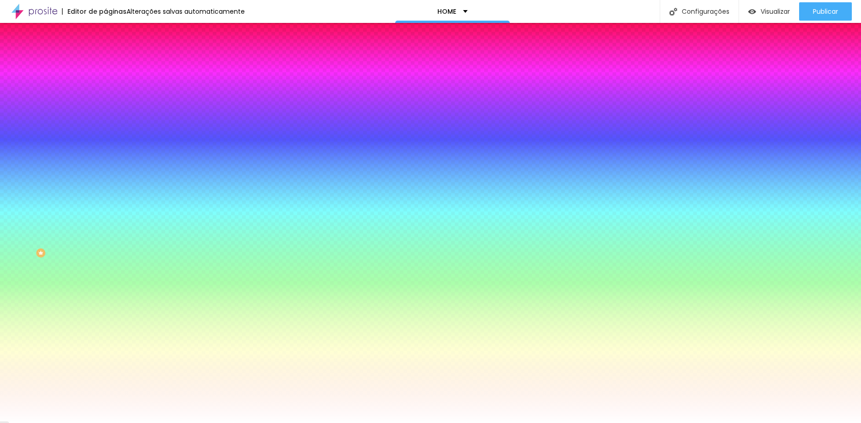
click at [27, 144] on div at bounding box center [430, 211] width 861 height 423
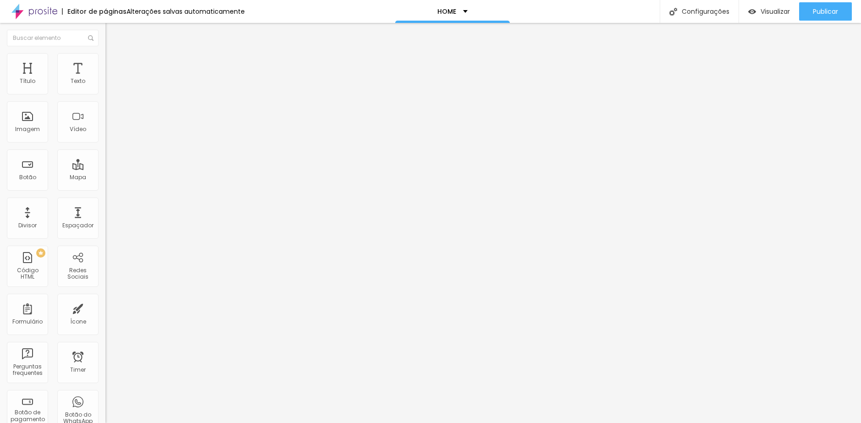
click at [114, 63] on span "Estilo" at bounding box center [121, 59] width 14 height 8
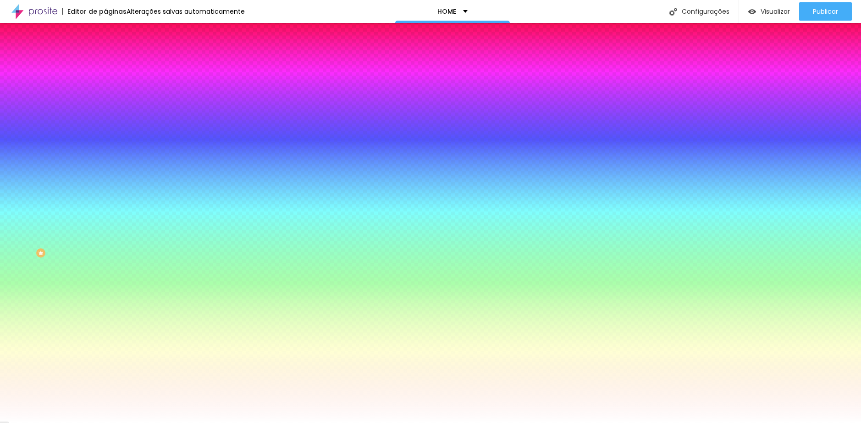
click at [114, 65] on span "Avançado" at bounding box center [129, 69] width 30 height 8
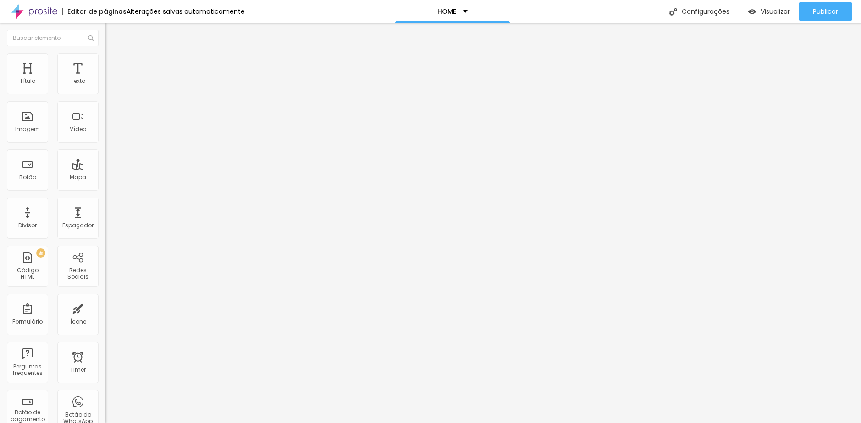
click at [105, 308] on input "range" at bounding box center [134, 311] width 59 height 7
click at [112, 33] on div "Editar Coluna" at bounding box center [140, 33] width 57 height 7
drag, startPoint x: 46, startPoint y: 109, endPoint x: -20, endPoint y: 106, distance: 66.1
click at [0, 106] on html "Editor de páginas Alterações salvas automaticamente HOME Configurações Configur…" at bounding box center [430, 211] width 861 height 423
click at [105, 183] on input "https://" at bounding box center [160, 184] width 110 height 9
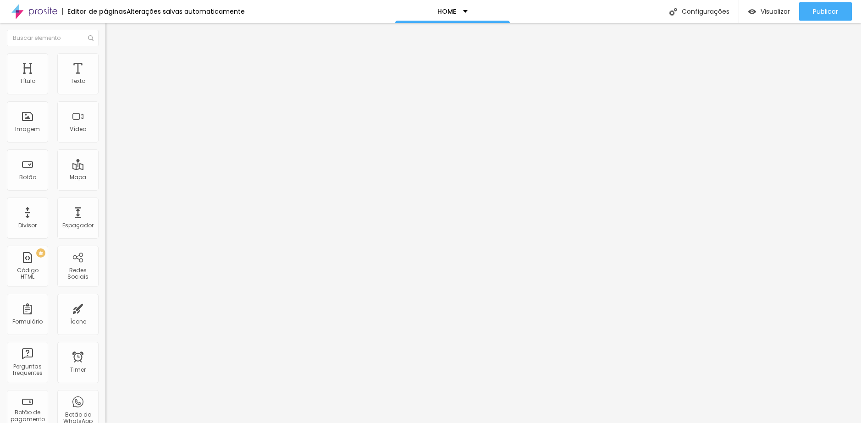
click at [105, 233] on div "Editar Botão Conteúdo Estilo Avançado Texto Visite a loja Alinhamento Tamanho N…" at bounding box center [157, 223] width 105 height 400
click at [105, 144] on span "Normal" at bounding box center [115, 141] width 21 height 8
click at [105, 149] on div "Pequeno" at bounding box center [157, 147] width 105 height 6
click at [114, 67] on span "Avançado" at bounding box center [129, 69] width 30 height 8
click at [105, 62] on li "Estilo" at bounding box center [157, 57] width 105 height 9
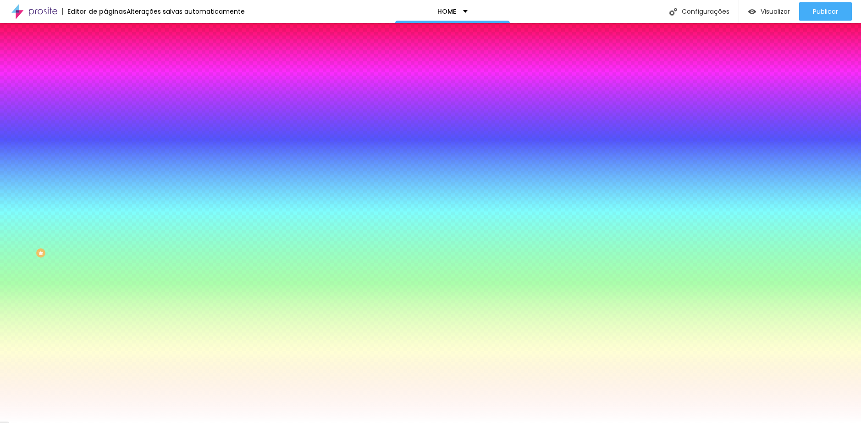
click at [109, 118] on icon "button" at bounding box center [110, 119] width 2 height 2
click at [35, 423] on div at bounding box center [430, 423] width 861 height 0
click at [105, 138] on button "button" at bounding box center [111, 143] width 13 height 10
drag, startPoint x: 100, startPoint y: 169, endPoint x: 305, endPoint y: 171, distance: 205.0
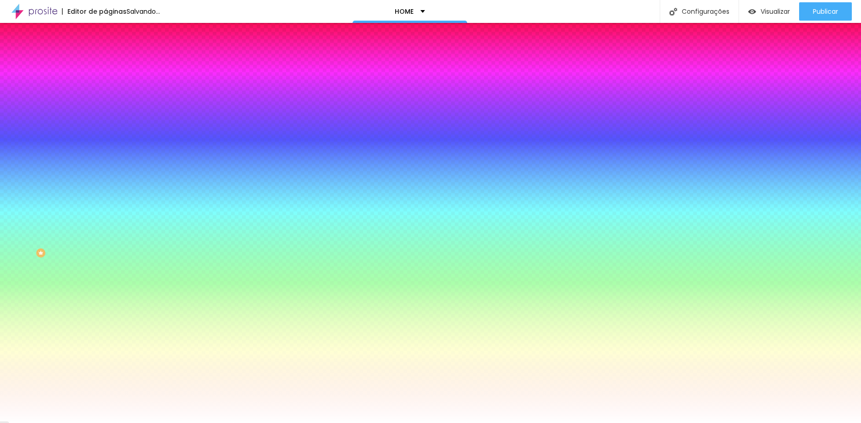
click at [46, 423] on div at bounding box center [430, 423] width 861 height 0
click at [114, 66] on span "Avançado" at bounding box center [129, 69] width 30 height 8
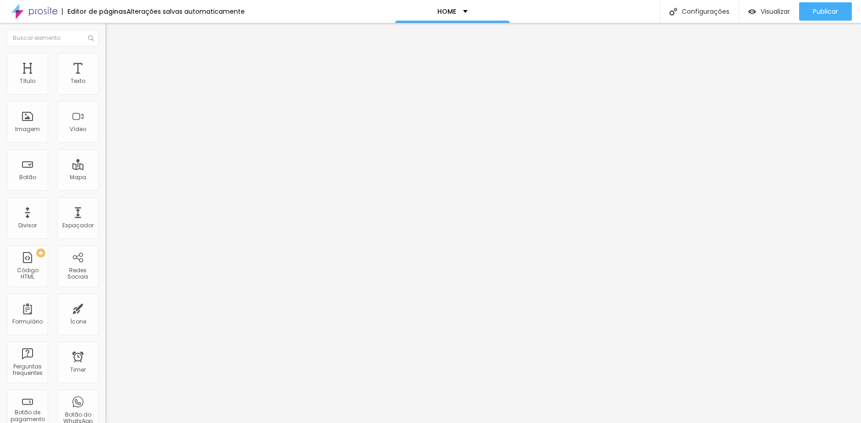
click at [105, 178] on input "range" at bounding box center [134, 181] width 59 height 7
click at [114, 63] on span "Estilo" at bounding box center [121, 59] width 14 height 8
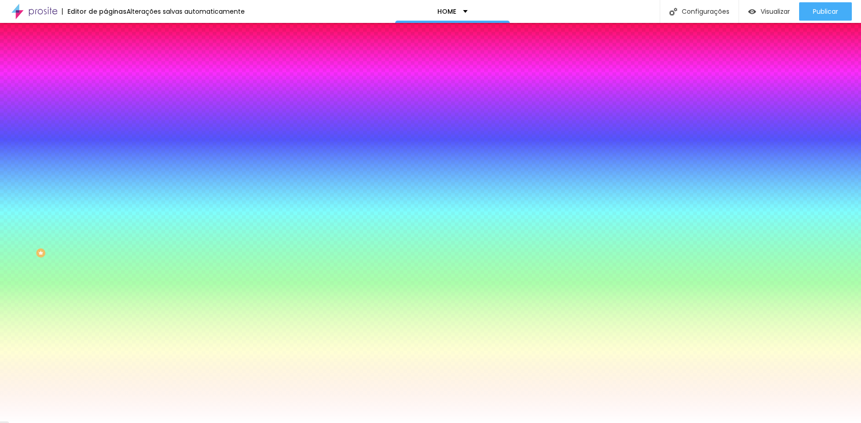
click at [105, 52] on img at bounding box center [109, 48] width 8 height 8
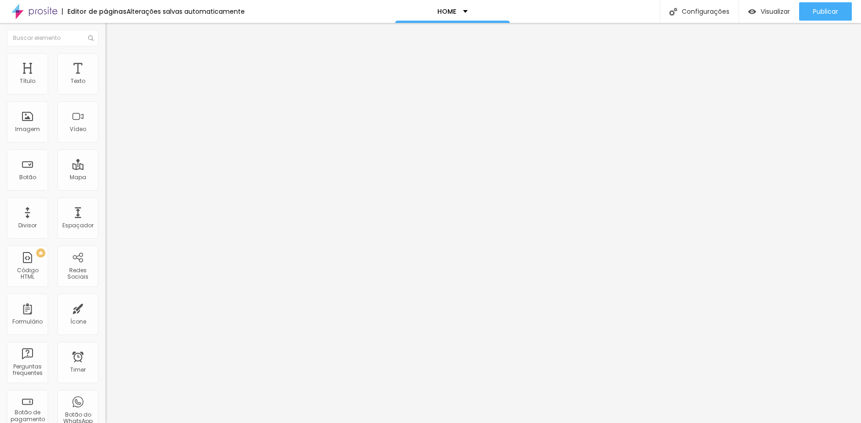
click at [105, 136] on button "button" at bounding box center [111, 131] width 13 height 10
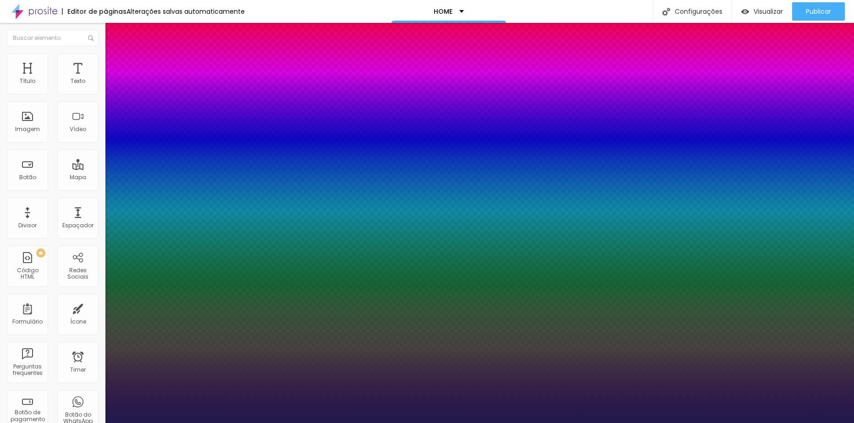
drag, startPoint x: 126, startPoint y: 257, endPoint x: 143, endPoint y: 258, distance: 17.0
click at [686, 423] on div at bounding box center [427, 423] width 854 height 0
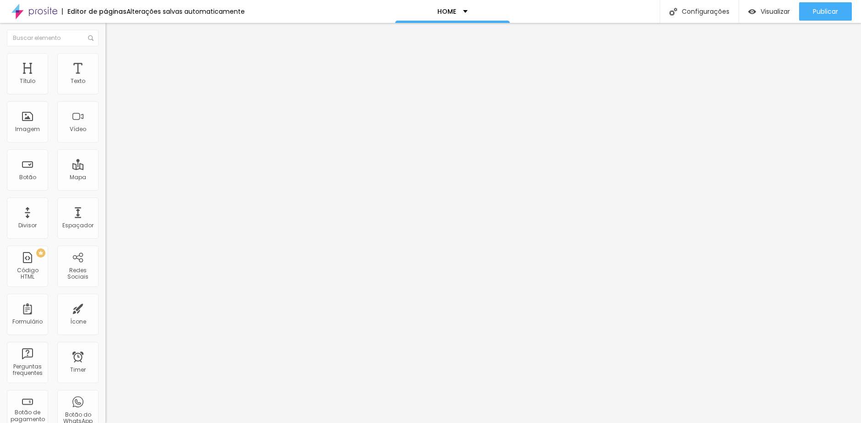
click at [114, 65] on span "Avançado" at bounding box center [129, 69] width 30 height 8
click at [114, 61] on span "Estilo" at bounding box center [121, 59] width 14 height 8
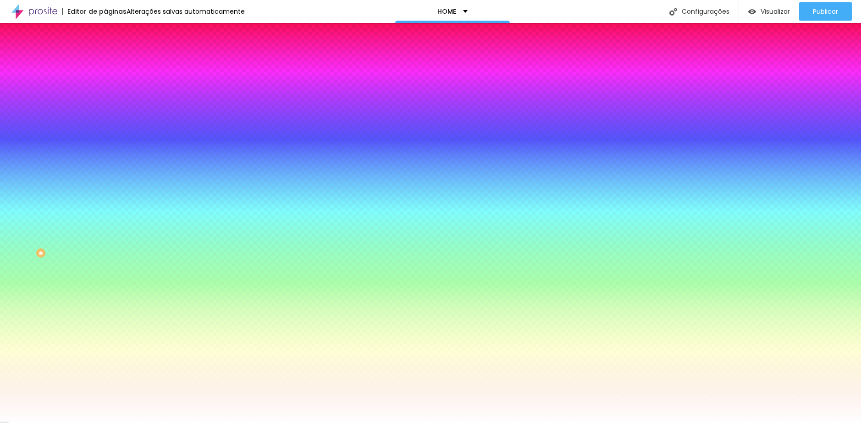
drag, startPoint x: 73, startPoint y: 169, endPoint x: 104, endPoint y: 170, distance: 30.3
click at [105, 170] on div "Imagem de fundo Adicionar imagem Efeito da Imagem Nenhum Nenhum Parallax Cor de…" at bounding box center [157, 131] width 105 height 119
paste input "73947D"
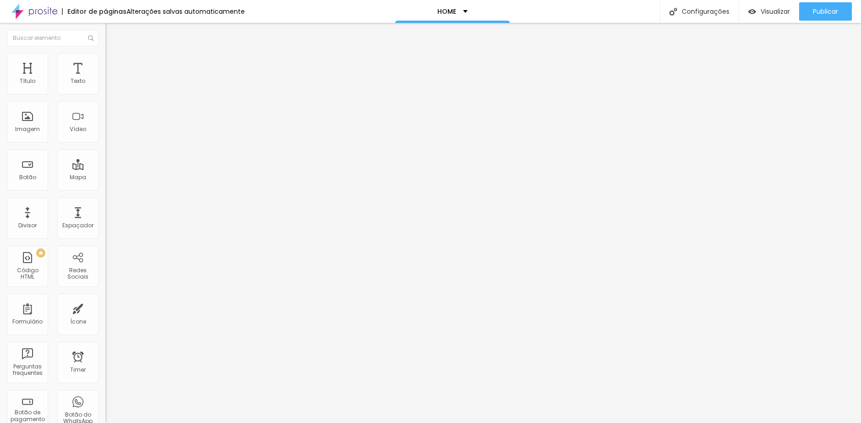
click at [114, 63] on span "Estilo" at bounding box center [121, 59] width 14 height 8
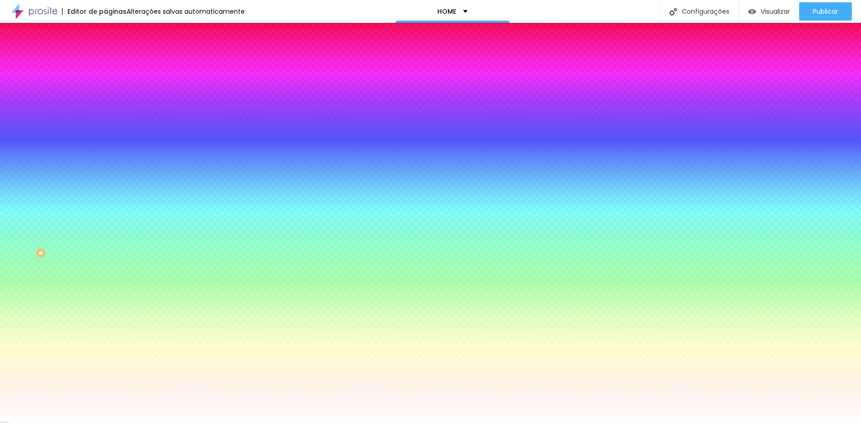
drag, startPoint x: 73, startPoint y: 93, endPoint x: 97, endPoint y: 92, distance: 23.9
click at [105, 92] on input "#536A5A" at bounding box center [160, 92] width 110 height 9
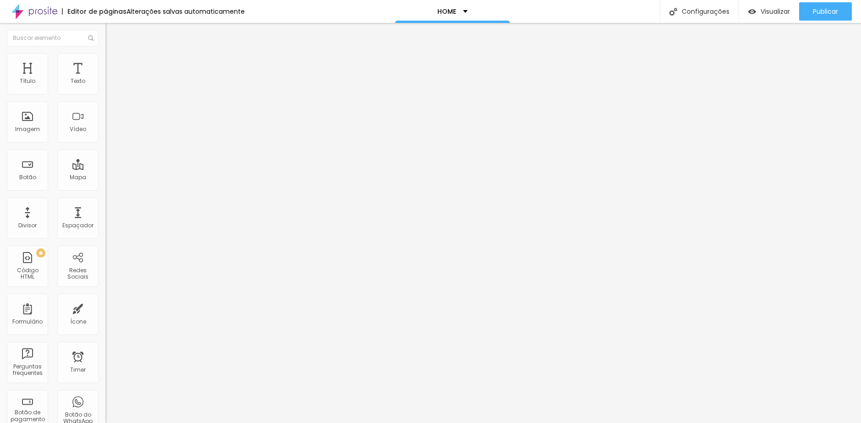
click at [114, 65] on span "Avançado" at bounding box center [129, 69] width 30 height 8
click at [105, 60] on li "Estilo" at bounding box center [157, 57] width 105 height 9
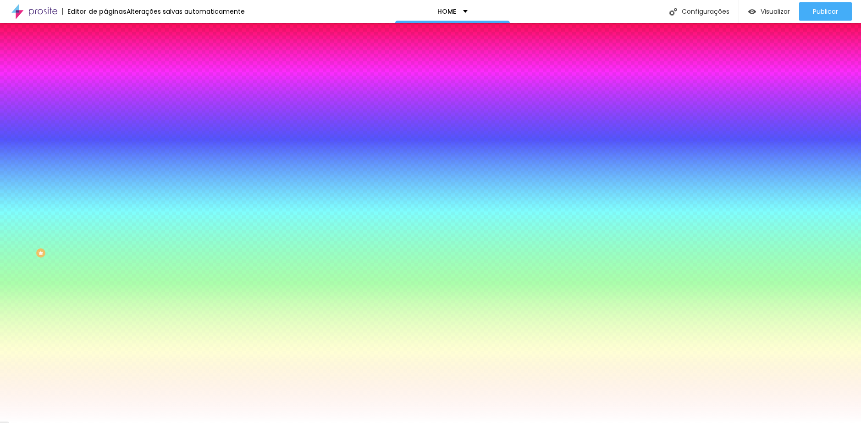
drag, startPoint x: 76, startPoint y: 94, endPoint x: 99, endPoint y: 94, distance: 22.9
click at [105, 94] on div "#FFFFFF" at bounding box center [157, 92] width 105 height 9
paste input "536A5A"
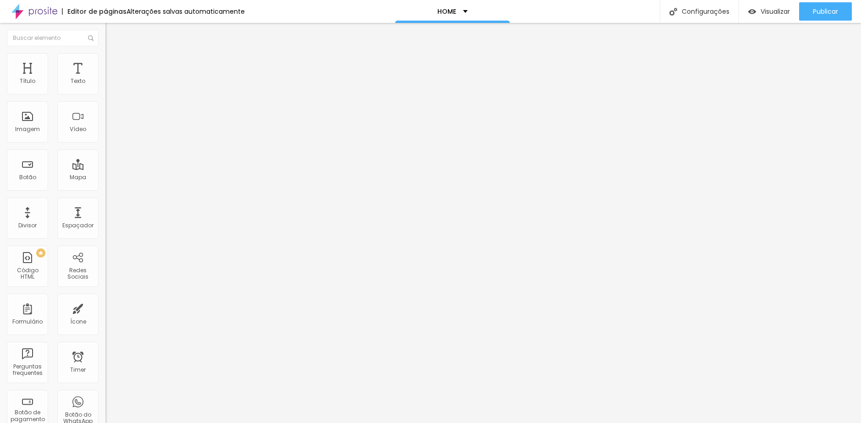
click at [105, 91] on img at bounding box center [108, 87] width 6 height 6
click at [105, 79] on span "Adicionar imagem" at bounding box center [134, 75] width 59 height 8
click at [105, 144] on span "Original" at bounding box center [116, 140] width 22 height 8
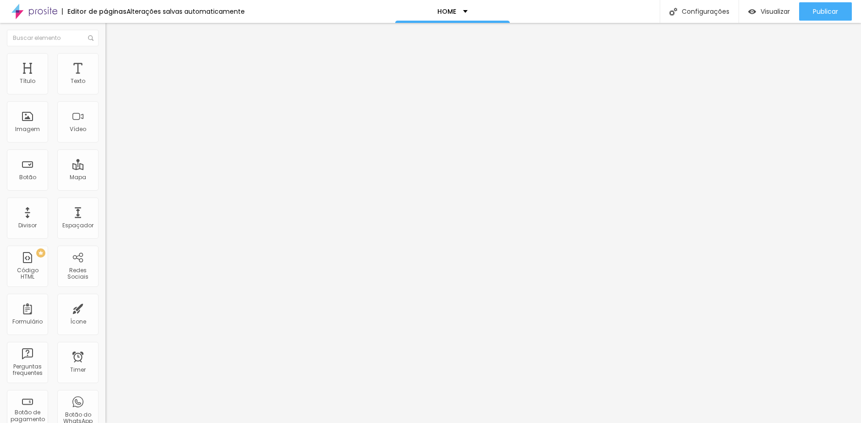
click at [105, 160] on span "Quadrado" at bounding box center [120, 156] width 30 height 8
click at [105, 59] on img at bounding box center [109, 57] width 8 height 8
click at [114, 67] on span "Avançado" at bounding box center [129, 69] width 30 height 8
click at [114, 63] on span "Estilo" at bounding box center [121, 59] width 14 height 8
click at [114, 65] on span "Avançado" at bounding box center [129, 69] width 30 height 8
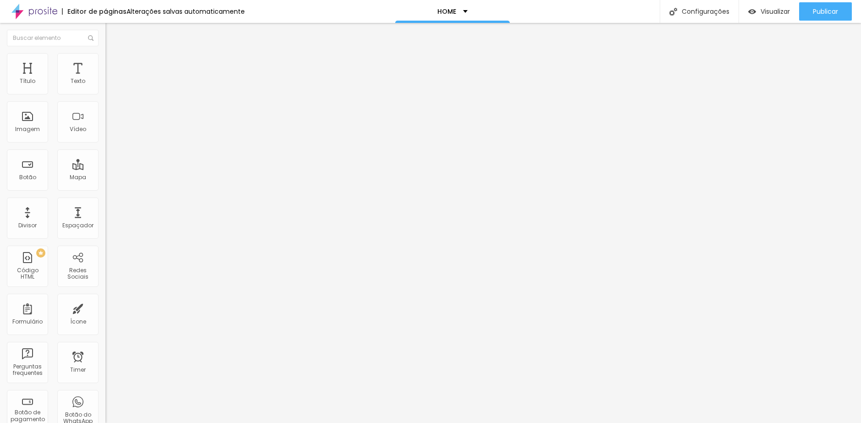
click at [114, 62] on span "Estilo" at bounding box center [121, 59] width 14 height 8
drag, startPoint x: 95, startPoint y: 99, endPoint x: 87, endPoint y: 98, distance: 8.7
click at [105, 94] on input "range" at bounding box center [134, 90] width 59 height 7
click at [114, 63] on span "Estilo" at bounding box center [121, 59] width 14 height 8
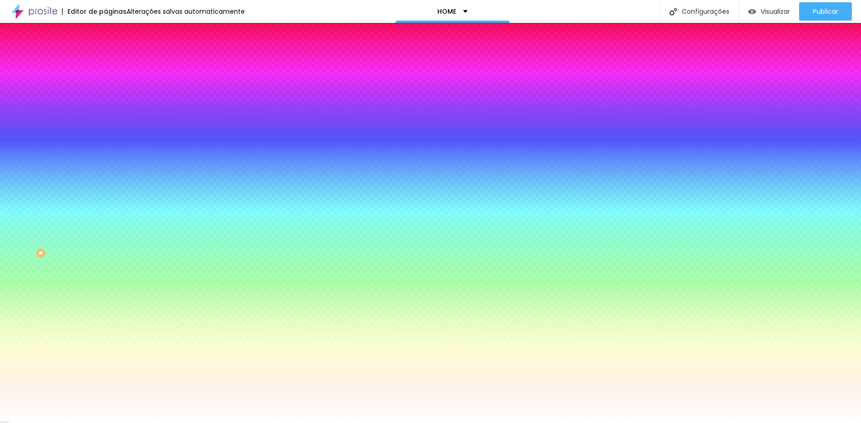
click at [105, 116] on div "Cor de fundo Voltar ao padrão #536A5A Tipografia Voltar ao padrão Borda Voltar …" at bounding box center [157, 222] width 105 height 300
click at [109, 115] on icon "button" at bounding box center [112, 117] width 6 height 6
click at [488, 423] on div at bounding box center [430, 423] width 861 height 0
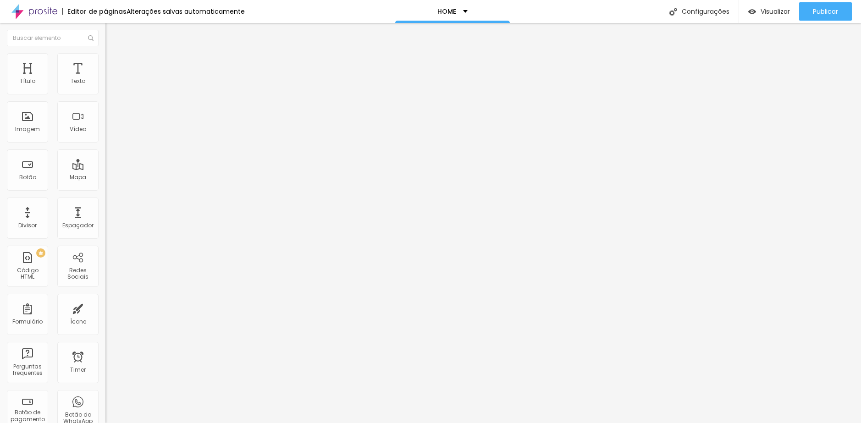
click at [105, 79] on span "Adicionar imagem" at bounding box center [134, 75] width 59 height 8
click at [105, 144] on span "Original" at bounding box center [116, 140] width 22 height 8
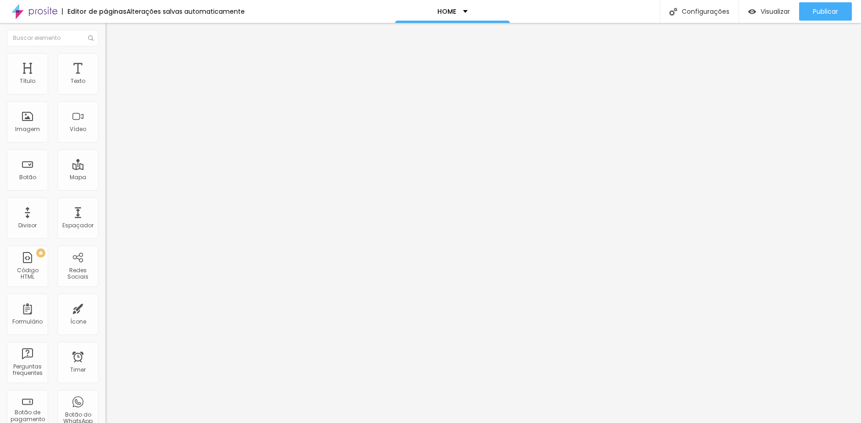
click at [105, 159] on div "Quadrado 1:1" at bounding box center [157, 157] width 105 height 6
click at [105, 60] on ul "Conteúdo Estilo Avançado" at bounding box center [157, 58] width 105 height 28
click at [105, 62] on li "Avançado" at bounding box center [157, 66] width 105 height 9
click at [105, 60] on li "Estilo" at bounding box center [157, 57] width 105 height 9
drag, startPoint x: 23, startPoint y: 118, endPoint x: 227, endPoint y: 131, distance: 205.0
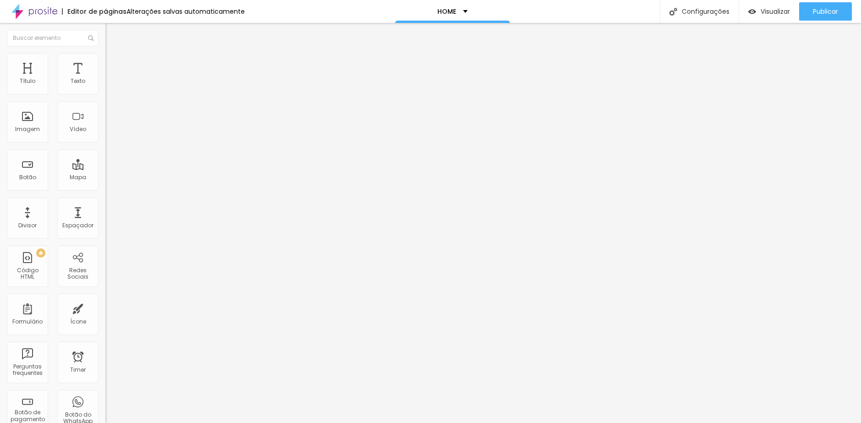
click at [165, 201] on input "range" at bounding box center [134, 204] width 59 height 7
click at [105, 66] on div "Editar null" at bounding box center [157, 223] width 105 height 400
click at [105, 62] on li "Avançado" at bounding box center [157, 66] width 105 height 9
click at [114, 63] on span "Estilo" at bounding box center [121, 59] width 14 height 8
drag, startPoint x: 52, startPoint y: 117, endPoint x: -21, endPoint y: 117, distance: 73.4
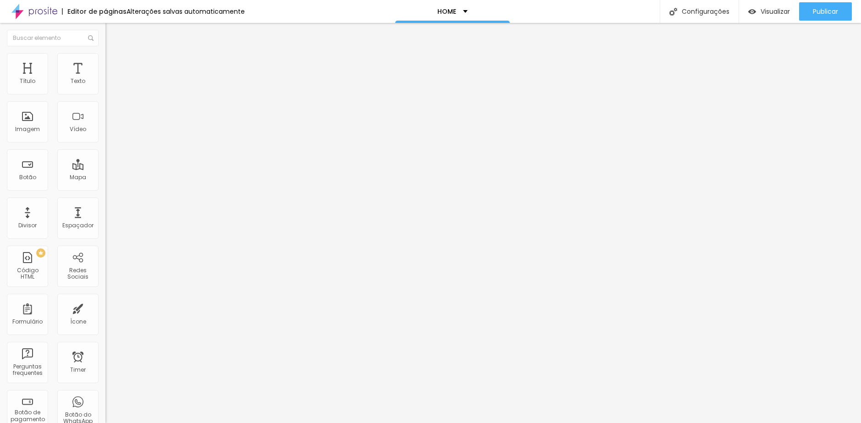
click at [105, 201] on input "range" at bounding box center [134, 204] width 59 height 7
click at [114, 65] on span "Avançado" at bounding box center [129, 69] width 30 height 8
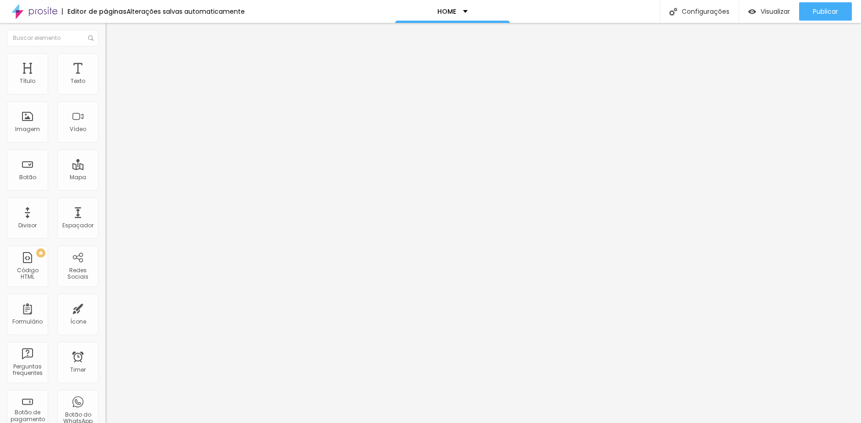
drag, startPoint x: 89, startPoint y: 281, endPoint x: -1, endPoint y: 277, distance: 90.4
click at [0, 277] on html "Editor de páginas Alterações salvas automaticamente HOME Configurações Configur…" at bounding box center [430, 211] width 861 height 423
click at [105, 52] on ul "Conteúdo Estilo Avançado" at bounding box center [157, 58] width 105 height 28
click at [105, 54] on li "Estilo" at bounding box center [157, 57] width 105 height 9
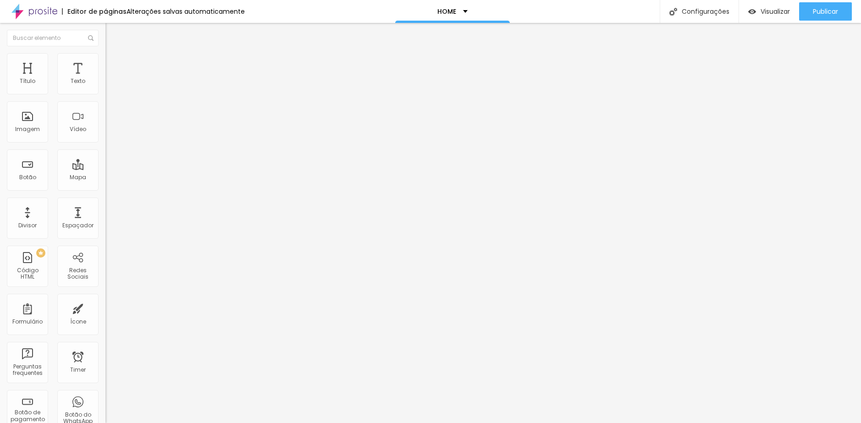
click at [105, 53] on li "Conteúdo" at bounding box center [157, 48] width 105 height 9
click at [105, 56] on img at bounding box center [109, 57] width 8 height 8
drag, startPoint x: 24, startPoint y: 116, endPoint x: -33, endPoint y: 116, distance: 57.3
click at [105, 201] on input "range" at bounding box center [134, 204] width 59 height 7
click at [105, 45] on li "Conteúdo" at bounding box center [157, 48] width 105 height 9
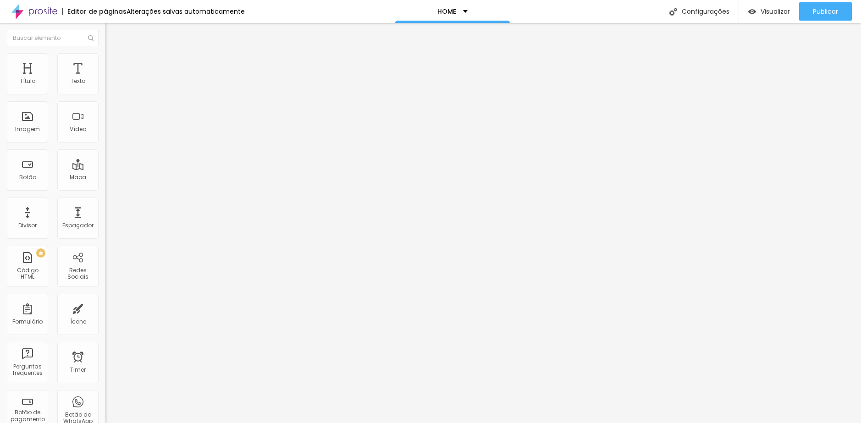
click at [114, 63] on span "Estilo" at bounding box center [121, 59] width 14 height 8
drag, startPoint x: 64, startPoint y: 116, endPoint x: 127, endPoint y: 118, distance: 62.4
click at [127, 201] on input "range" at bounding box center [134, 204] width 59 height 7
drag, startPoint x: 93, startPoint y: 96, endPoint x: 26, endPoint y: 99, distance: 67.5
click at [105, 94] on input "range" at bounding box center [134, 90] width 59 height 7
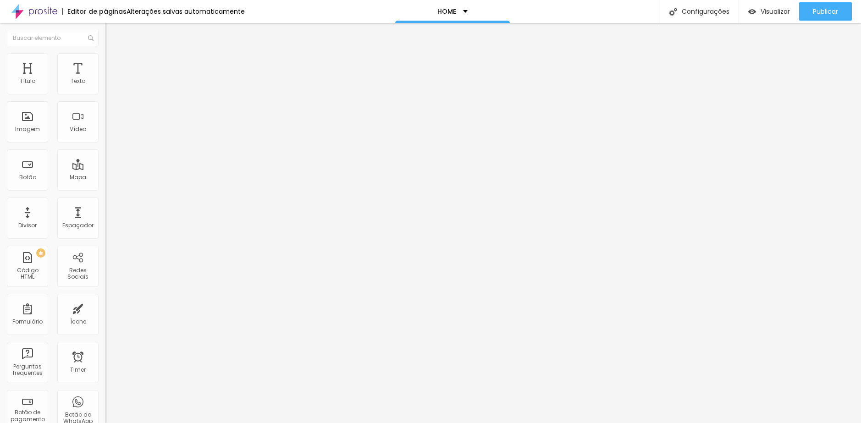
drag, startPoint x: 25, startPoint y: 99, endPoint x: 9, endPoint y: 99, distance: 15.6
click at [105, 94] on input "range" at bounding box center [134, 90] width 59 height 7
click at [114, 63] on span "Avançado" at bounding box center [129, 59] width 30 height 8
click at [105, 55] on img at bounding box center [109, 57] width 8 height 8
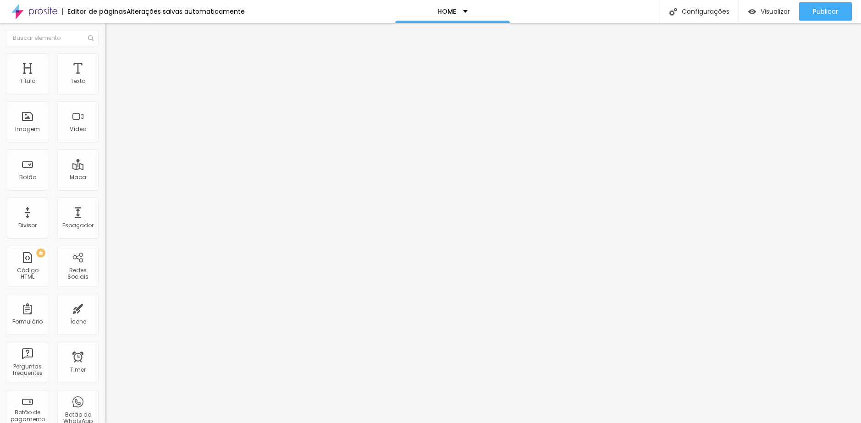
click at [114, 63] on span "Estilo" at bounding box center [121, 59] width 14 height 8
drag, startPoint x: 10, startPoint y: 98, endPoint x: 28, endPoint y: 98, distance: 17.9
click at [105, 94] on input "range" at bounding box center [134, 90] width 59 height 7
click at [105, 66] on ul "Conteúdo Estilo Avançado" at bounding box center [157, 58] width 105 height 28
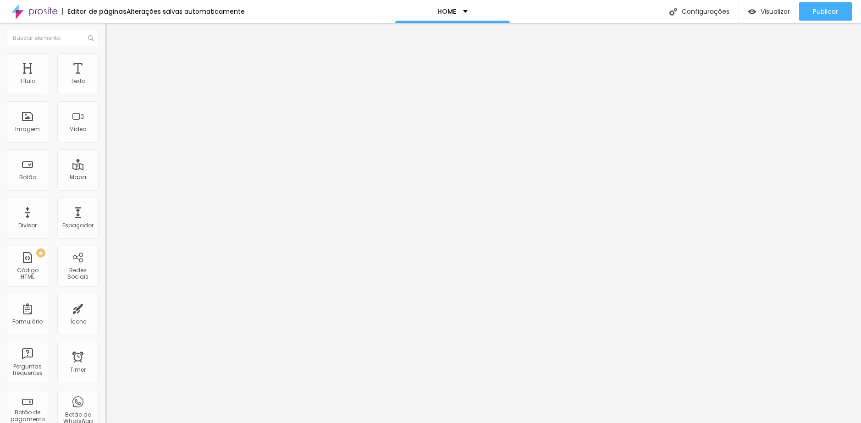
click at [114, 63] on span "Estilo" at bounding box center [121, 59] width 14 height 8
drag, startPoint x: 15, startPoint y: 97, endPoint x: 28, endPoint y: 97, distance: 12.8
click at [105, 94] on input "range" at bounding box center [134, 90] width 59 height 7
click at [105, 61] on li "Estilo" at bounding box center [157, 57] width 105 height 9
drag, startPoint x: 14, startPoint y: 96, endPoint x: 30, endPoint y: 98, distance: 15.7
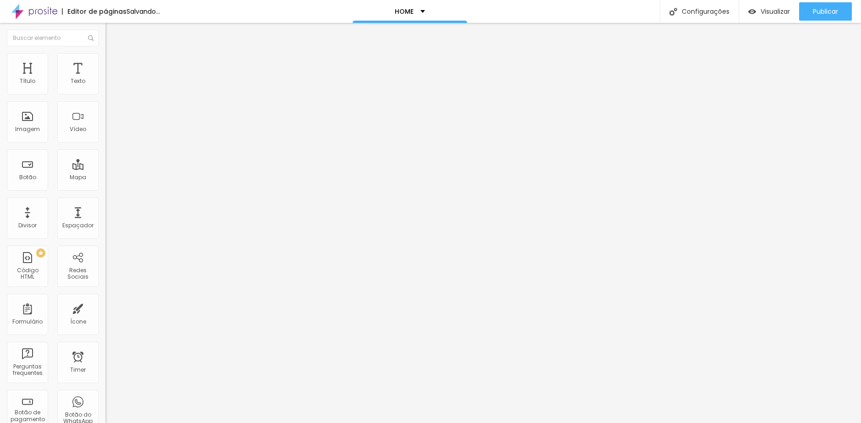
click at [105, 94] on input "range" at bounding box center [134, 90] width 59 height 7
click at [762, 10] on span "Visualizar" at bounding box center [775, 11] width 29 height 7
click at [105, 67] on ul "Conteúdo Estilo Avançado" at bounding box center [157, 58] width 105 height 28
click at [105, 66] on ul "Conteúdo Estilo Avançado" at bounding box center [157, 58] width 105 height 28
click at [114, 67] on span "Avançado" at bounding box center [129, 69] width 30 height 8
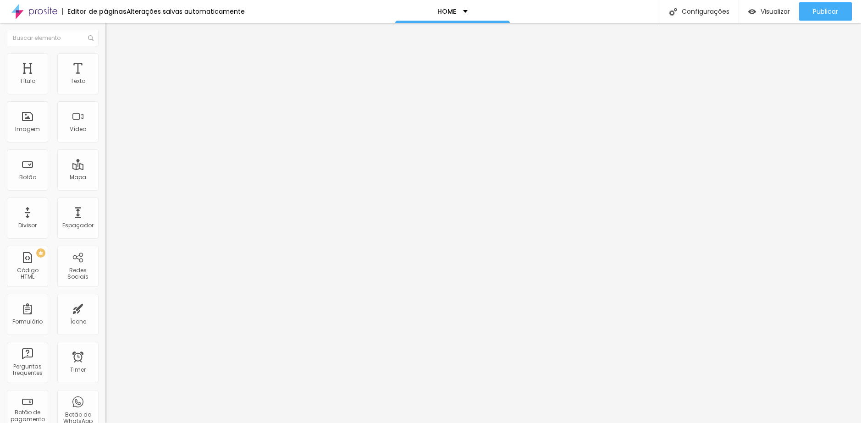
click at [105, 308] on input "range" at bounding box center [134, 311] width 59 height 7
drag, startPoint x: 80, startPoint y: 105, endPoint x: 88, endPoint y: 105, distance: 8.3
click at [105, 316] on div "44 px" at bounding box center [157, 321] width 105 height 10
click at [765, 15] on span "Visualizar" at bounding box center [775, 11] width 29 height 7
click at [764, 12] on span "Visualizar" at bounding box center [775, 11] width 29 height 7
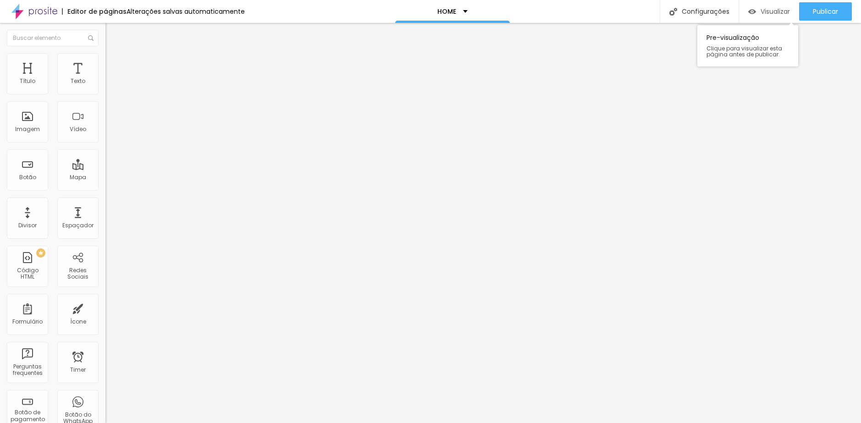
click at [771, 11] on span "Visualizar" at bounding box center [775, 11] width 29 height 7
